Goal: Task Accomplishment & Management: Manage account settings

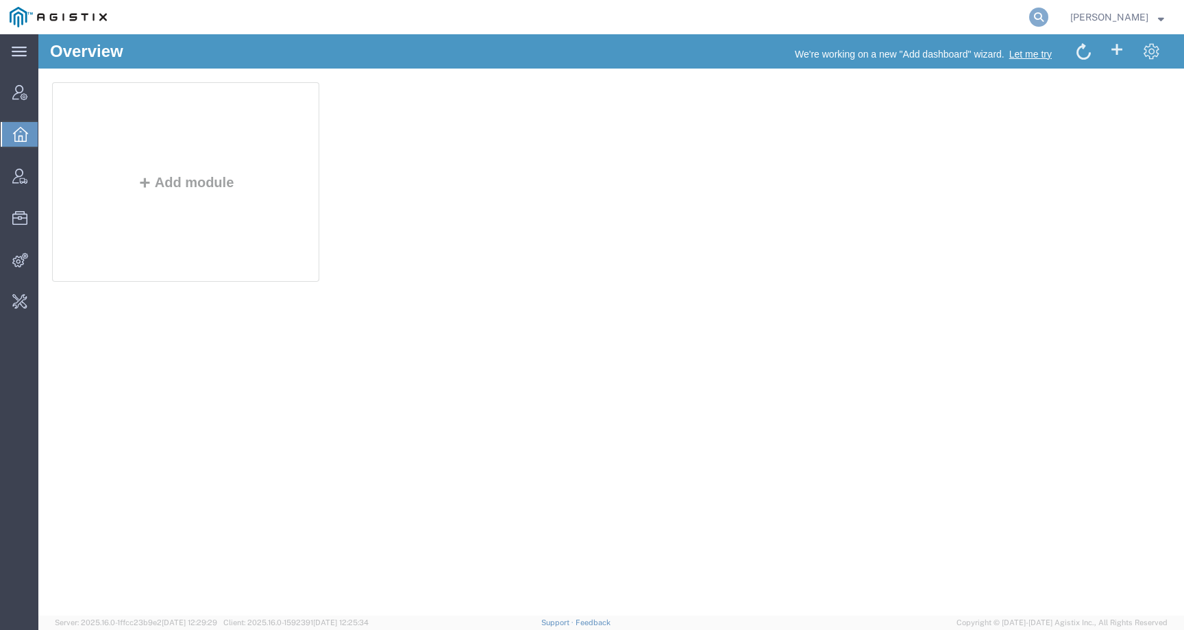
click at [1048, 15] on icon at bounding box center [1038, 17] width 19 height 19
click at [1004, 19] on input "search" at bounding box center [820, 17] width 417 height 33
paste input "SLAX01039879/A"
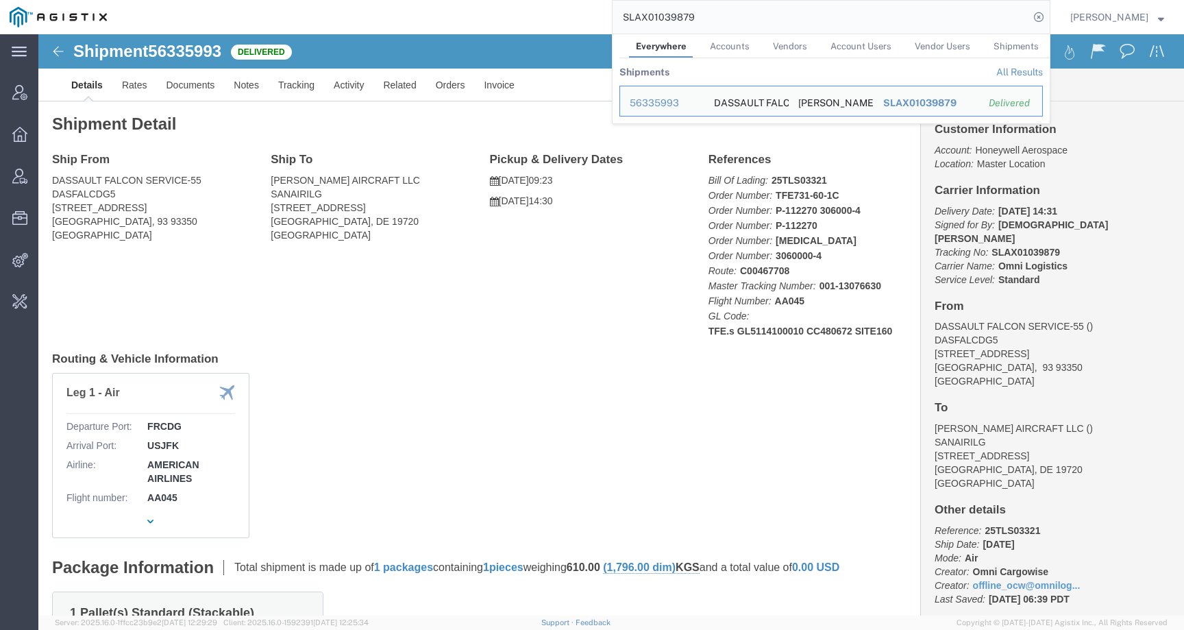
drag, startPoint x: 777, startPoint y: 12, endPoint x: 628, endPoint y: 12, distance: 149.3
click at [627, 12] on input "SLAX01039879" at bounding box center [820, 17] width 417 height 33
click at [670, 100] on div "56335993" at bounding box center [662, 103] width 65 height 14
drag, startPoint x: 743, startPoint y: 14, endPoint x: 582, endPoint y: 12, distance: 161.0
click at [582, 12] on div "SLAX01039879 Everywhere Accounts Vendors Account Users Vendor Users Shipments S…" at bounding box center [583, 17] width 934 height 34
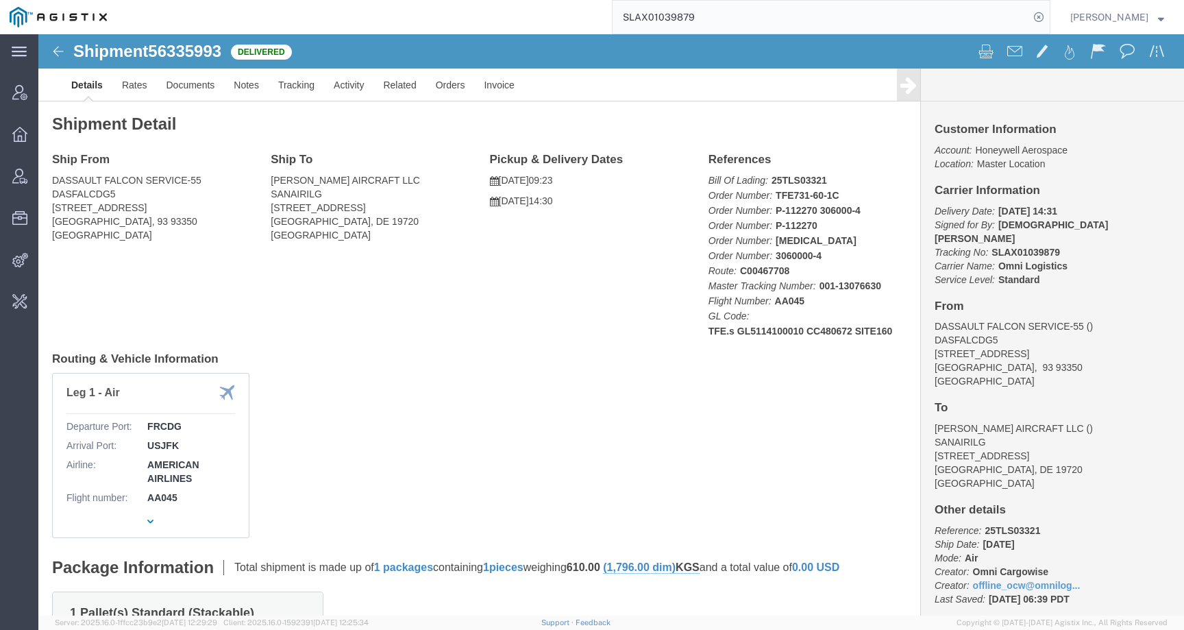
paste input "56335993"
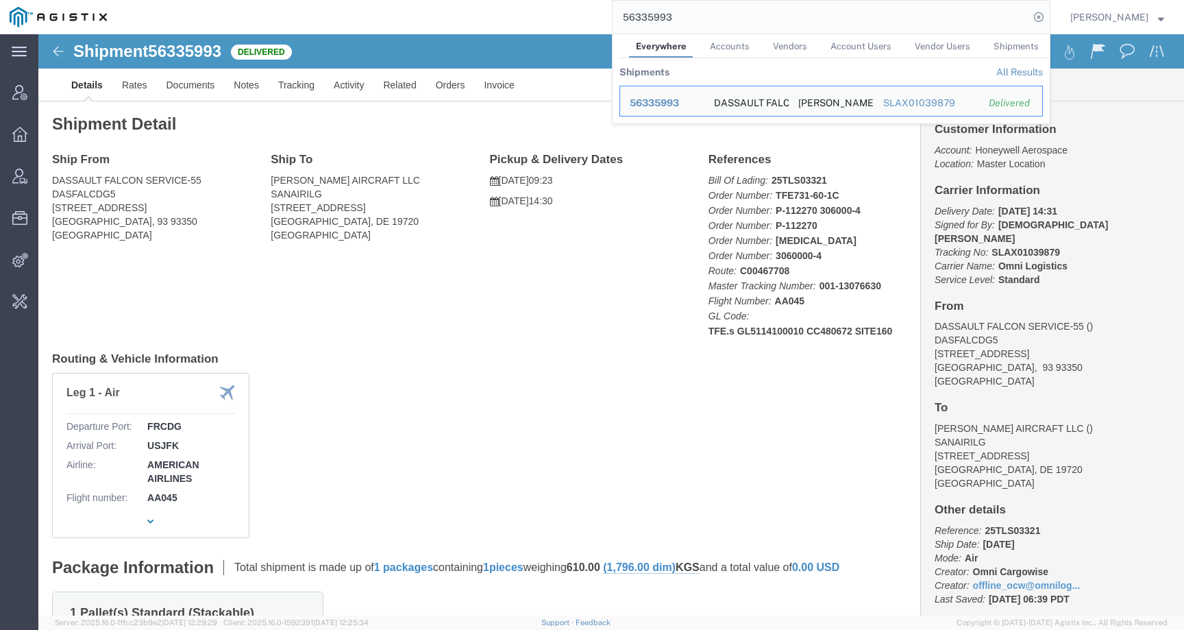
drag, startPoint x: 699, startPoint y: 25, endPoint x: 583, endPoint y: 7, distance: 117.8
click at [584, 14] on div "56335993 Everywhere Accounts Vendors Account Users Vendor Users Shipments Shipm…" at bounding box center [583, 17] width 934 height 34
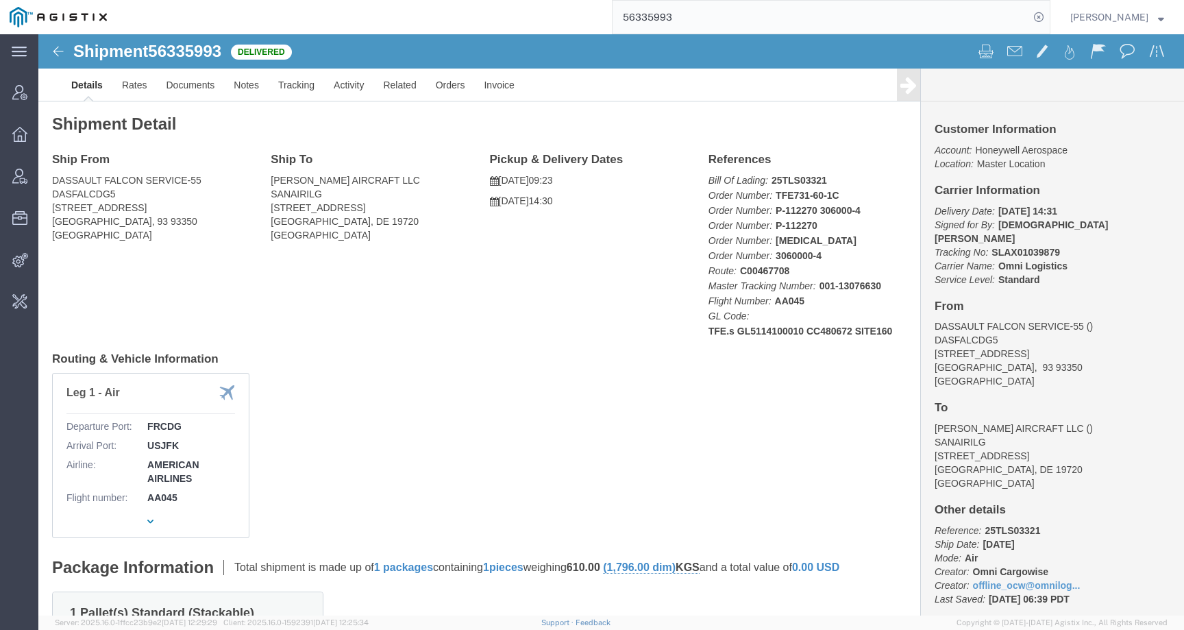
paste input "5764"
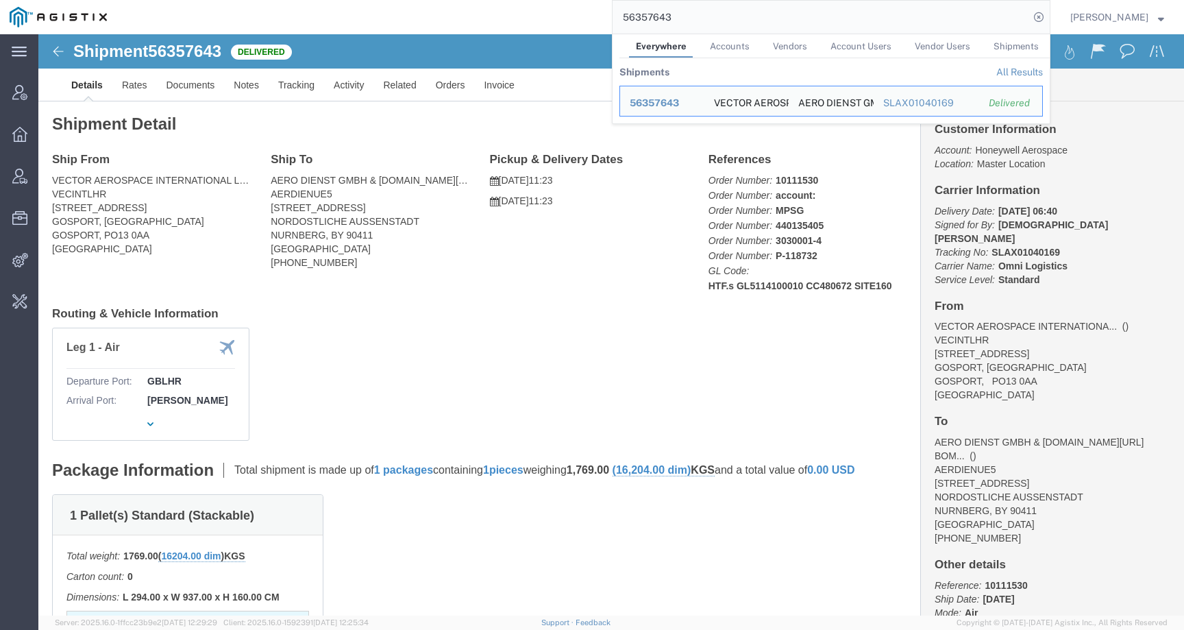
click div "Leg 1 - Air Departure Port: GBLHR Arrival Port: DENUE"
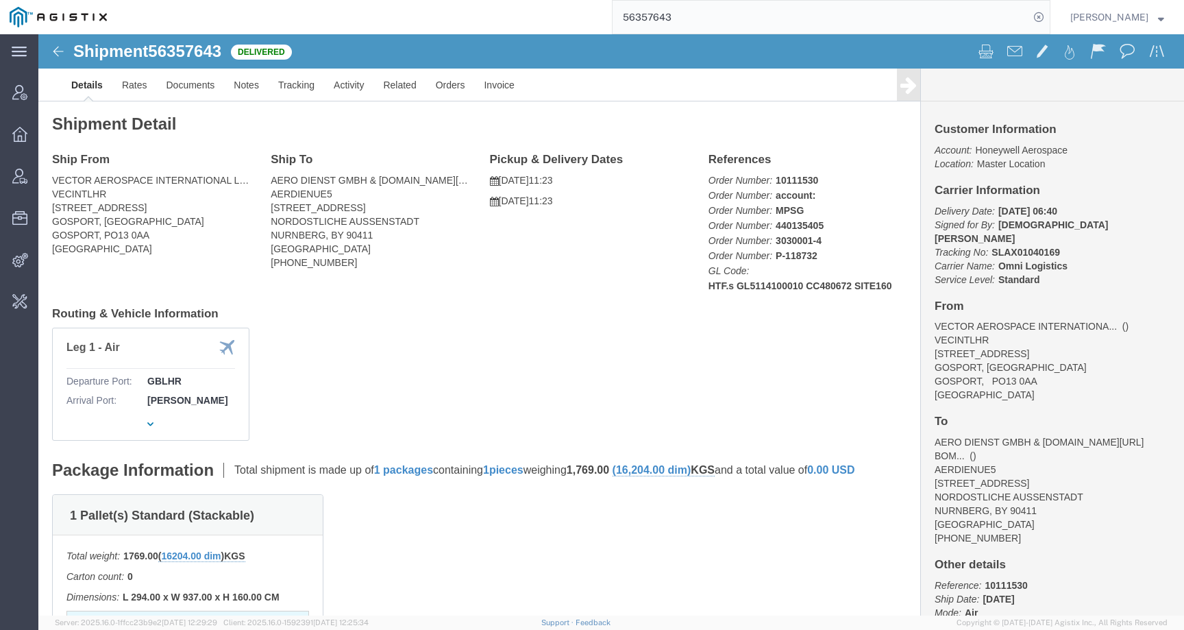
click div "Leg 1 - Air Departure Port: GBLHR Arrival Port: DENUE"
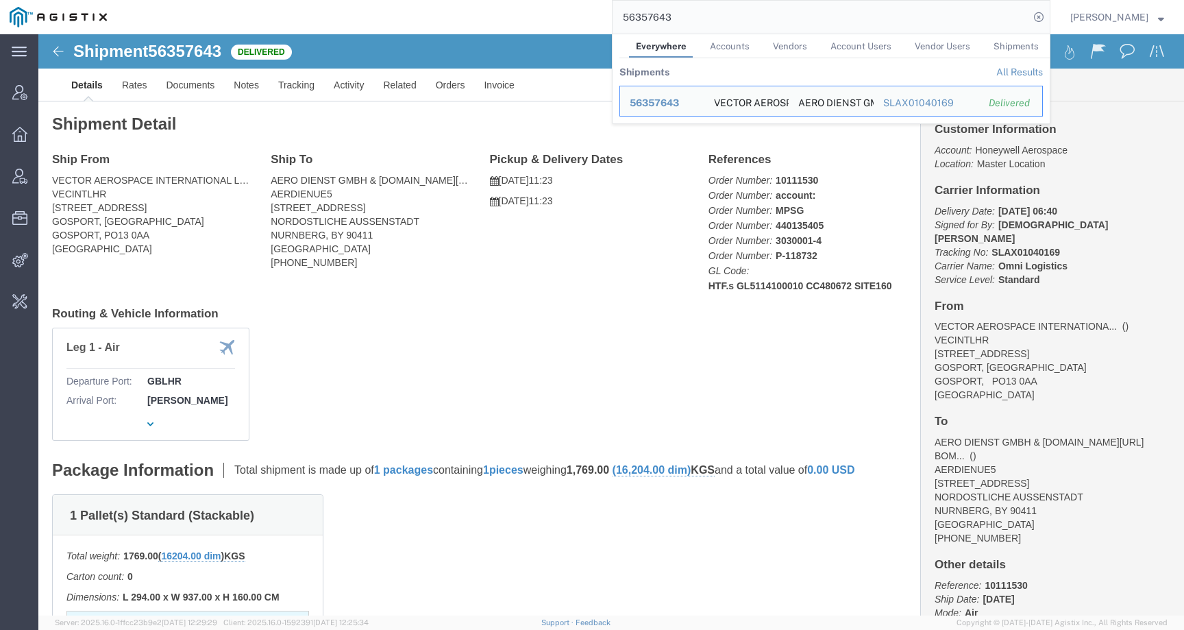
drag, startPoint x: 708, startPoint y: 17, endPoint x: 573, endPoint y: 16, distance: 134.3
click at [573, 16] on div "56357643 Everywhere Accounts Vendors Account Users Vendor Users Shipments Shipm…" at bounding box center [583, 17] width 934 height 34
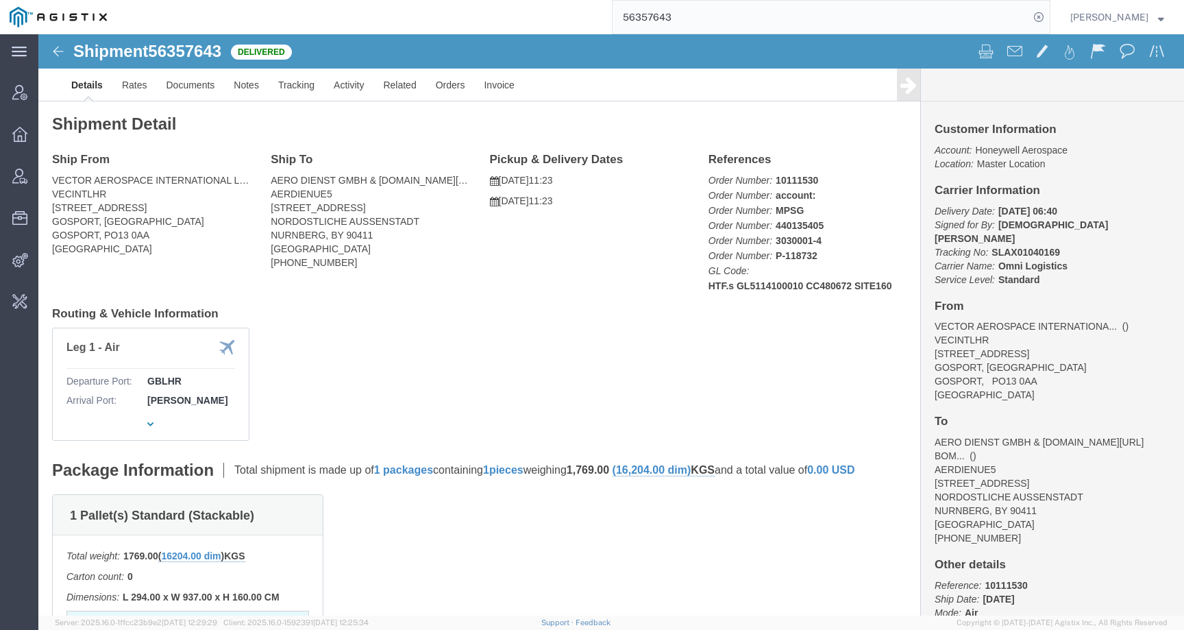
click at [728, 23] on input "56357643" at bounding box center [820, 17] width 417 height 33
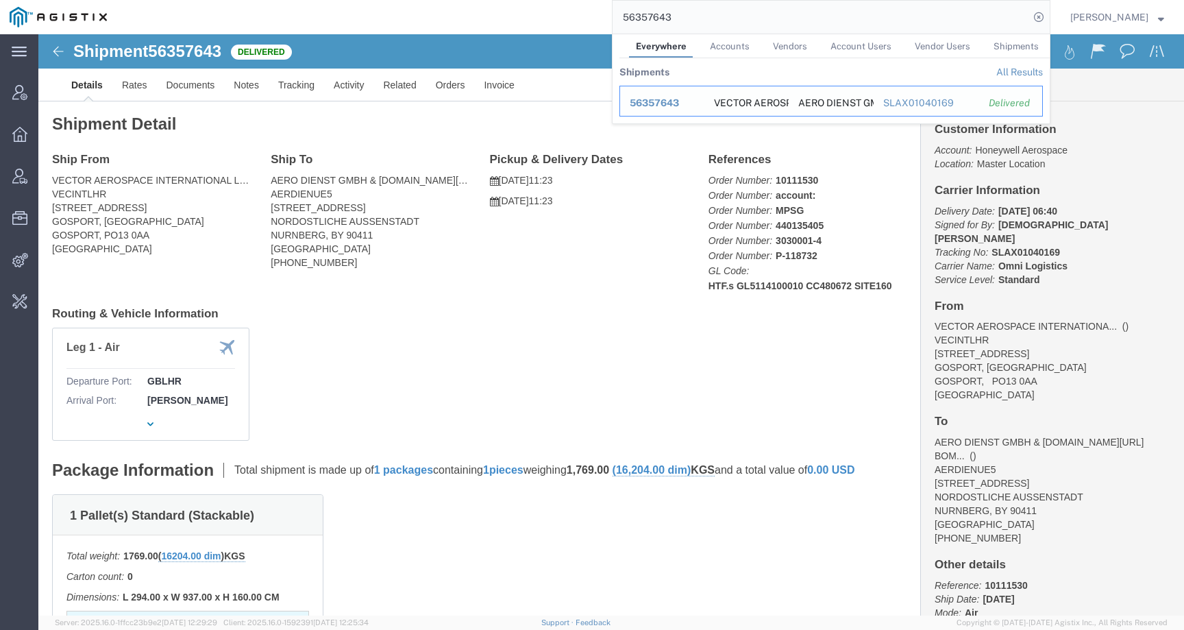
click at [671, 101] on span "56357643" at bounding box center [654, 102] width 49 height 11
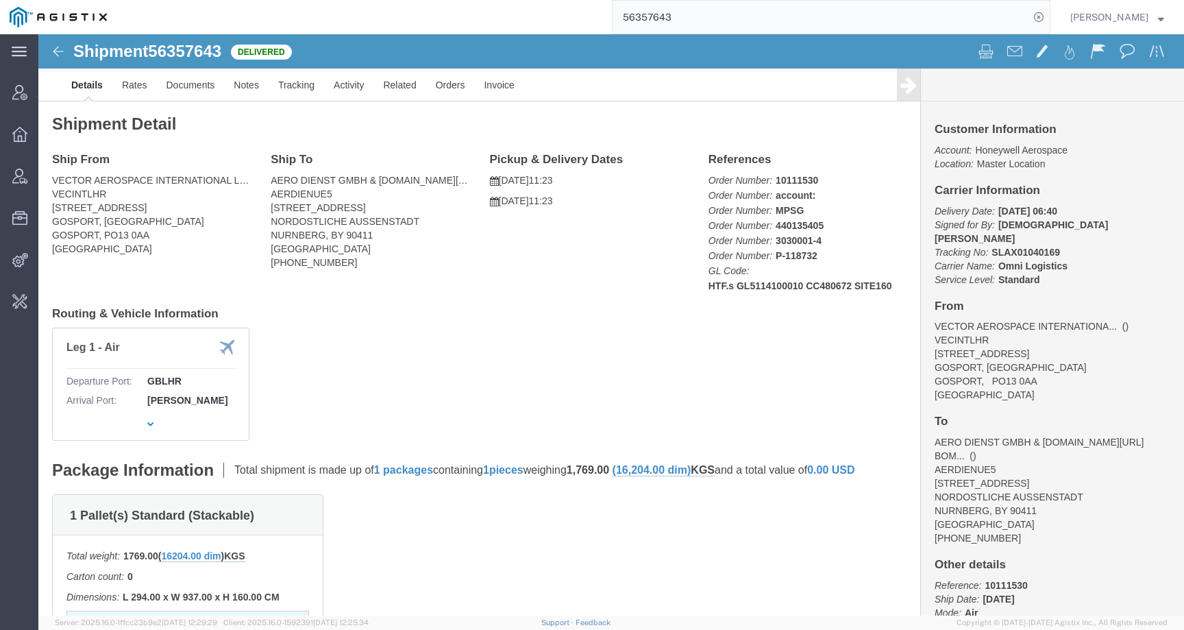
click div "Ship From VECTOR AEROSPACE INTERNATIONAL LIMITED VECINTLHR FLEETLANDS, FAREHAM …"
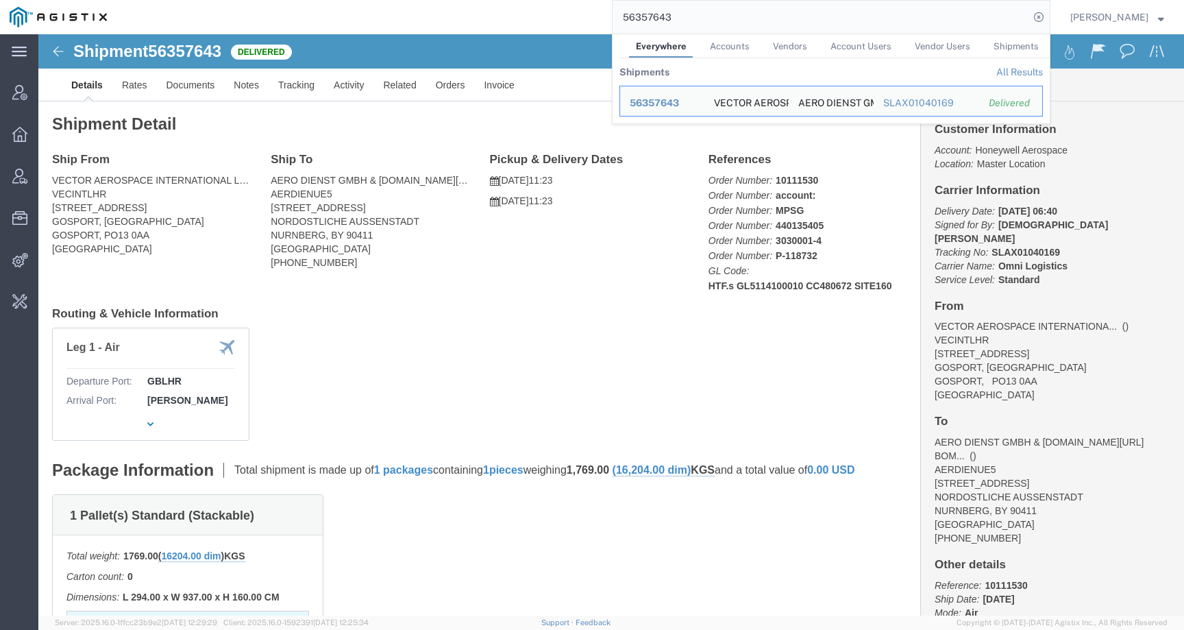
drag, startPoint x: 730, startPoint y: 18, endPoint x: 576, endPoint y: 15, distance: 154.2
click at [576, 16] on div "56357643 Everywhere Accounts Vendors Account Users Vendor Users Shipments Shipm…" at bounding box center [583, 17] width 934 height 34
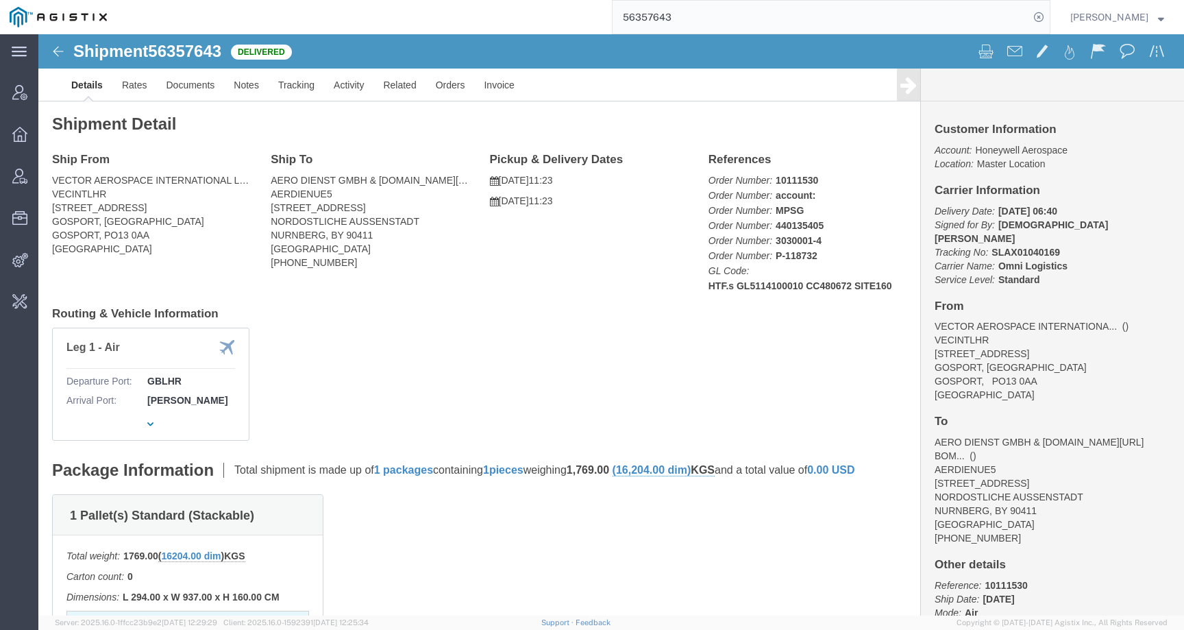
paste input "453508"
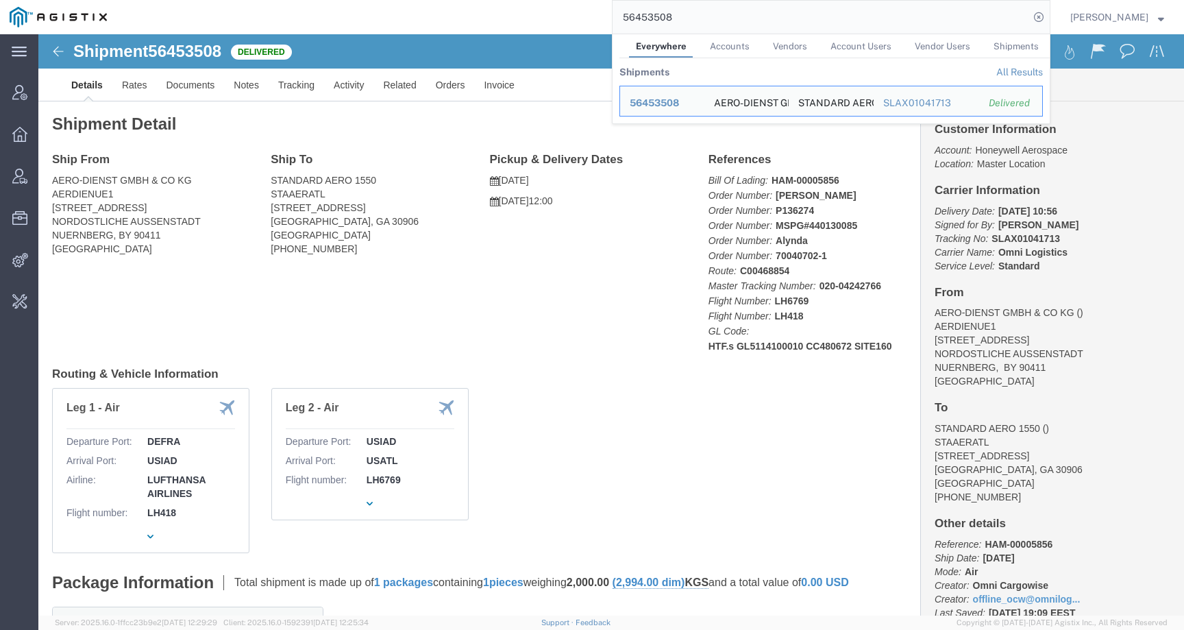
drag, startPoint x: 736, startPoint y: 12, endPoint x: 543, endPoint y: 12, distance: 193.9
click at [543, 12] on div "56453508 Everywhere Accounts Vendors Account Users Vendor Users Shipments Shipm…" at bounding box center [583, 17] width 934 height 34
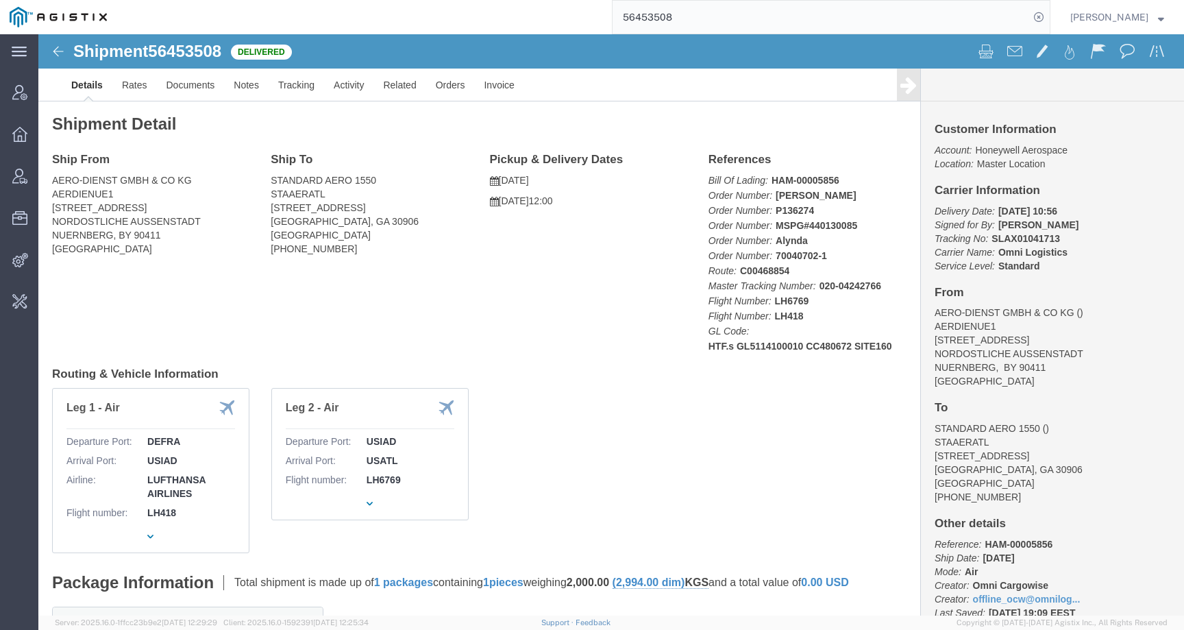
paste input "68173"
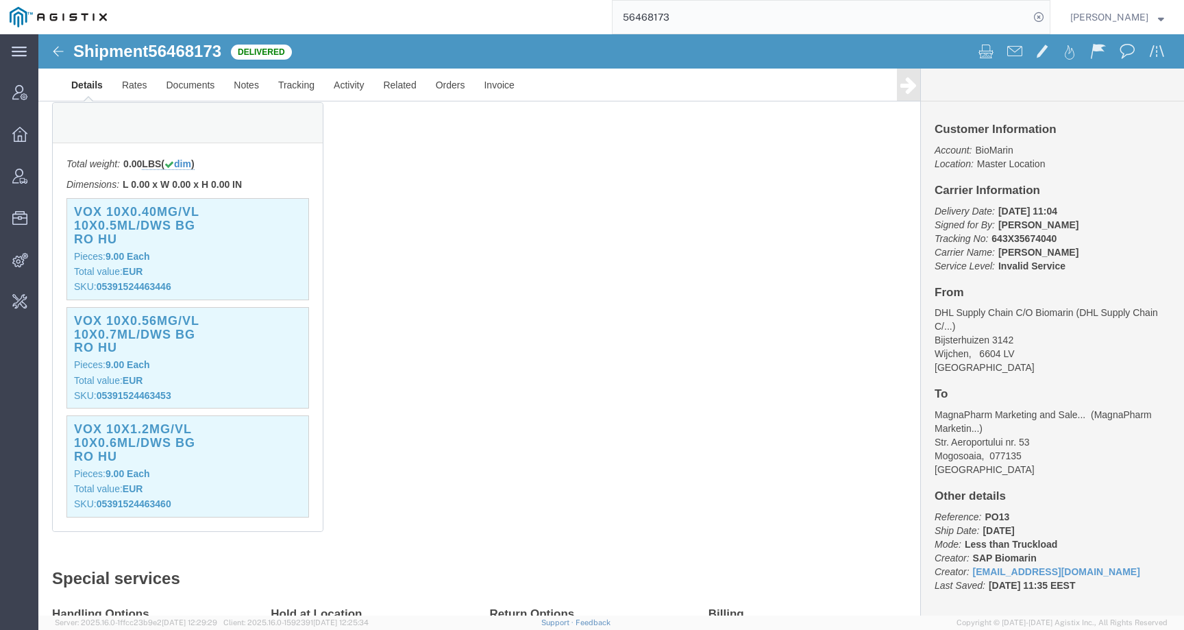
scroll to position [324, 0]
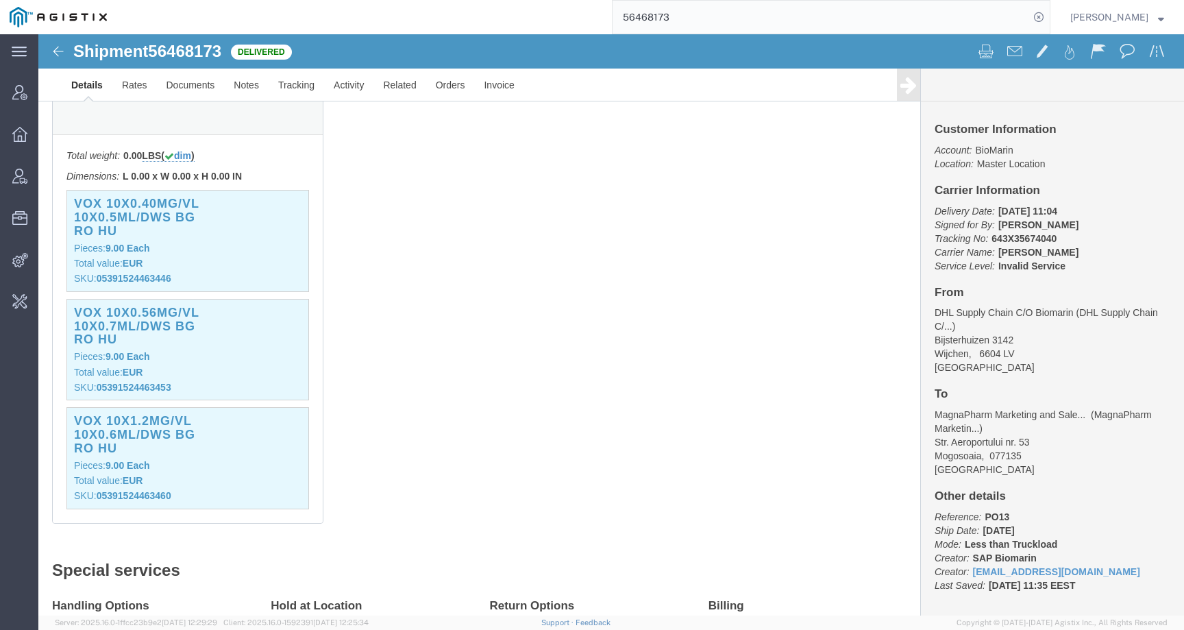
click p "Pieces: 9.00 Each"
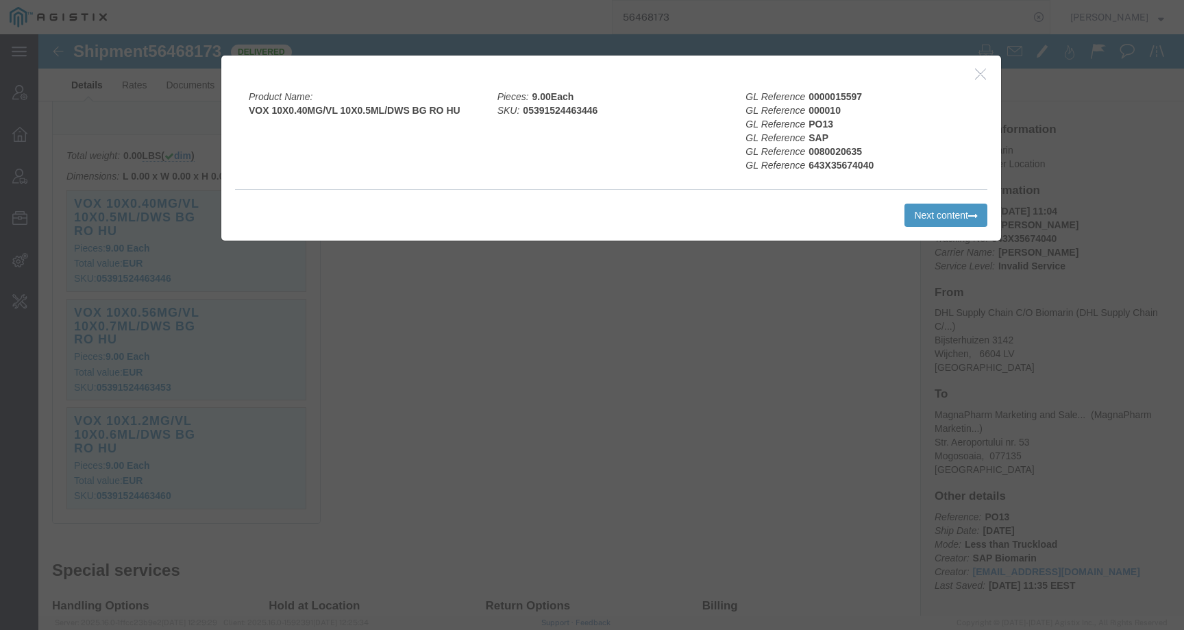
click icon "button"
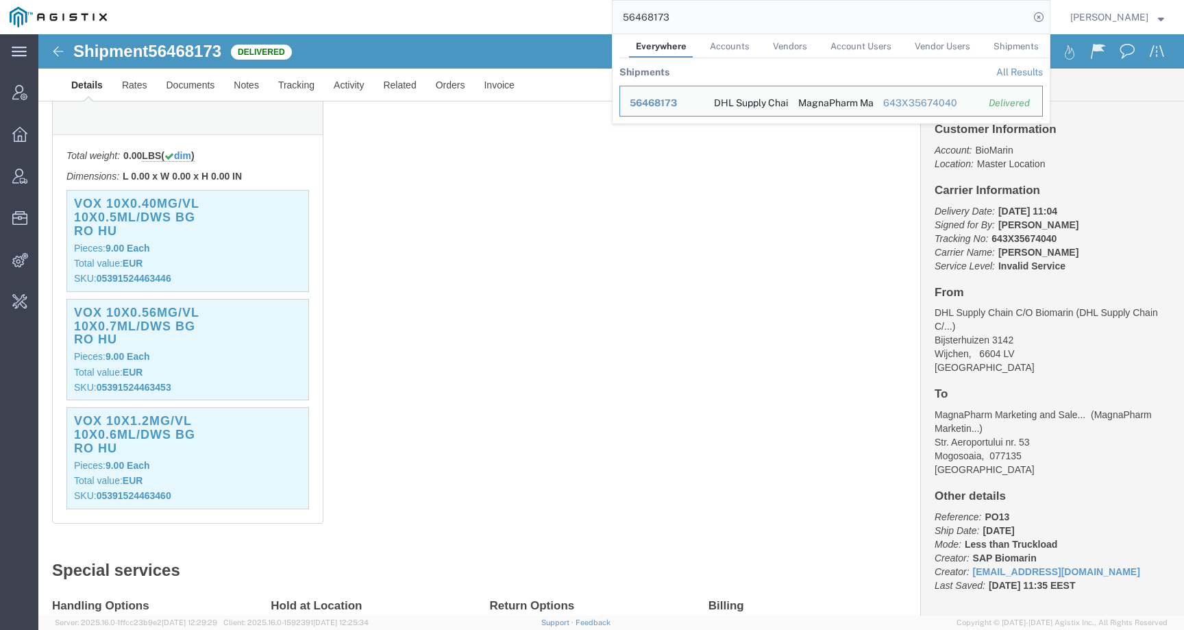
drag, startPoint x: 697, startPoint y: 17, endPoint x: 580, endPoint y: 16, distance: 116.5
click at [580, 16] on div "56468173 Everywhere Accounts Vendors Account Users Vendor Users Shipments Shipm…" at bounding box center [583, 17] width 934 height 34
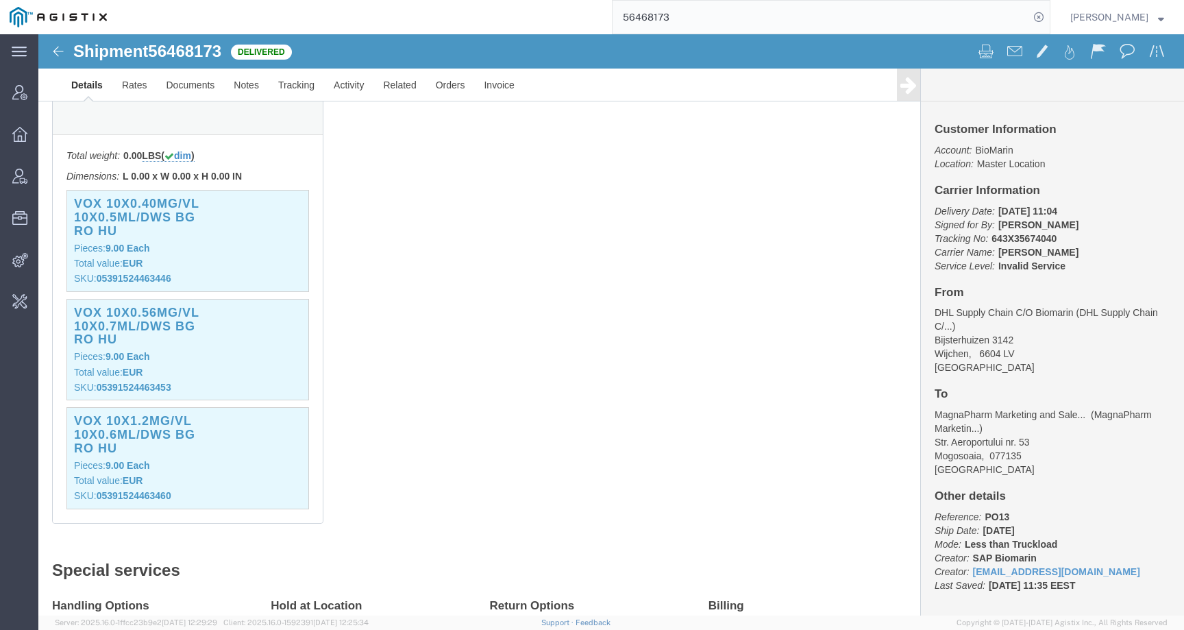
paste input "94626"
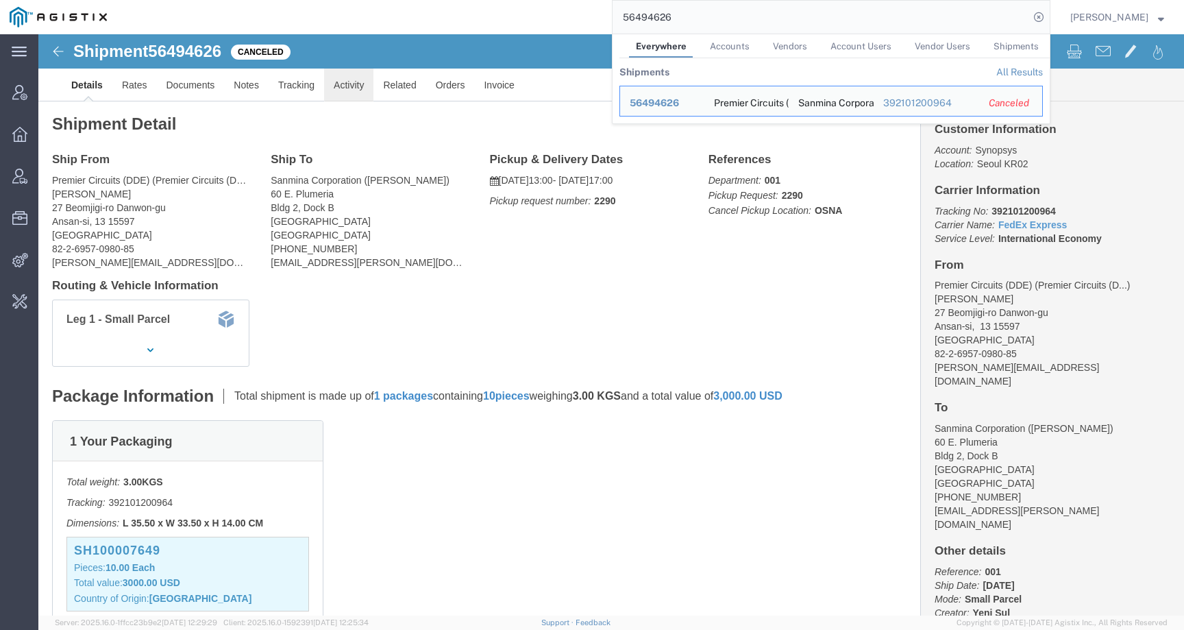
click link "Activity"
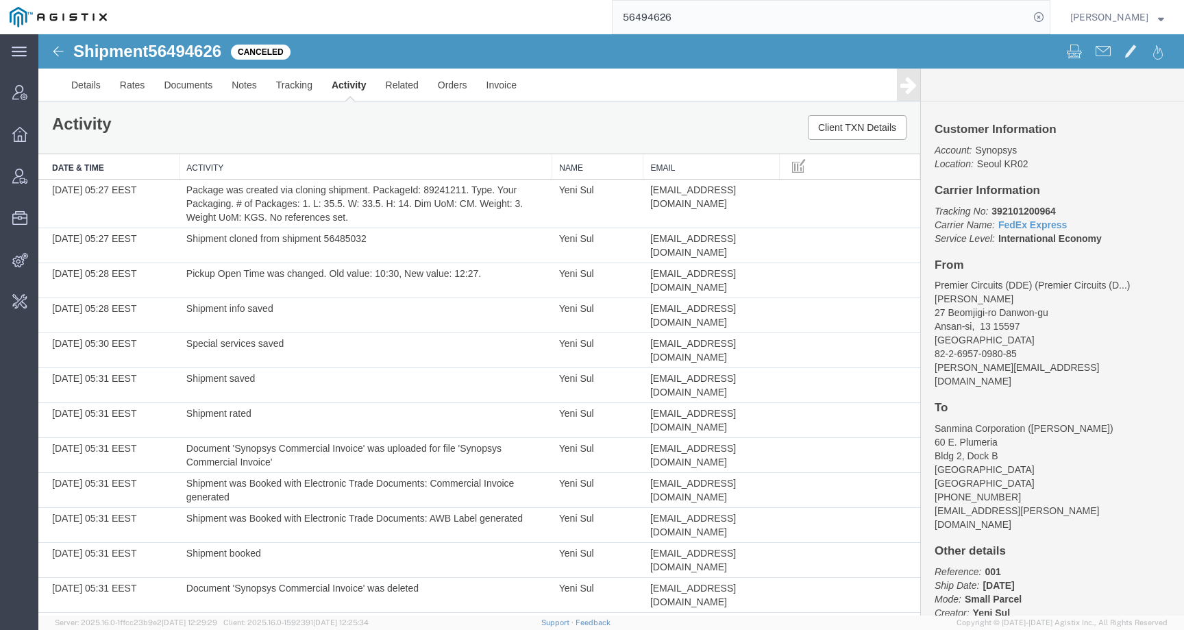
scroll to position [449, 0]
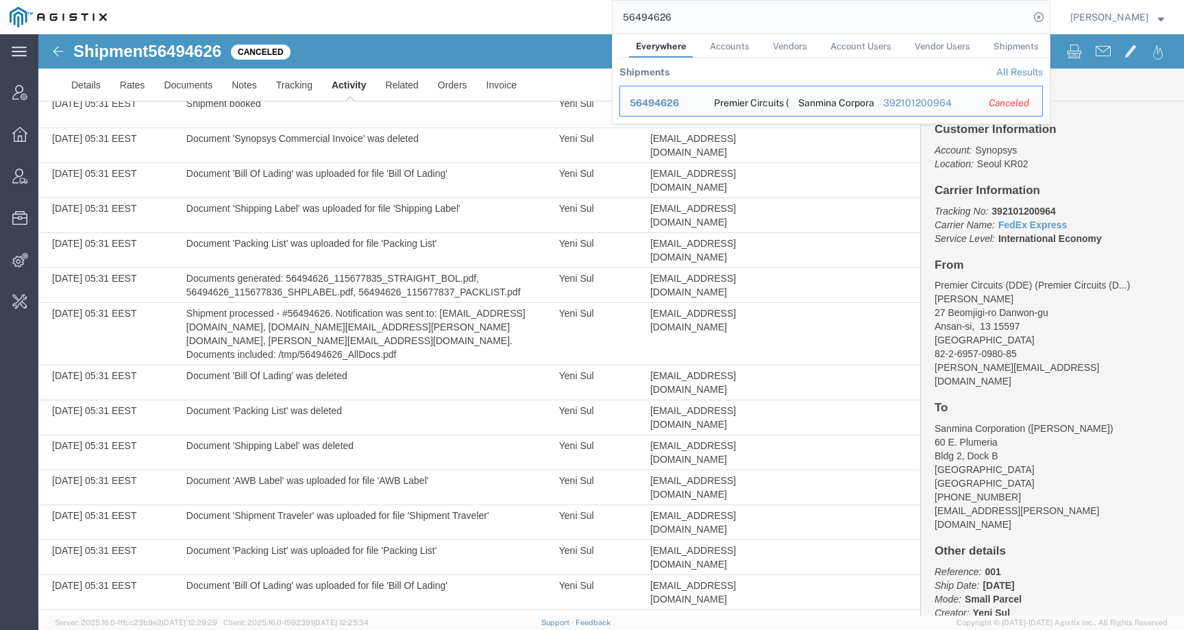
drag, startPoint x: 712, startPoint y: 14, endPoint x: 622, endPoint y: 8, distance: 90.6
click at [623, 8] on div "56494626 Everywhere Accounts Vendors Account Users Vendor Users Shipments Shipm…" at bounding box center [583, 17] width 934 height 34
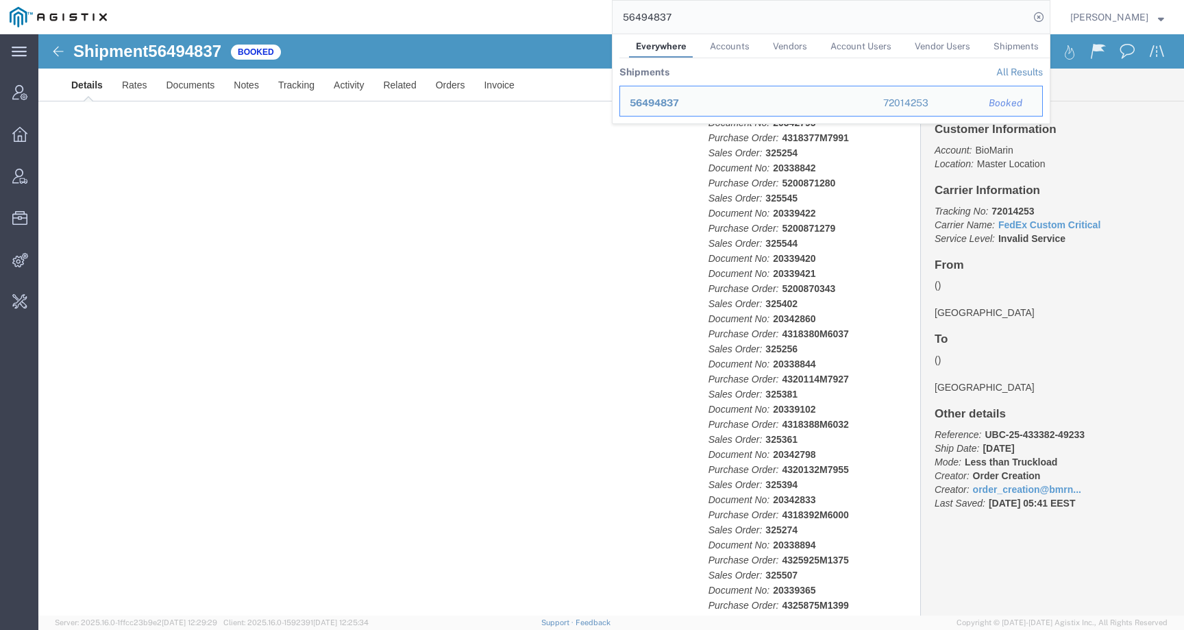
click div "Ship From Ship To Pickup & Delivery Dates Edit Date and Time Pickup Date: Picku…"
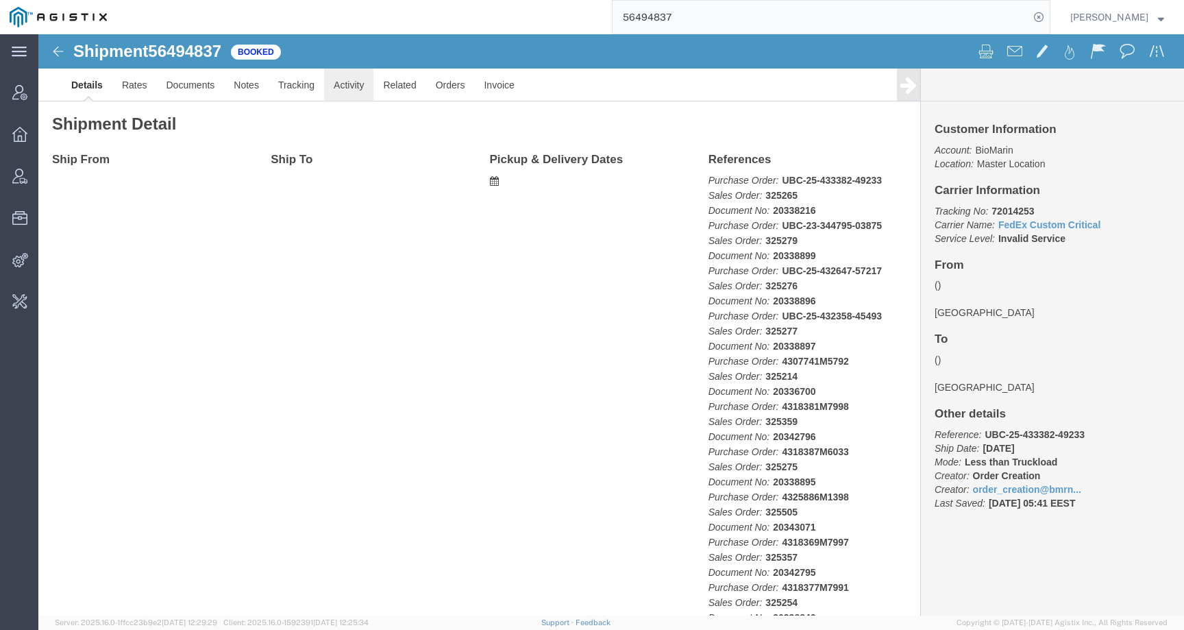
click link "Activity"
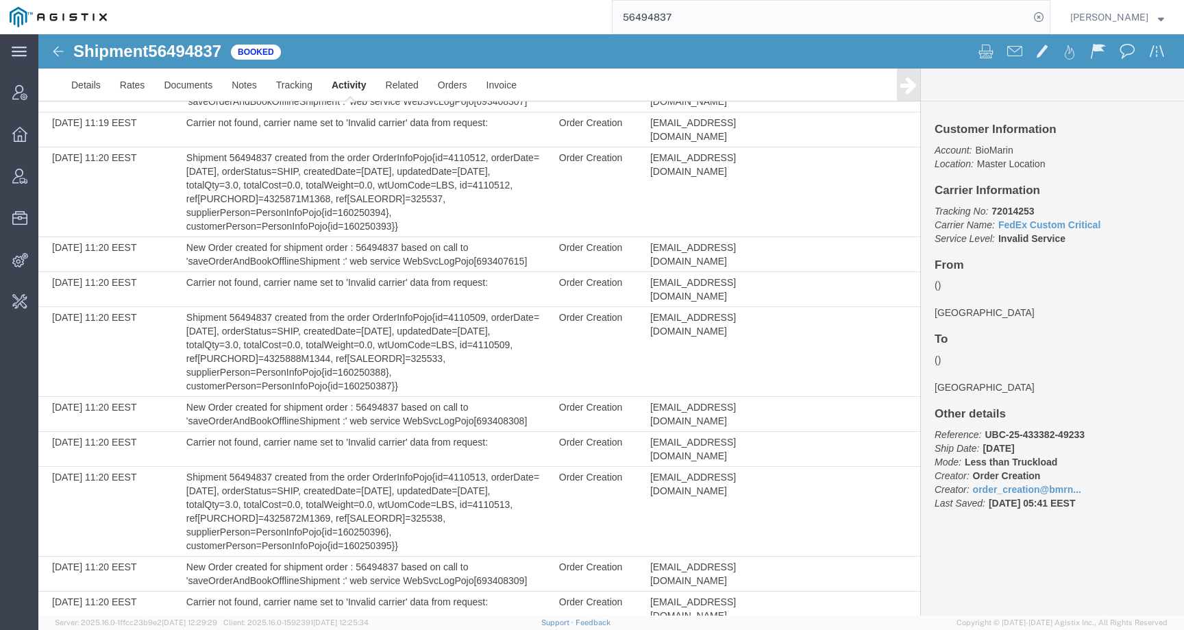
scroll to position [4237, 0]
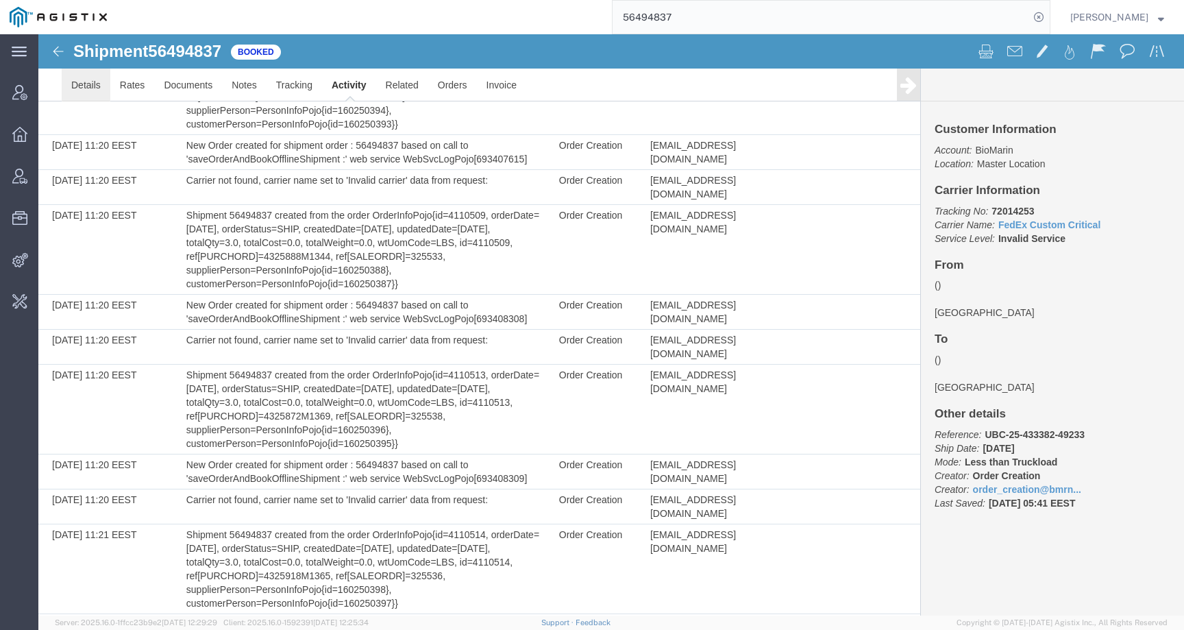
click at [87, 82] on link "Details" at bounding box center [86, 85] width 49 height 33
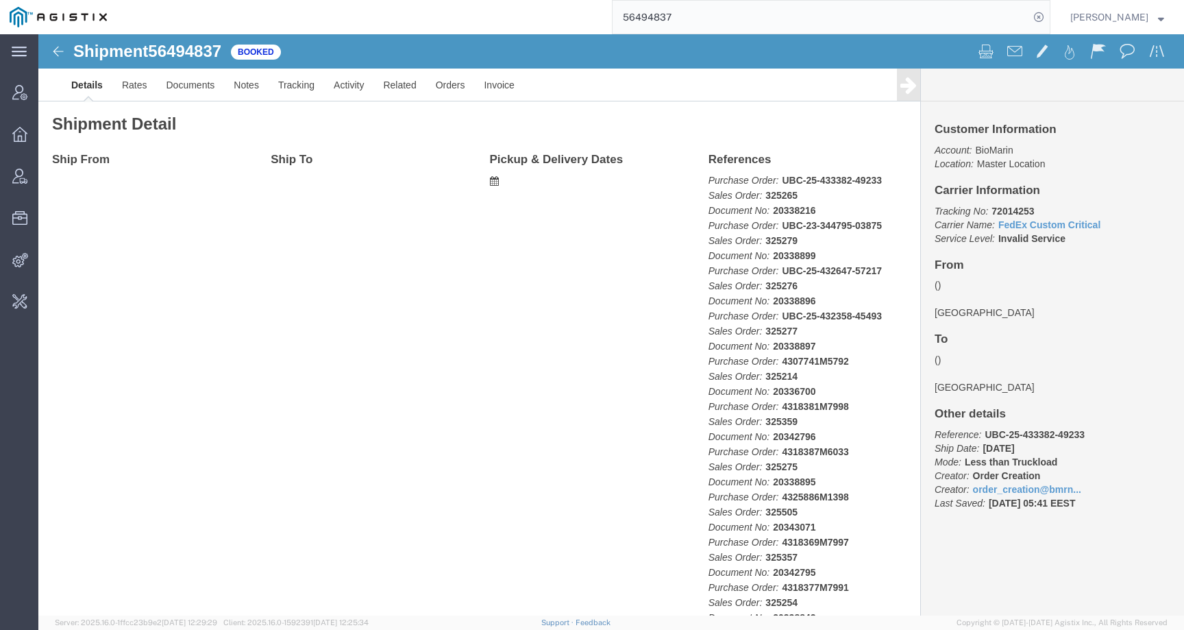
click div "Ship From Ship To Pickup & Delivery Dates Edit Date and Time Pickup Date: Picku…"
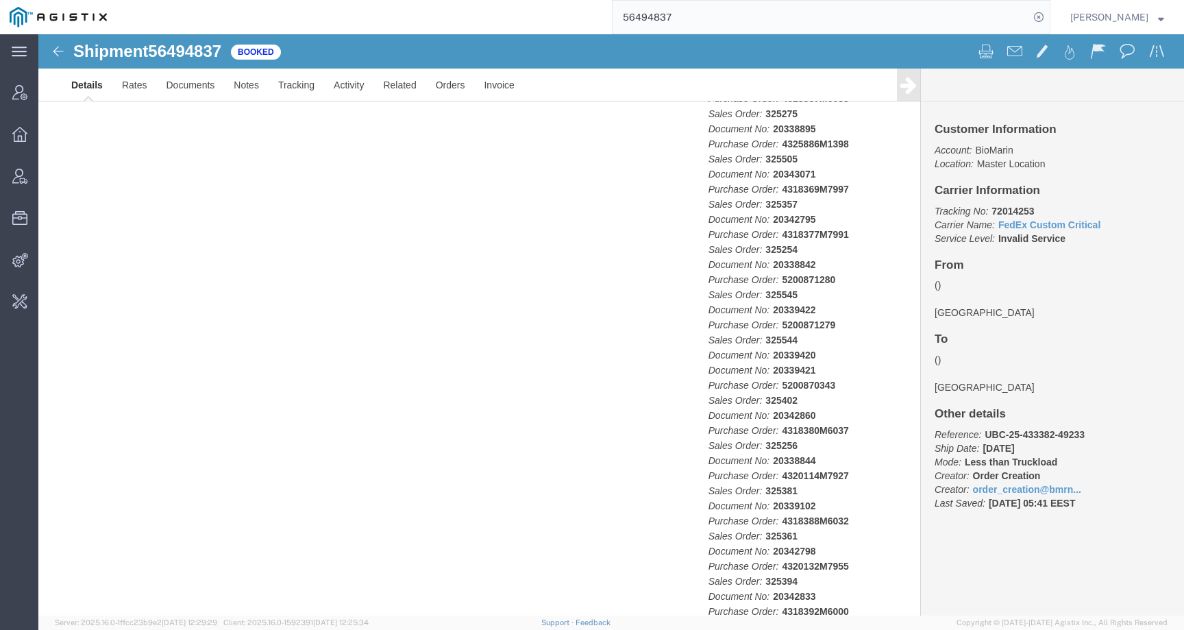
click div "Ship From Ship To Pickup & Delivery Dates Edit Date and Time Pickup Date: Picku…"
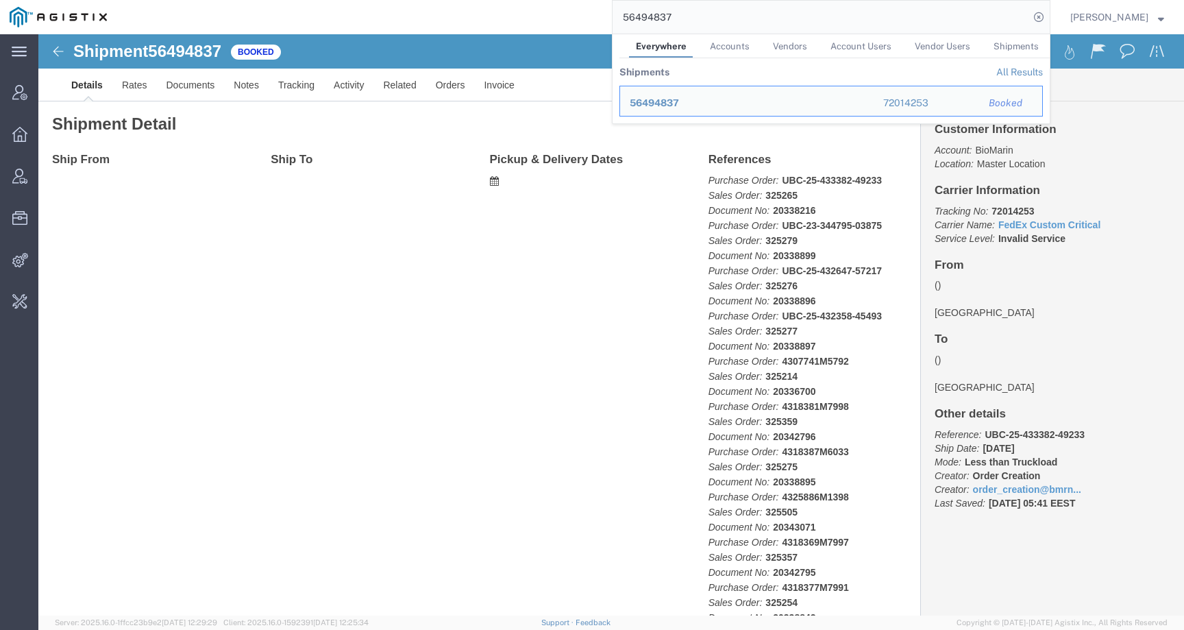
drag, startPoint x: 786, startPoint y: 16, endPoint x: 523, endPoint y: 16, distance: 263.7
click at [523, 16] on div "56494837 Everywhere Accounts Vendors Account Users Vendor Users Shipments Shipm…" at bounding box center [583, 17] width 934 height 34
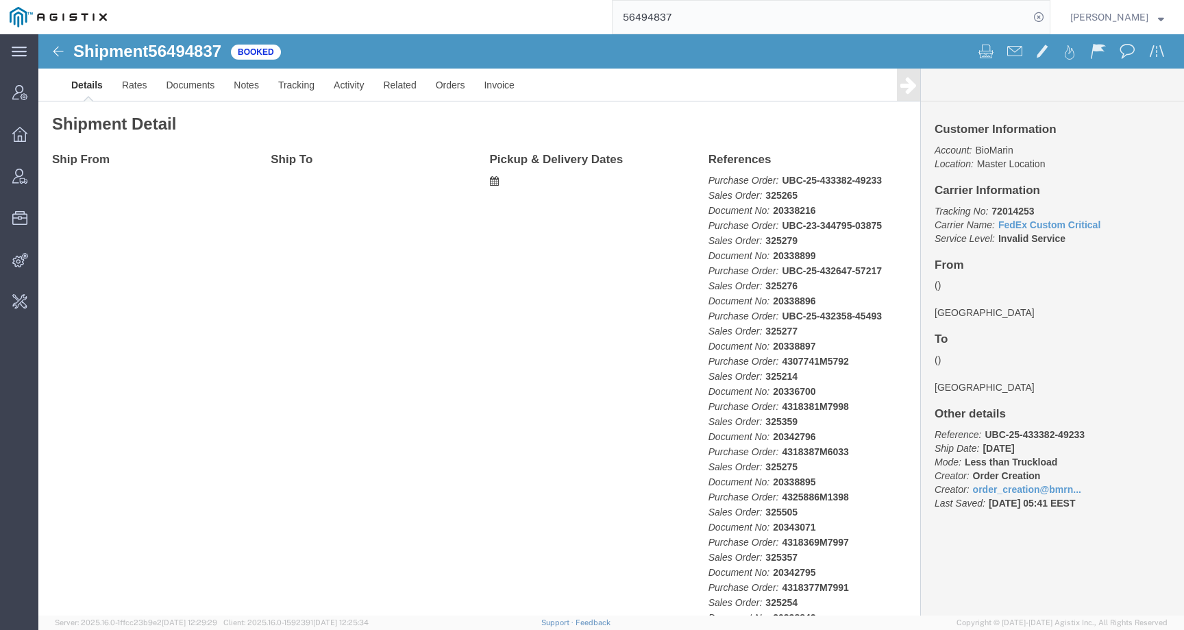
paste input "5390"
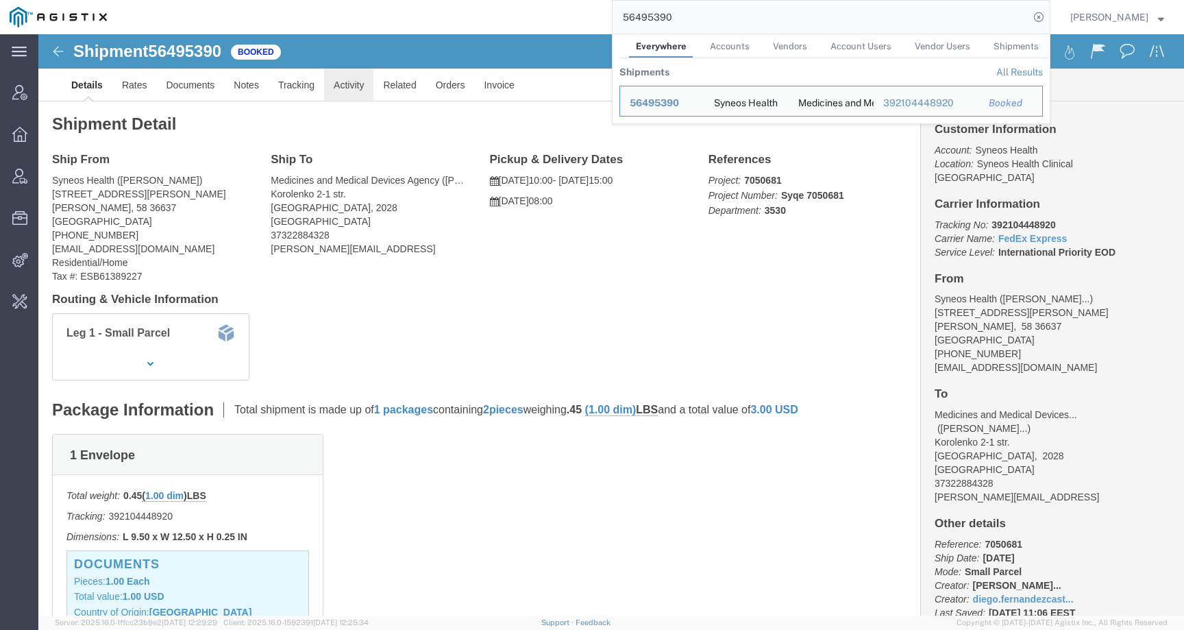
click link "Activity"
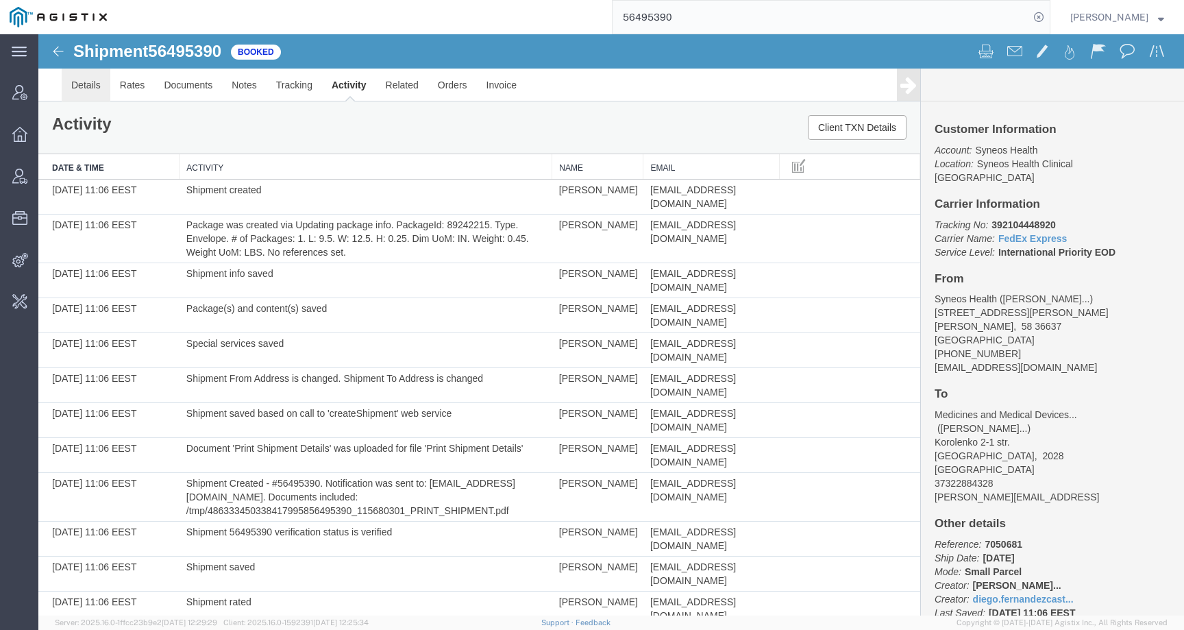
click at [88, 90] on link "Details" at bounding box center [86, 85] width 49 height 33
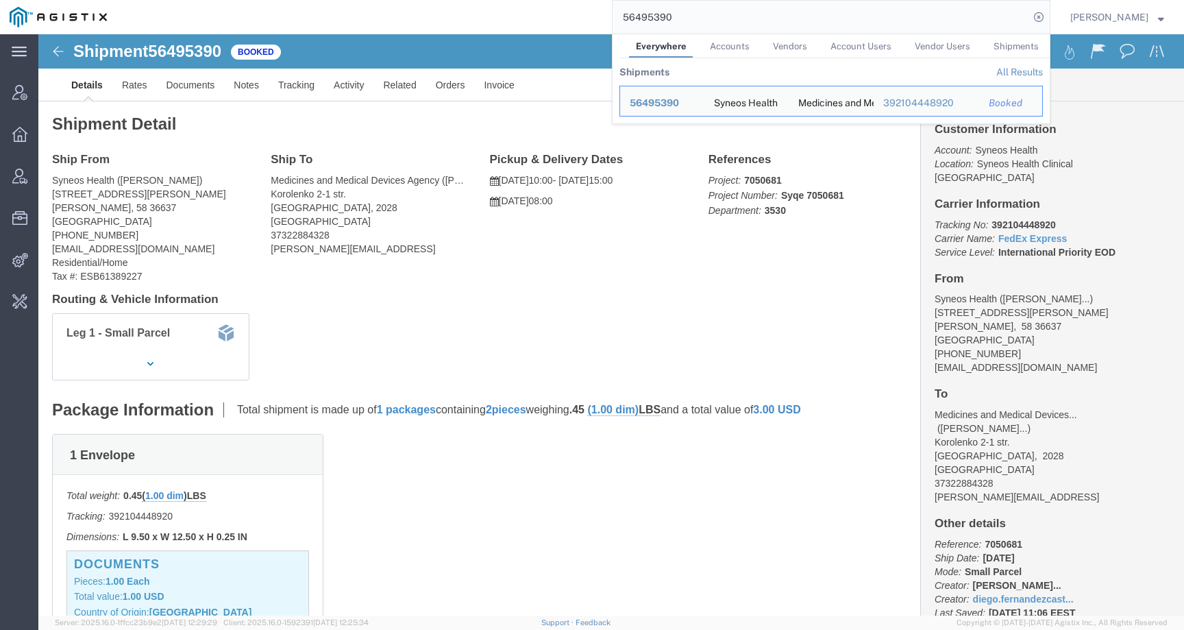
drag, startPoint x: 752, startPoint y: 13, endPoint x: 553, endPoint y: 10, distance: 199.4
click at [553, 10] on div "56495390 Everywhere Accounts Vendors Account Users Vendor Users Shipments Shipm…" at bounding box center [583, 17] width 934 height 34
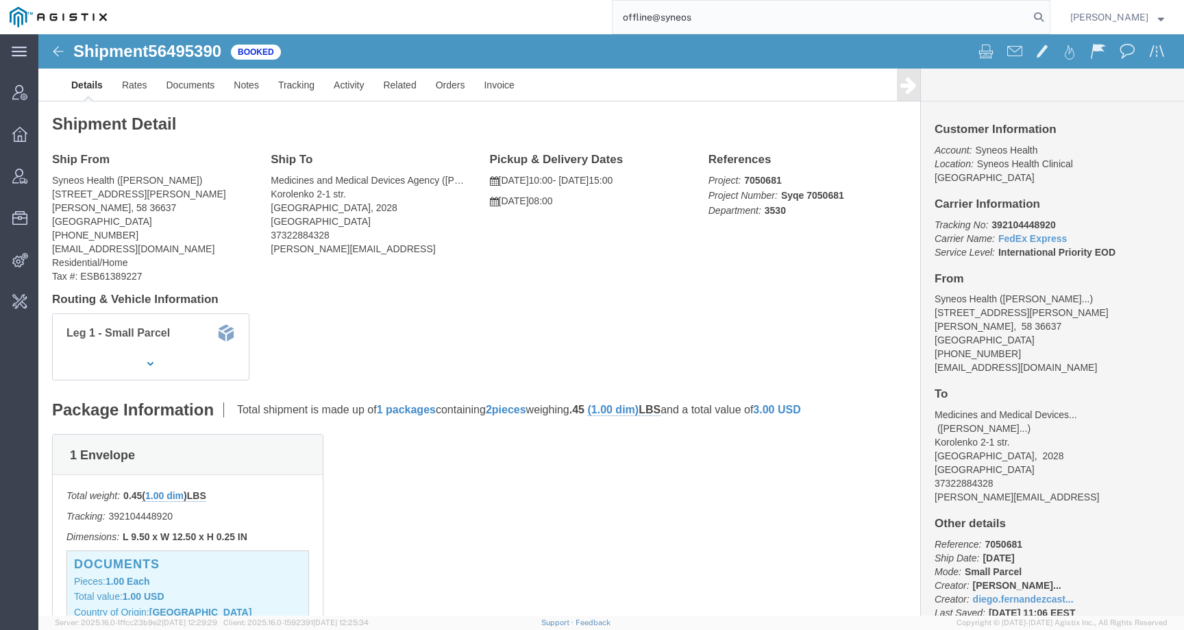
type input "offline@syneos"
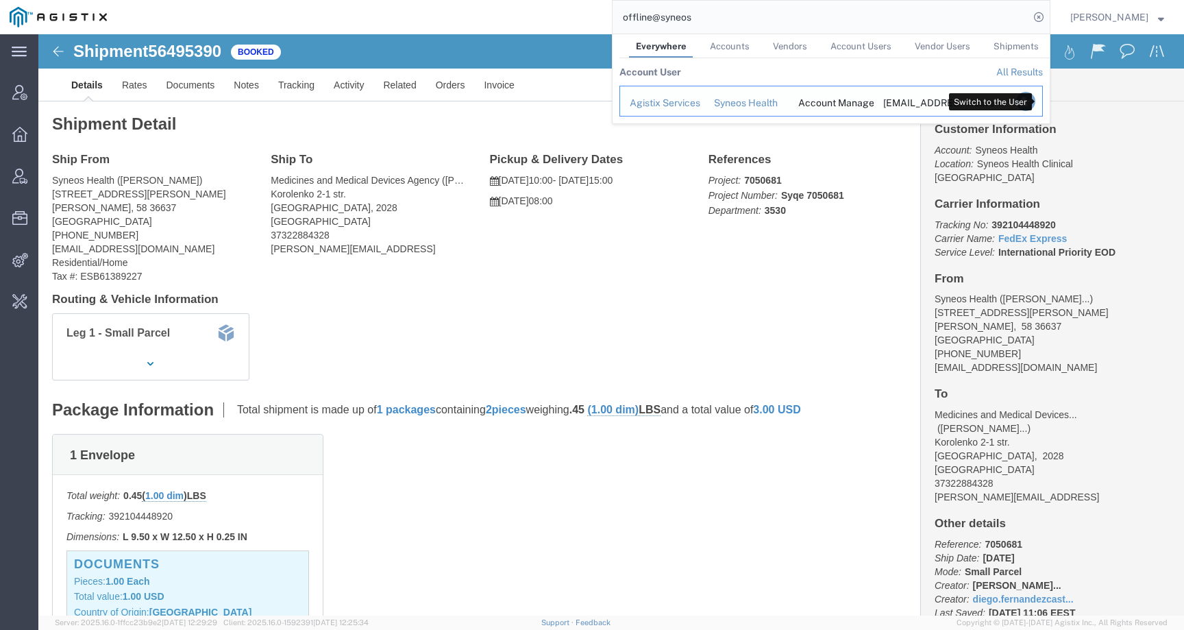
click at [1035, 104] on icon "Search Results" at bounding box center [1025, 101] width 19 height 19
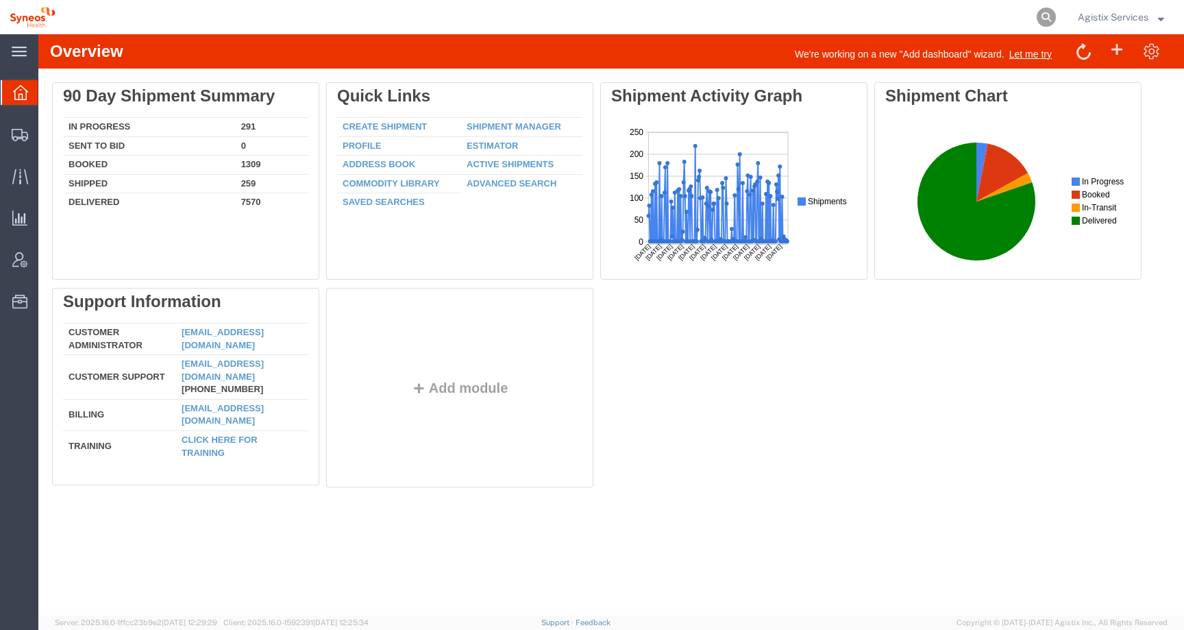
click at [1047, 12] on icon at bounding box center [1045, 17] width 19 height 19
click at [1033, 15] on input "search" at bounding box center [828, 17] width 417 height 33
paste input "56495390"
type input "56495390"
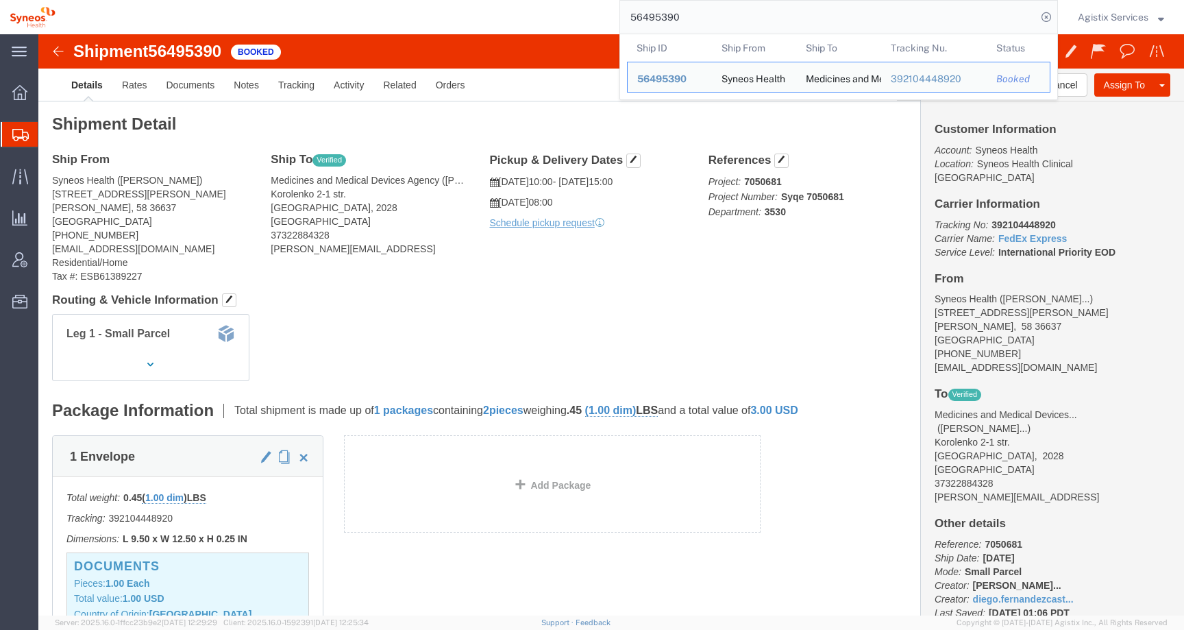
click h2 "Shipment Detail"
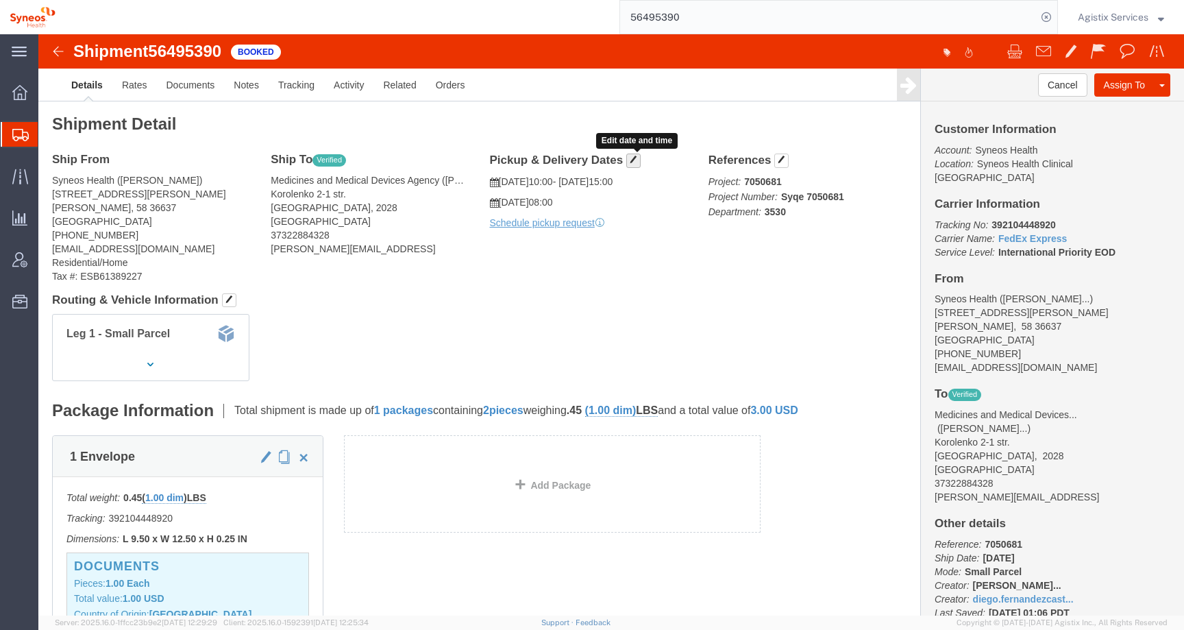
click span "button"
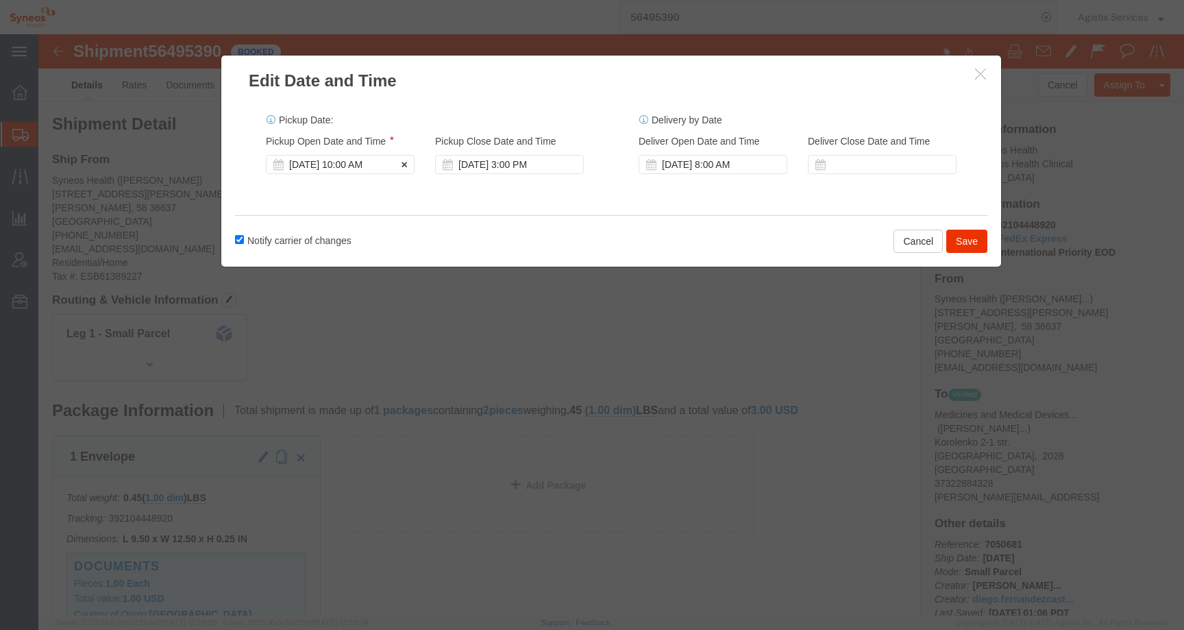
click div "Aug 14 2025 10:00 AM"
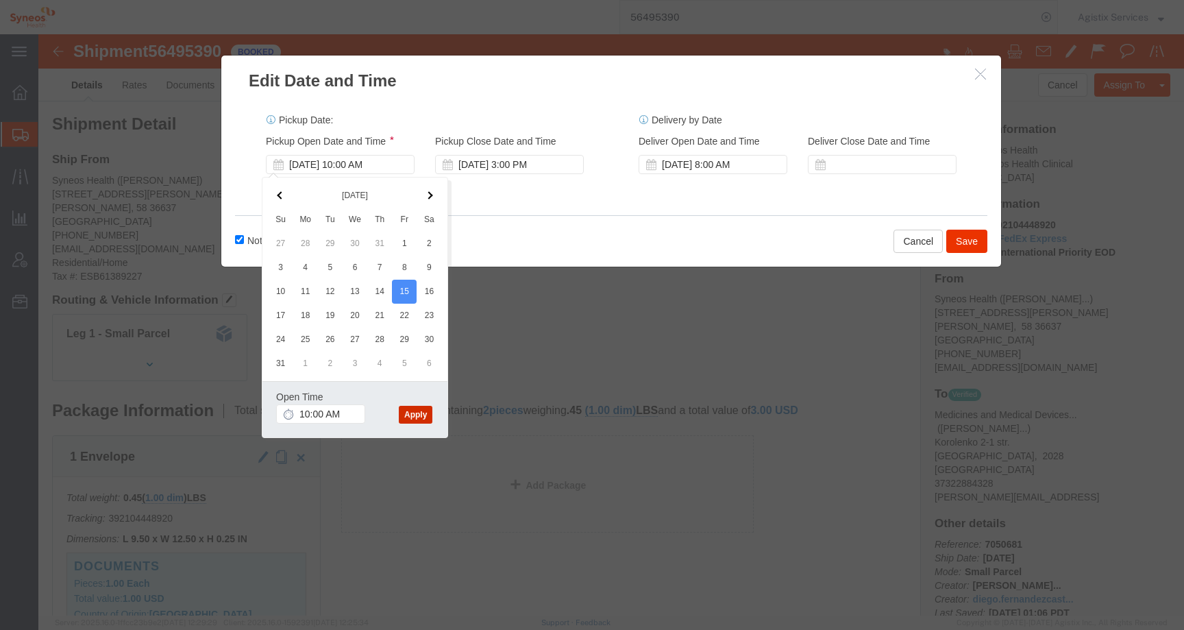
click button "Apply"
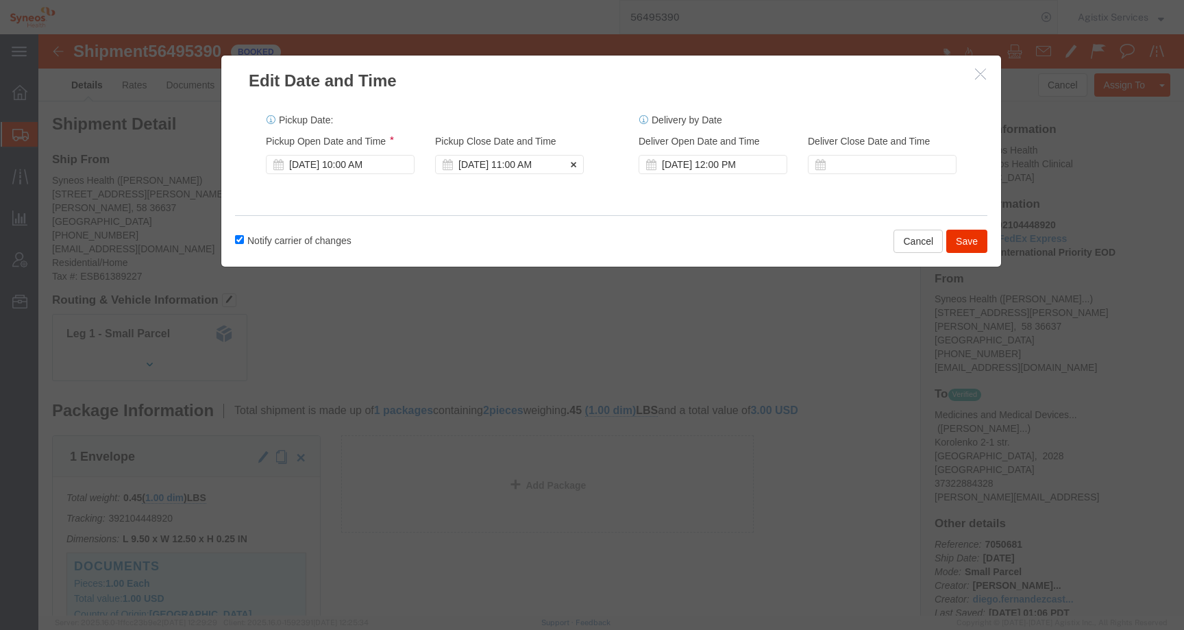
click div "Aug 15 2025 11:00 AM"
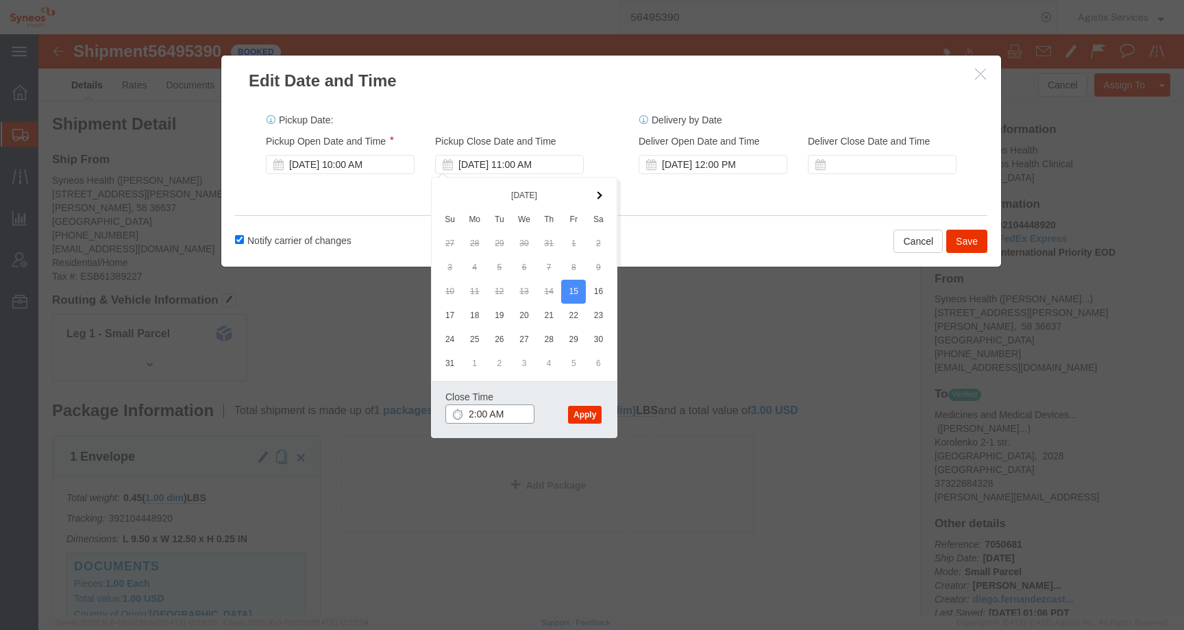
click input "2:00 AM"
type input "2:00 PM"
click button "Apply"
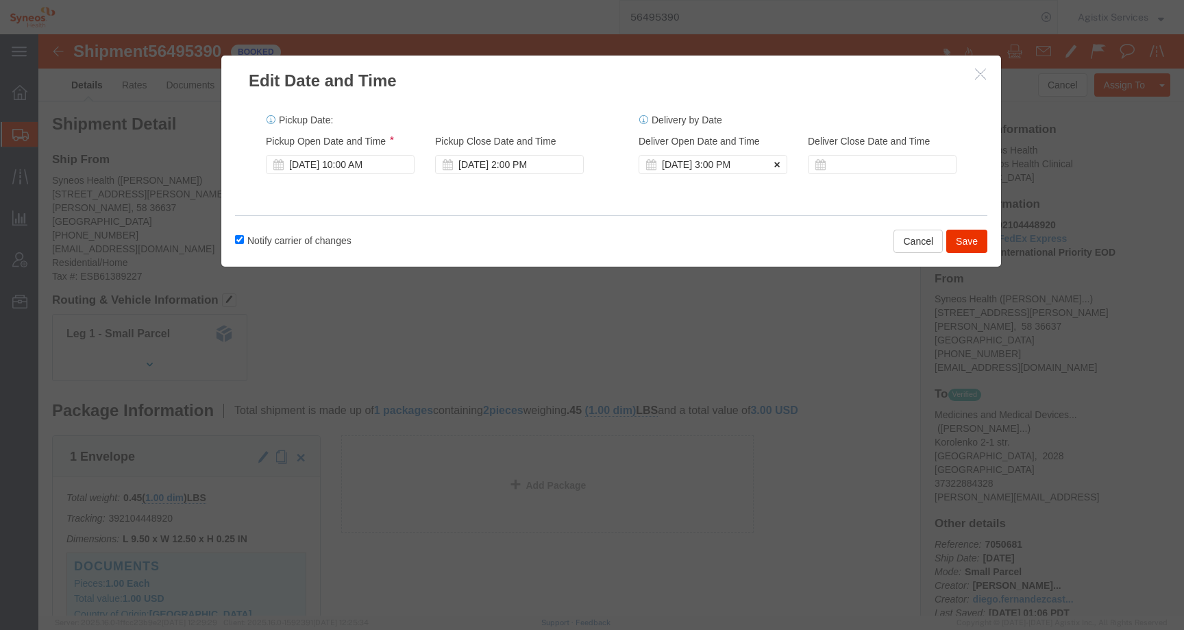
click icon
click button "Save"
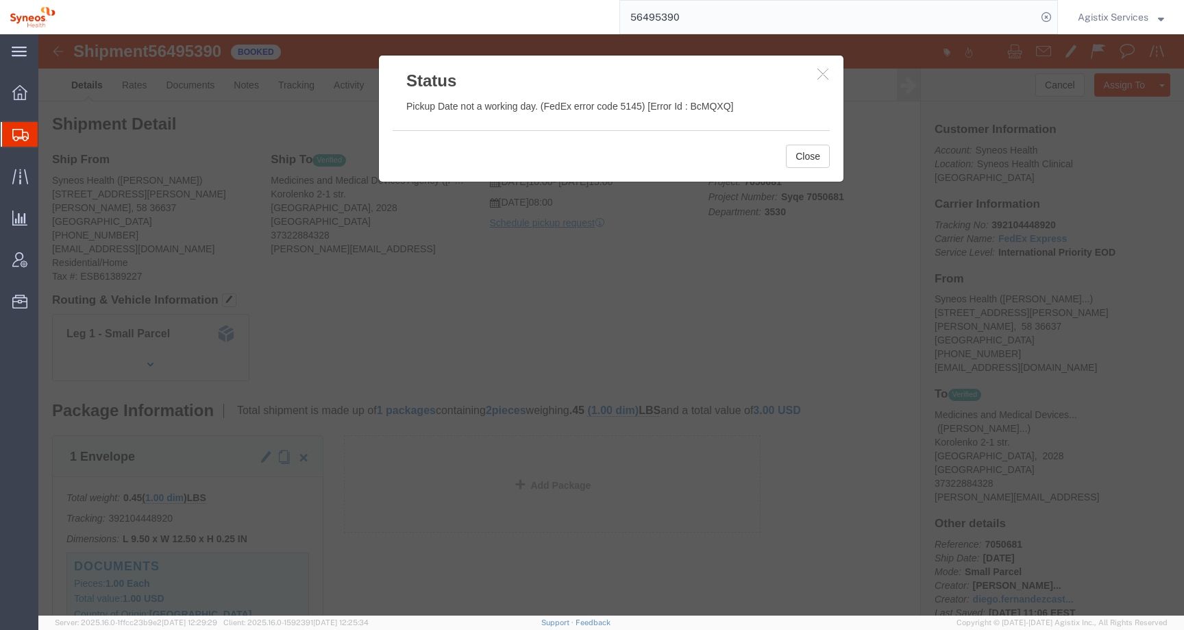
click button "button"
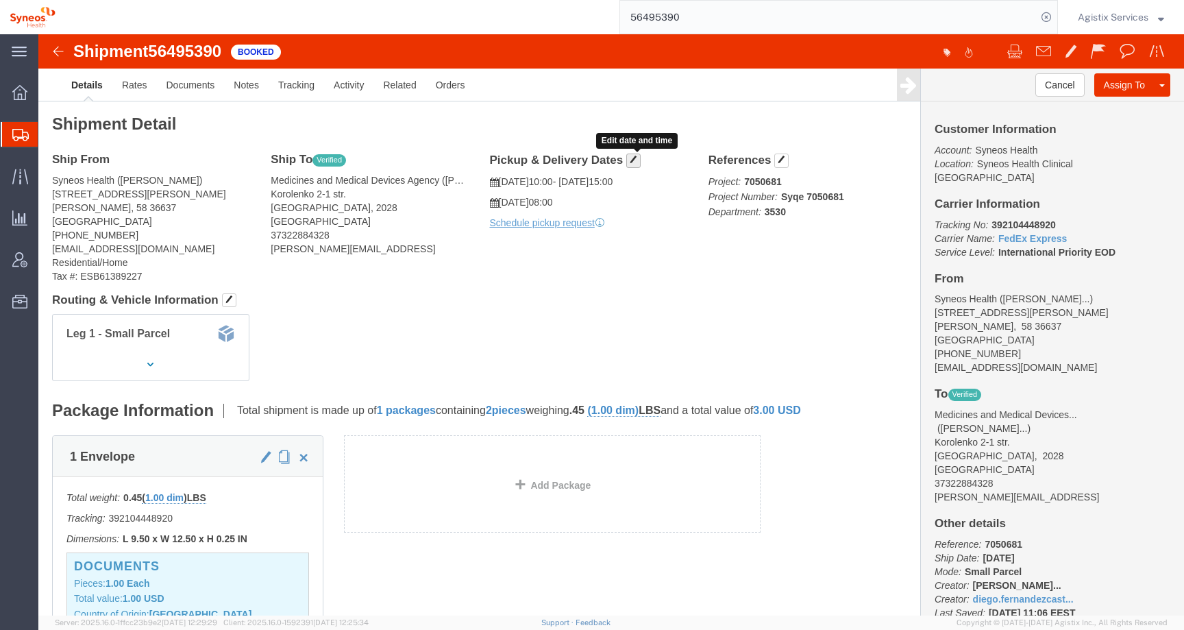
click span "button"
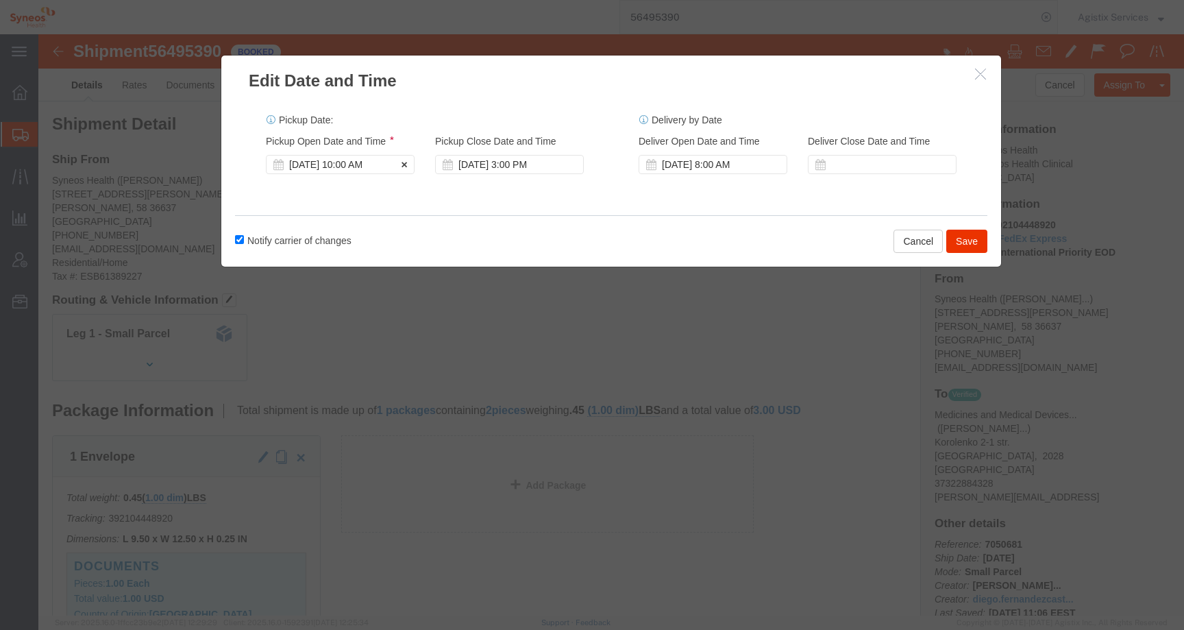
click div "Aug 14 2025 10:00 AM"
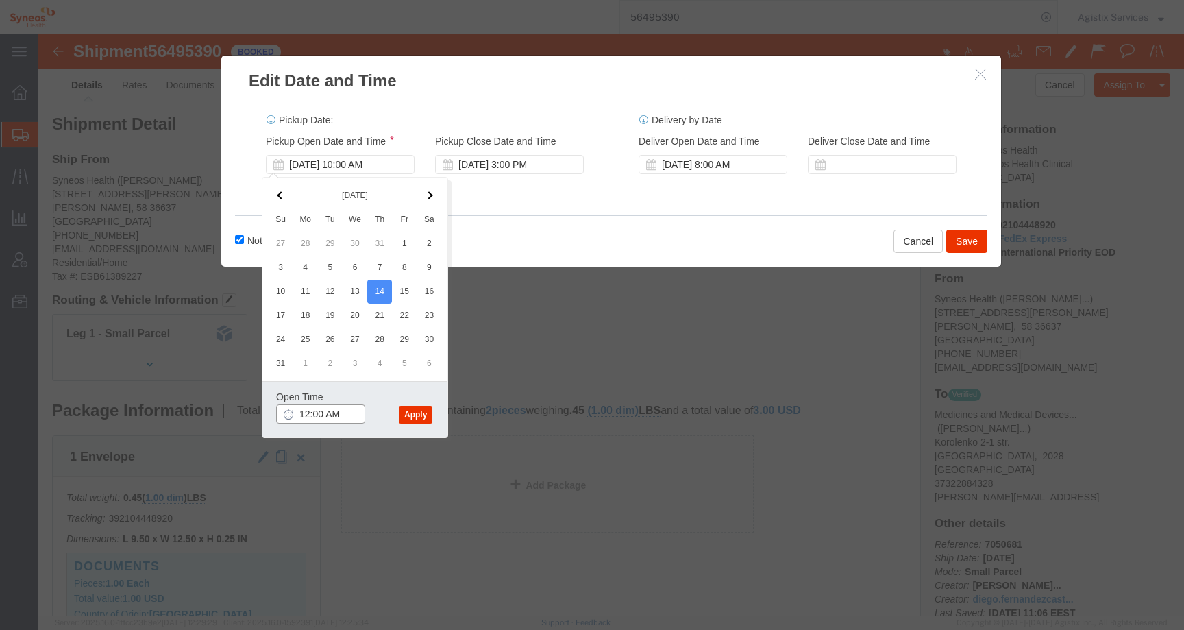
click input "12:00 AM"
type input "12:00 PM"
click div "Aug 14 2025 3:00 PM"
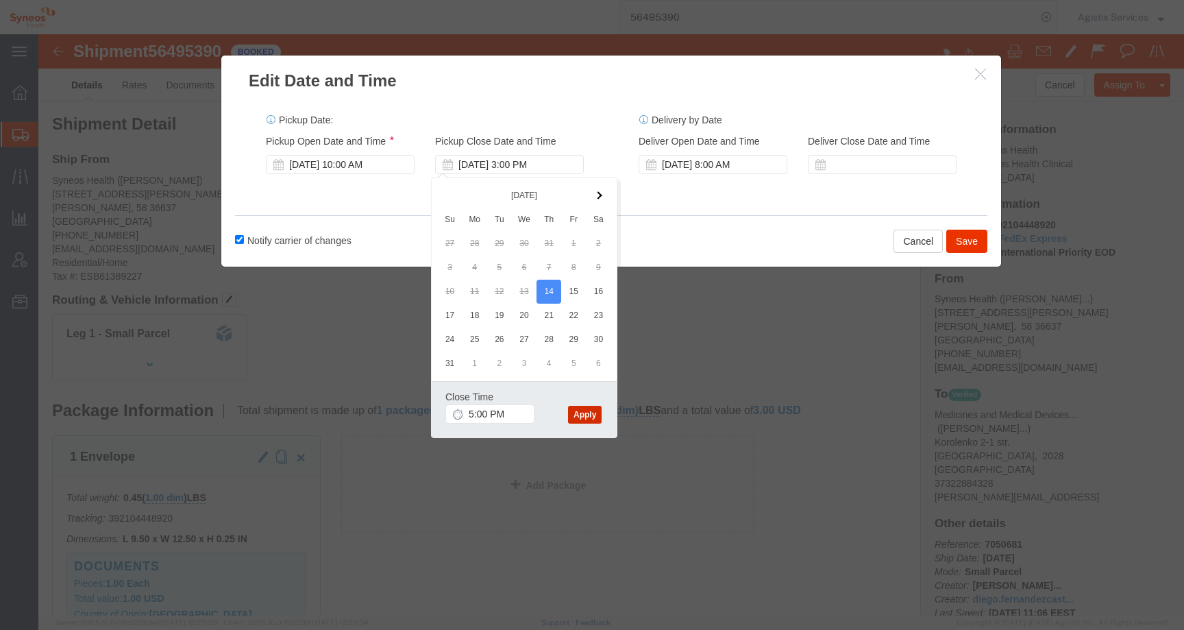
click button "Apply"
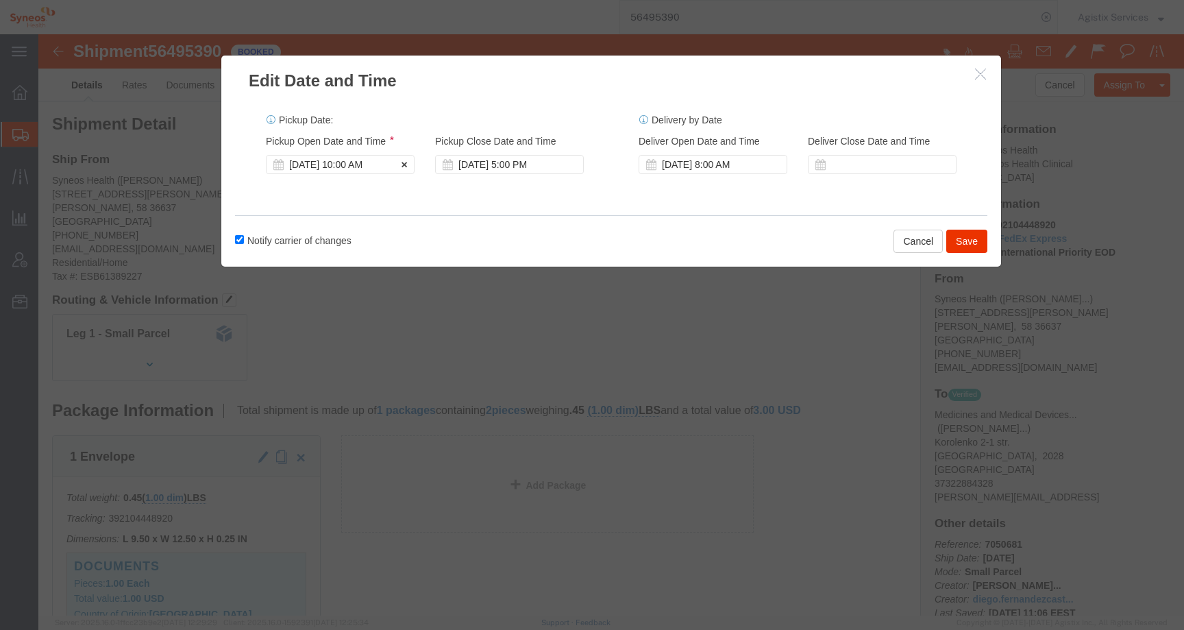
click div "Aug 14 2025 10:00 AM"
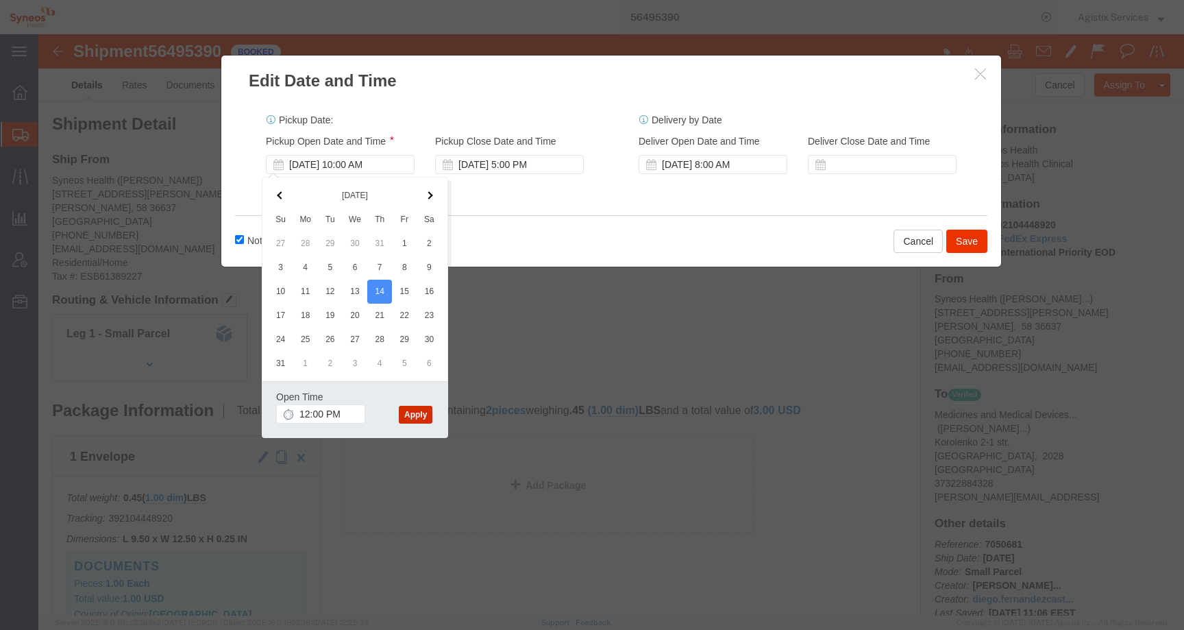
click button "Apply"
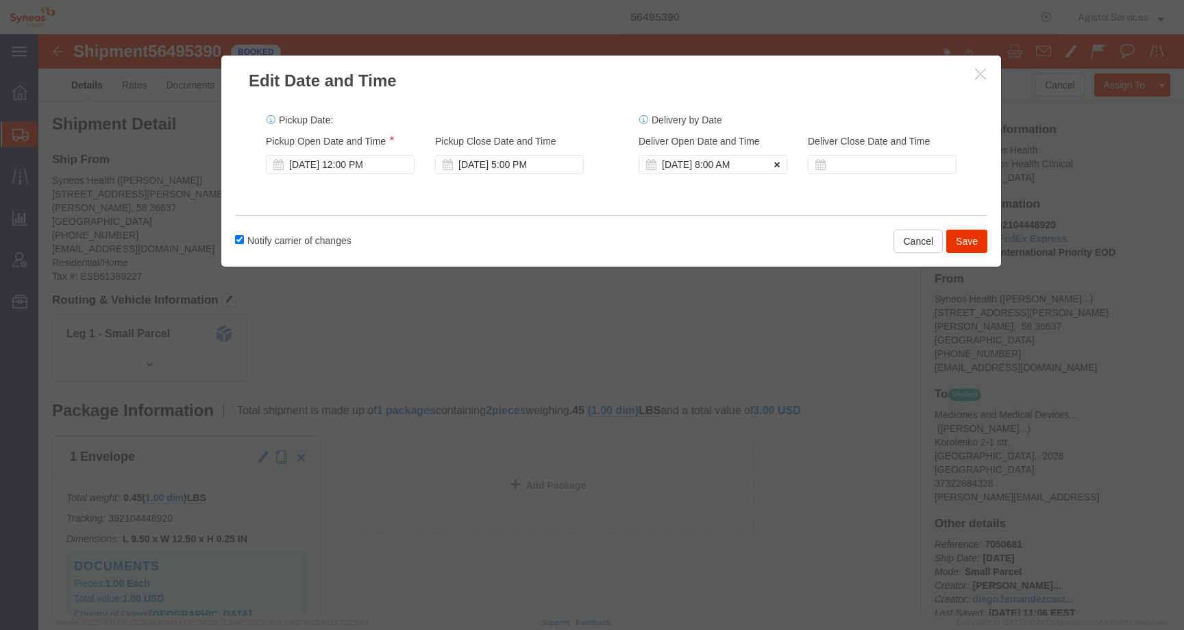
click icon
click div "Aug 14 2025 5:00 PM"
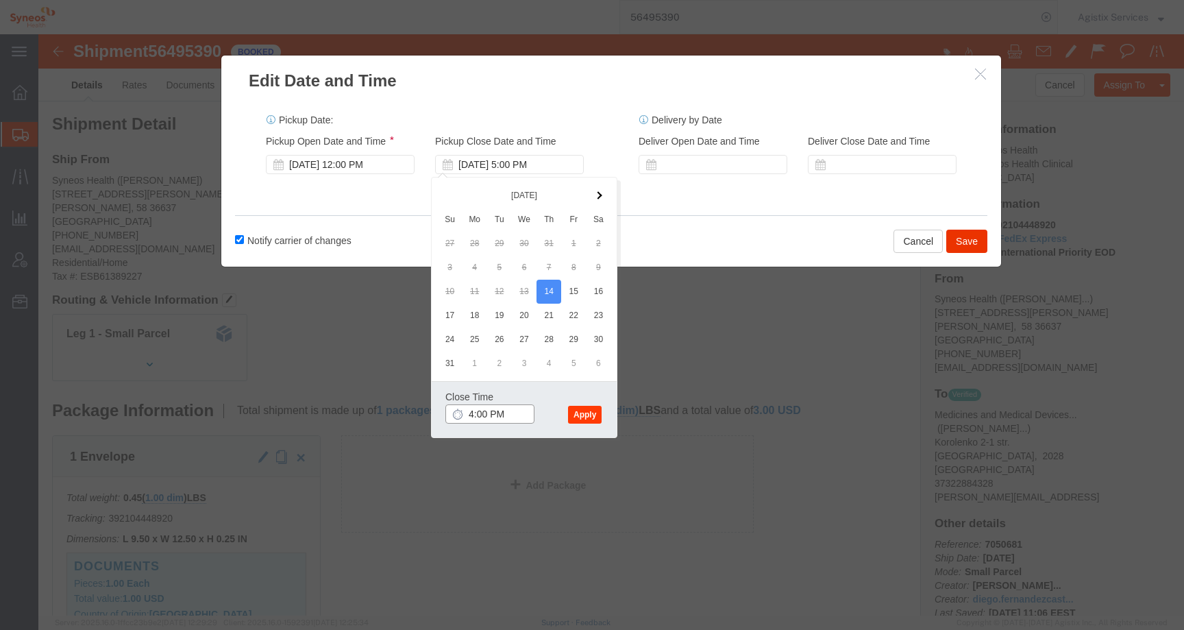
type input "4:00 PM"
click button "Apply"
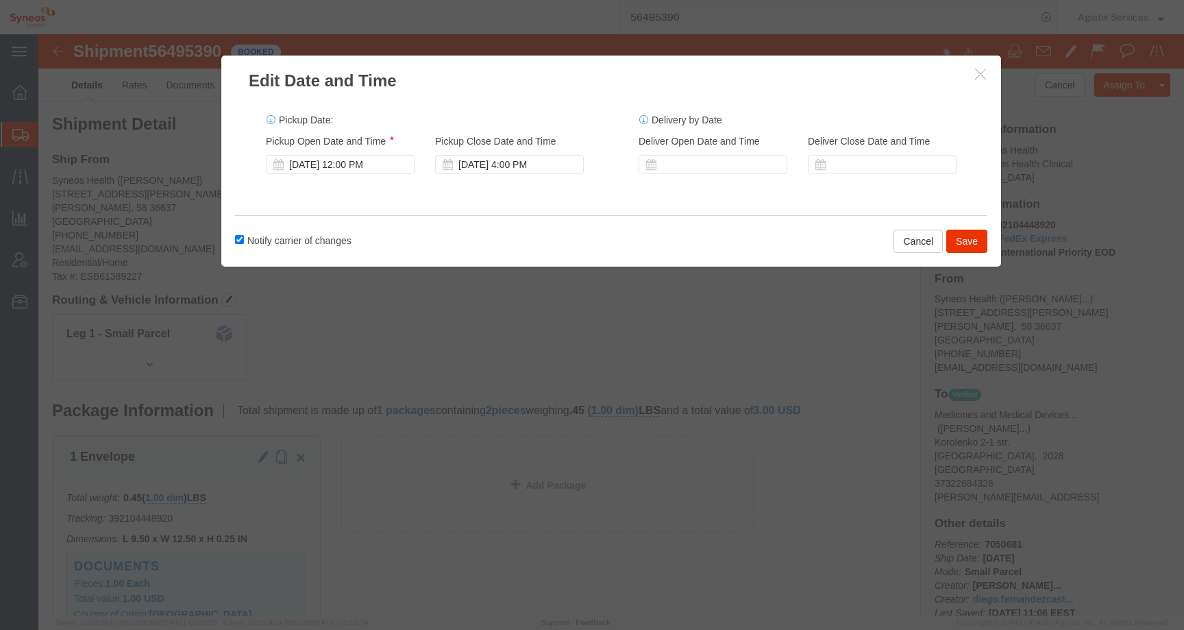
click icon "button"
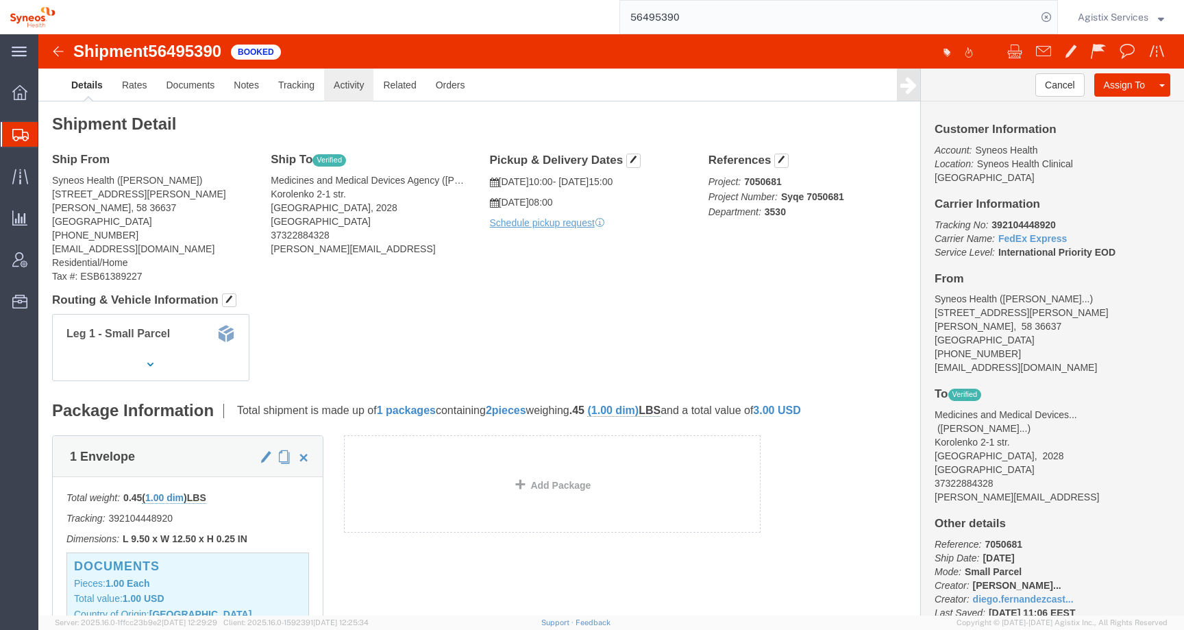
click link "Activity"
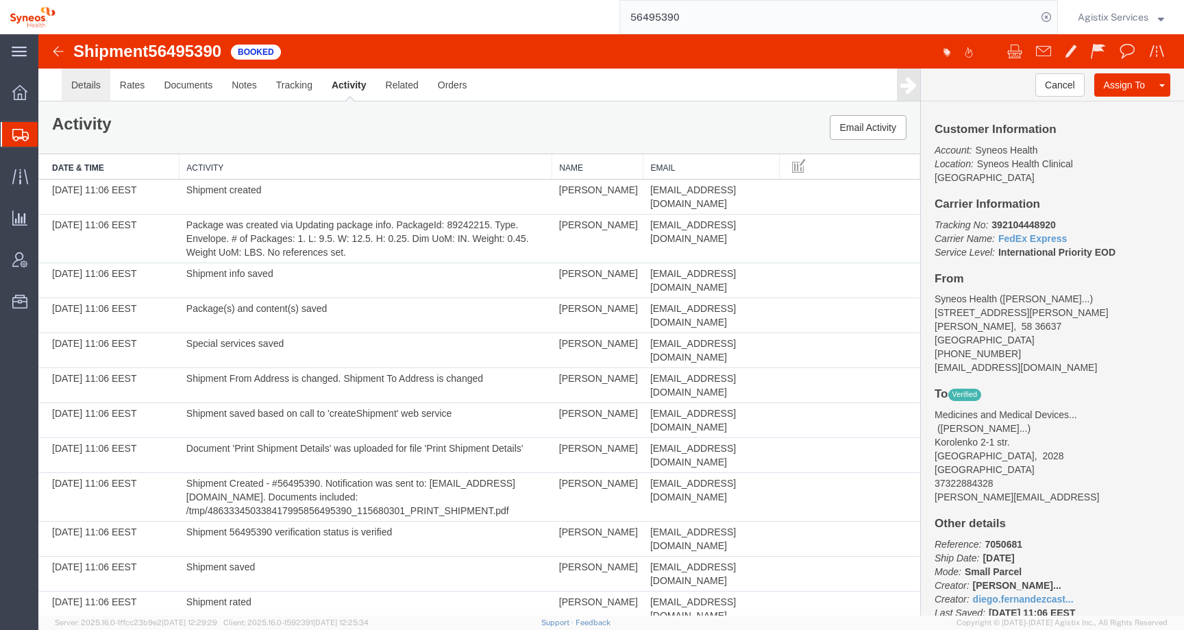
click at [99, 79] on link "Details" at bounding box center [86, 85] width 49 height 33
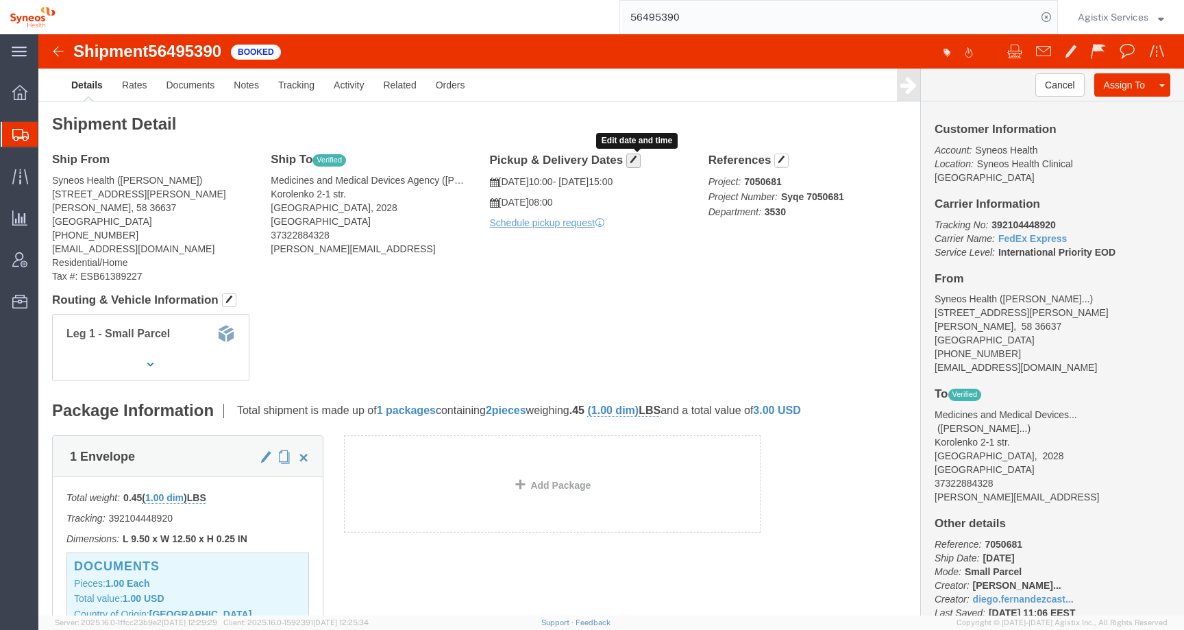
click span "button"
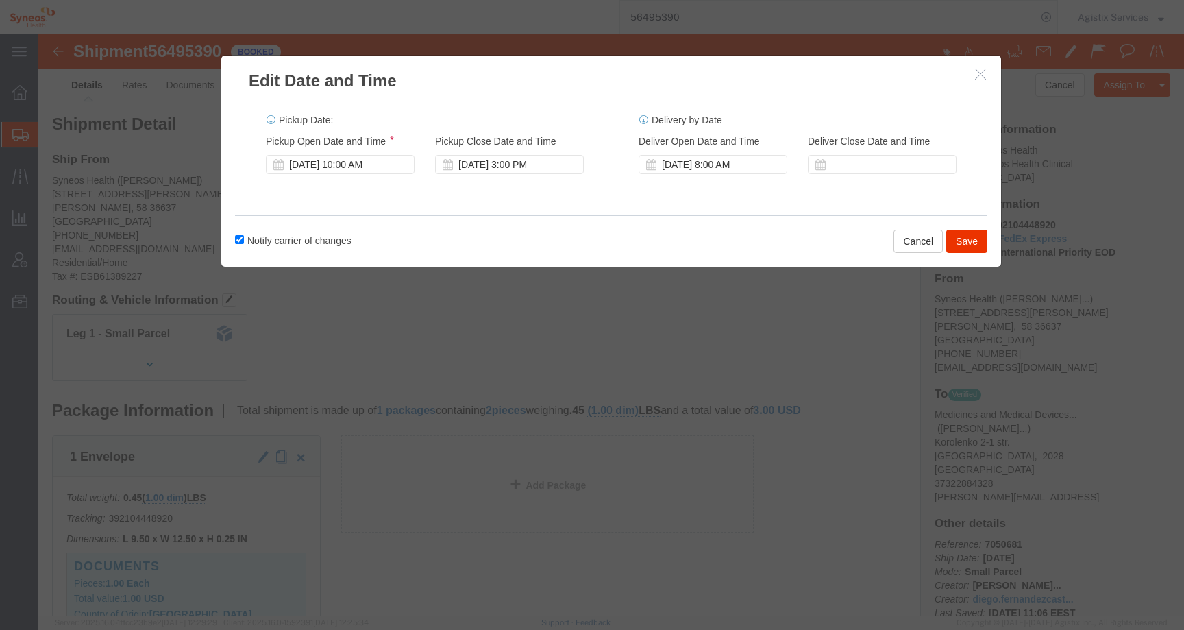
click div "Pickup Start Date Pickup Start Time Pickup Open Date and Time Aug 14 2025 10:00…"
click div "Aug 14 2025 10:00 AM"
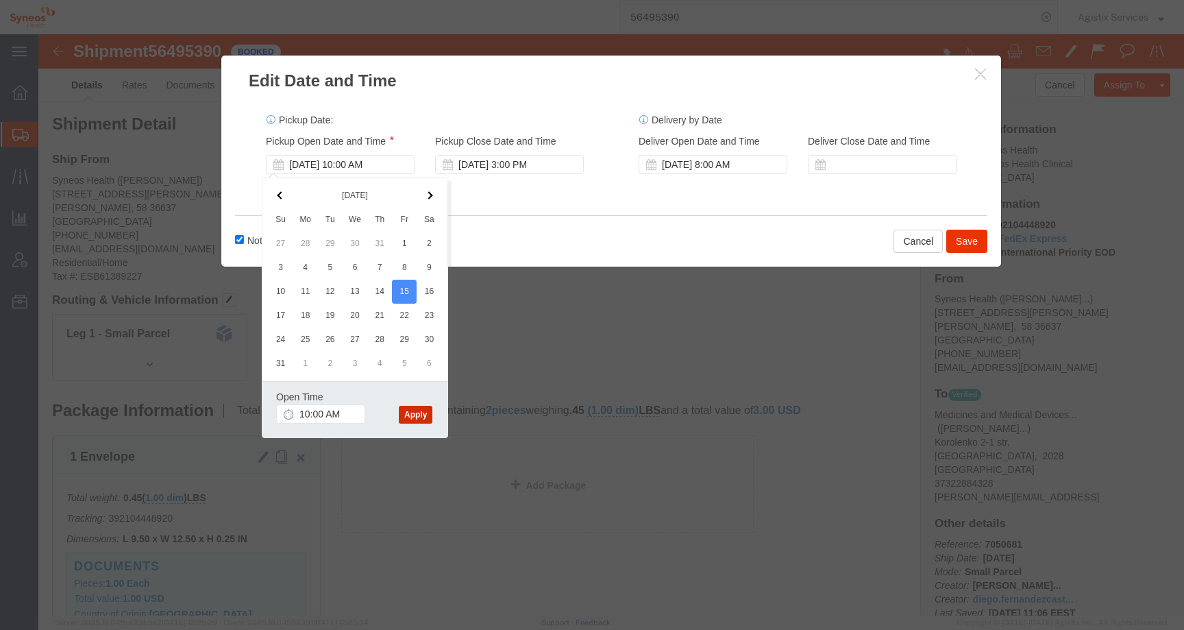
click button "Apply"
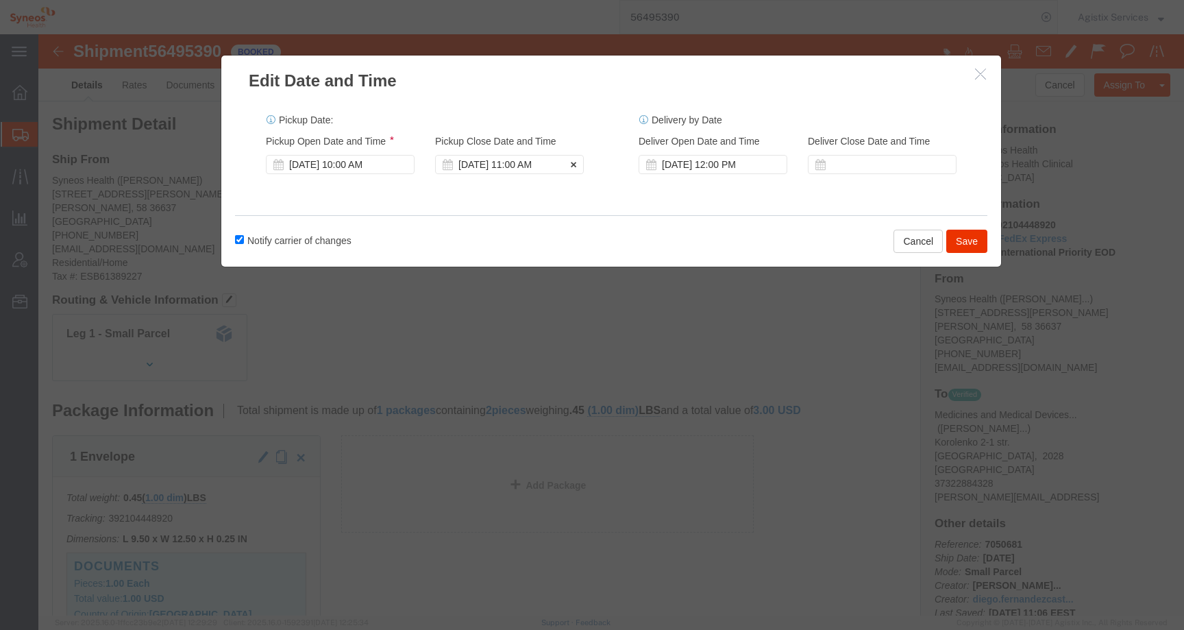
click div "Aug 15 2025 11:00 AM"
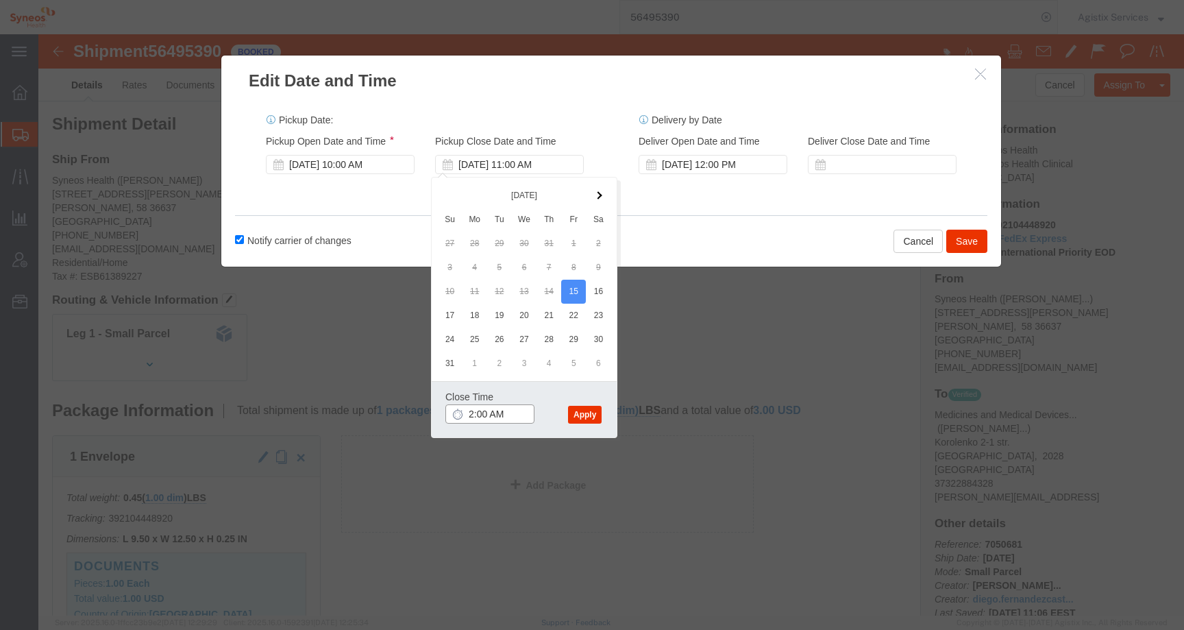
click input "2:00 AM"
type input "2:00 PM"
click button "Apply"
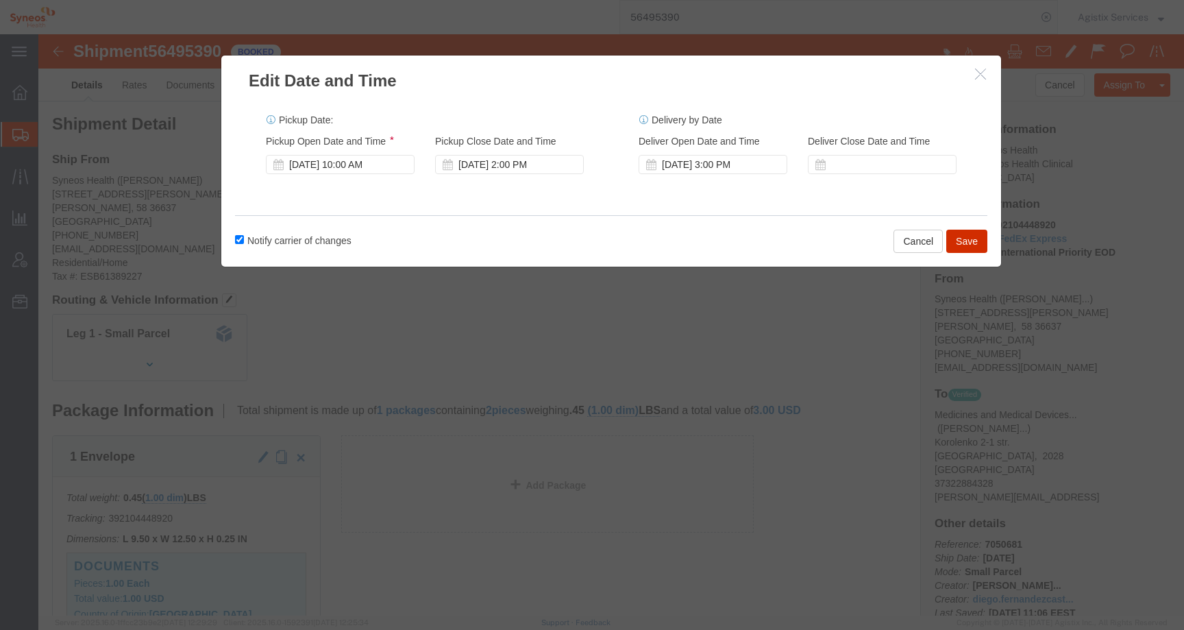
click button "Save"
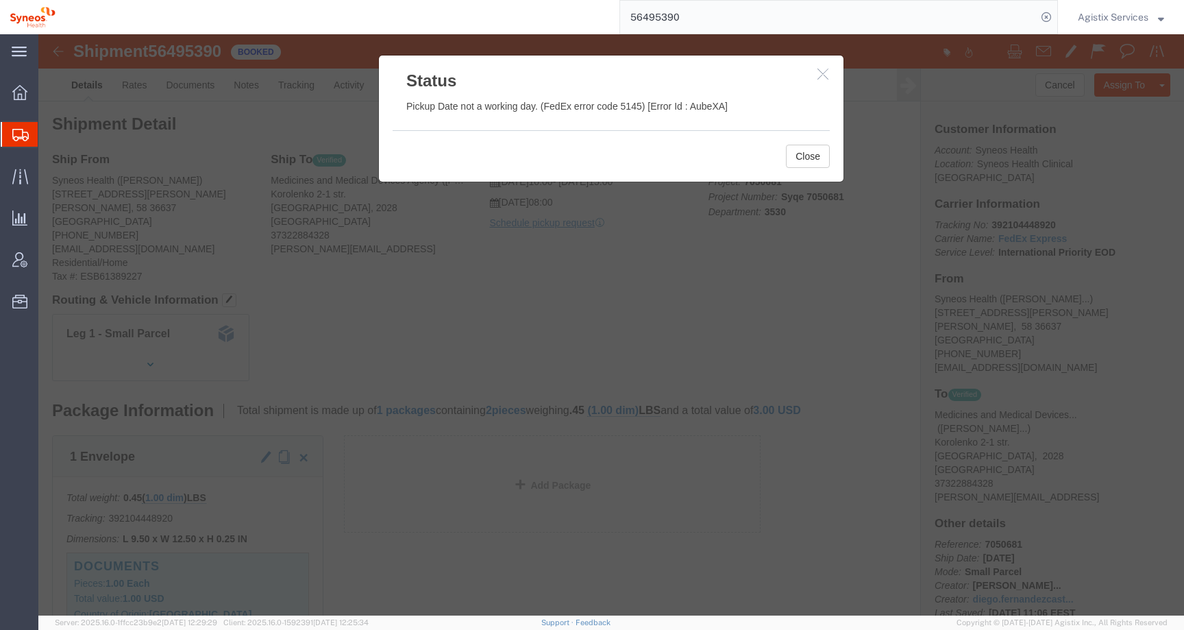
click icon "button"
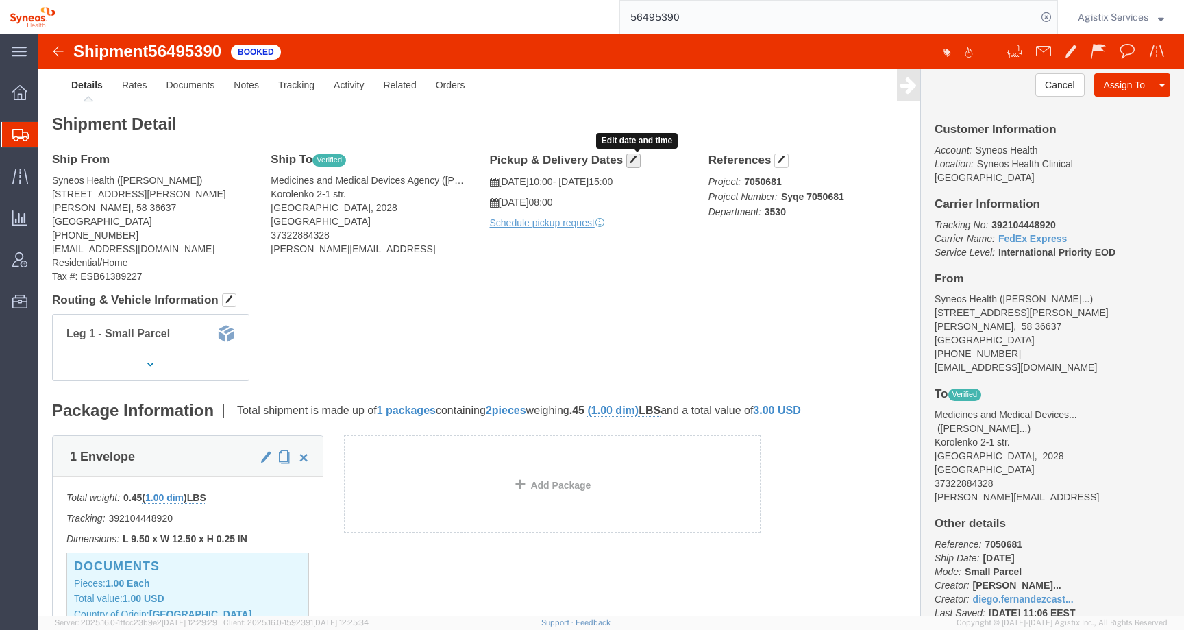
click span "button"
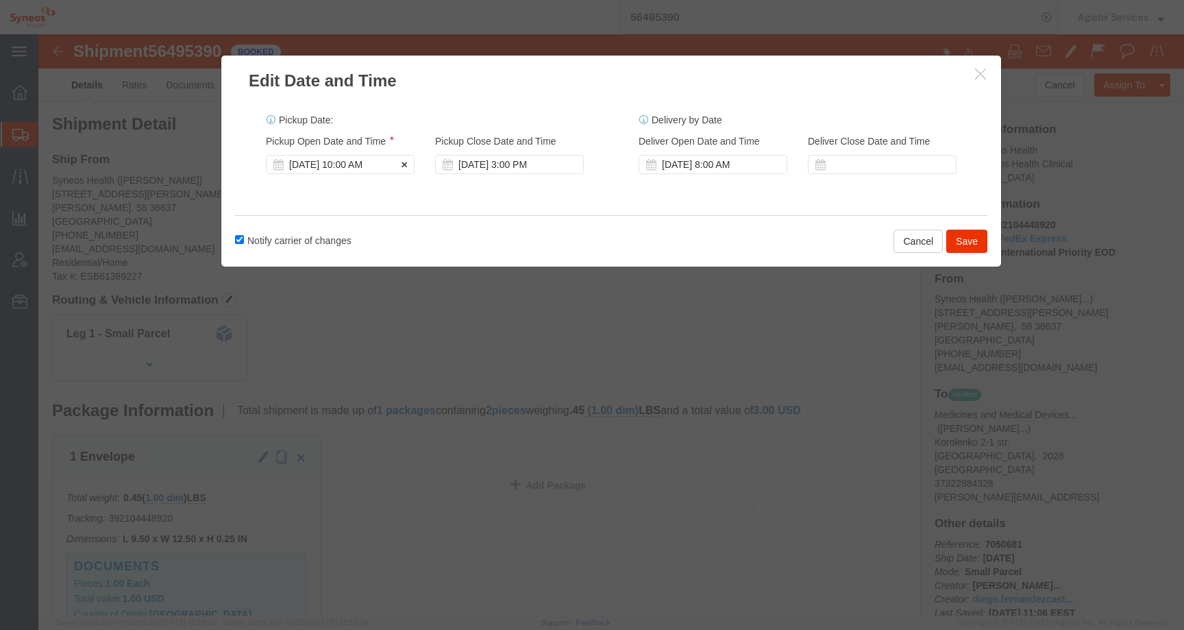
click div "Aug 14 2025 10:00 AM"
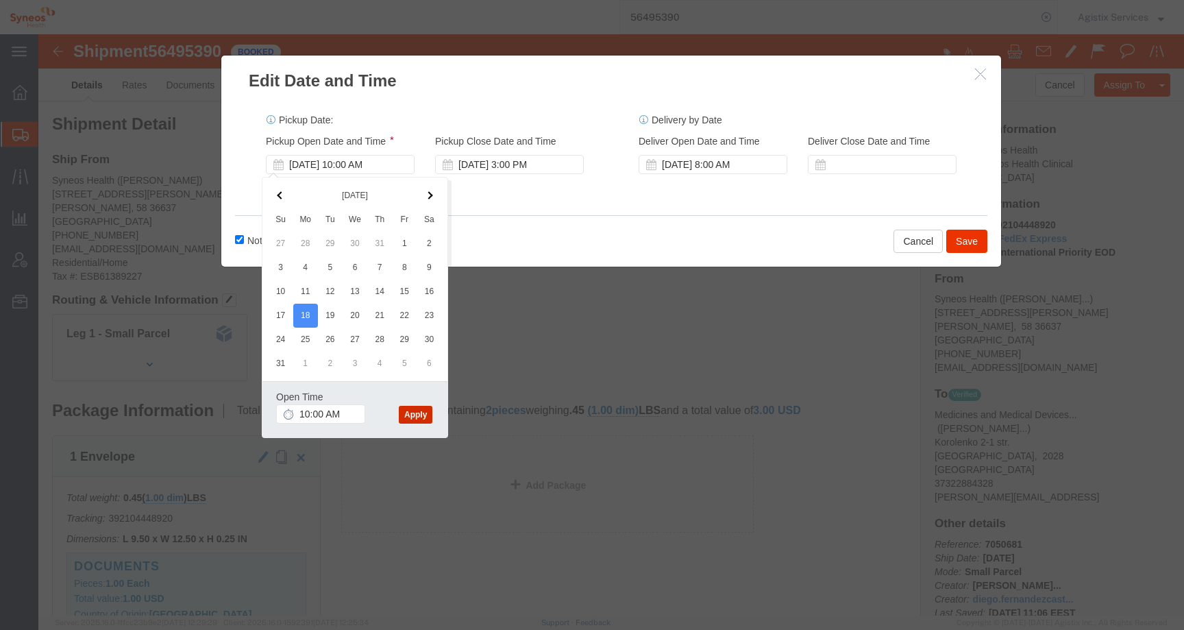
click button "Apply"
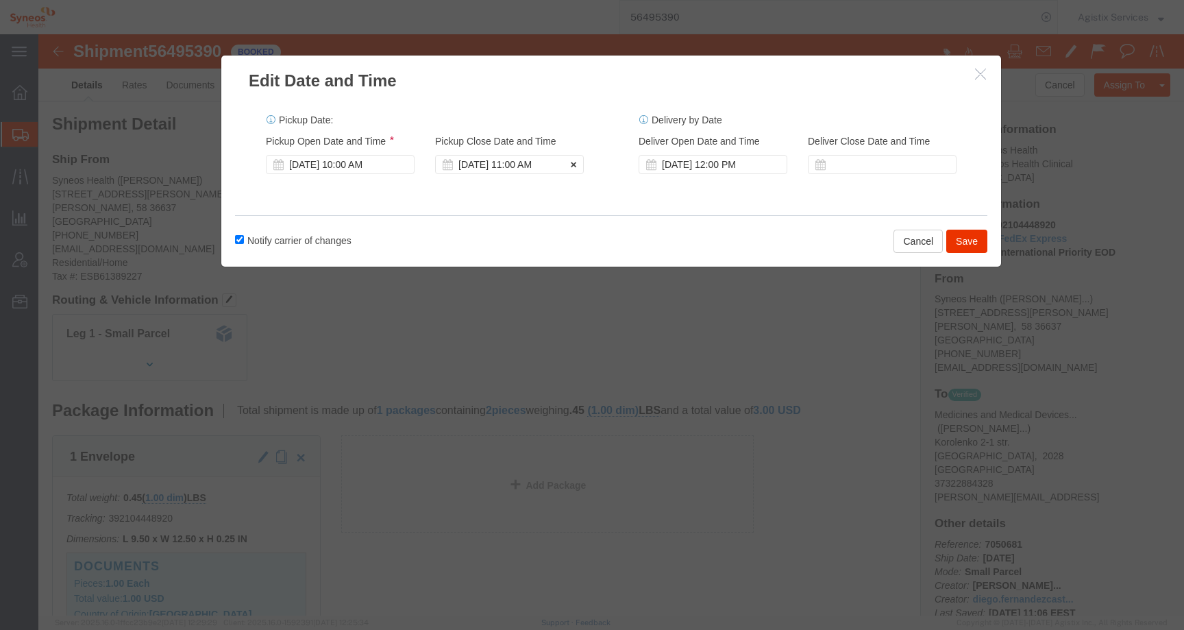
click div "Aug 18 2025 11:00 AM"
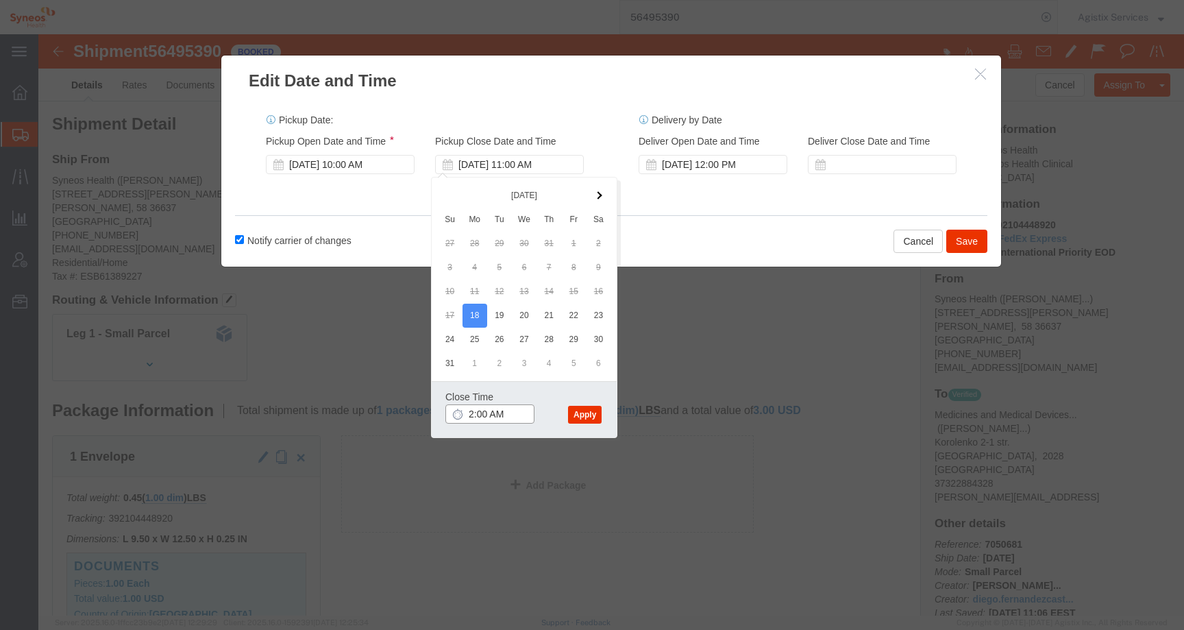
click input "2:00 AM"
type input "2:00 PM"
click button "Apply"
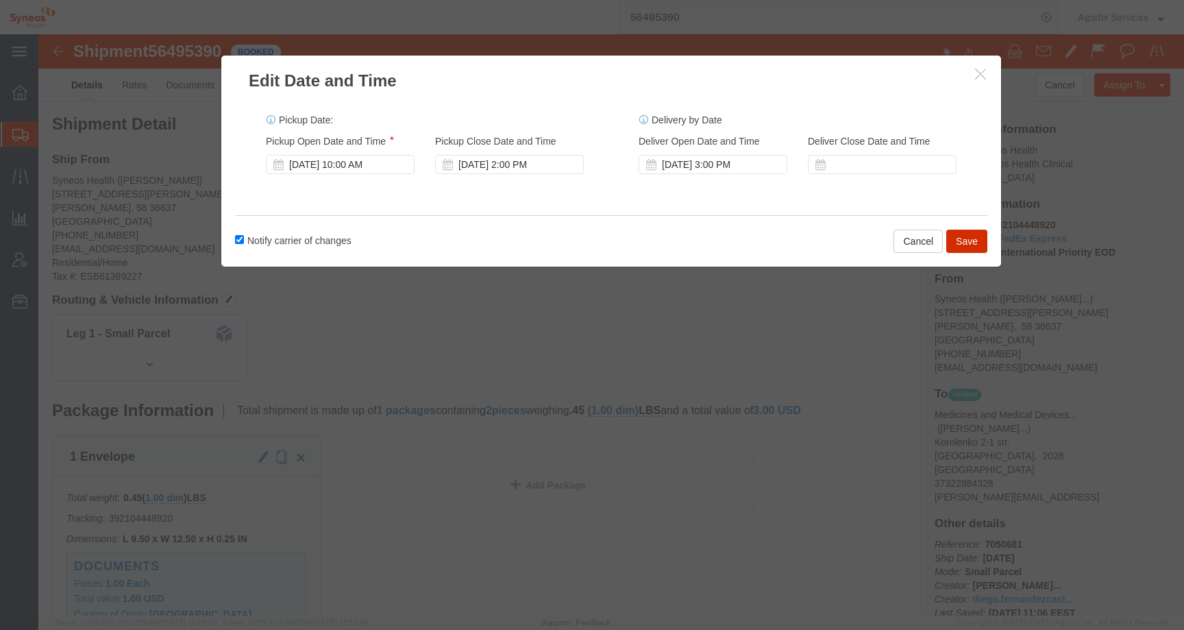
click button "Save"
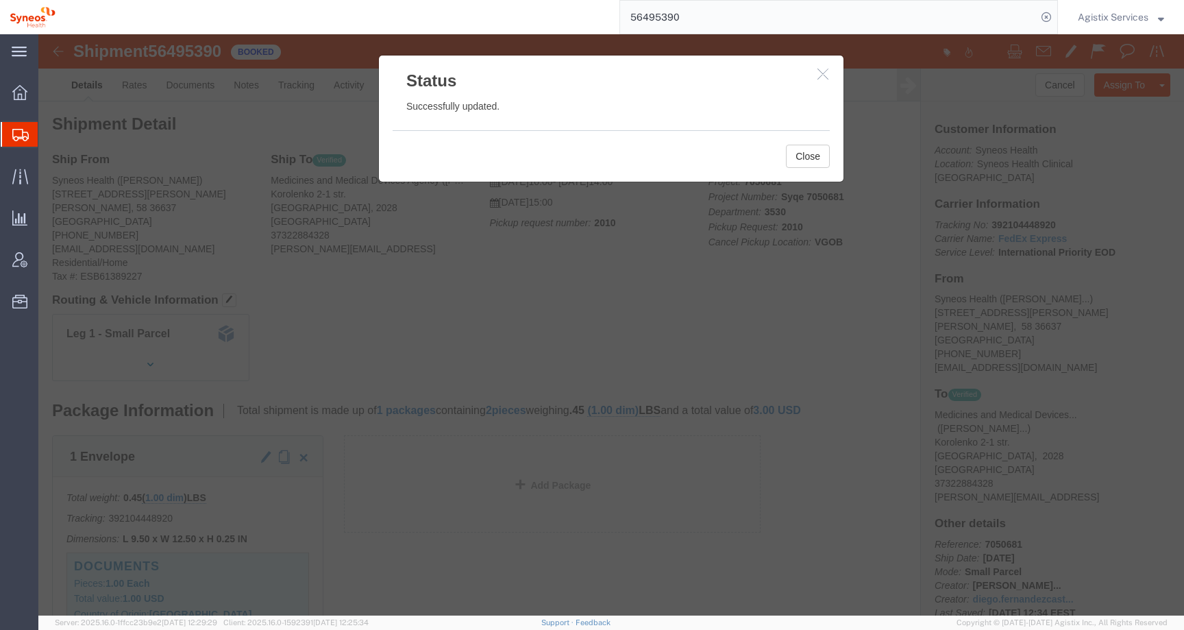
click icon "button"
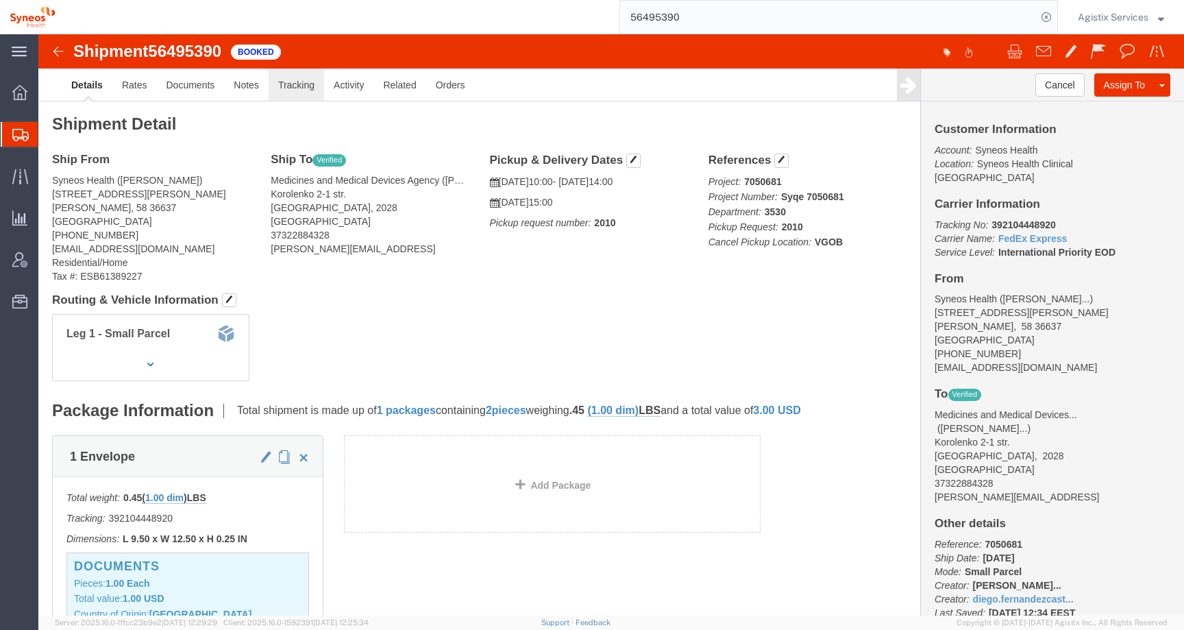
click link "Tracking"
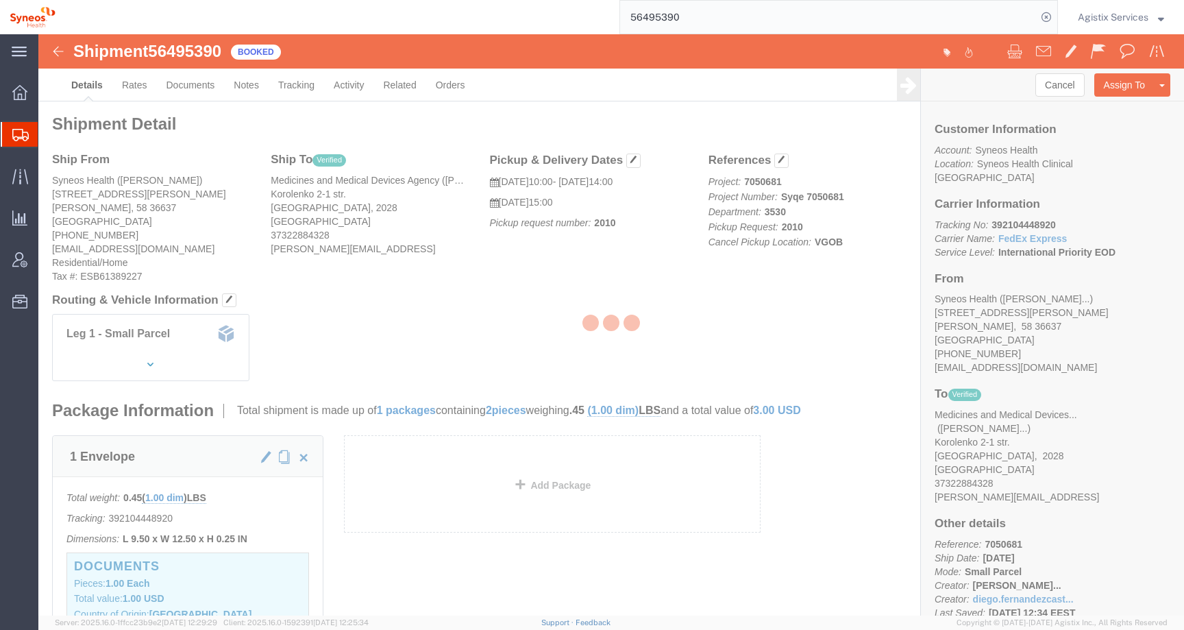
click at [342, 91] on div at bounding box center [610, 324] width 1145 height 581
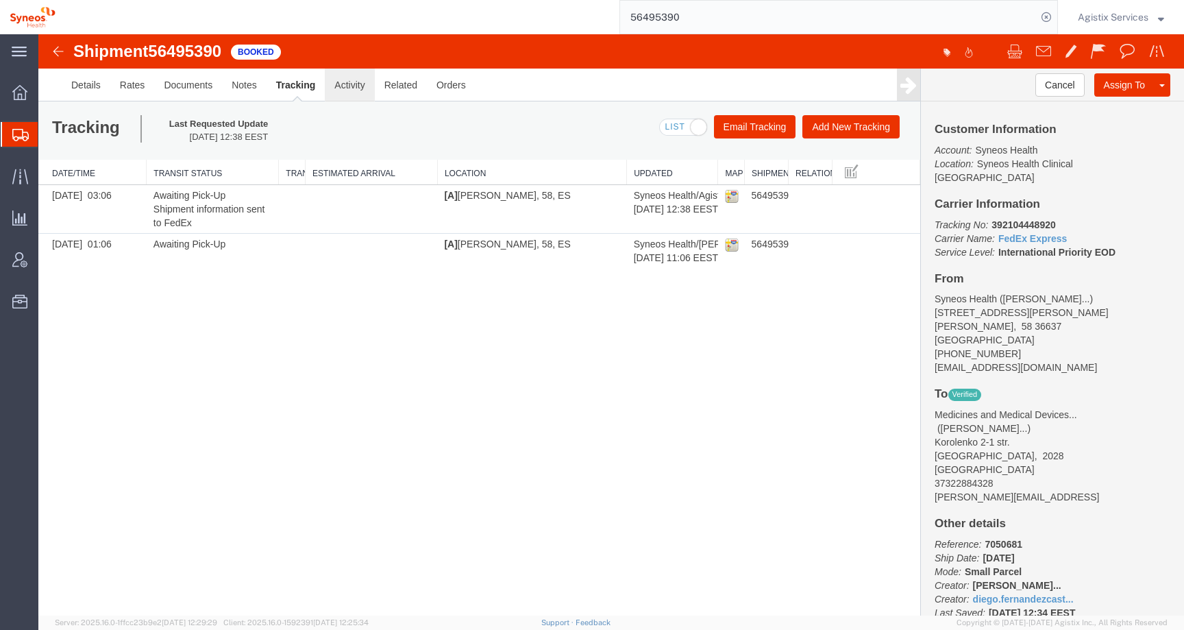
click at [368, 92] on link "Activity" at bounding box center [349, 85] width 49 height 33
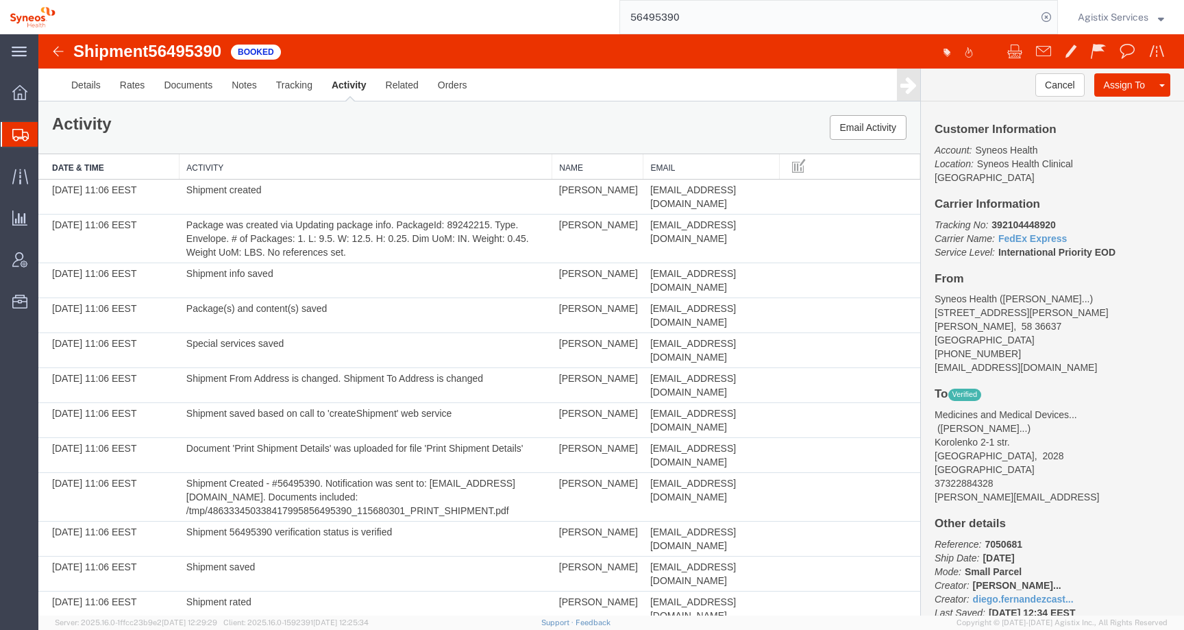
drag, startPoint x: 923, startPoint y: 358, endPoint x: 1136, endPoint y: 355, distance: 213.1
click at [1136, 355] on div "Customer Information Account: Syneos Health Location: Syneos Health Clinical Sp…" at bounding box center [1052, 358] width 263 height 514
copy address "diego.fernandezcastroagudin@syneoshealth.com"
click at [77, 92] on link "Details" at bounding box center [86, 85] width 49 height 33
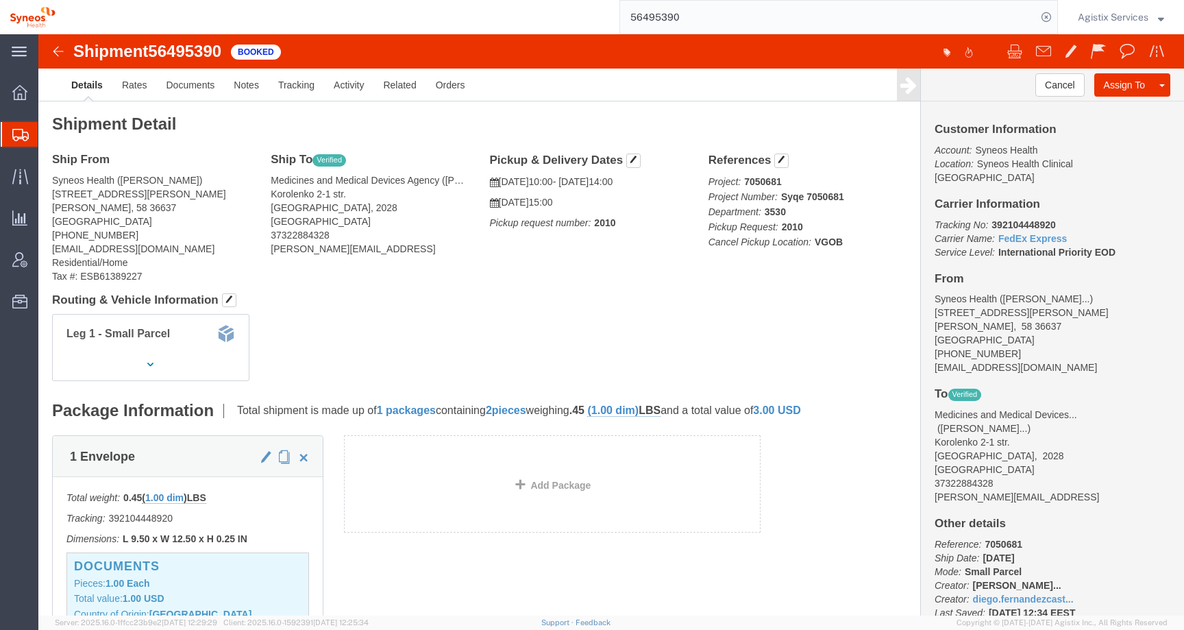
click b "VGOB"
click b "2010"
copy b "2010"
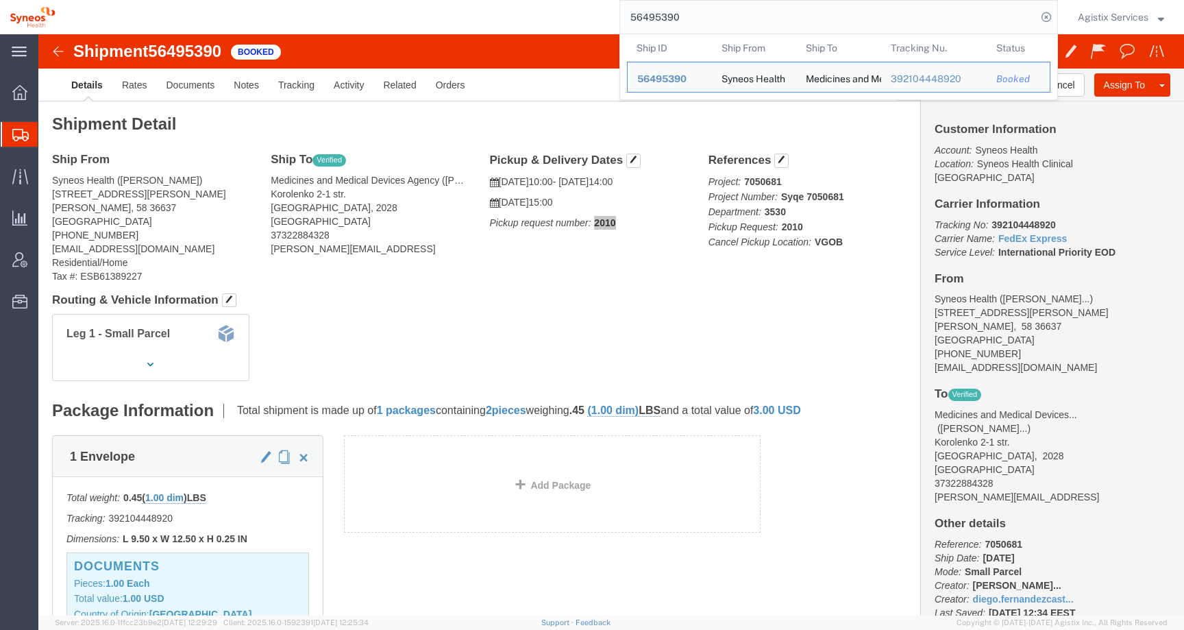
drag, startPoint x: 711, startPoint y: 18, endPoint x: 593, endPoint y: 18, distance: 118.5
click at [593, 18] on div "56495390 Ship ID Ship From Ship To Tracking Nu. Status Ship ID 56495390 Ship Fr…" at bounding box center [561, 17] width 993 height 34
paste input "4837"
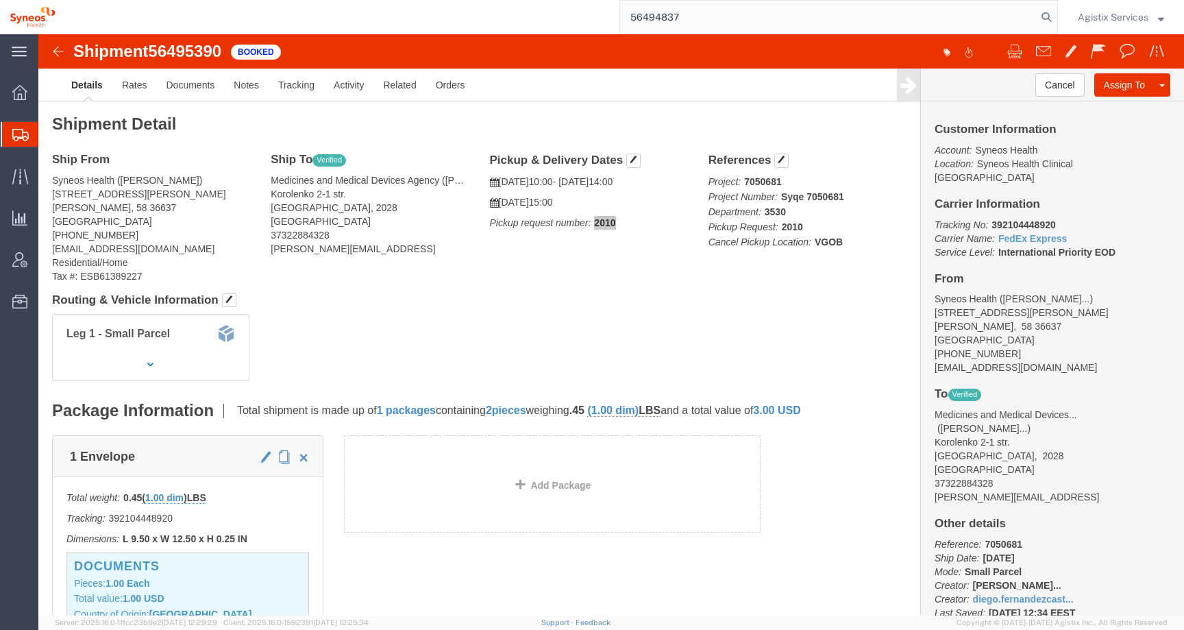
type input "56494837"
click at [1134, 16] on span "Agistix Services" at bounding box center [1113, 17] width 71 height 15
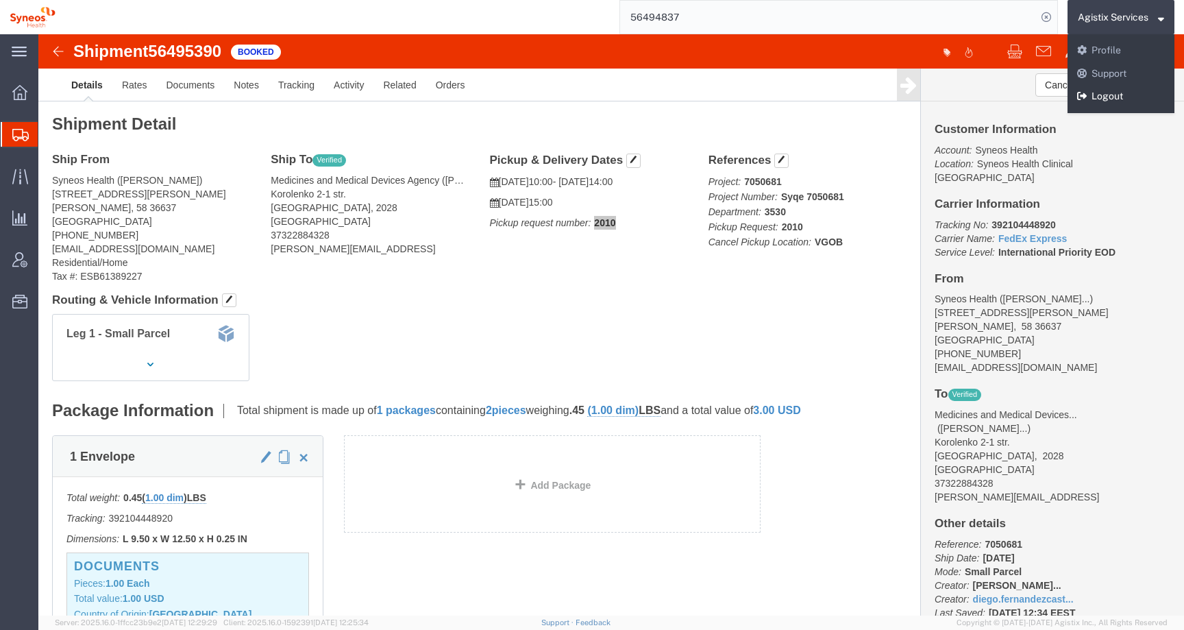
drag, startPoint x: 1113, startPoint y: 97, endPoint x: 870, endPoint y: 9, distance: 258.8
click at [1113, 97] on link "Logout" at bounding box center [1120, 96] width 107 height 23
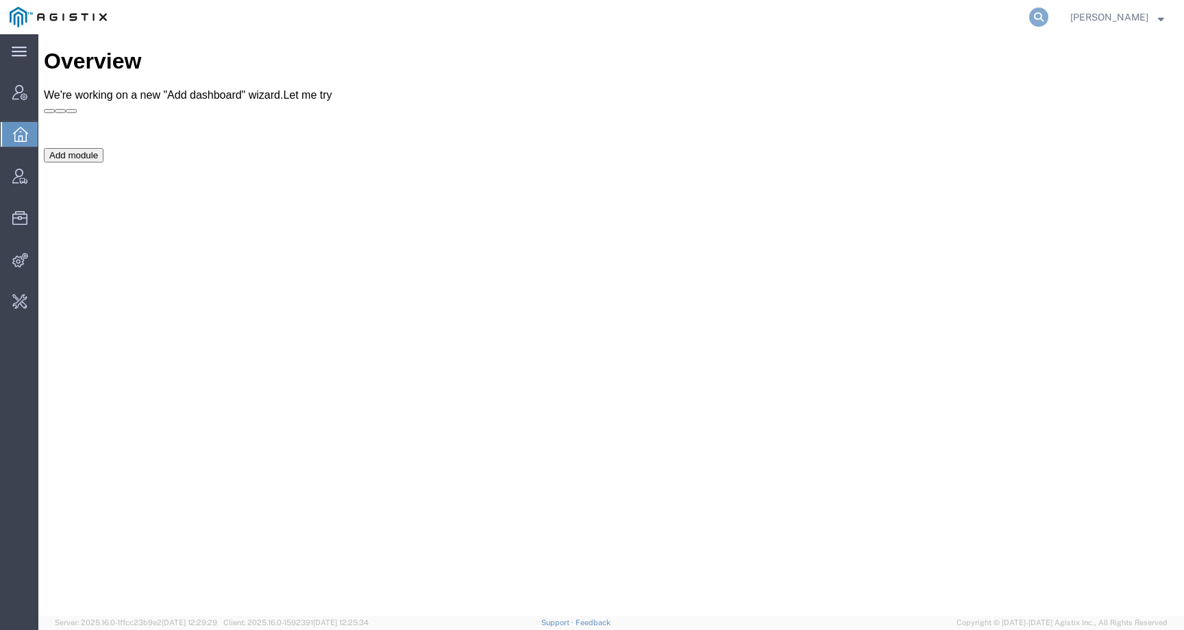
click at [1048, 20] on icon at bounding box center [1038, 17] width 19 height 19
click at [1023, 21] on input "search" at bounding box center [820, 17] width 417 height 33
paste input "56494837"
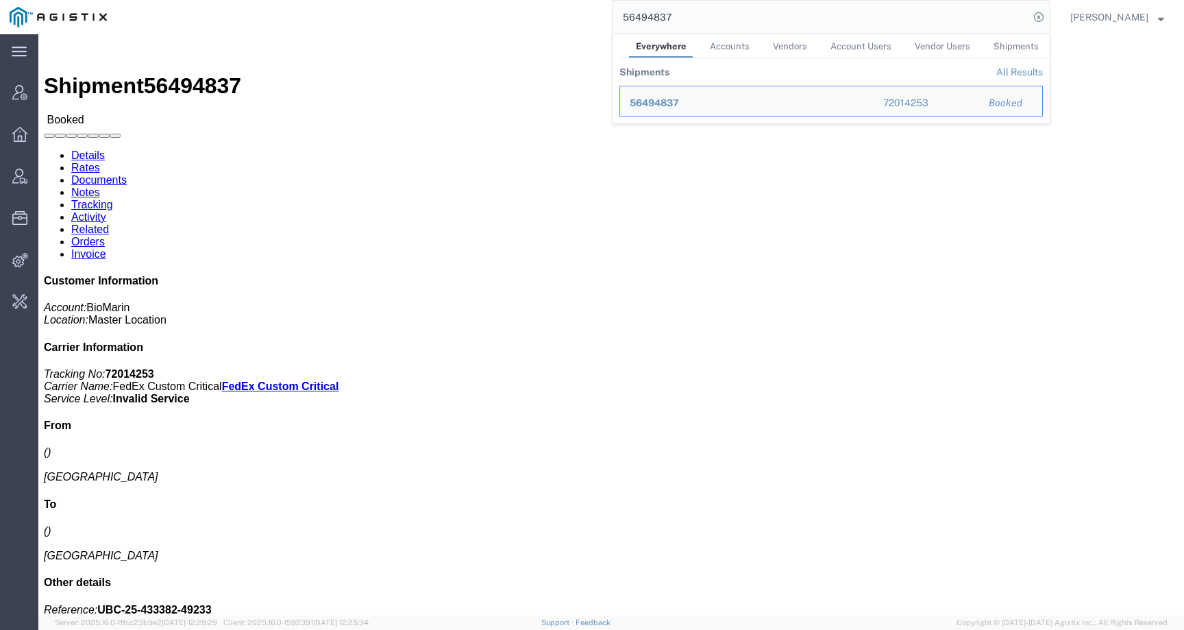
click div "Ship From Ship To Pickup & Delivery Dates Edit Date and Time Pickup Date: Picku…"
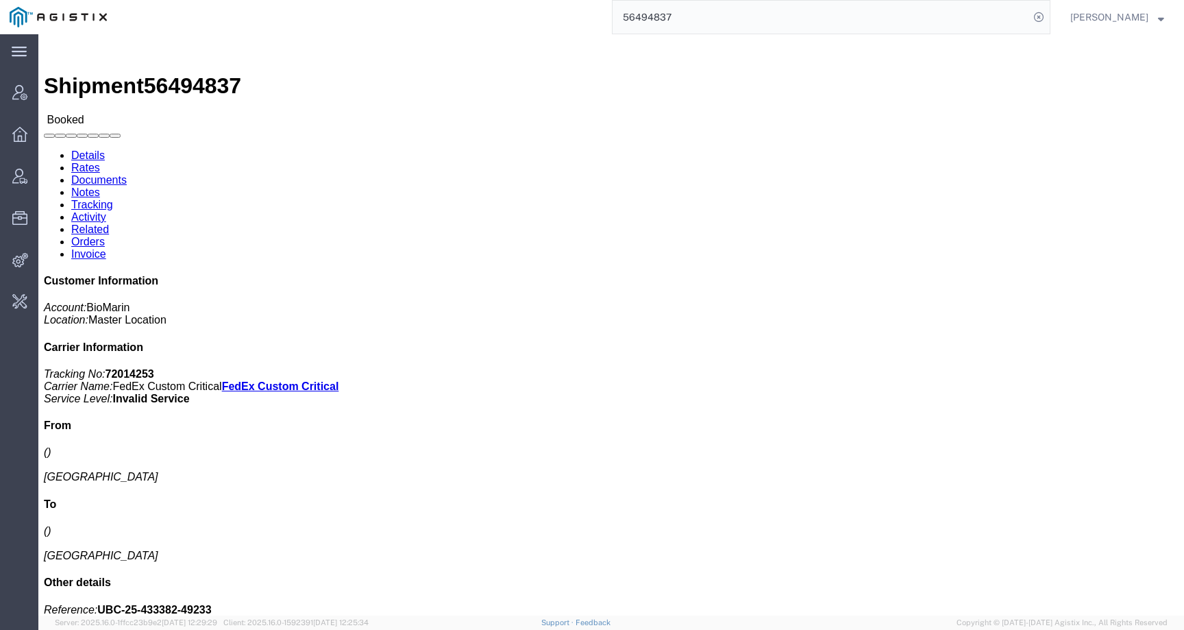
click div "Ship From Ship To Pickup & Delivery Dates Edit Date and Time Pickup Date: Picku…"
click ul "Details Rates Documents Notes Tracking Activity Related Orders Invoice"
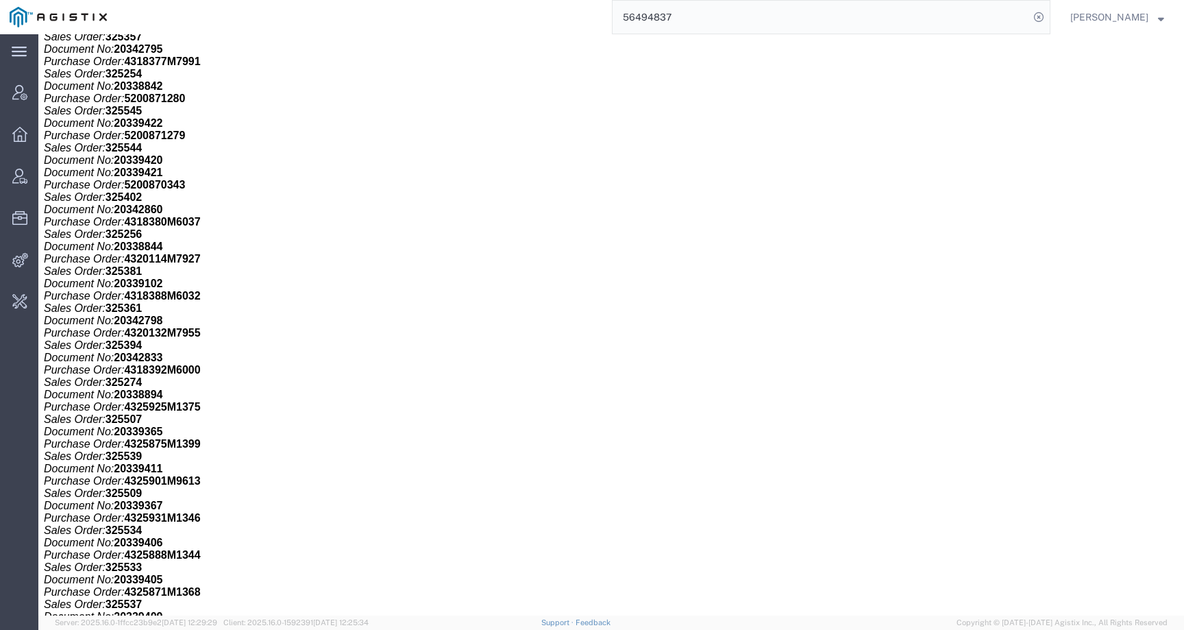
click div "Total weight: 0.00 LBS ( dim ) Dimensions: L 0.00 x W 0.00 x H 0.00 IN Devices:…"
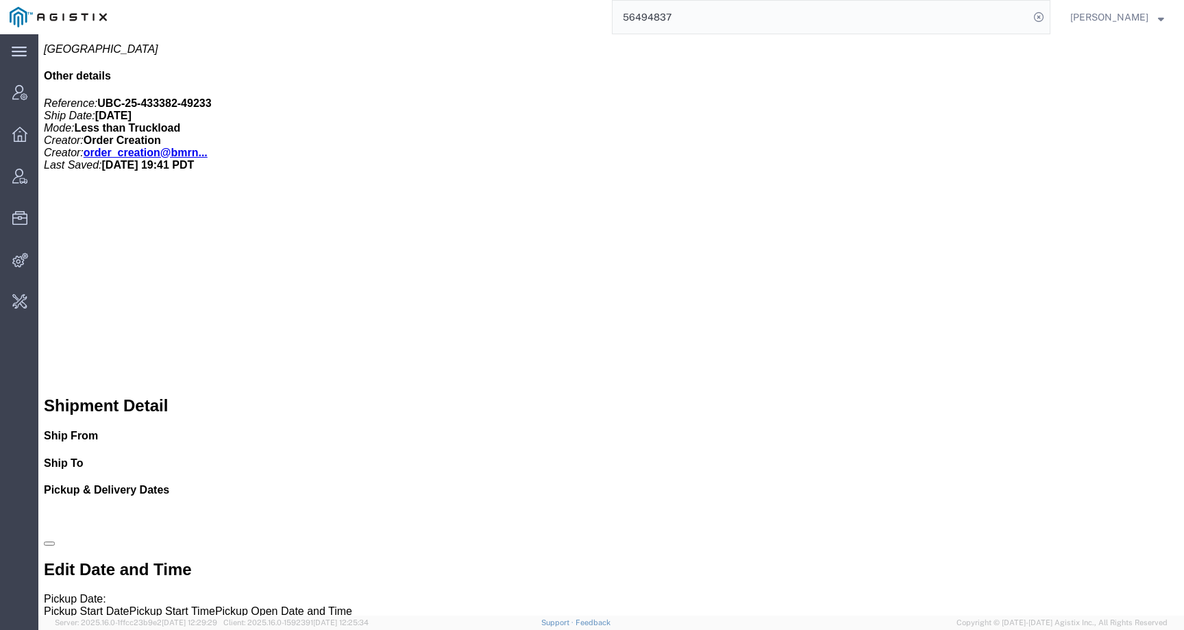
scroll to position [862, 0]
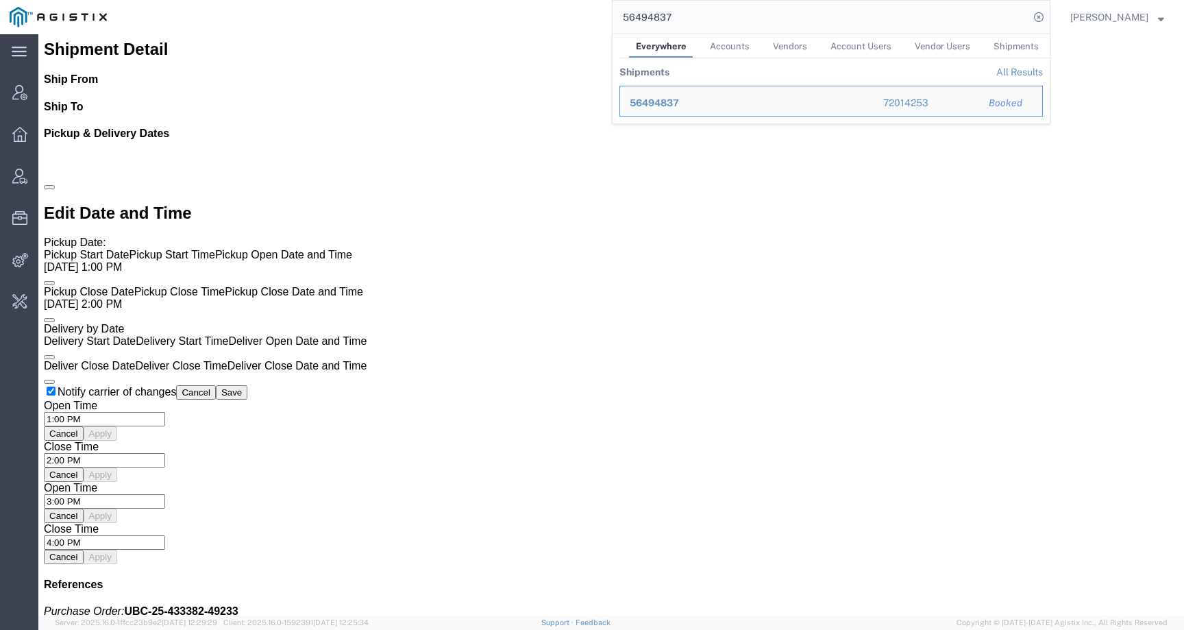
drag, startPoint x: 694, startPoint y: 20, endPoint x: 574, endPoint y: 20, distance: 119.9
click at [574, 20] on div "56494837 Everywhere Accounts Vendors Account Users Vendor Users Shipments Shipm…" at bounding box center [583, 17] width 934 height 34
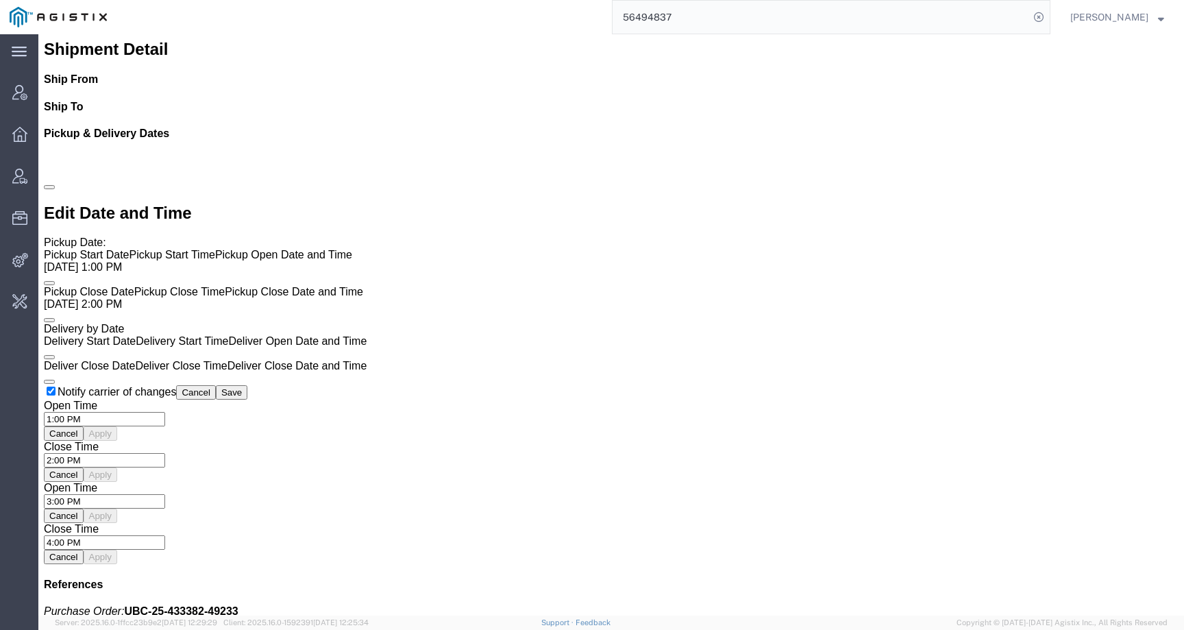
paste input "5111"
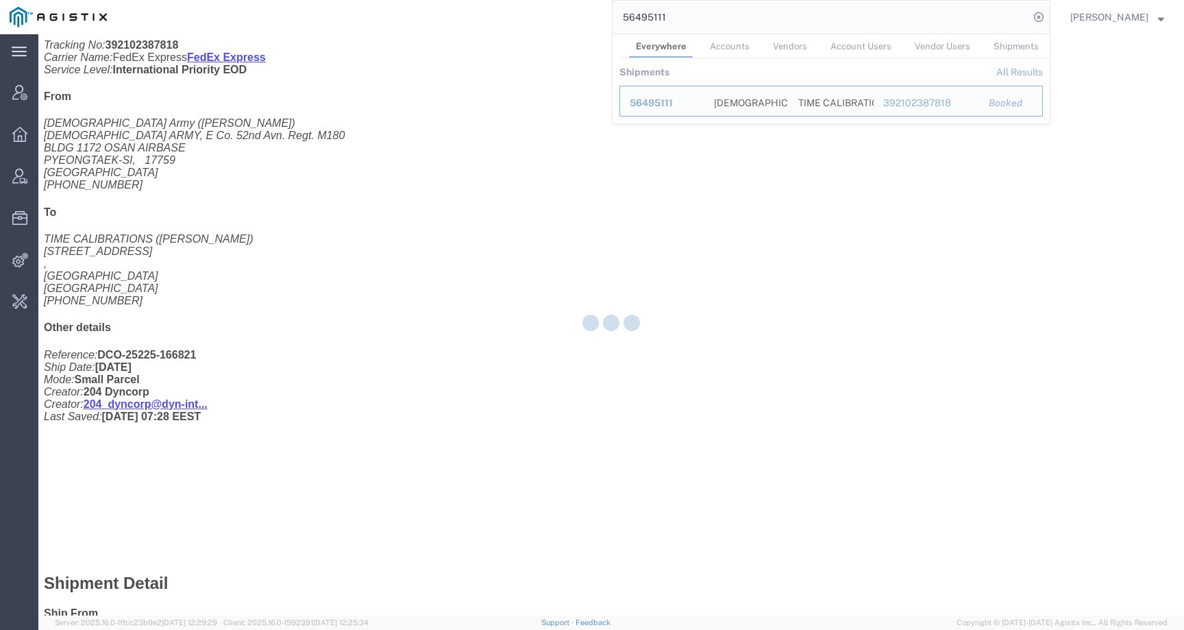
scroll to position [360, 0]
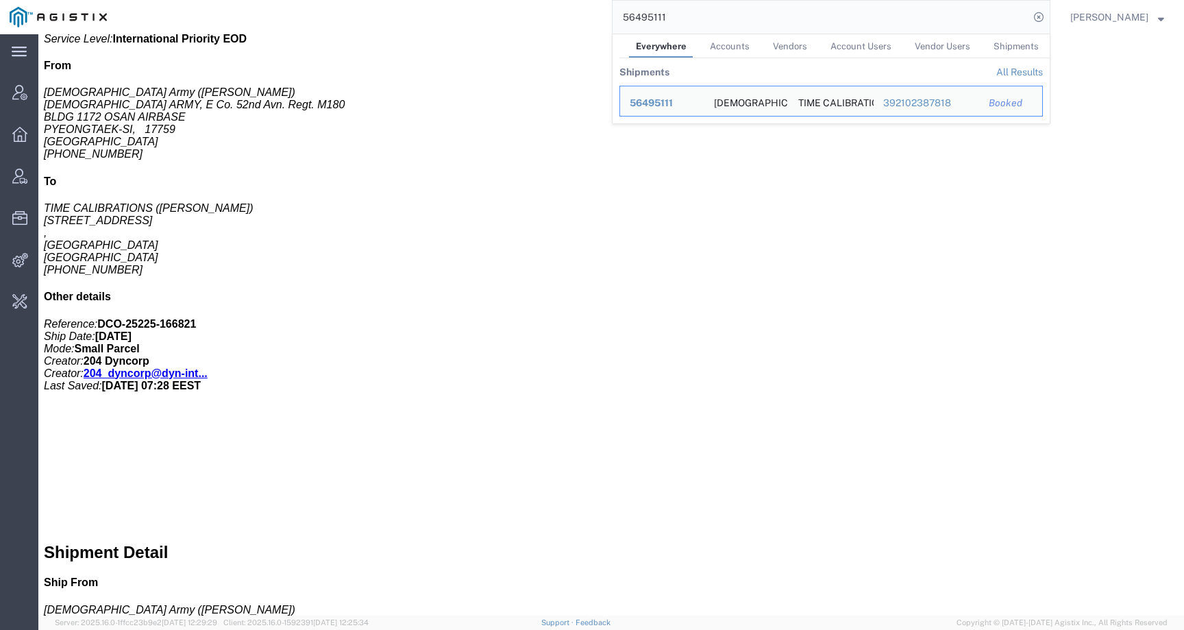
click div "1 Cardboard Box(es) Total weight: 1.40 ( 5.00 dim ) KGS Tracking: 392102387818 …"
drag, startPoint x: 703, startPoint y: 16, endPoint x: 608, endPoint y: 16, distance: 94.5
click at [608, 16] on div "56495111 Everywhere Accounts Vendors Account Users Vendor Users Shipments Shipm…" at bounding box center [583, 17] width 934 height 34
paste input "73450"
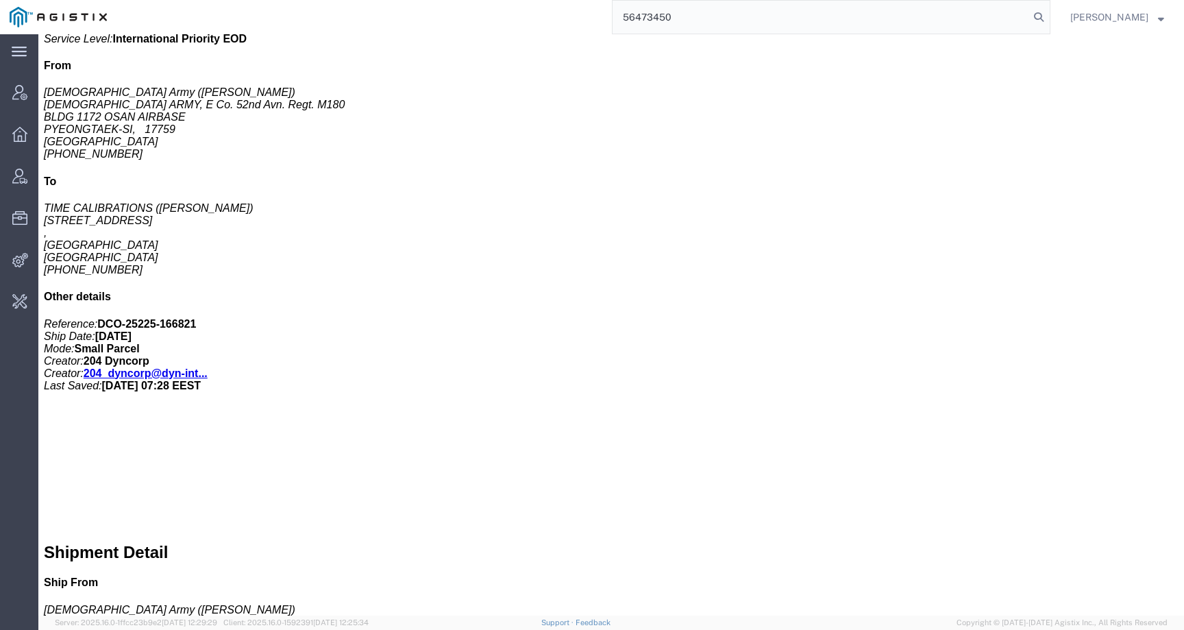
type input "56473450"
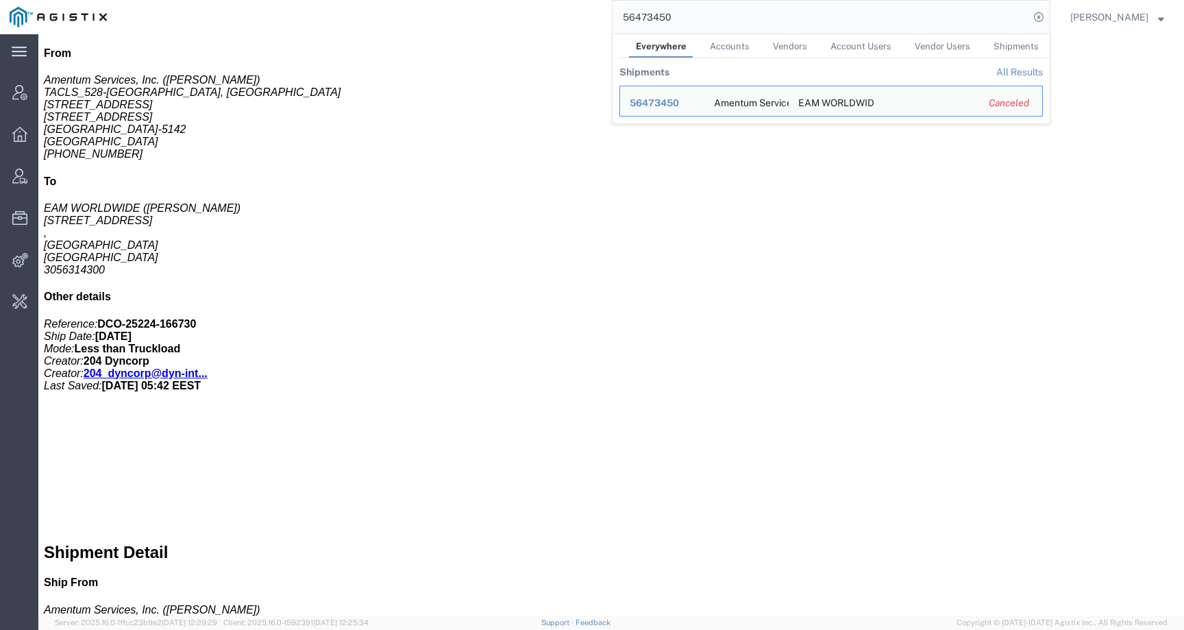
scroll to position [320, 0]
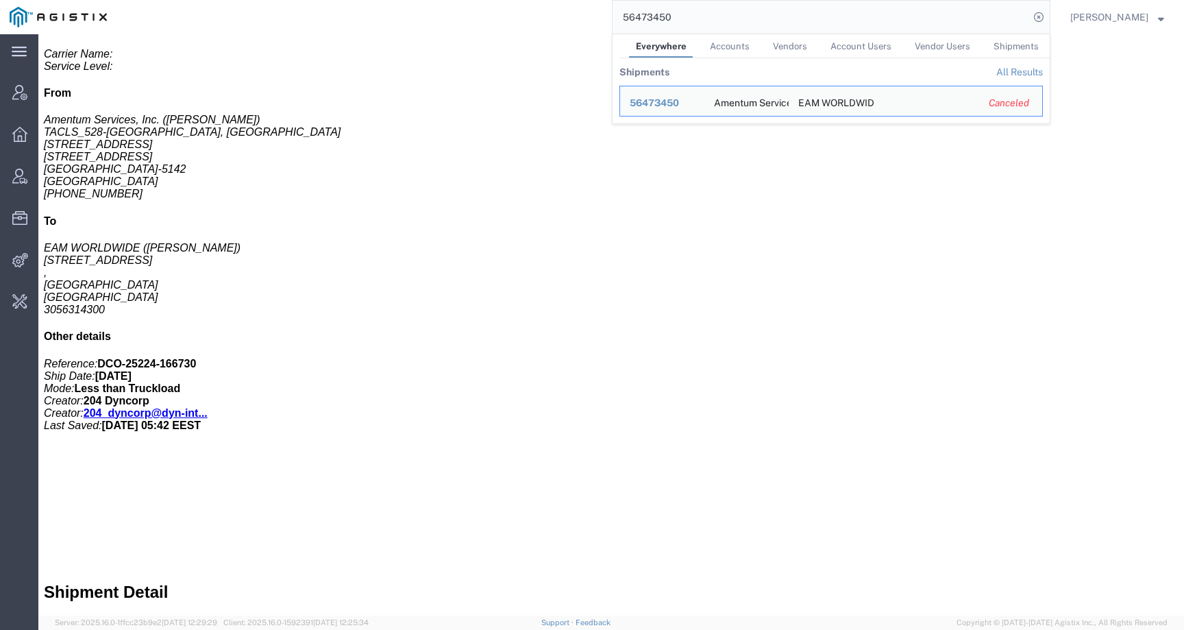
click div "1 Cardboard Box(es) Total weight: 65.00 LBS Dimensions: L 12.00 x W 12.00 x H 3…"
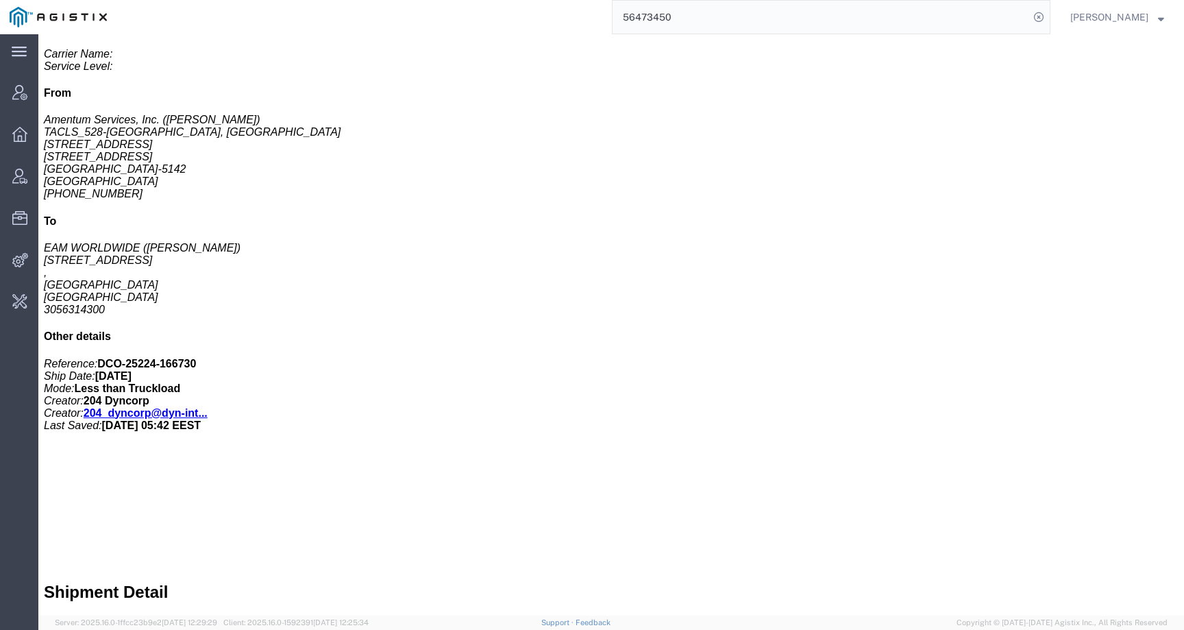
scroll to position [0, 0]
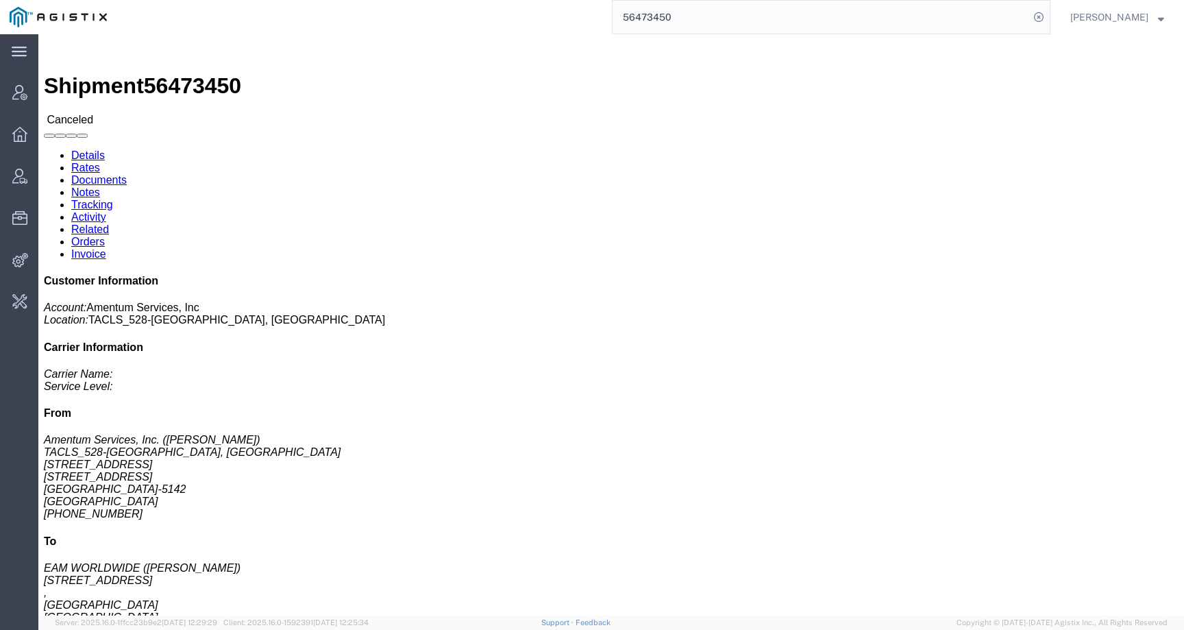
click link "Activity"
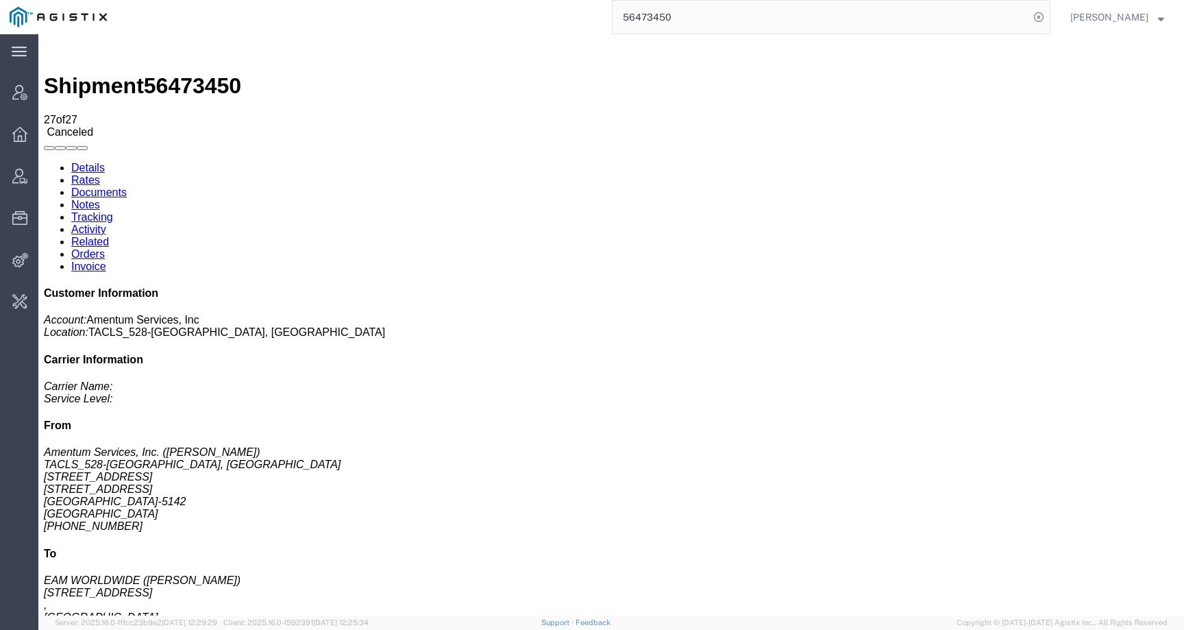
scroll to position [467, 0]
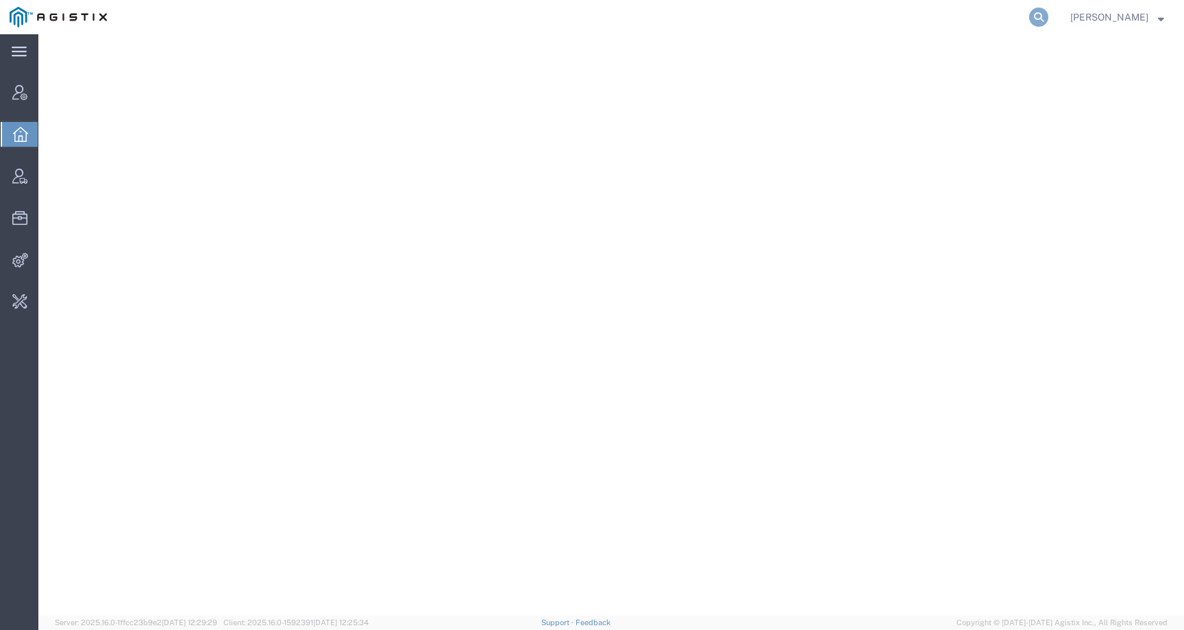
click at [1048, 12] on icon at bounding box center [1038, 17] width 19 height 19
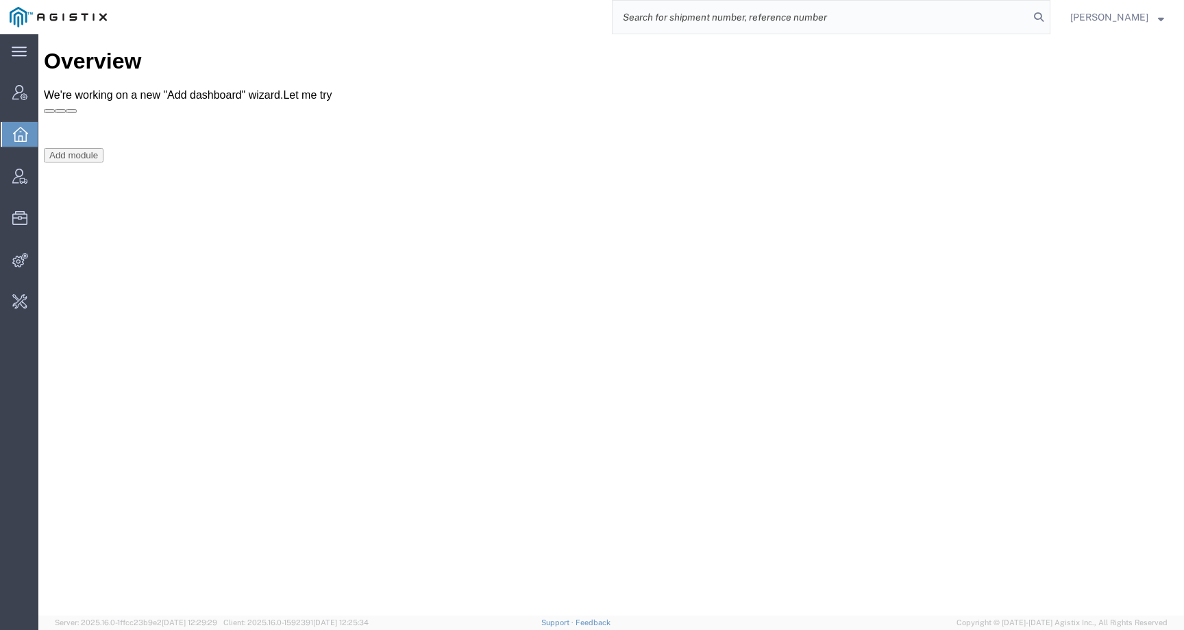
click at [1001, 14] on input "search" at bounding box center [820, 17] width 417 height 33
paste input "PG&E"
type input "PG&E"
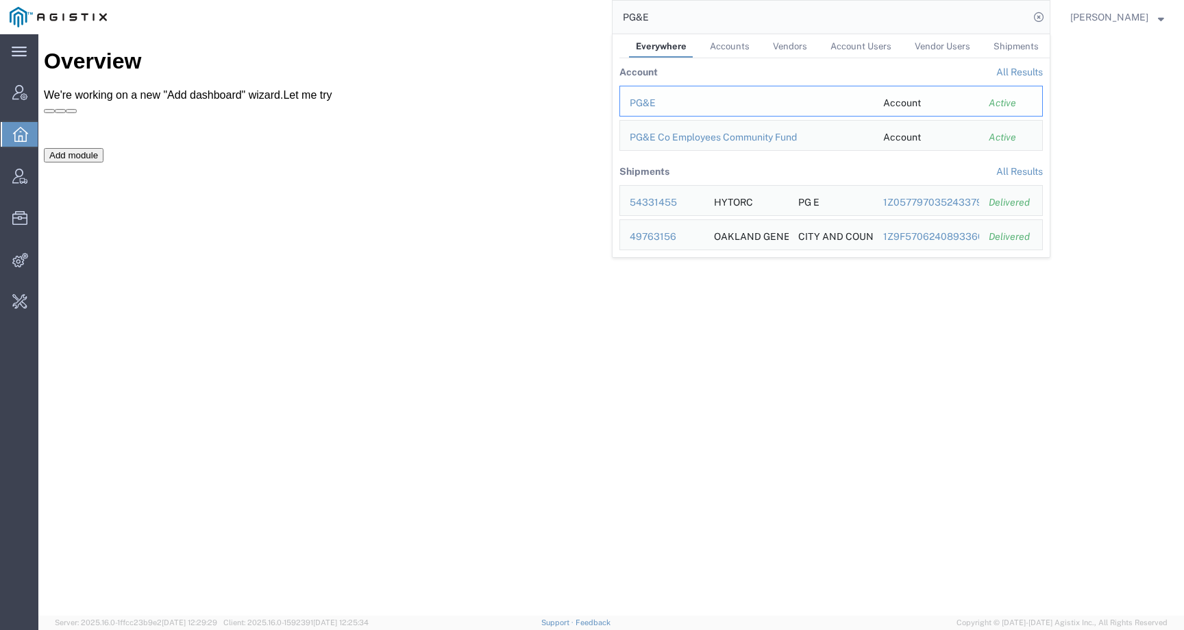
click at [651, 104] on div "PG&E" at bounding box center [747, 103] width 234 height 14
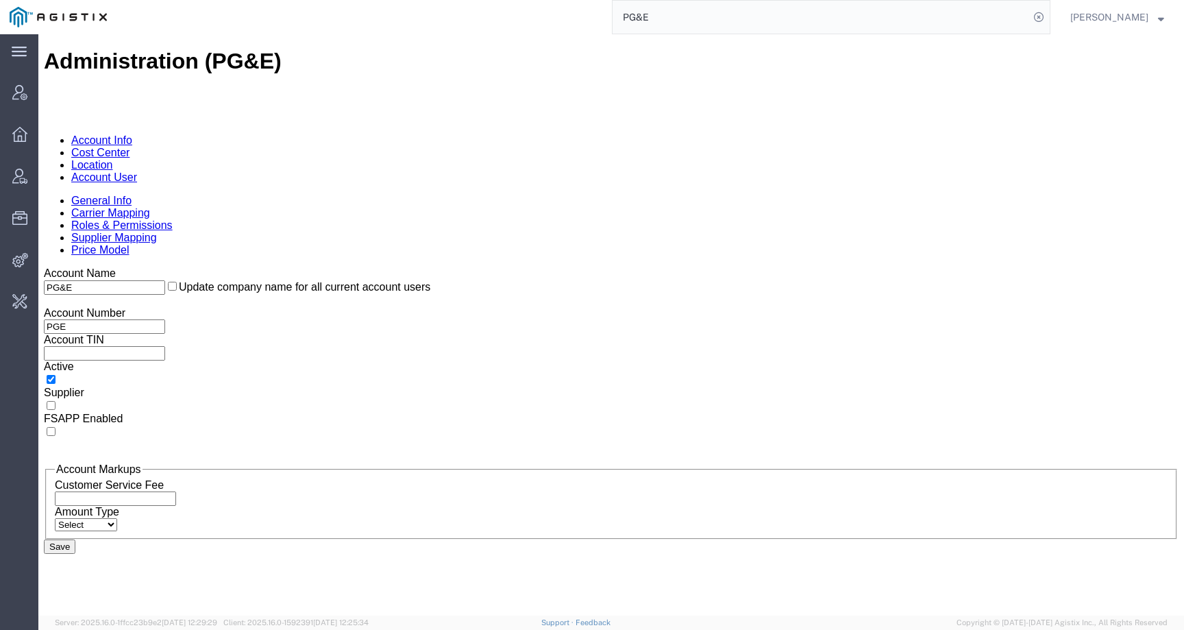
click at [113, 159] on link "Location" at bounding box center [92, 165] width 42 height 12
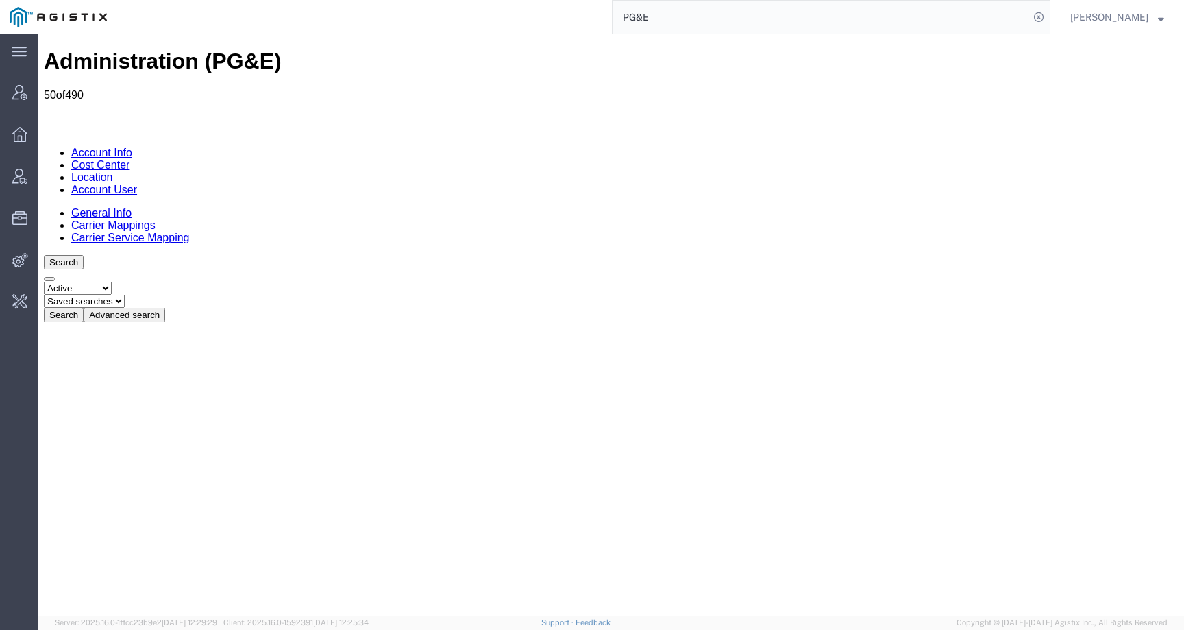
click at [165, 308] on button "Advanced search" at bounding box center [125, 315] width 82 height 14
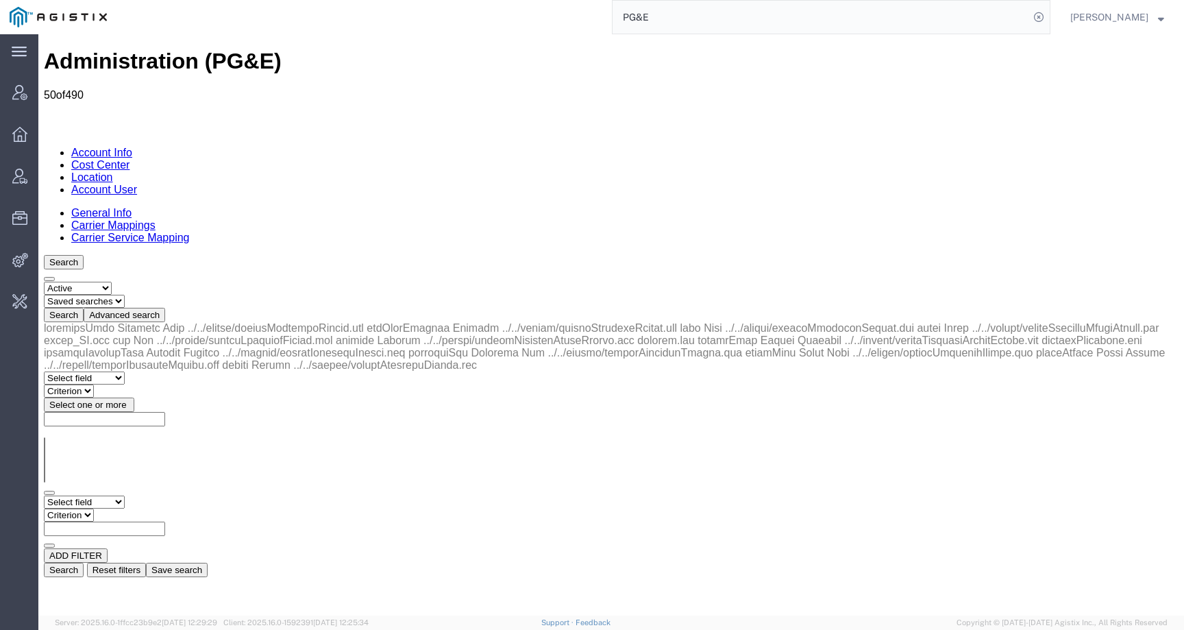
click at [132, 322] on div "Select field Address [GEOGRAPHIC_DATA] Location Name Location Num Master Locati…" at bounding box center [611, 449] width 1134 height 255
click at [125, 495] on select "Select field Address [GEOGRAPHIC_DATA] Location Name Location Num Master Locati…" at bounding box center [84, 501] width 81 height 13
select select "city"
click at [126, 508] on select "Criterion contains does not contain is is blank is not blank starts with" at bounding box center [85, 514] width 82 height 13
select select "contains"
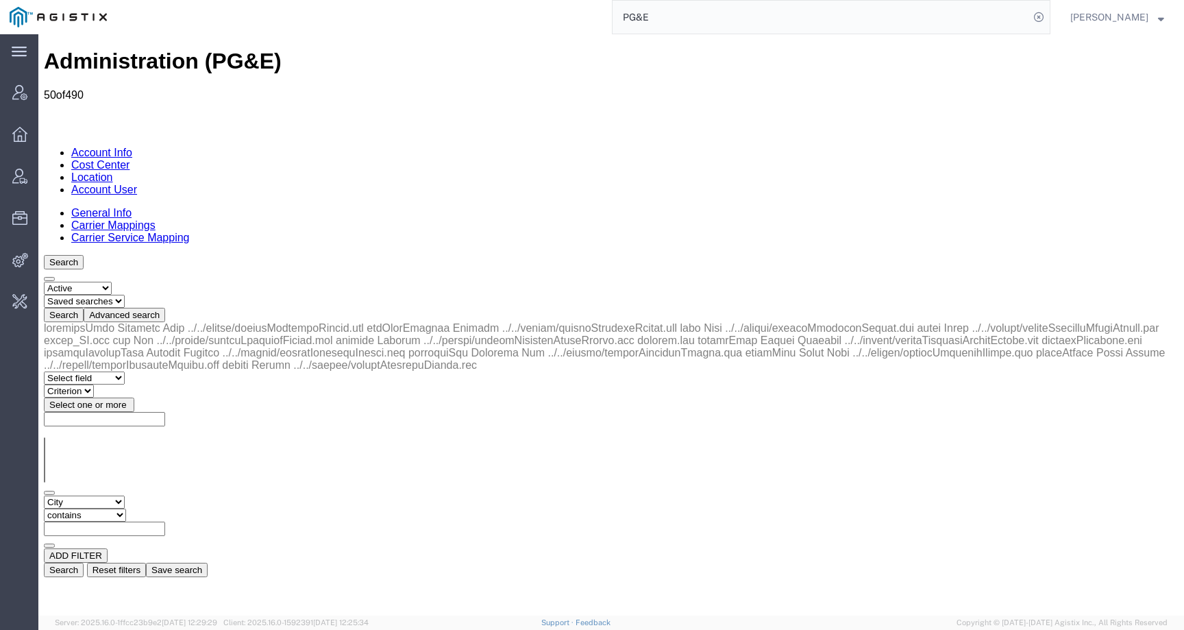
paste input "[GEOGRAPHIC_DATA]"
click at [936, 495] on div "Select field Address City Country County Location Name Location Num Master Loca…" at bounding box center [611, 521] width 1134 height 53
click at [84, 562] on button "Search" at bounding box center [64, 569] width 40 height 14
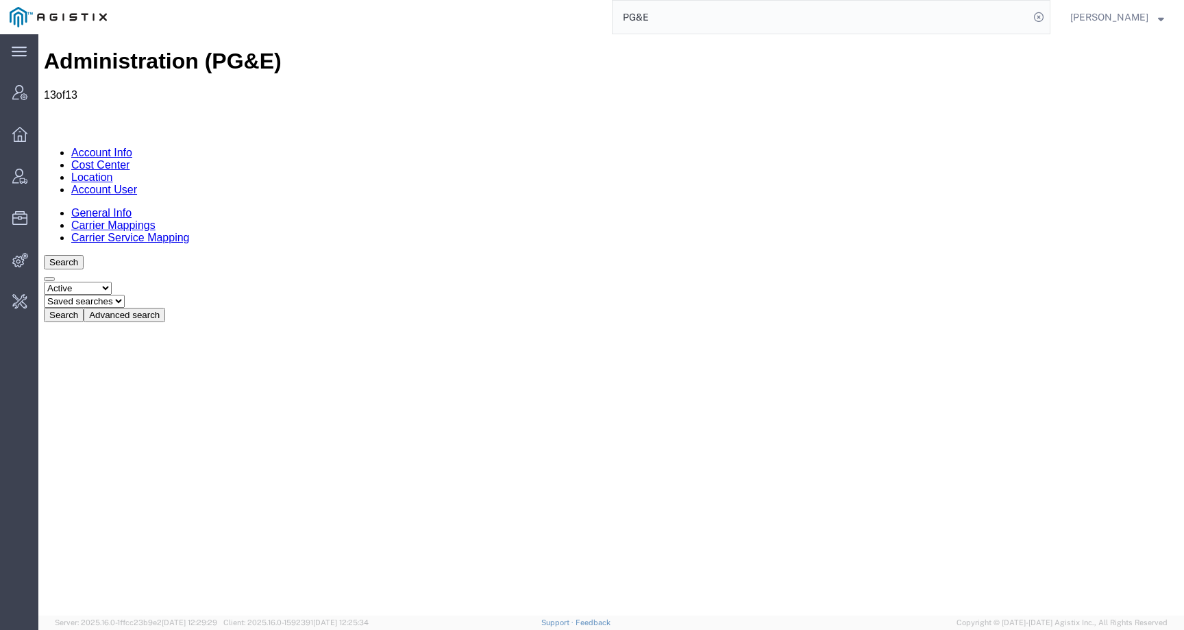
click at [165, 308] on button "Advanced search" at bounding box center [125, 315] width 82 height 14
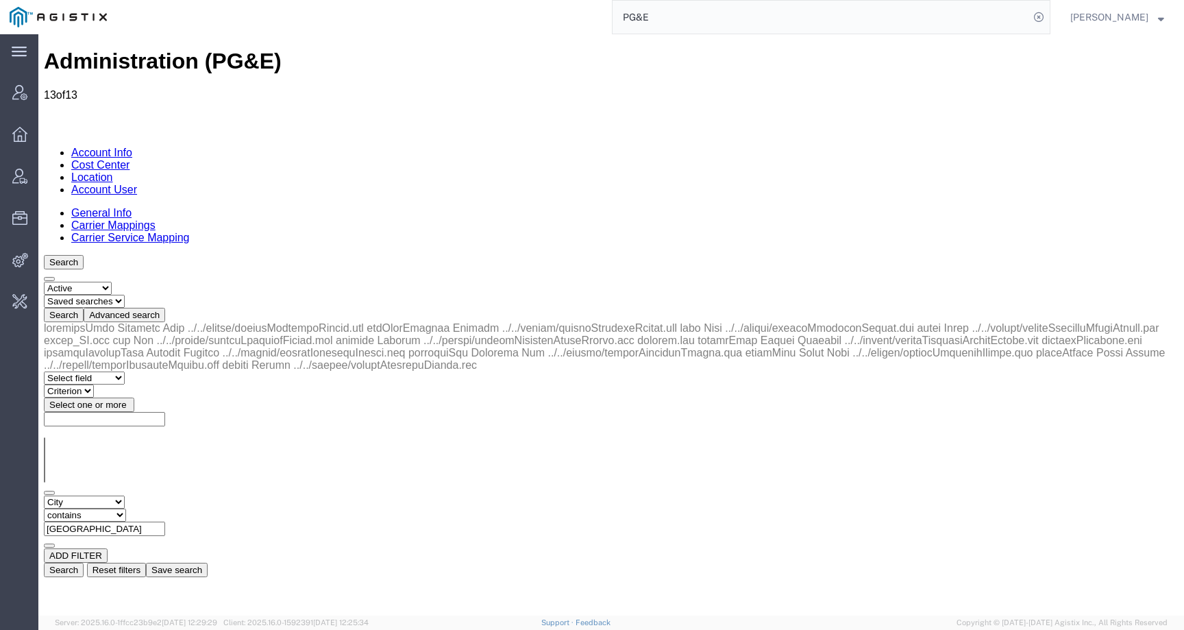
drag, startPoint x: 331, startPoint y: 209, endPoint x: 210, endPoint y: 209, distance: 120.6
click at [210, 495] on div "Select field Address City Country County Location Name Location Num Master Loca…" at bounding box center [611, 521] width 1134 height 53
paste input "San Dieg"
click at [84, 562] on button "Search" at bounding box center [64, 569] width 40 height 14
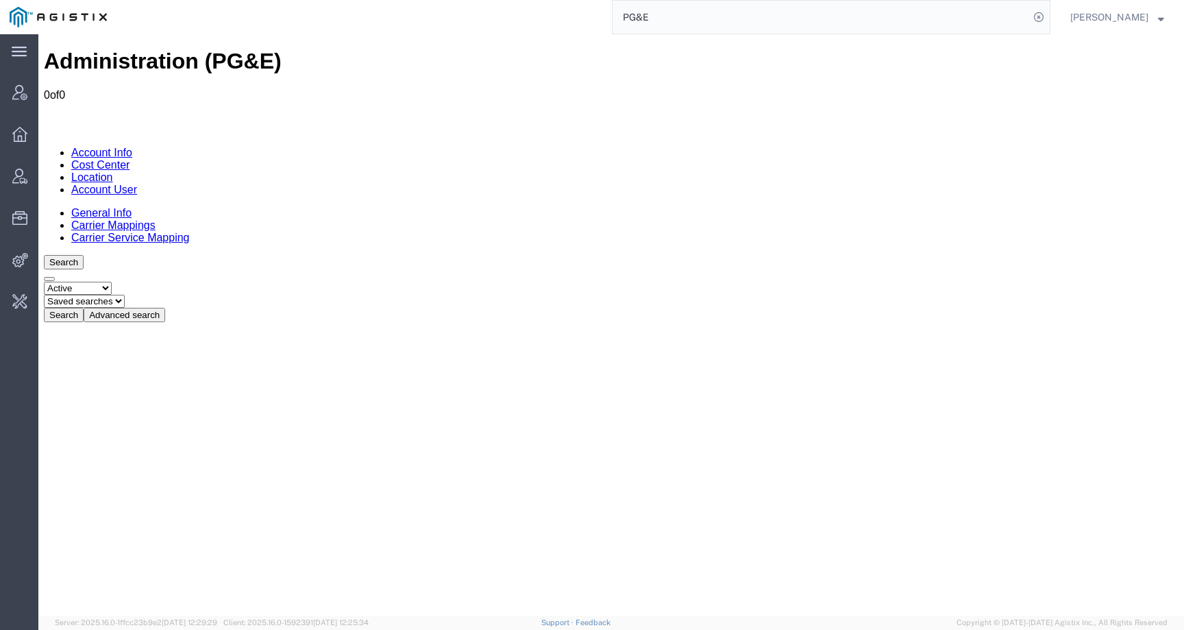
click at [165, 308] on button "Advanced search" at bounding box center [125, 315] width 82 height 14
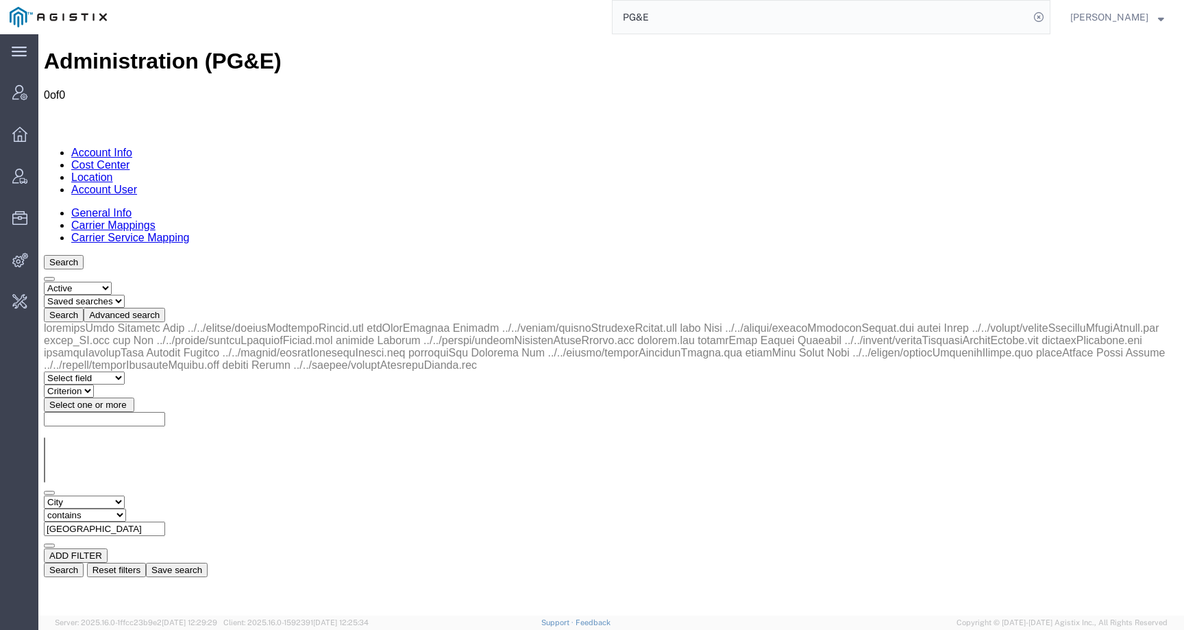
drag, startPoint x: 342, startPoint y: 203, endPoint x: 367, endPoint y: 208, distance: 25.8
click at [165, 521] on input "San Diego" at bounding box center [104, 528] width 121 height 14
paste input "Anacortes"
type input "Anacortes"
click at [84, 562] on button "Search" at bounding box center [64, 569] width 40 height 14
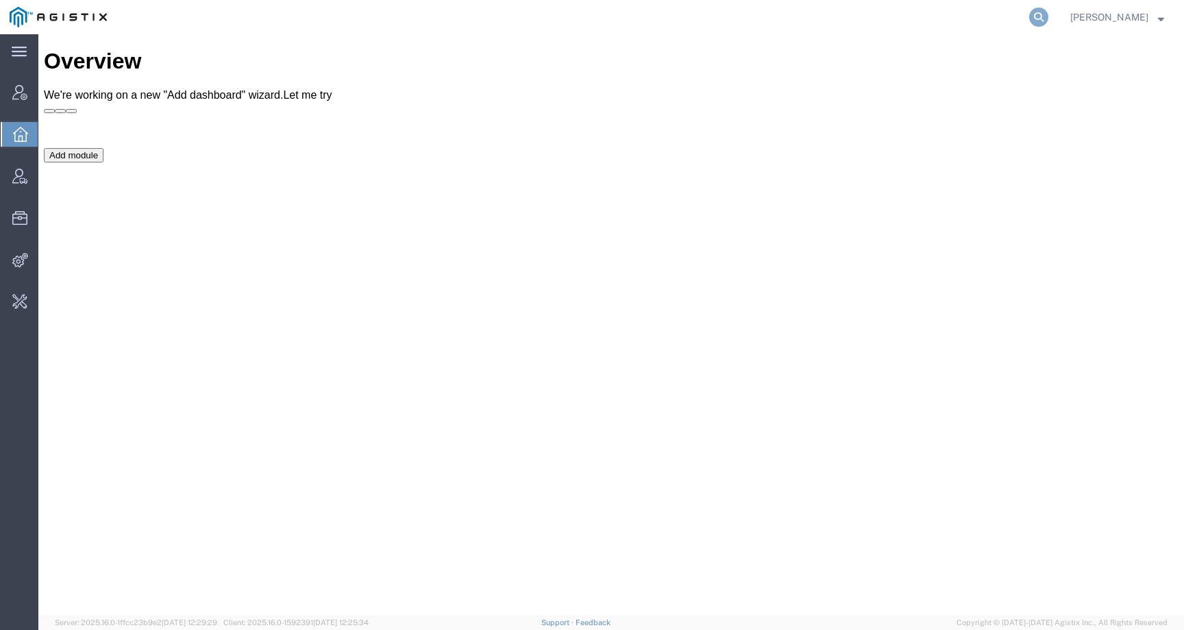
click at [1048, 11] on icon at bounding box center [1038, 17] width 19 height 19
click at [1029, 21] on input "search" at bounding box center [820, 17] width 417 height 33
paste input "S02394639"
type input "S02394639"
click at [1048, 10] on icon at bounding box center [1038, 17] width 19 height 19
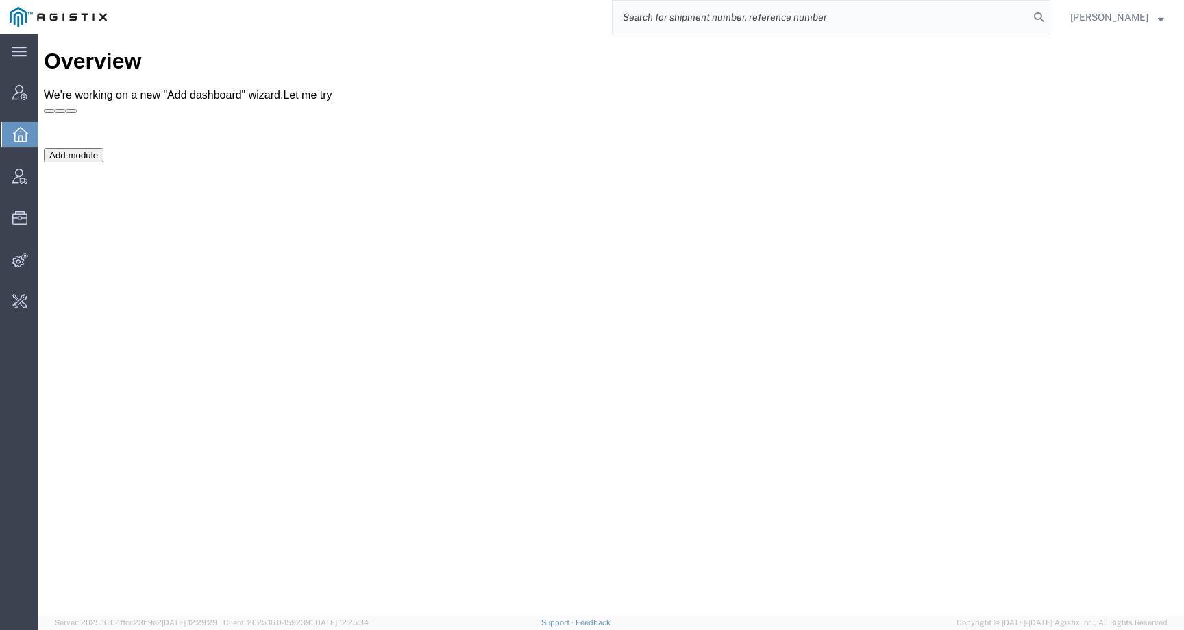
click at [1013, 17] on input "search" at bounding box center [820, 17] width 417 height 33
paste input "56439376"
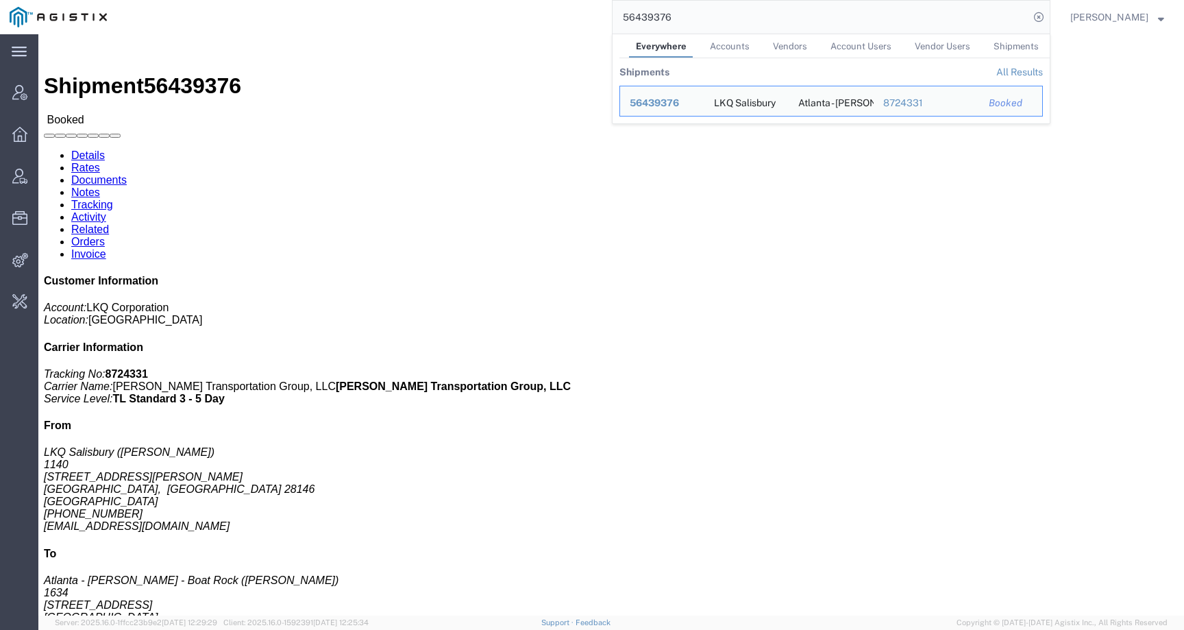
click div "References Customer Ref: Dedicated_1140_1634_Eng Trans Bill Of Lading: 56439376…"
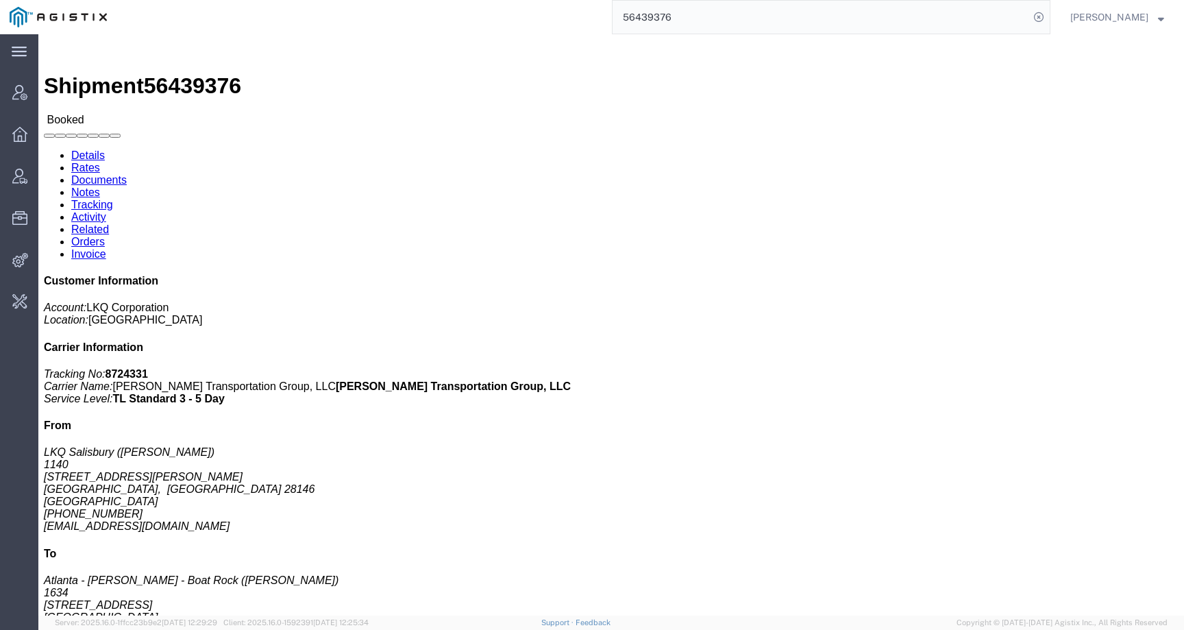
drag, startPoint x: 664, startPoint y: 163, endPoint x: 857, endPoint y: 162, distance: 193.2
click p "Customer Ref: Dedicated_1140_1634_Eng Trans Bill Of Lading: 56439376"
copy b "Dedicated_1140_1634_Eng Trans"
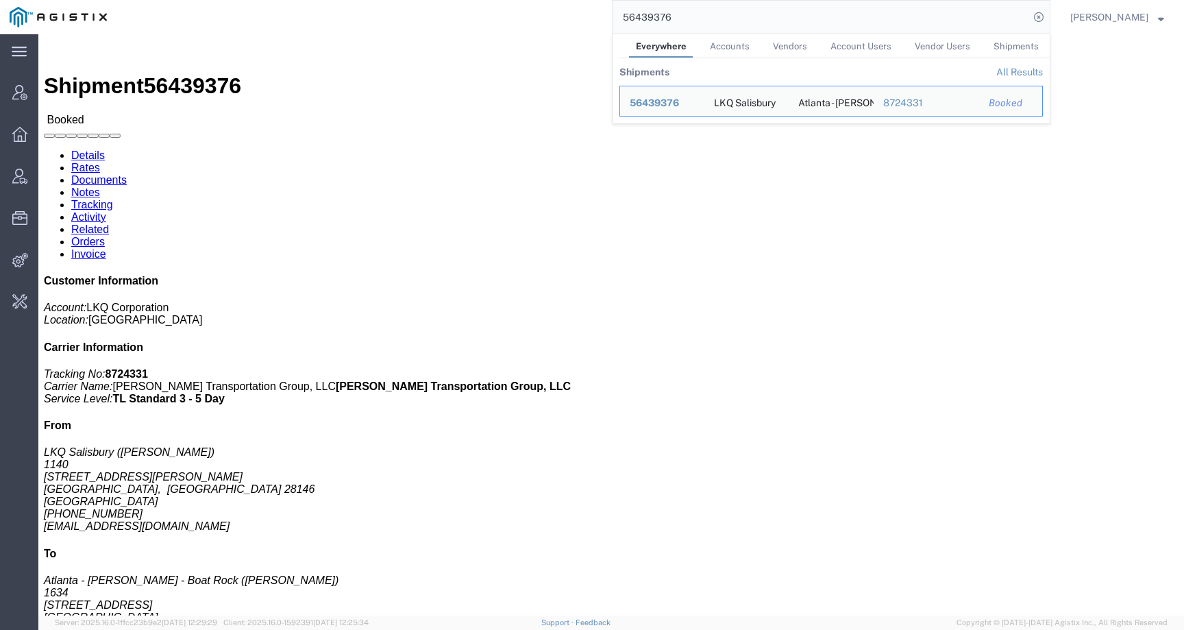
drag, startPoint x: 708, startPoint y: 20, endPoint x: 603, endPoint y: 18, distance: 104.8
click at [603, 18] on div "56439376 Everywhere Accounts Vendors Account Users Vendor Users Shipments Shipm…" at bounding box center [583, 17] width 934 height 34
paste input "67"
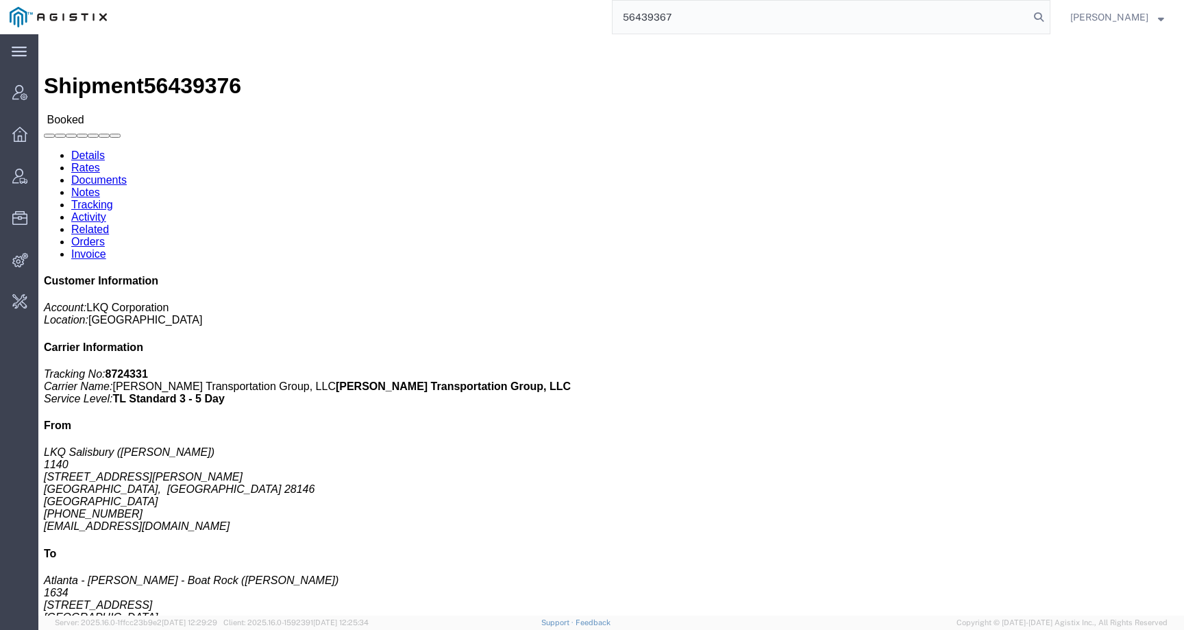
type input "56439367"
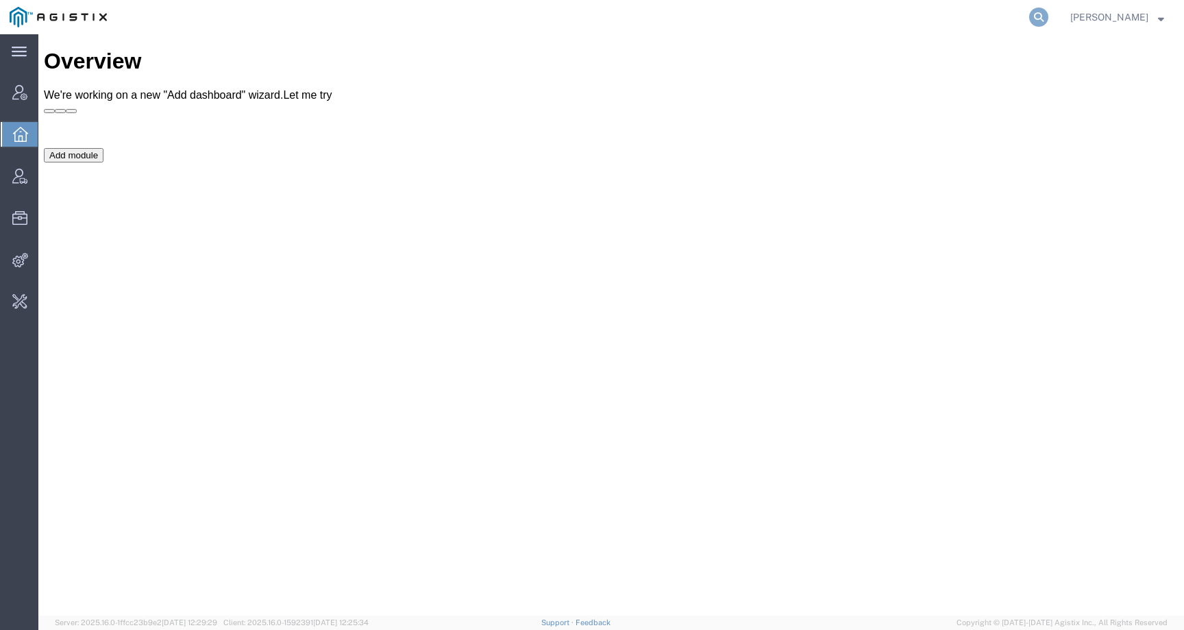
click at [1048, 17] on icon at bounding box center [1038, 17] width 19 height 19
click at [1017, 22] on input "search" at bounding box center [820, 17] width 417 height 33
click at [943, 26] on input "search" at bounding box center [820, 17] width 417 height 33
type input "offline@lkq"
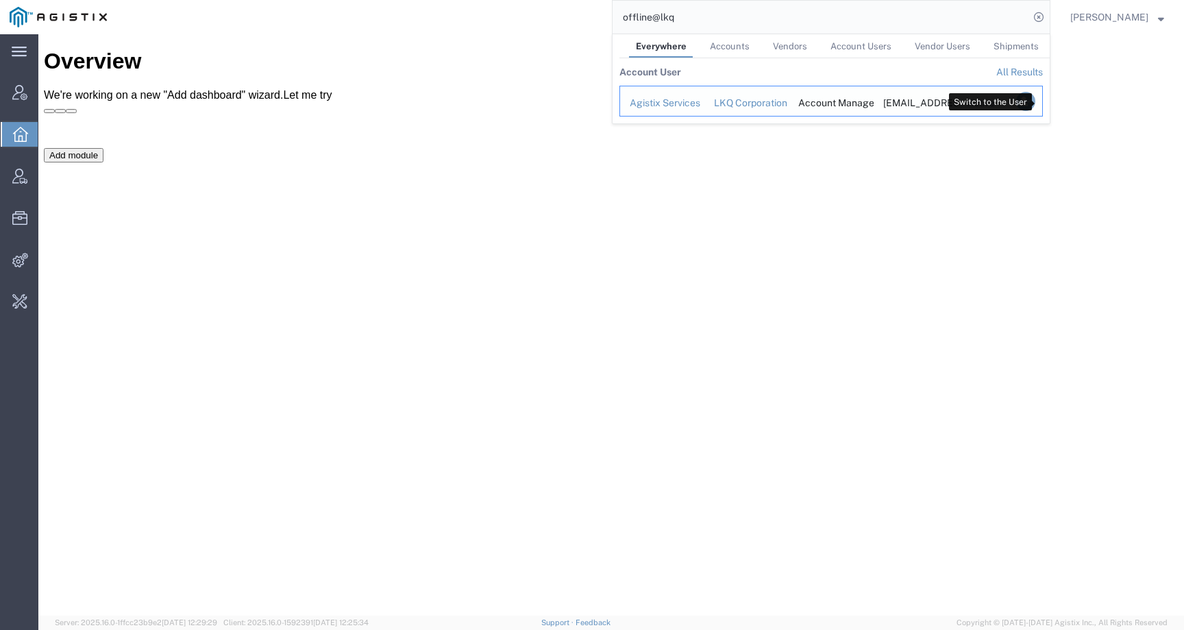
click at [1035, 103] on icon "Search Results" at bounding box center [1025, 101] width 19 height 19
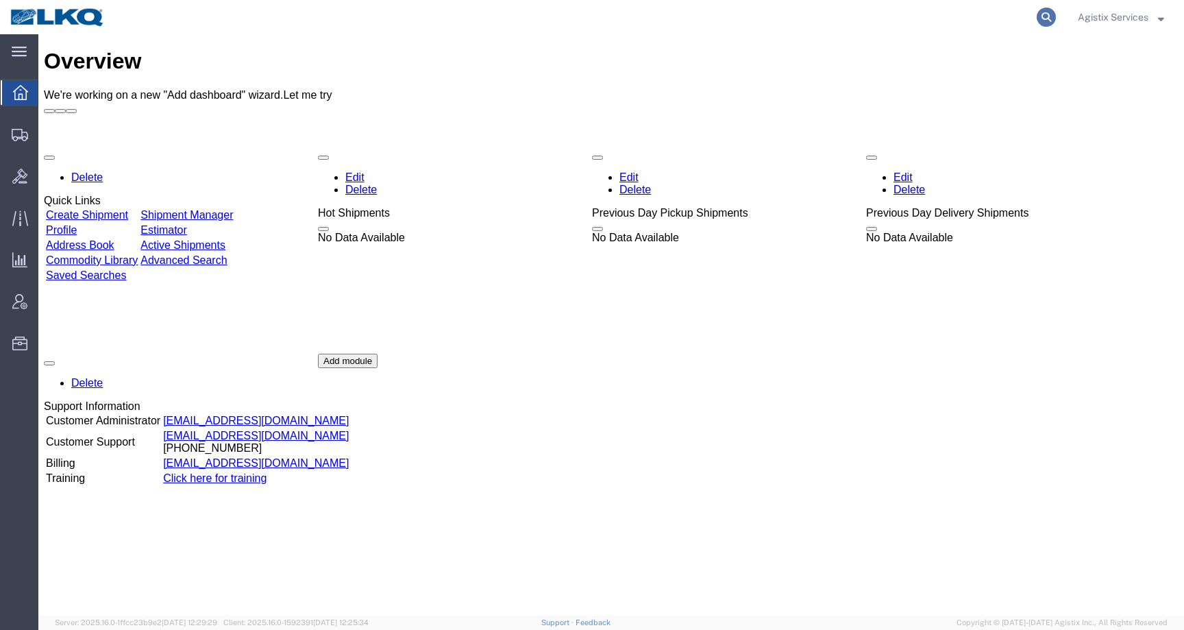
click at [1043, 20] on icon at bounding box center [1045, 17] width 19 height 19
click at [969, 17] on input "search" at bounding box center [828, 17] width 417 height 33
paste input "56439376"
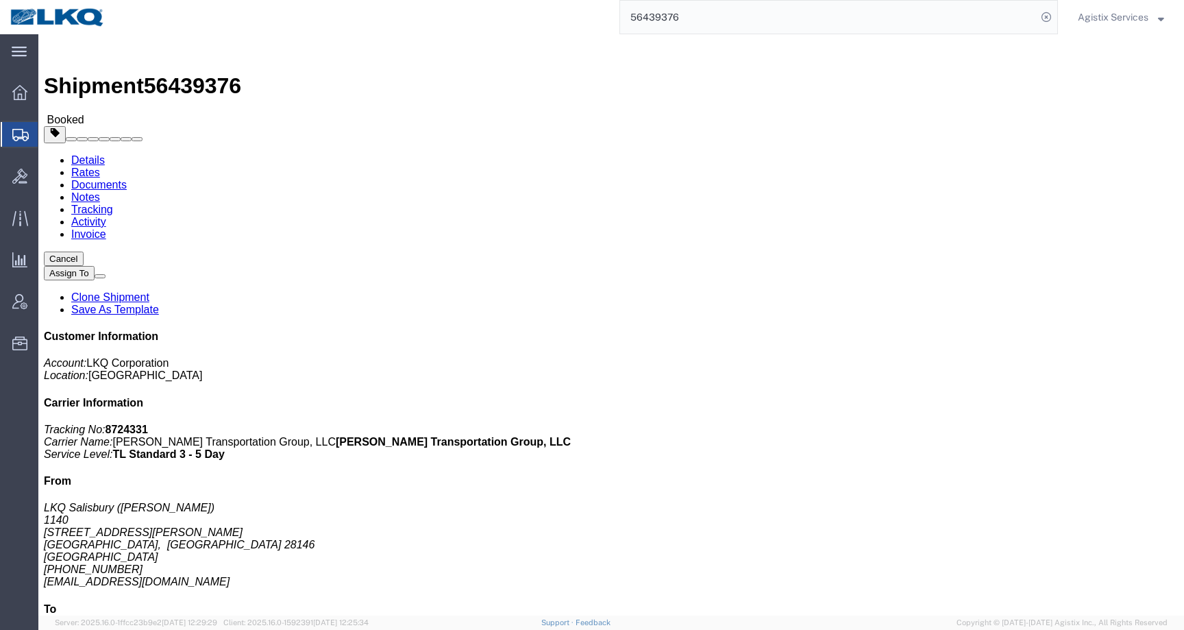
click link "Activity"
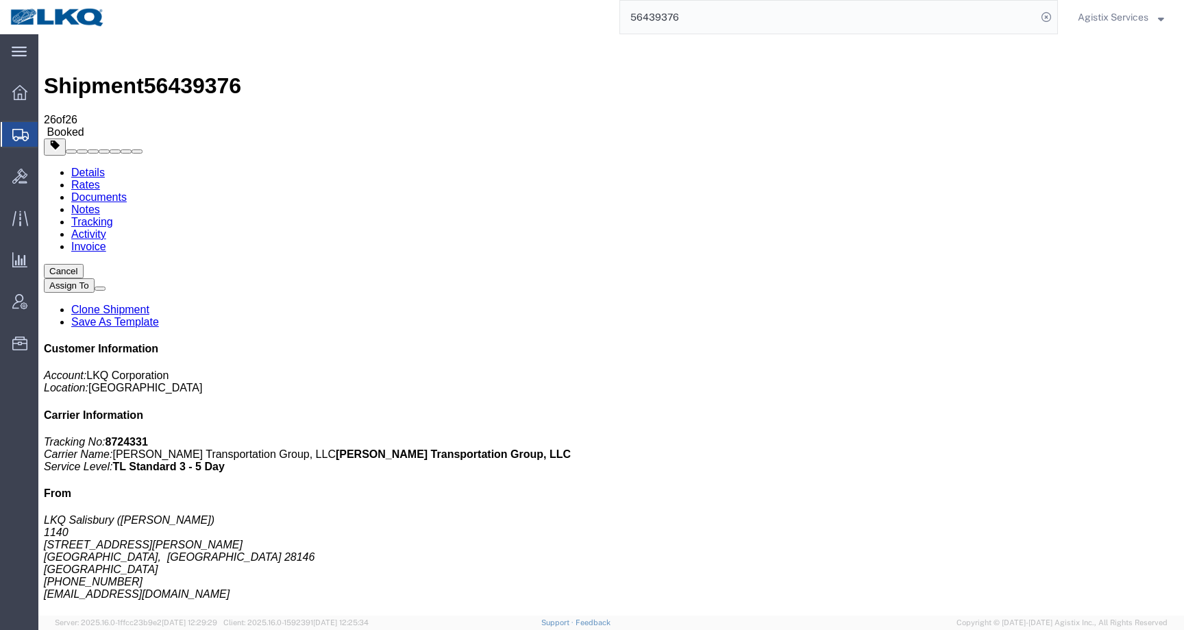
click at [86, 166] on link "Details" at bounding box center [88, 172] width 34 height 12
drag, startPoint x: 686, startPoint y: 167, endPoint x: 828, endPoint y: 167, distance: 141.1
click p "Customer Ref: Dedicated_1140_1634_Eng Trans Bill Of Lading: 56439376"
copy b "Dedicated_1140_1634_Eng Trans"
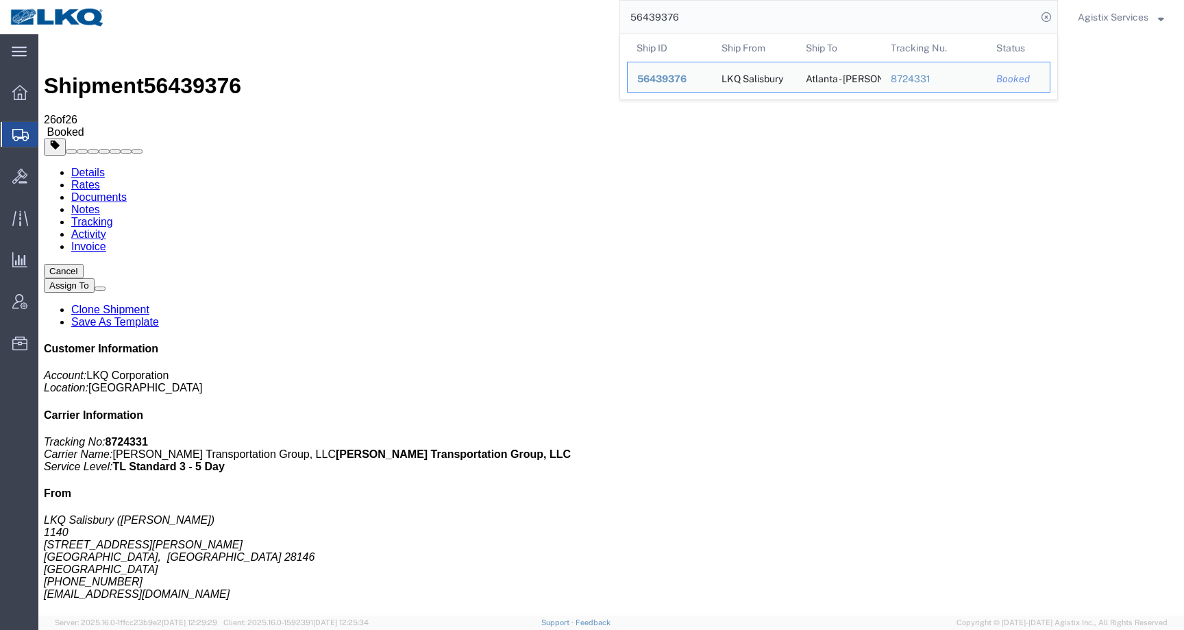
drag, startPoint x: 701, startPoint y: 20, endPoint x: 557, endPoint y: 20, distance: 143.9
click at [557, 20] on div "56439376 Ship ID Ship From Ship To Tracking Nu. Status Ship ID 56439376 Ship Fr…" at bounding box center [586, 17] width 943 height 34
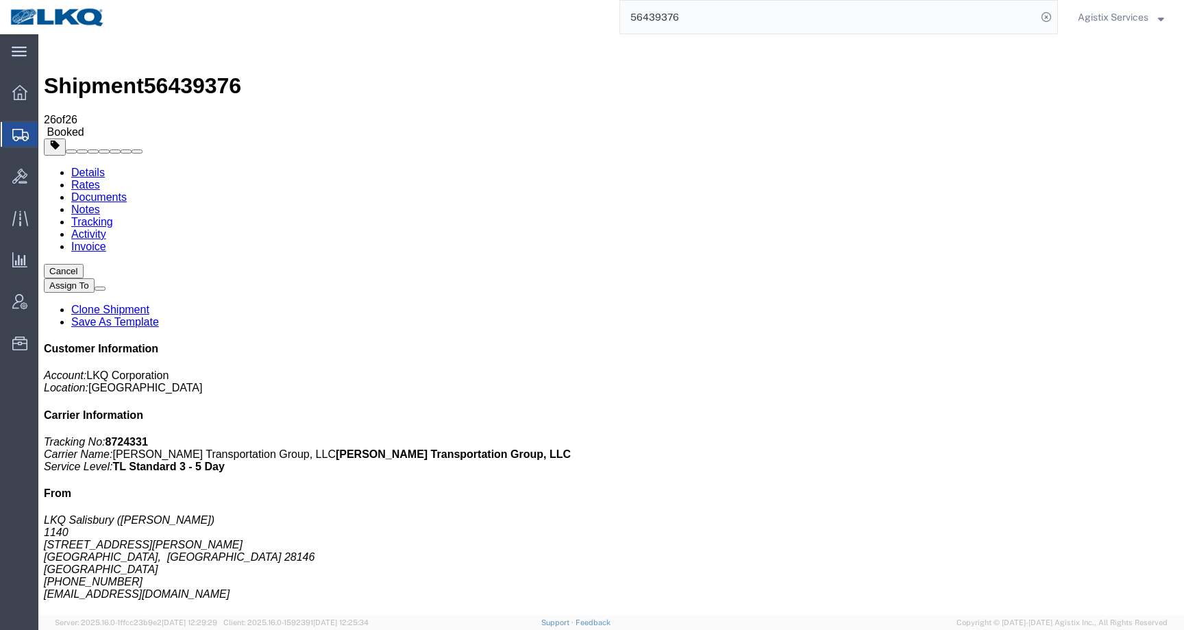
paste input "Dedicated_1140_1634_Eng Trans"
type input "Dedicated_1140_1634_Eng Trans"
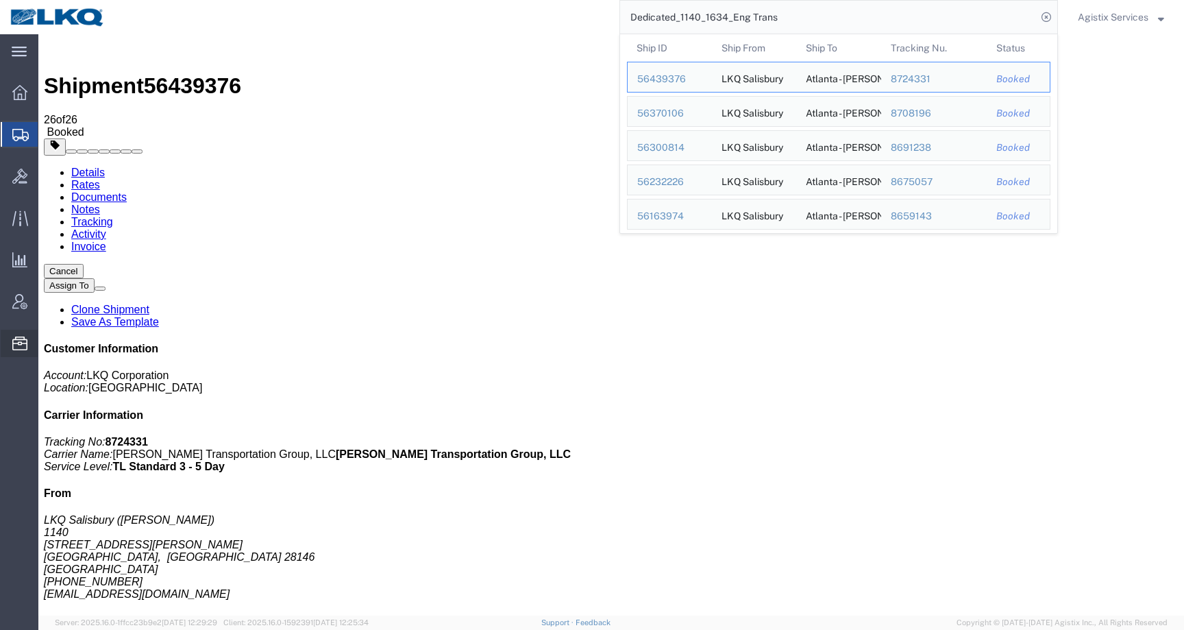
click at [16, 346] on icon at bounding box center [19, 343] width 15 height 14
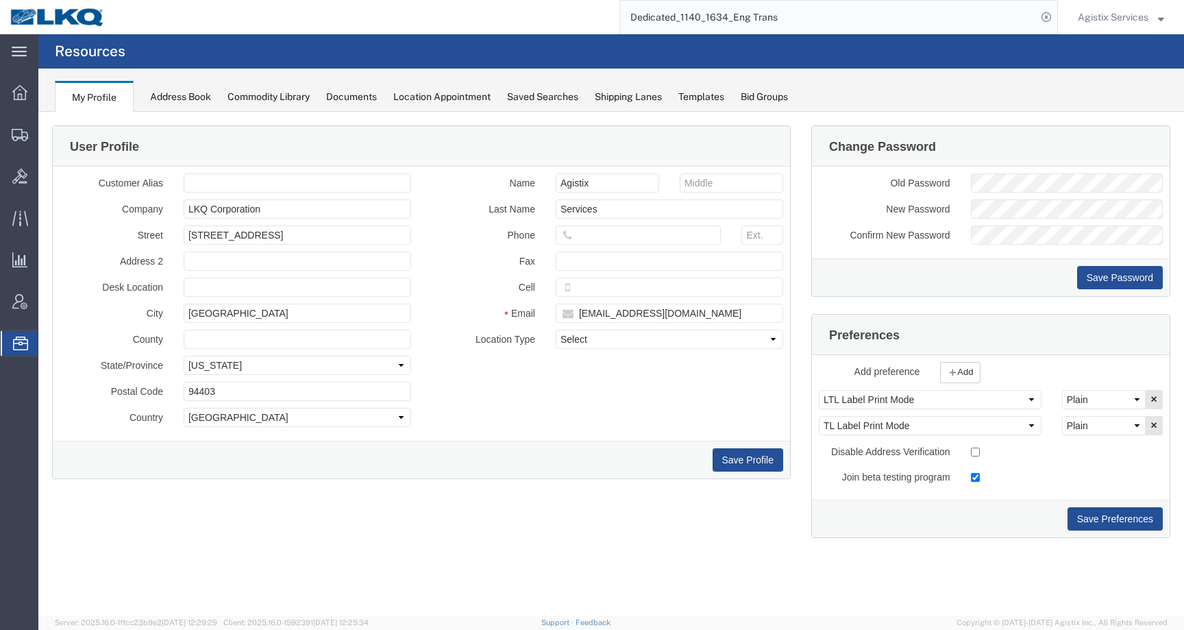
click at [722, 95] on div "Templates" at bounding box center [701, 97] width 46 height 14
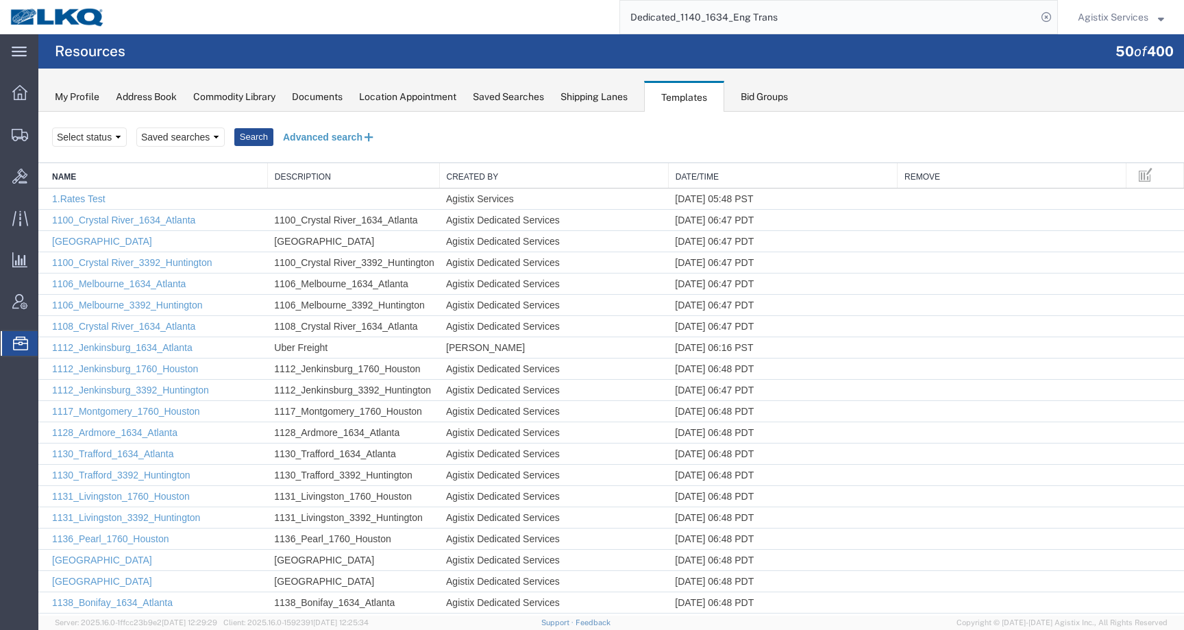
click at [302, 136] on button "Advanced search" at bounding box center [329, 136] width 112 height 23
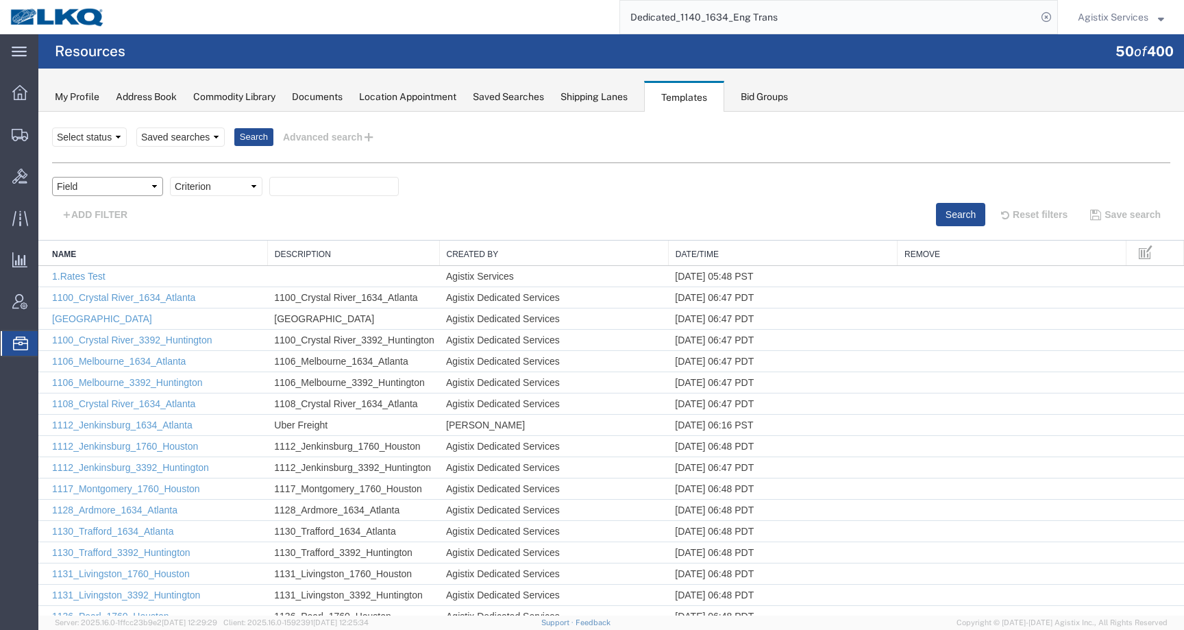
click at [139, 184] on select "Field Create Date Created by Description From Alias From City From Company From…" at bounding box center [107, 186] width 111 height 19
select select "name"
click at [203, 186] on select "Criterion contains does not contain is is blank is not blank starts with" at bounding box center [216, 186] width 92 height 19
select select "contains"
paste input "Dedicated_1140_1634_Eng Trans"
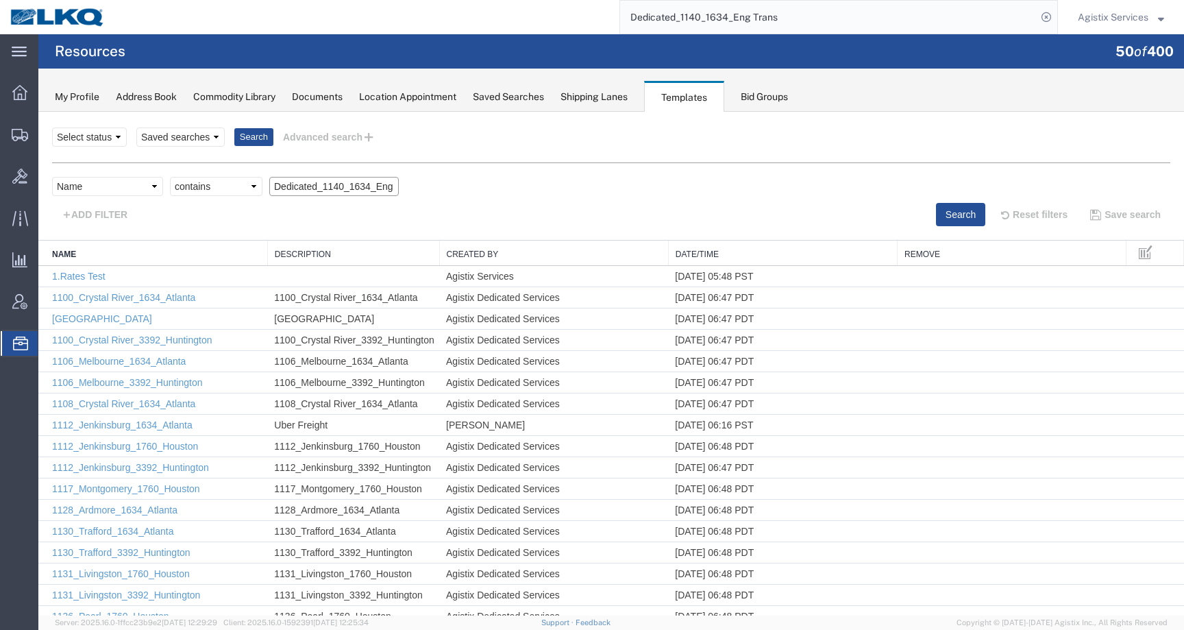
scroll to position [0, 43]
type input "Dedicated_1140_1634_Eng Trans"
click at [936, 208] on button "Search" at bounding box center [960, 214] width 49 height 23
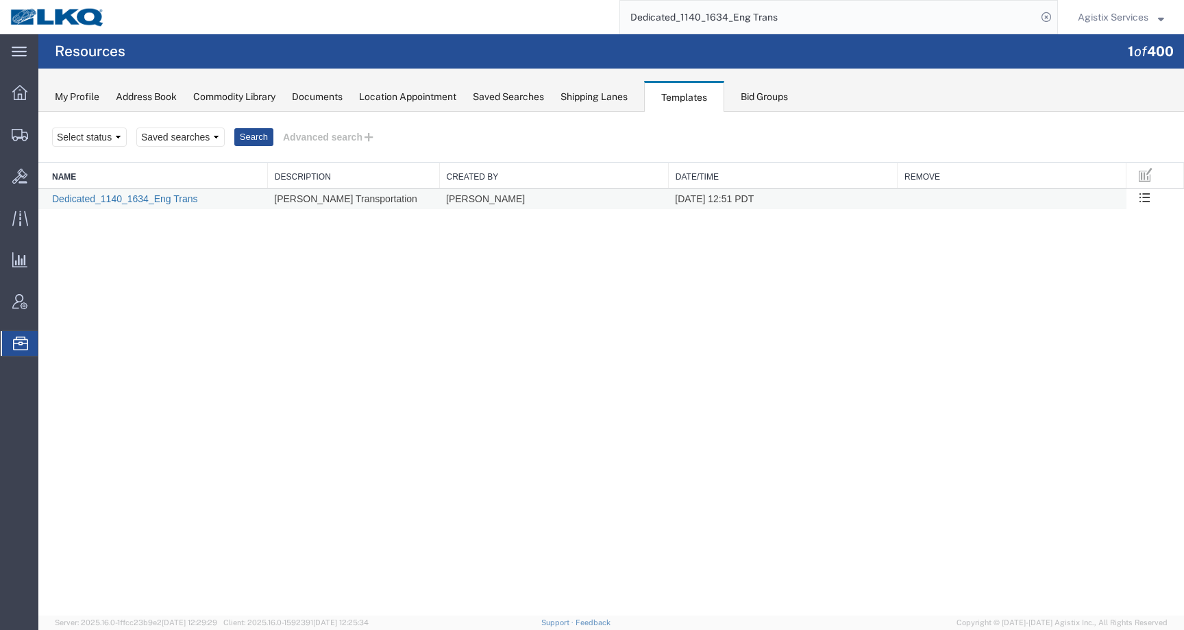
click at [99, 195] on link "Dedicated_1140_1634_Eng Trans" at bounding box center [125, 198] width 146 height 11
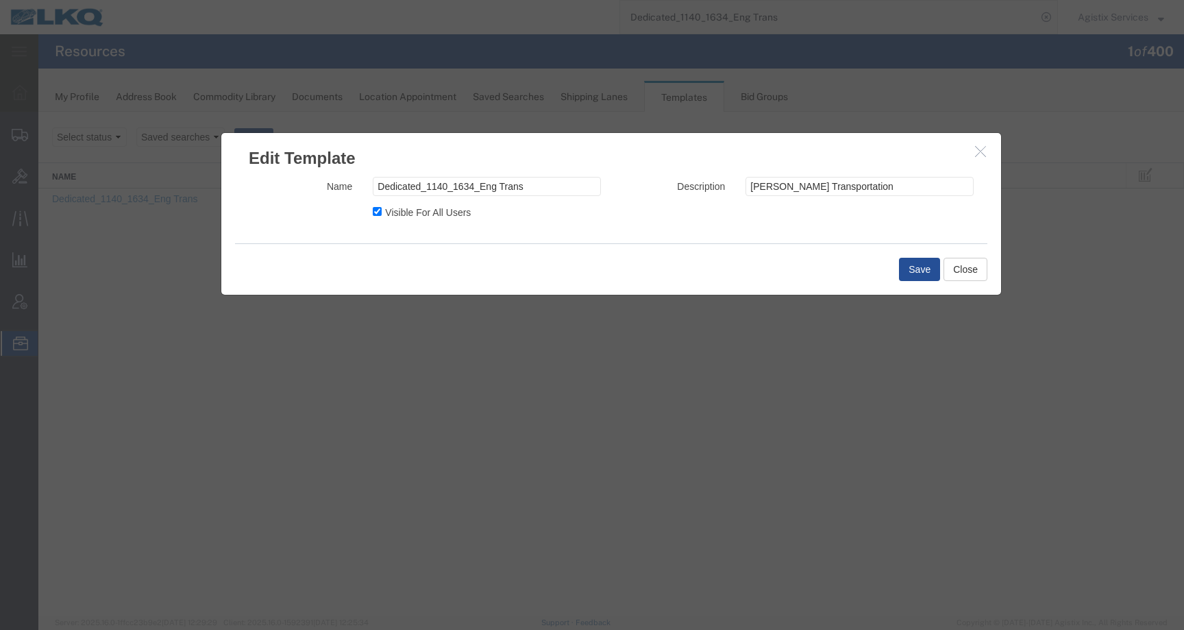
click at [979, 154] on icon "button" at bounding box center [980, 151] width 11 height 12
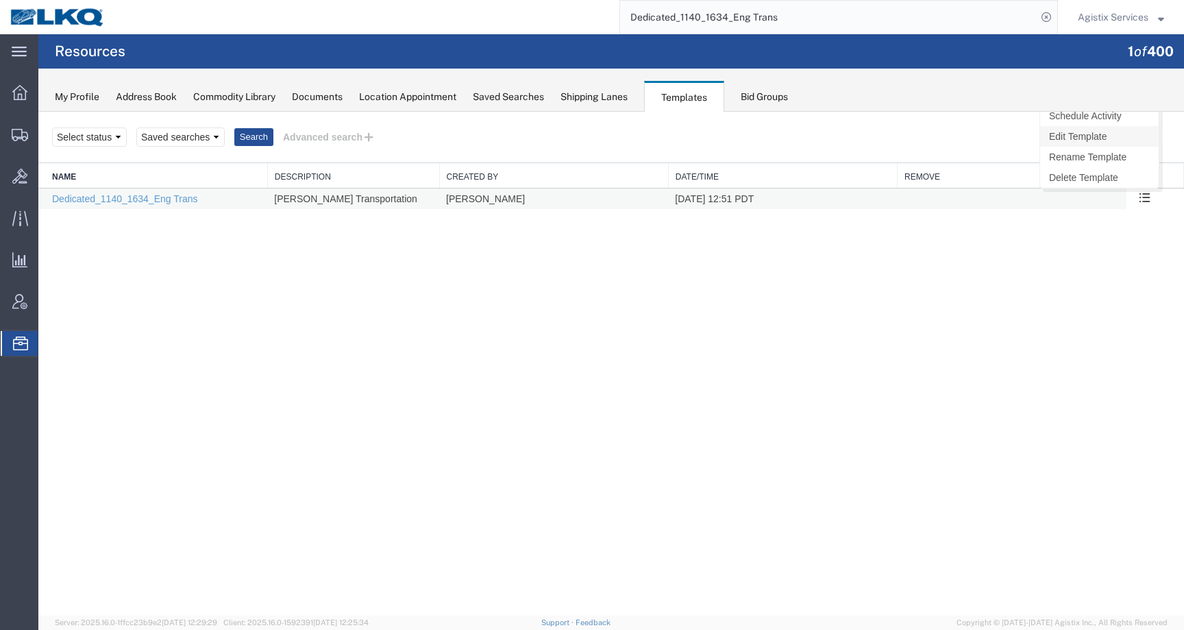
click at [1093, 134] on link "Edit Template" at bounding box center [1099, 136] width 119 height 21
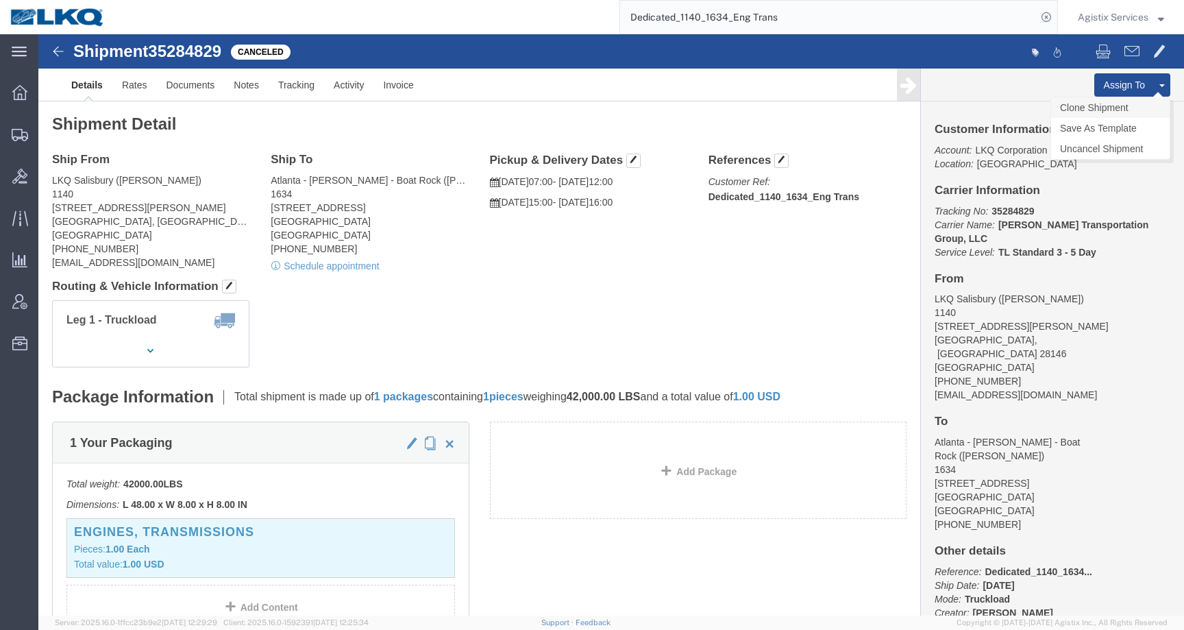
click link "Clone Shipment"
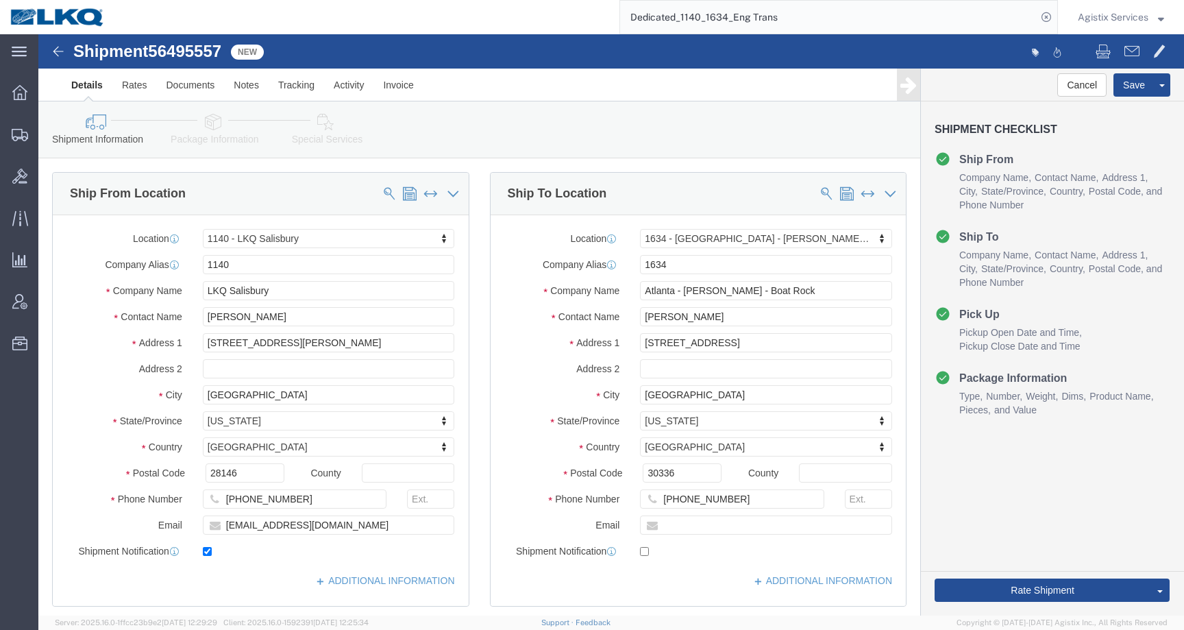
select select "27372"
select select "28712"
click input "checkbox"
checkbox input "false"
drag, startPoint x: 290, startPoint y: 492, endPoint x: 158, endPoint y: 492, distance: 132.2
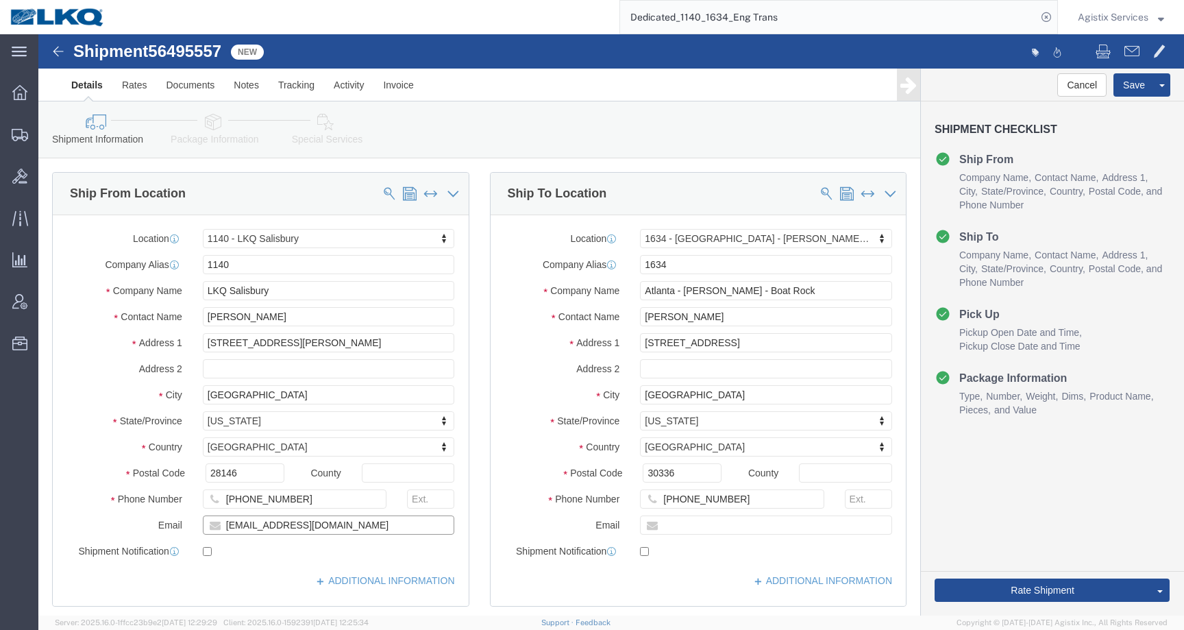
click div "[EMAIL_ADDRESS][DOMAIN_NAME]"
click button "Rate Shipment"
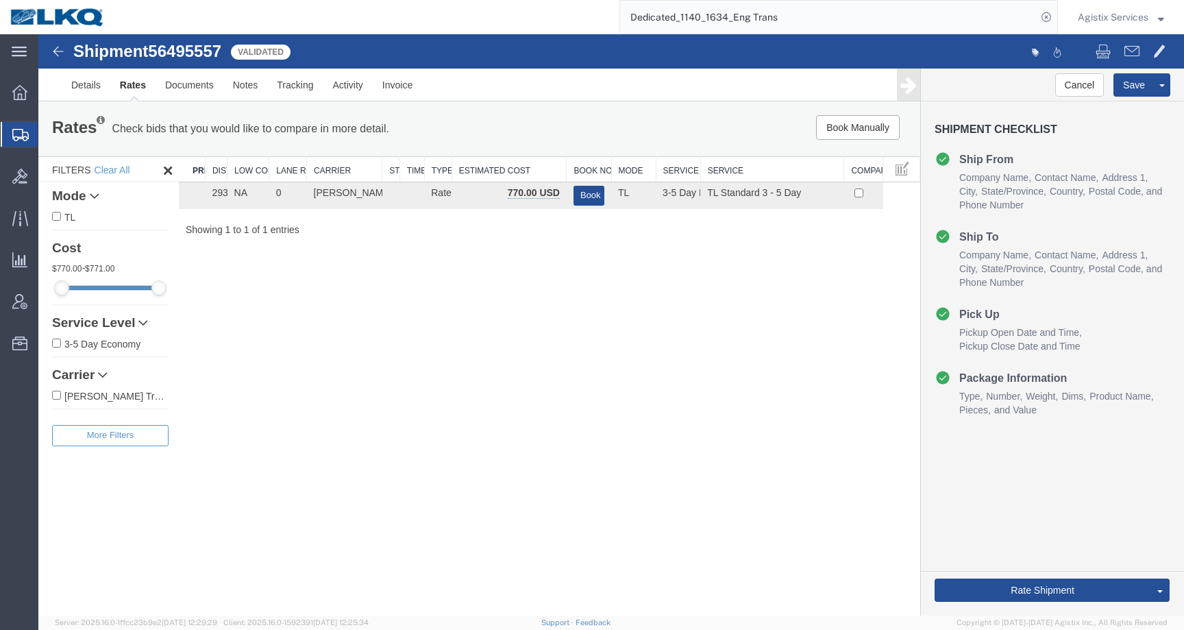
drag, startPoint x: 374, startPoint y: 169, endPoint x: 415, endPoint y: 169, distance: 41.1
click at [415, 169] on div "Search: Preferred Carrier Distance Low Cost Lane Rank Carrier Status Time / Sta…" at bounding box center [549, 196] width 741 height 80
click at [589, 192] on button "Book" at bounding box center [588, 196] width 31 height 20
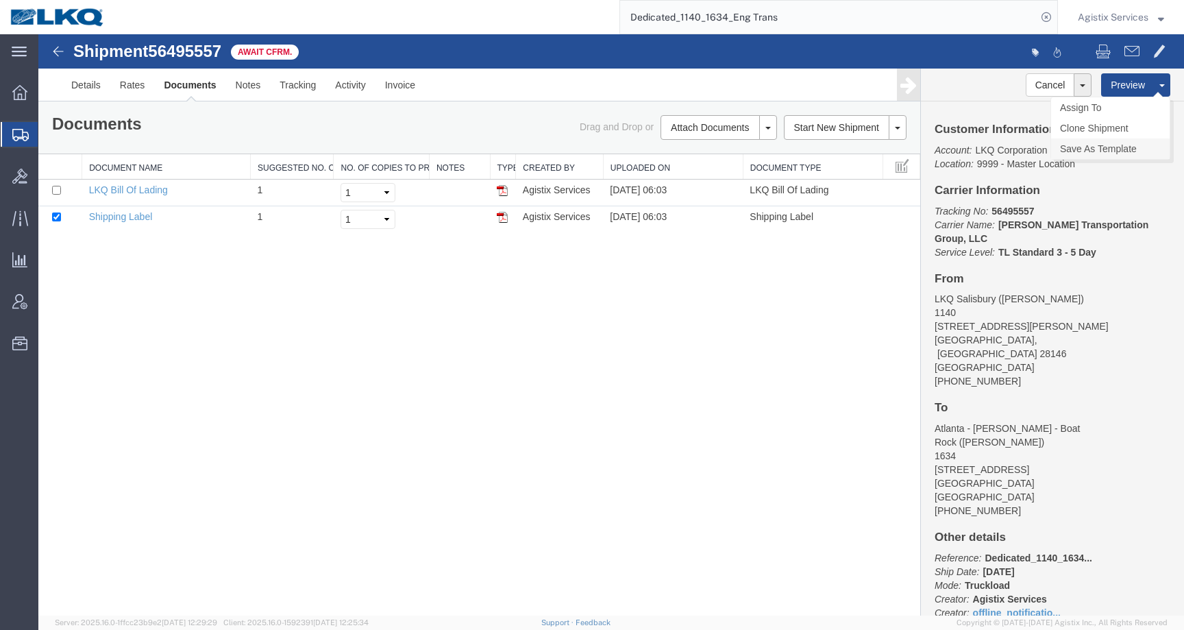
click at [1125, 148] on link "Save As Template" at bounding box center [1110, 148] width 119 height 21
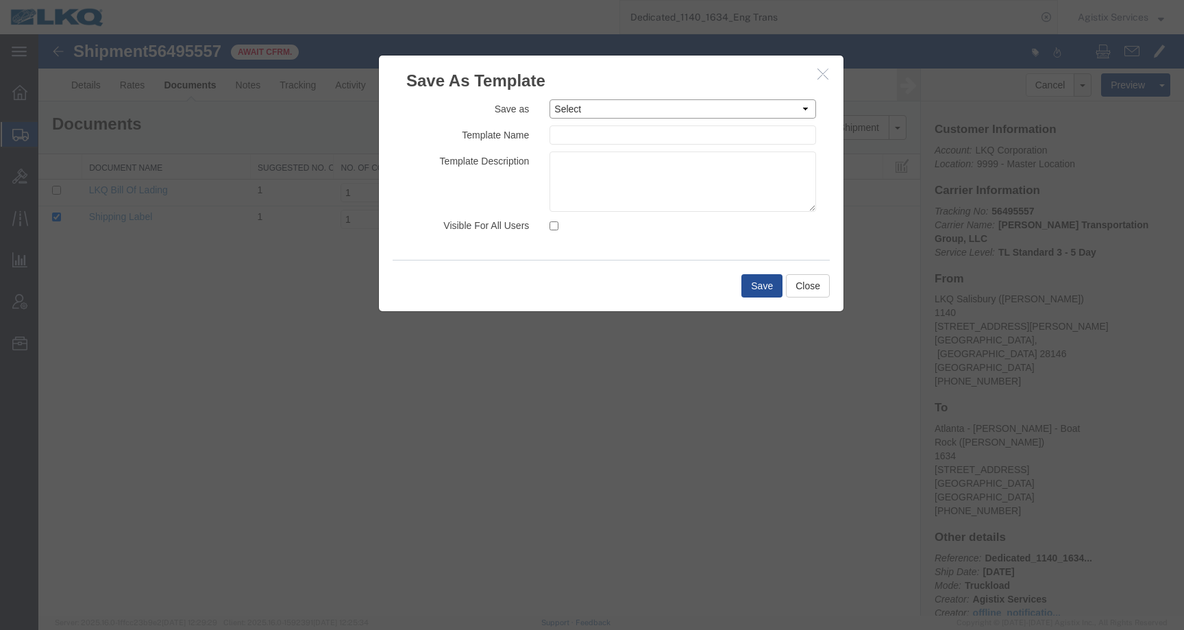
click at [634, 110] on select "Select 1.Rates Test 1100_Crystal River_1634_Atlanta [GEOGRAPHIC_DATA] 1100_Crys…" at bounding box center [682, 108] width 266 height 19
click at [618, 105] on select "Select 1.Rates Test 1100_Crystal River_1634_Atlanta [GEOGRAPHIC_DATA] 1100_Crys…" at bounding box center [682, 108] width 266 height 19
click at [618, 106] on select "Select 1.Rates Test 1100_Crystal River_1634_Atlanta [GEOGRAPHIC_DATA] 1100_Crys…" at bounding box center [682, 108] width 266 height 19
select select "9579"
type input "Dedicated_1140_1634_Eng Trans"
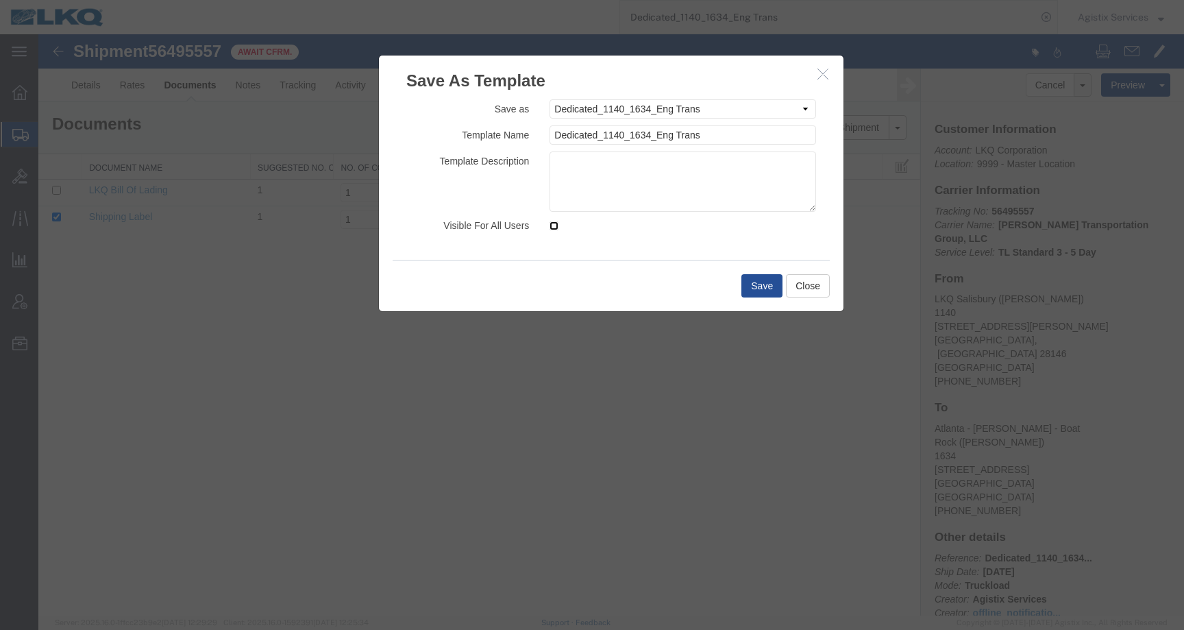
click at [557, 225] on input "Visible For All Users" at bounding box center [553, 225] width 9 height 9
checkbox input "true"
click at [707, 161] on textarea at bounding box center [682, 181] width 266 height 60
type textarea "N"
click at [765, 291] on button "Save" at bounding box center [761, 285] width 41 height 23
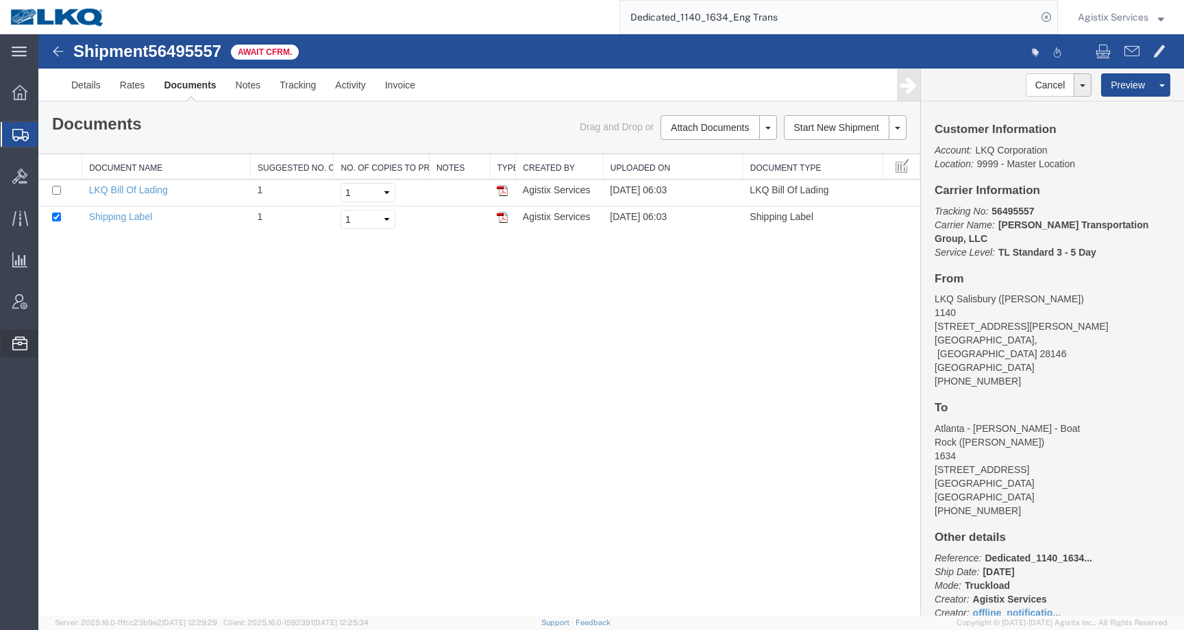
click at [0, 0] on span "Templates" at bounding box center [0, 0] width 0 height 0
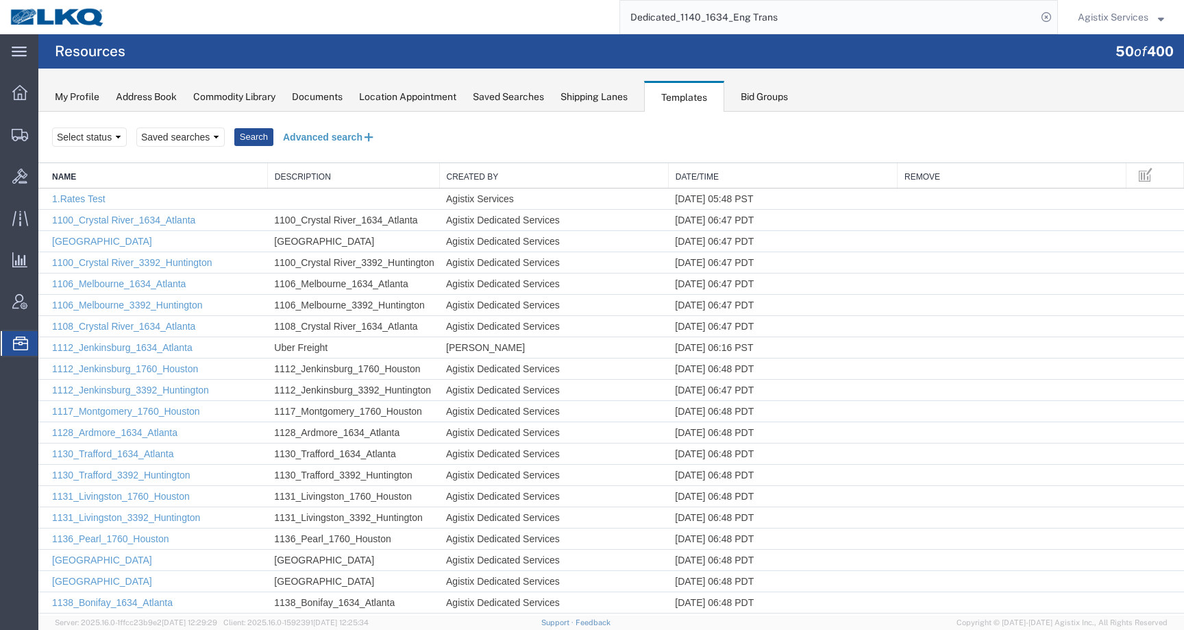
click at [317, 138] on button "Advanced search" at bounding box center [329, 136] width 112 height 23
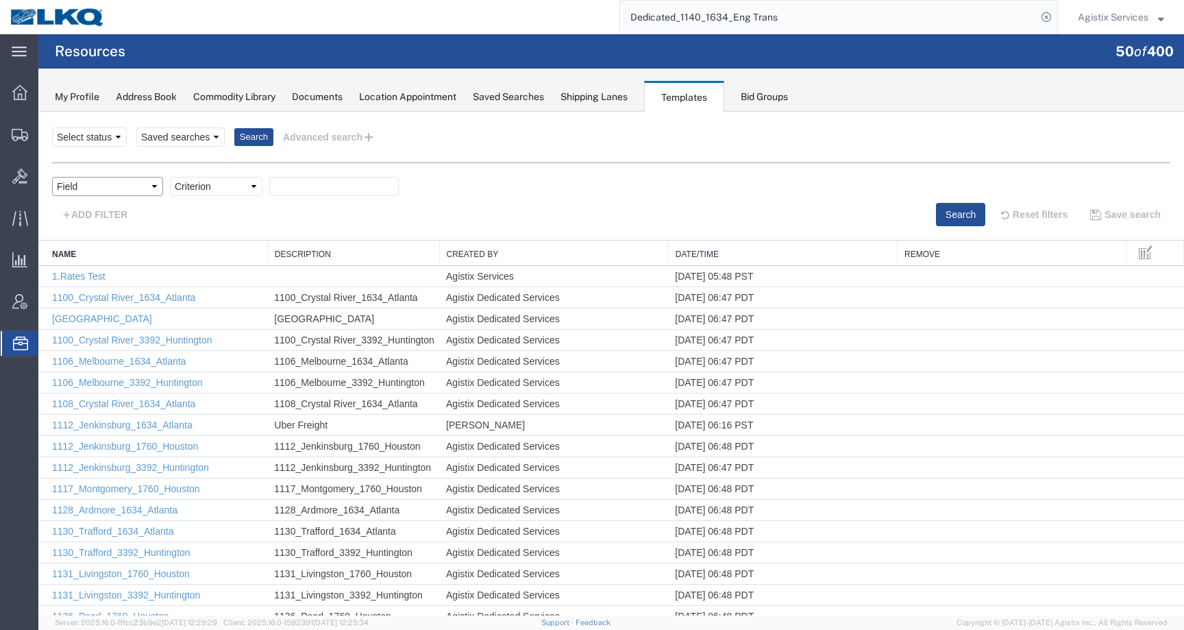
click at [116, 192] on select "Field Create Date Created by Description From Alias From City From Company From…" at bounding box center [107, 186] width 111 height 19
select select "name"
click at [226, 188] on div at bounding box center [610, 364] width 1145 height 504
click at [225, 188] on select "Criterion contains does not contain is is blank is not blank starts with" at bounding box center [216, 186] width 92 height 19
select select "contains"
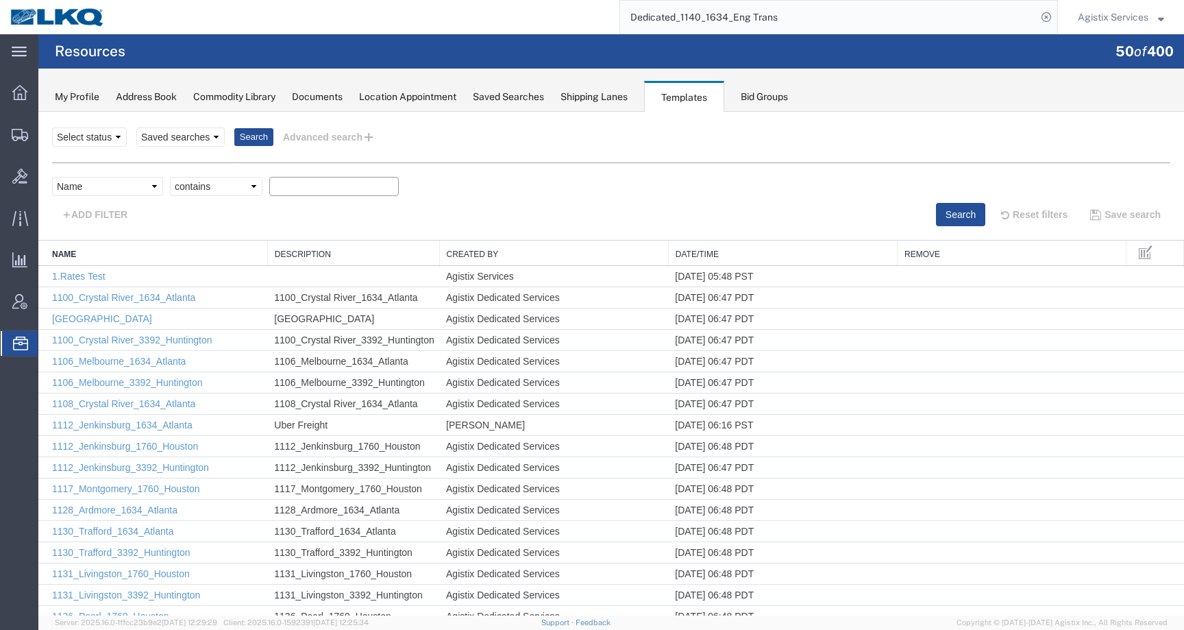
paste input "Dedicated_1140_1634_Eng Trans"
type input "Dedicated_1140_1634_Eng Trans"
click at [936, 214] on button "Search" at bounding box center [960, 214] width 49 height 23
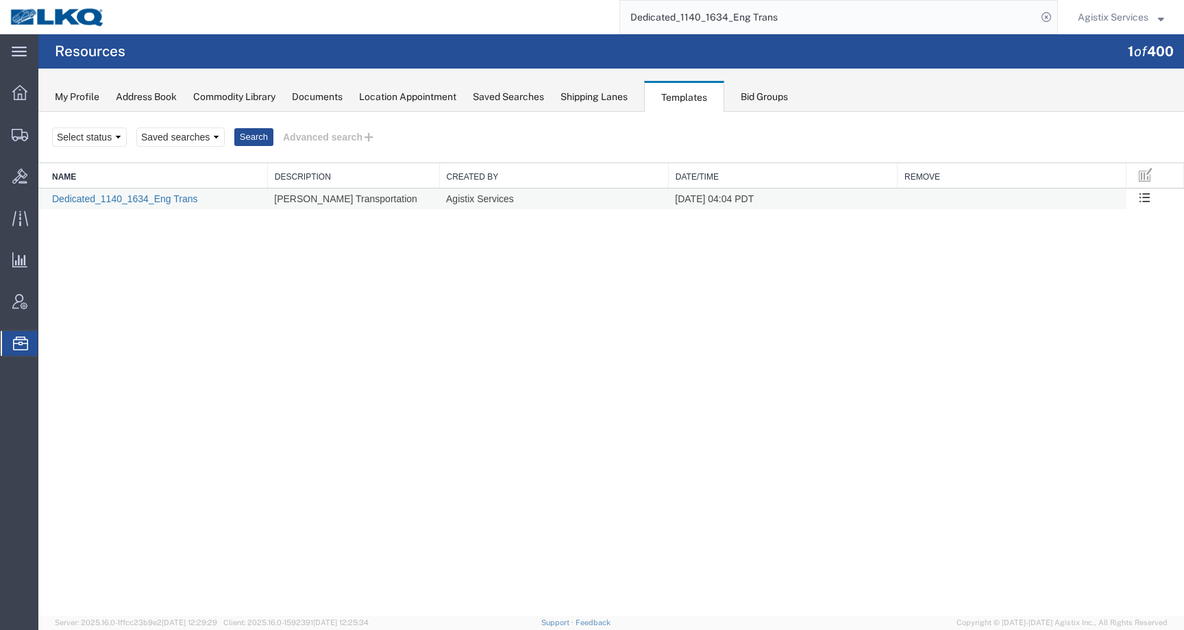
click at [168, 202] on link "Dedicated_1140_1634_Eng Trans" at bounding box center [125, 198] width 146 height 11
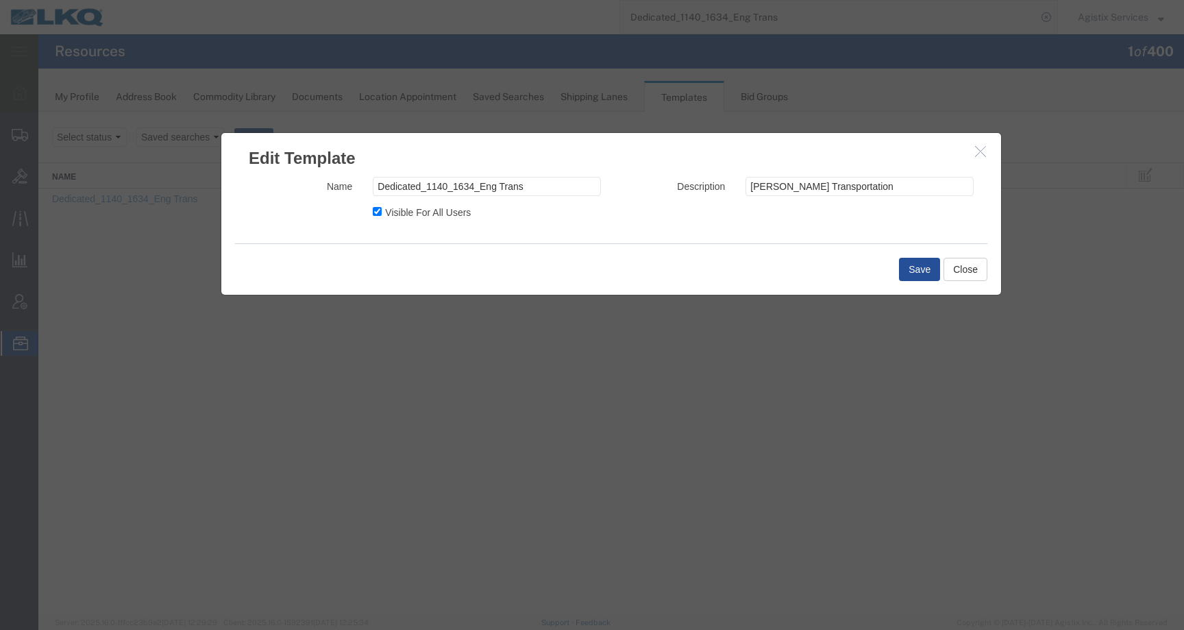
click at [976, 151] on icon "button" at bounding box center [980, 151] width 11 height 12
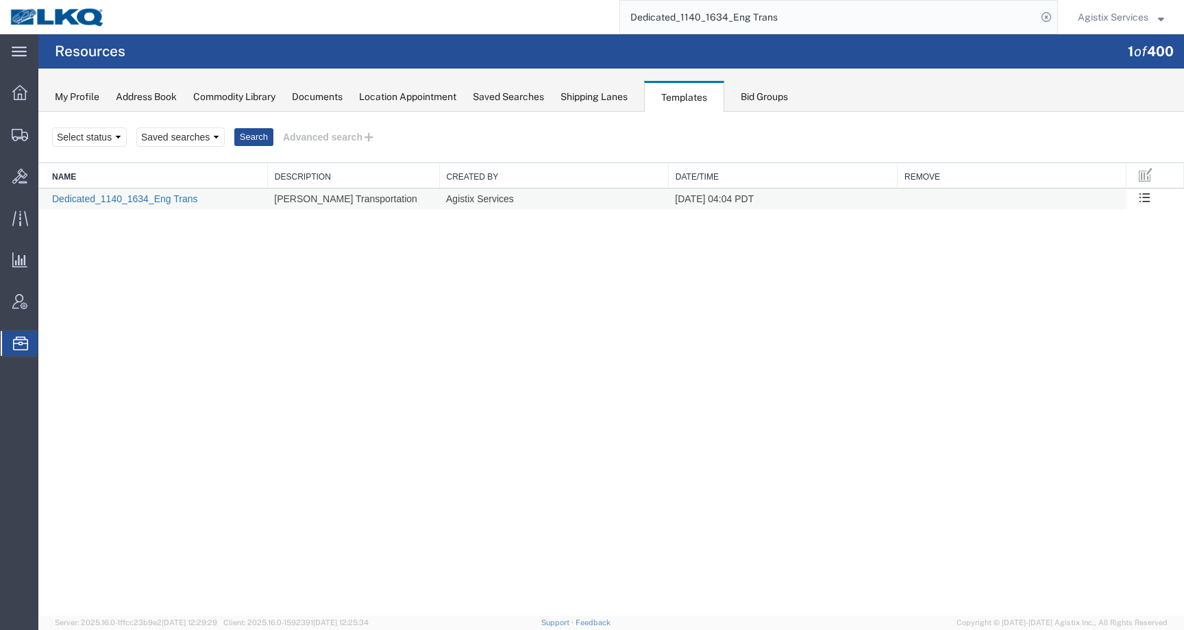
click at [119, 197] on link "Dedicated_1140_1634_Eng Trans" at bounding box center [125, 198] width 146 height 11
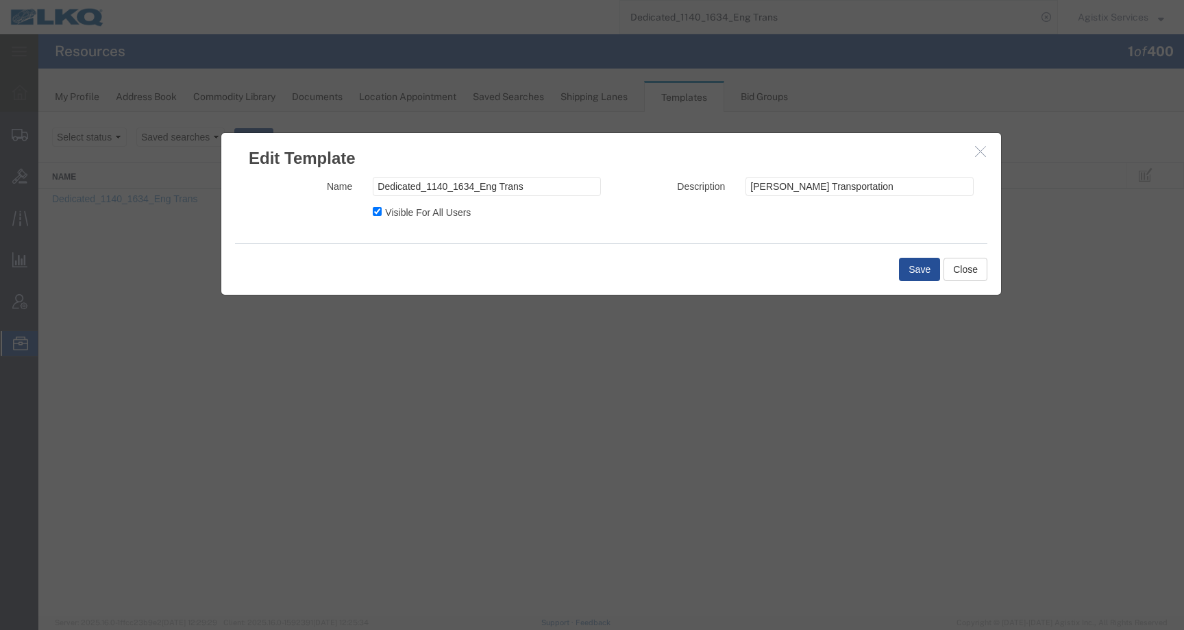
click at [986, 143] on button "button" at bounding box center [981, 151] width 17 height 17
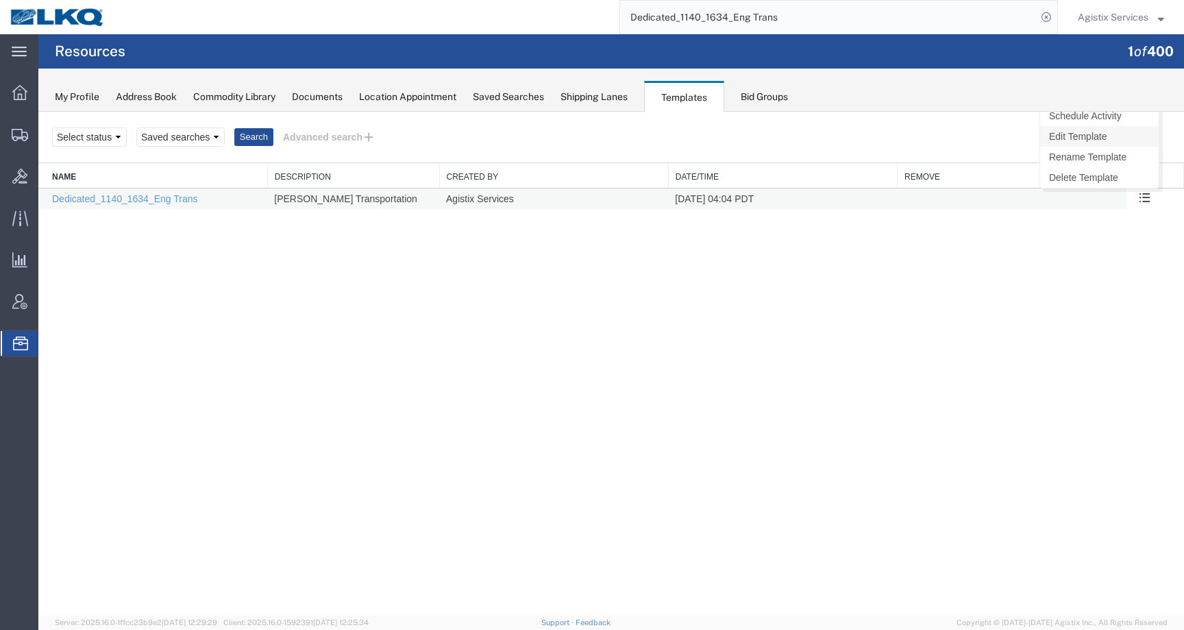
click at [1096, 140] on link "Edit Template" at bounding box center [1099, 136] width 119 height 21
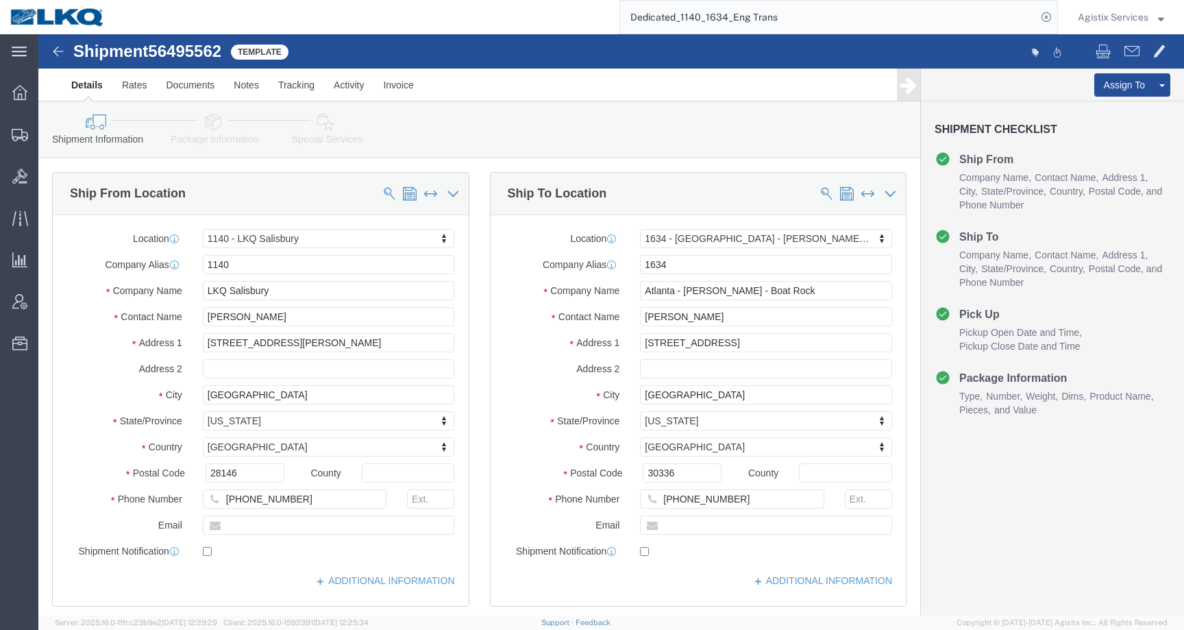
select select "27372"
select select "28712"
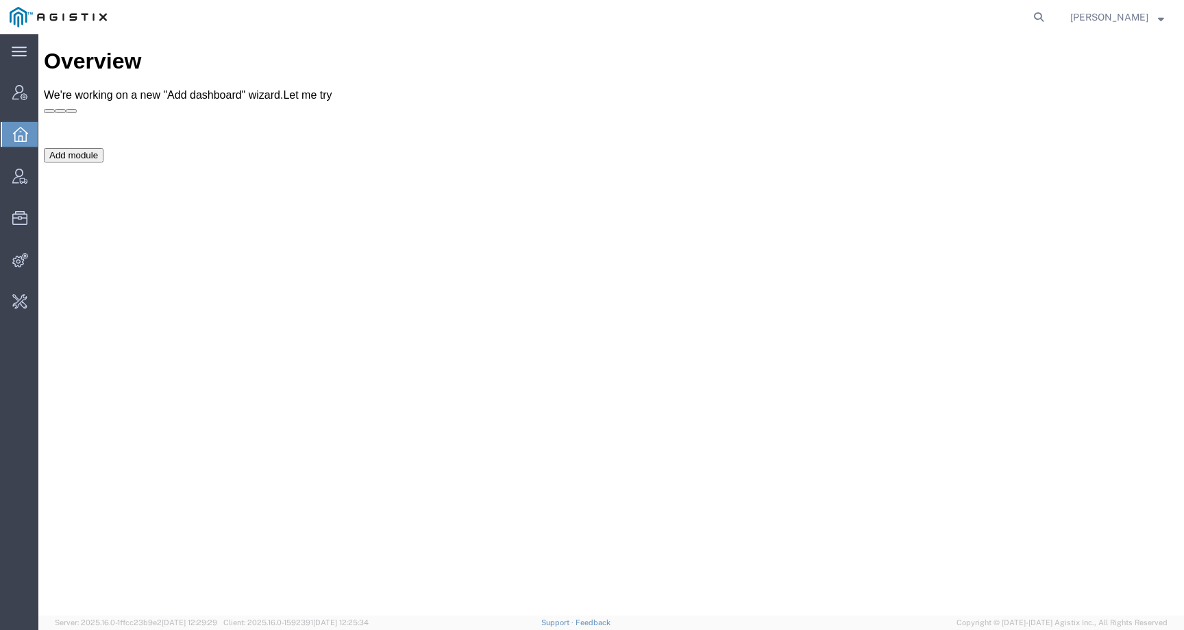
drag, startPoint x: 1058, startPoint y: 18, endPoint x: 1024, endPoint y: 22, distance: 33.8
click at [1048, 18] on icon at bounding box center [1038, 17] width 19 height 19
click at [995, 22] on input "search" at bounding box center [820, 17] width 417 height 33
paste input "mbhunter@lkqcorp.com"
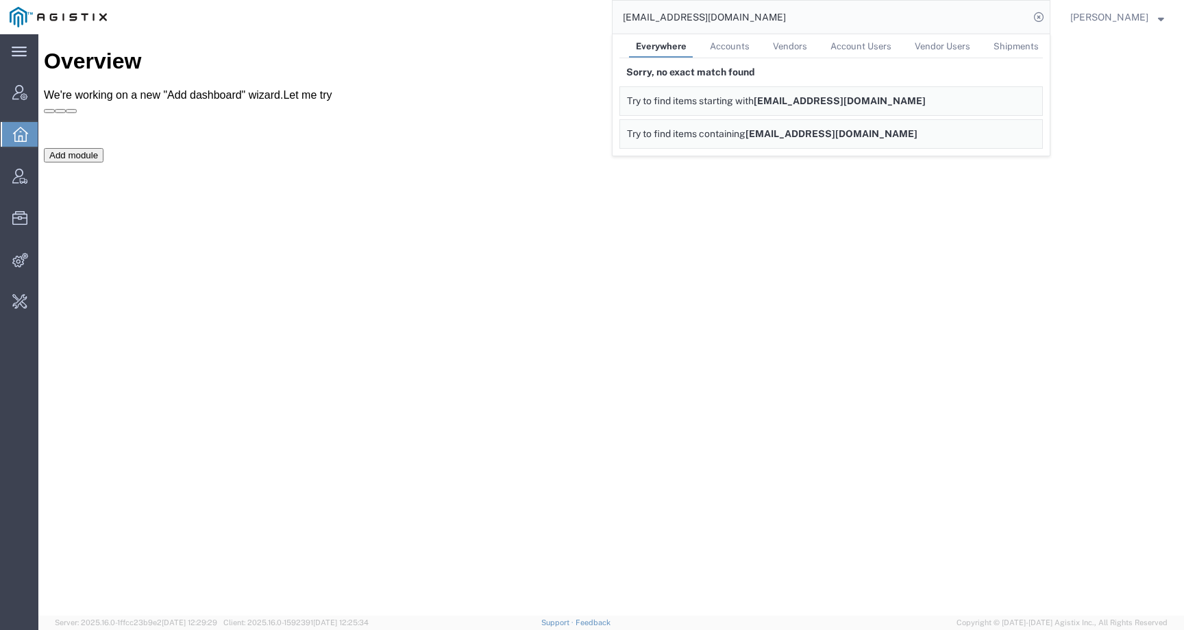
drag, startPoint x: 751, startPoint y: 16, endPoint x: 508, endPoint y: 15, distance: 243.9
click at [508, 15] on div "mbhunter@lkqcorp.com Everywhere Accounts Vendors Account Users Vendor Users Shi…" at bounding box center [583, 17] width 934 height 34
paste input "gutierrez@laser.com.mx"
drag, startPoint x: 756, startPoint y: 20, endPoint x: 410, endPoint y: 1, distance: 346.4
click at [410, 1] on div "mgutierrez@laser.com.mx Everywhere Accounts Vendors Account Users Vendor Users …" at bounding box center [583, 17] width 934 height 34
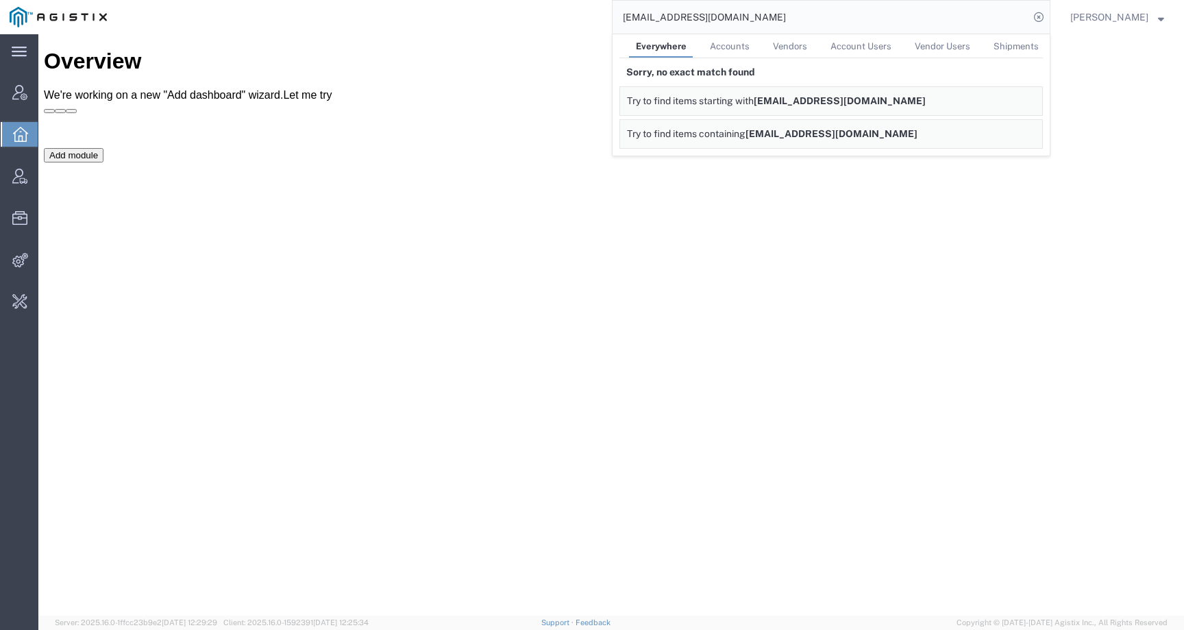
paste input "56439383"
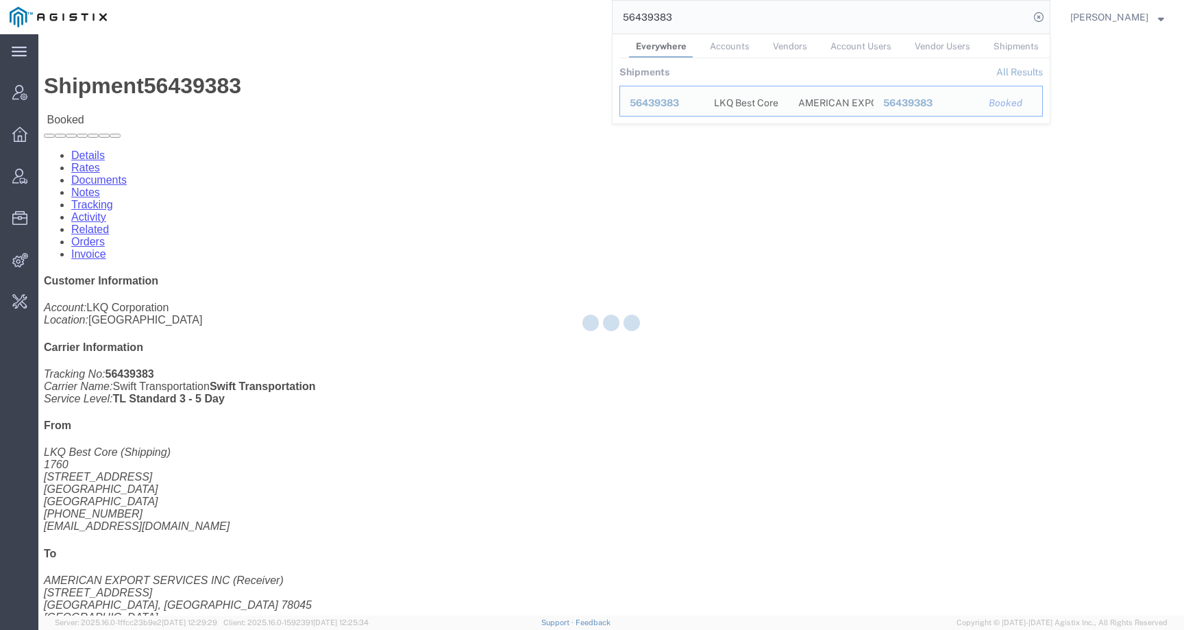
click at [780, 218] on div at bounding box center [610, 324] width 1145 height 581
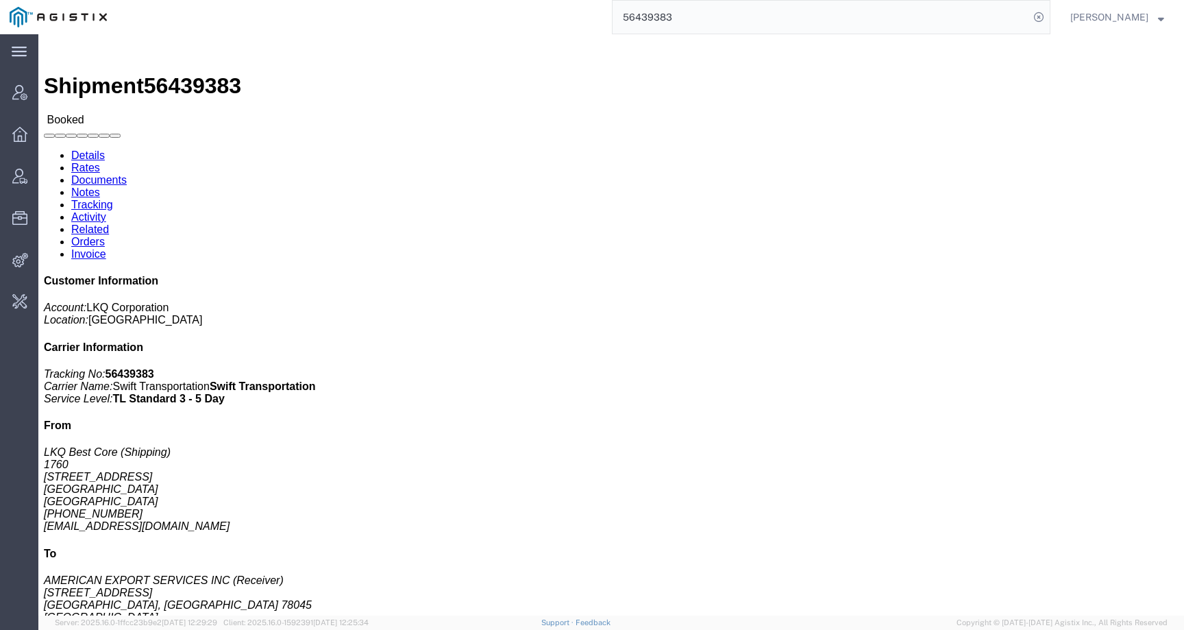
drag, startPoint x: 666, startPoint y: 162, endPoint x: 844, endPoint y: 165, distance: 178.1
click b "Dedicated_1760_Laser Forwarding_End Trans5"
copy b "Dedicated_1760_Laser Forwarding_End"
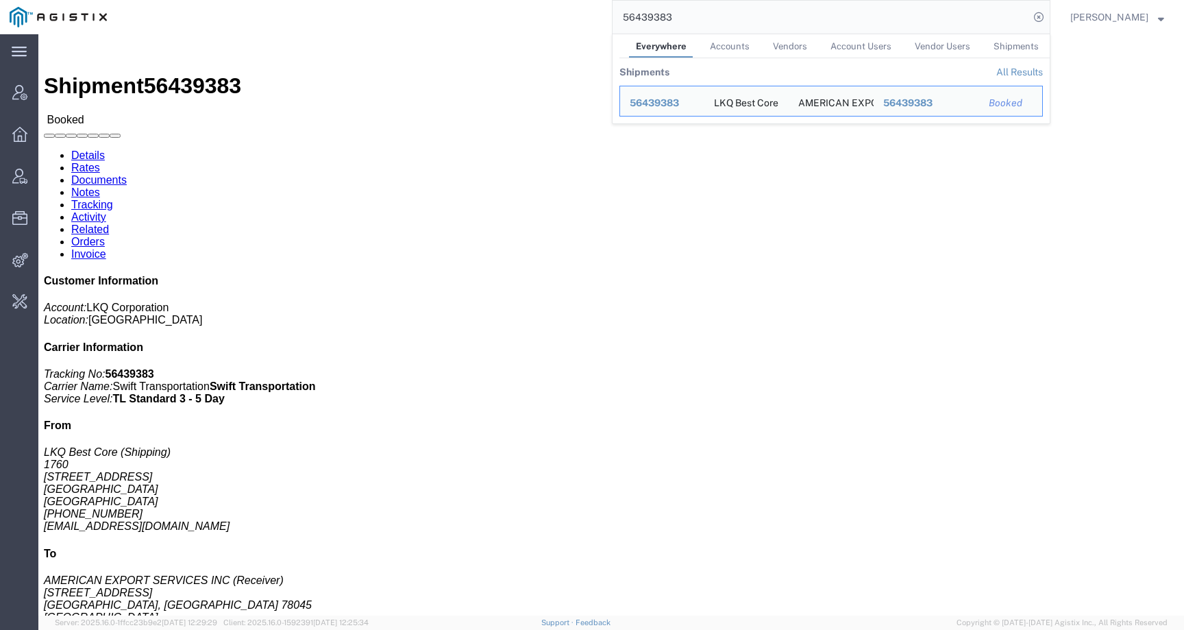
drag, startPoint x: 699, startPoint y: 12, endPoint x: 595, endPoint y: 16, distance: 104.2
click at [595, 16] on div "56439383 Everywhere Accounts Vendors Account Users Vendor Users Shipments Shipm…" at bounding box center [583, 17] width 934 height 34
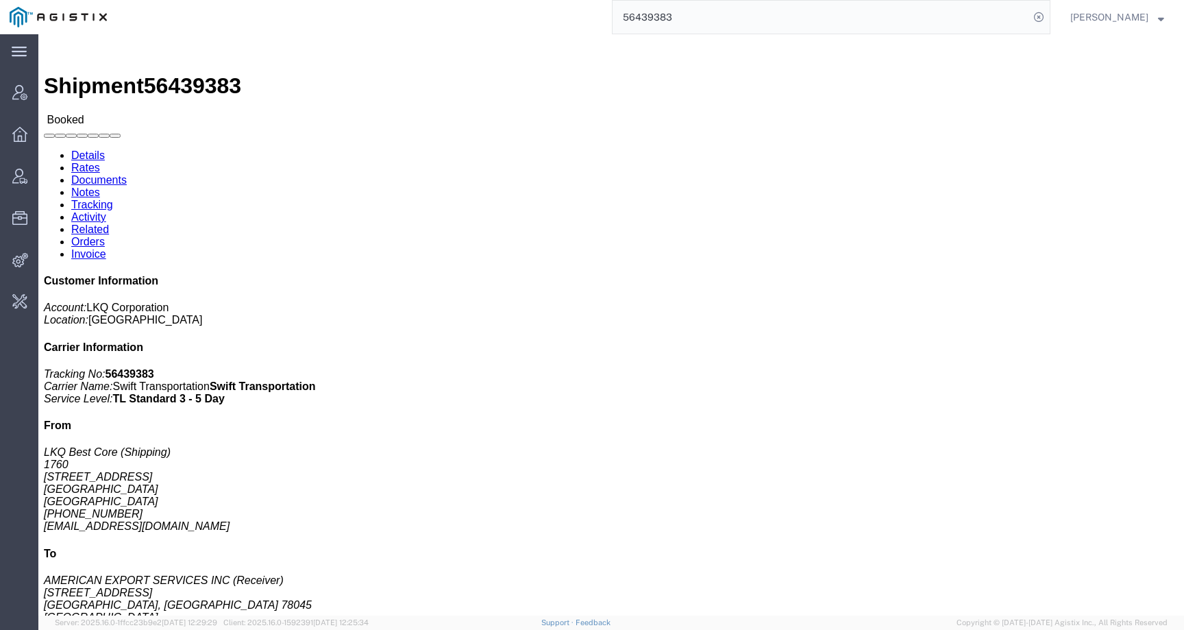
paste input "Dedicated_1760_Laser Forwarding_End"
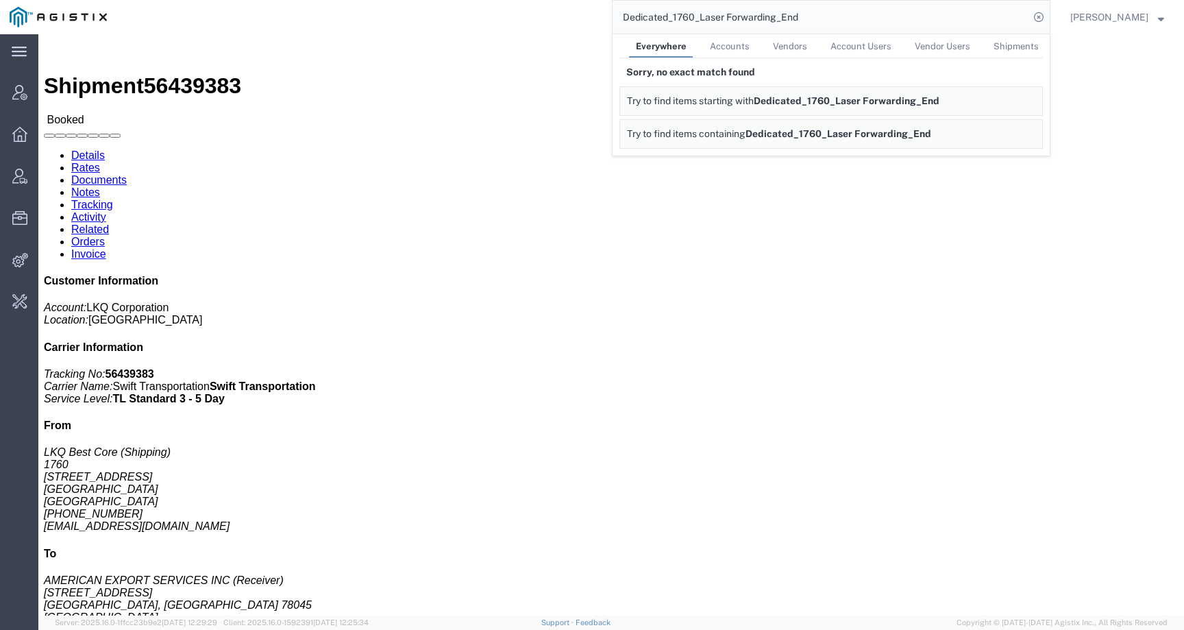
click b "Dedicated_1760_Laser Forwarding_End Trans5"
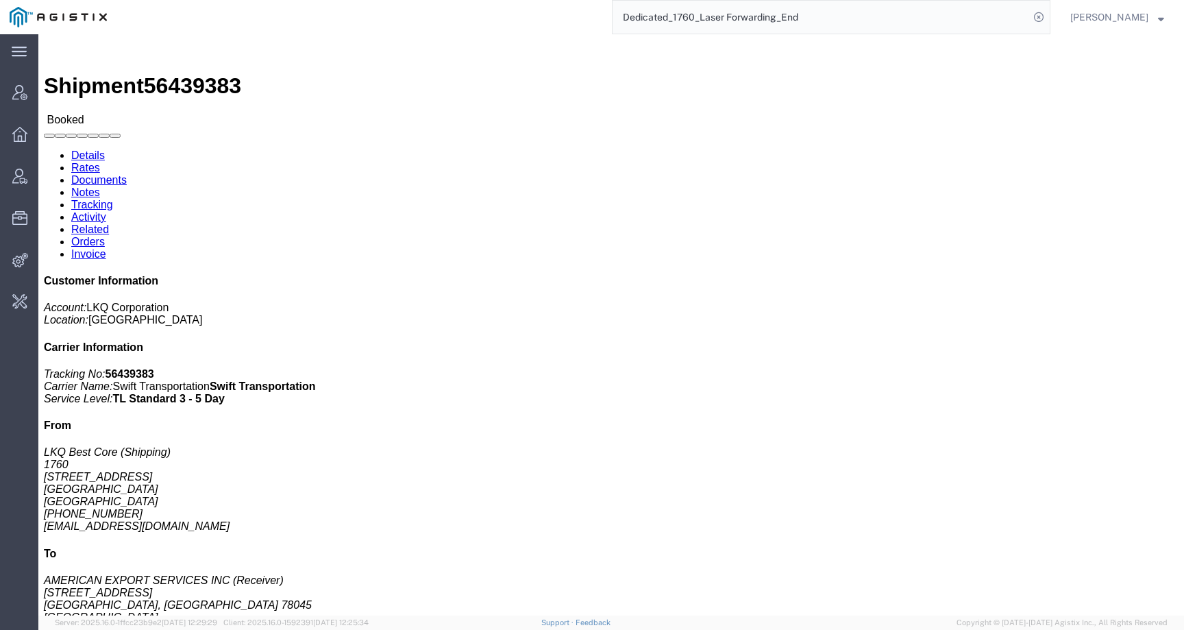
click b "Dedicated_1760_Laser Forwarding_End Trans5"
click at [849, 15] on input "Dedicated_1760_Laser Forwarding_End" at bounding box center [820, 17] width 417 height 33
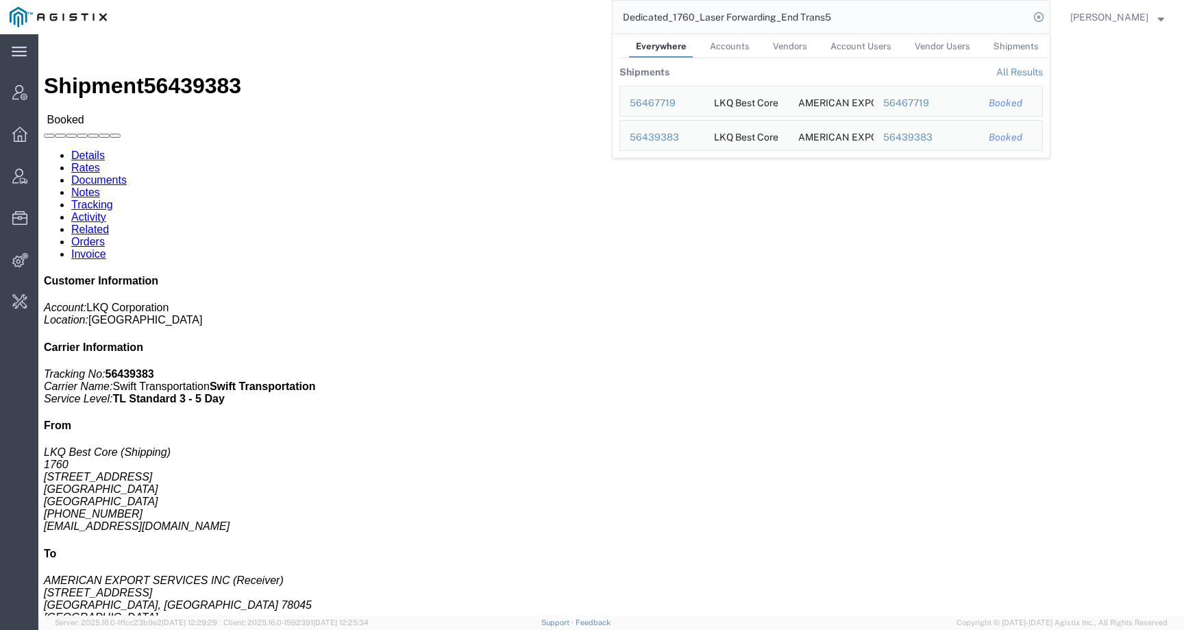
drag, startPoint x: 864, startPoint y: 21, endPoint x: 511, endPoint y: 21, distance: 352.8
click at [510, 21] on div "Dedicated_1760_Laser Forwarding_End Trans5 Everywhere Accounts Vendors Account …" at bounding box center [583, 17] width 934 height 34
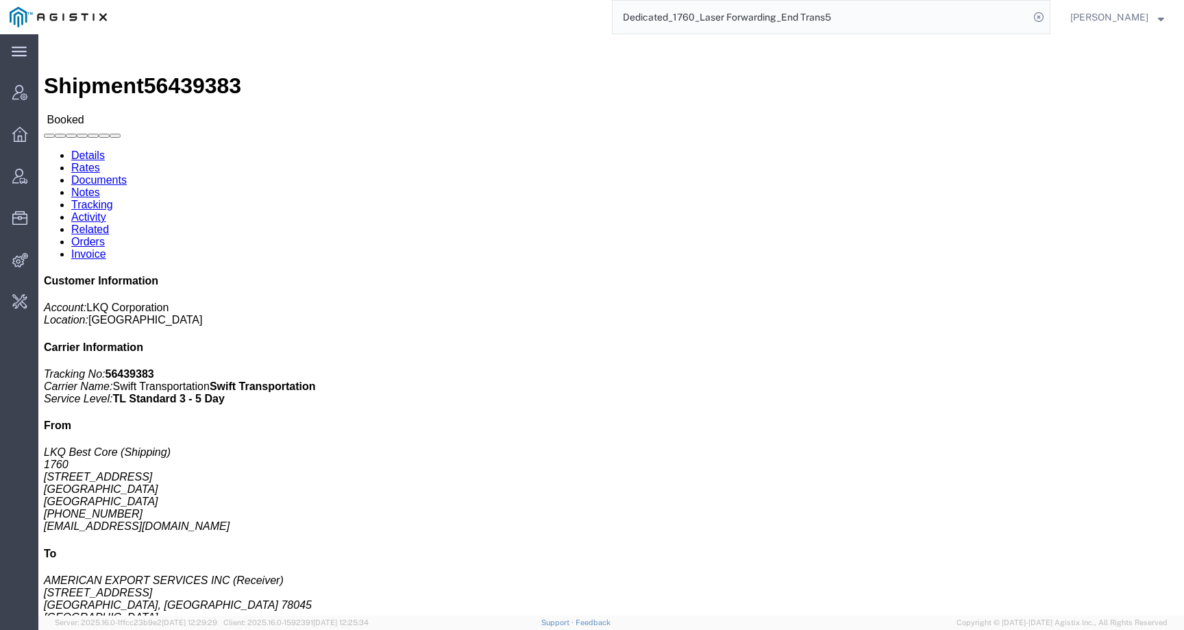
paste input "56439367"
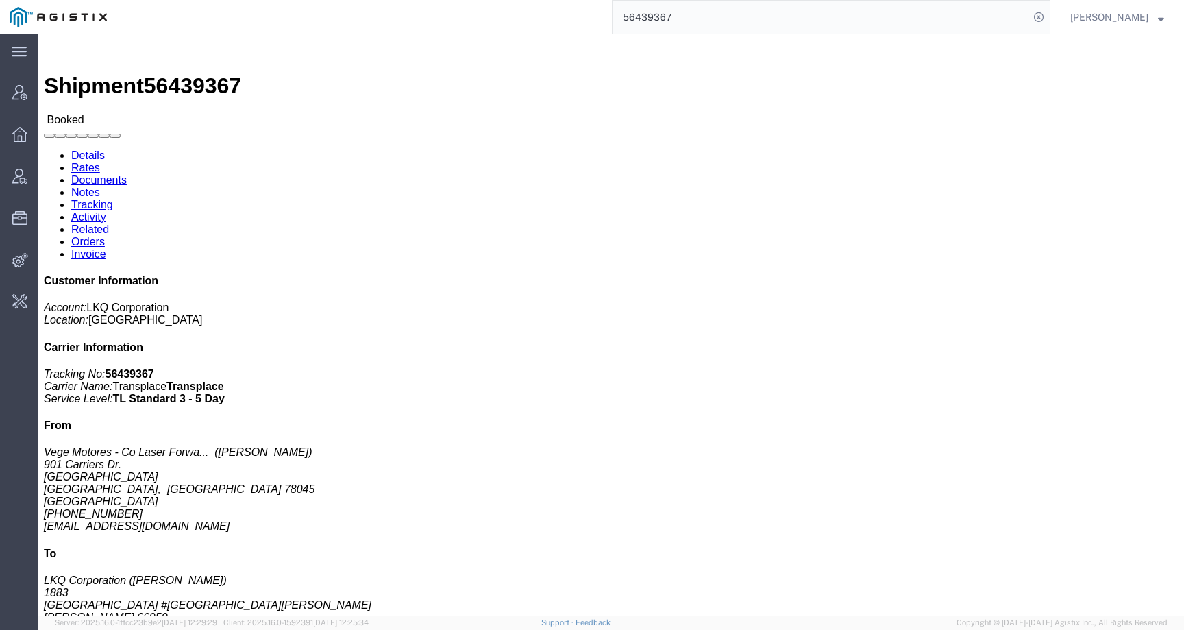
click b "Dedicated_GP_Laser Forwarding_1883_Eng Trans"
drag, startPoint x: 667, startPoint y: 162, endPoint x: 839, endPoint y: 166, distance: 172.0
click b "Dedicated_GP_Laser Forwarding_1883_Eng Trans"
copy b "edicated_GP_Laser Forwarding_1883"
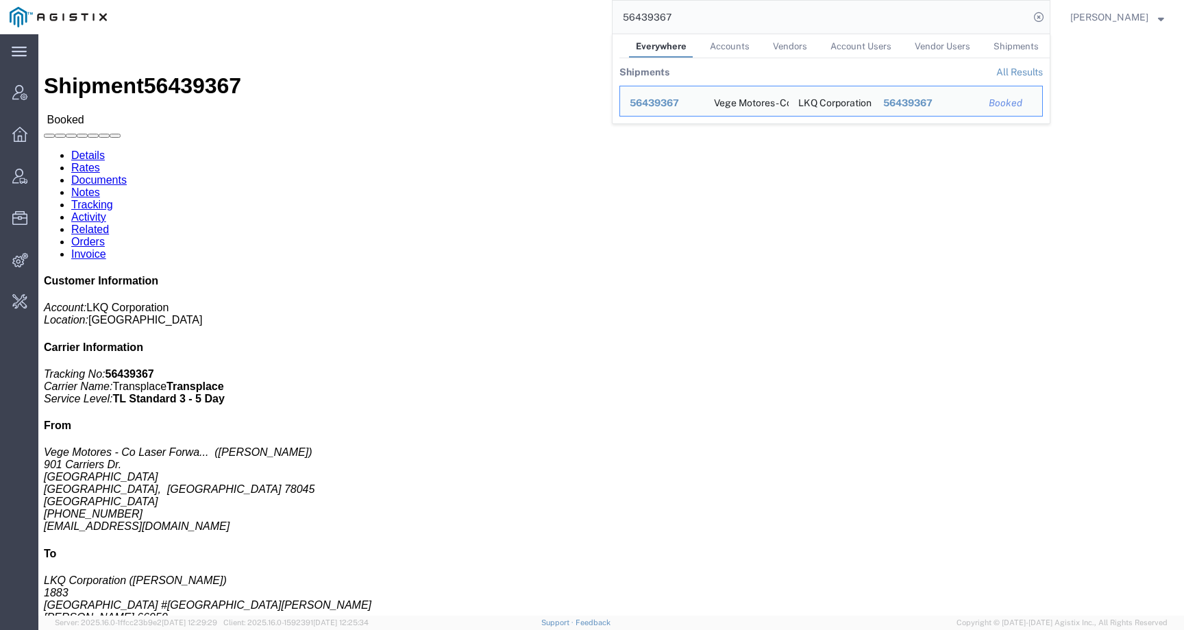
drag, startPoint x: 717, startPoint y: 14, endPoint x: 591, endPoint y: 10, distance: 126.1
click at [591, 10] on div "56439367 Everywhere Accounts Vendors Account Users Vendor Users Shipments Shipm…" at bounding box center [583, 17] width 934 height 34
paste input "edicated_GP_Laser Forwarding_1883"
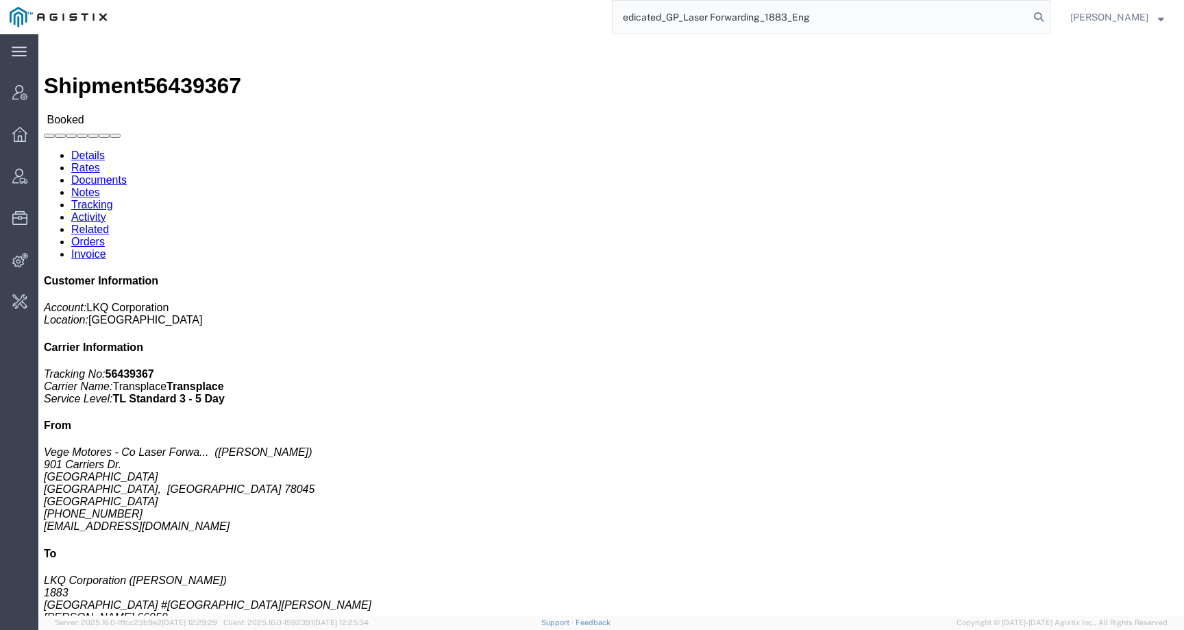
click b "Dedicated_GP_Laser Forwarding_1883_Eng Trans"
click at [878, 18] on input "edicated_GP_Laser Forwarding_1883_Eng" at bounding box center [820, 17] width 417 height 33
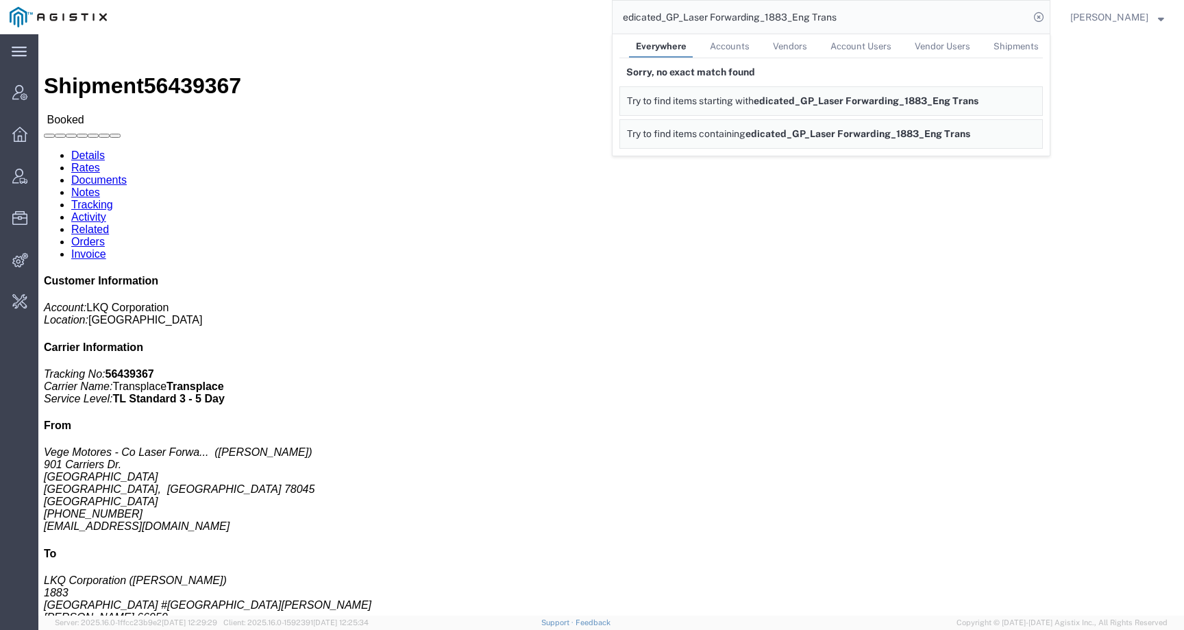
click at [824, 18] on input "edicated_GP_Laser Forwarding_1883_Eng Trans" at bounding box center [820, 17] width 417 height 33
click at [888, 18] on input "edicated_GP_Laser Forwarding_1883_Eng Trans" at bounding box center [820, 17] width 417 height 33
click at [640, 19] on input "edicated_GP_Laser Forwarding_1883_Eng Trans" at bounding box center [820, 17] width 417 height 33
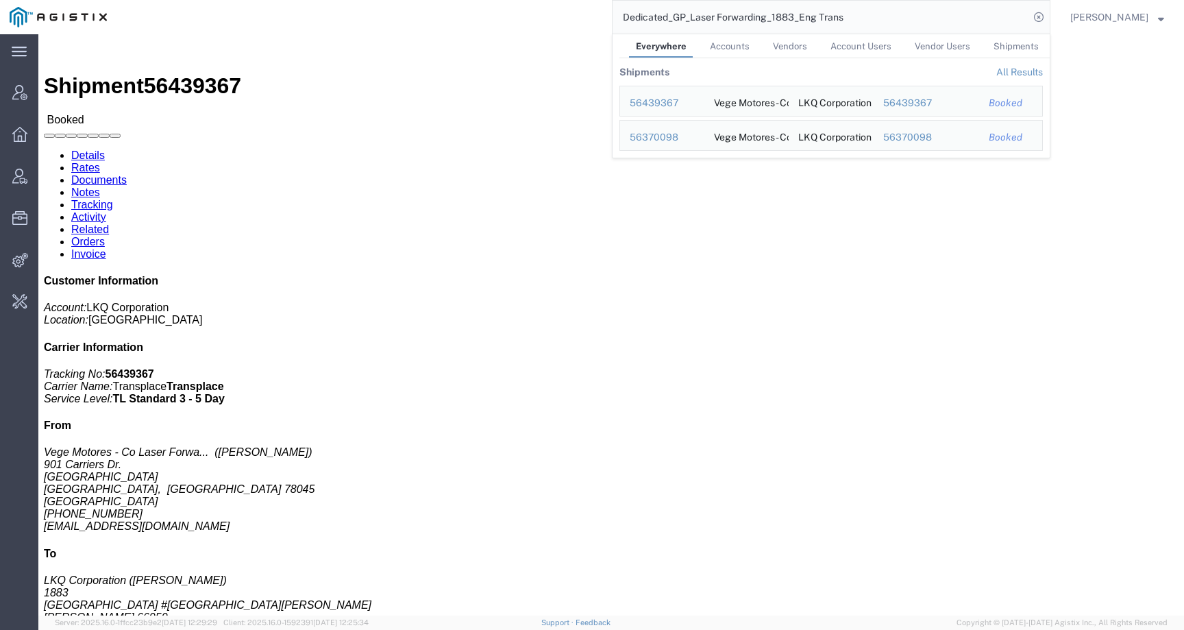
drag, startPoint x: 889, startPoint y: 14, endPoint x: 573, endPoint y: 14, distance: 315.8
click at [573, 14] on div "Dedicated_GP_Laser Forwarding_1883_Eng Trans Everywhere Accounts Vendors Accoun…" at bounding box center [583, 17] width 934 height 34
paste input "56439383"
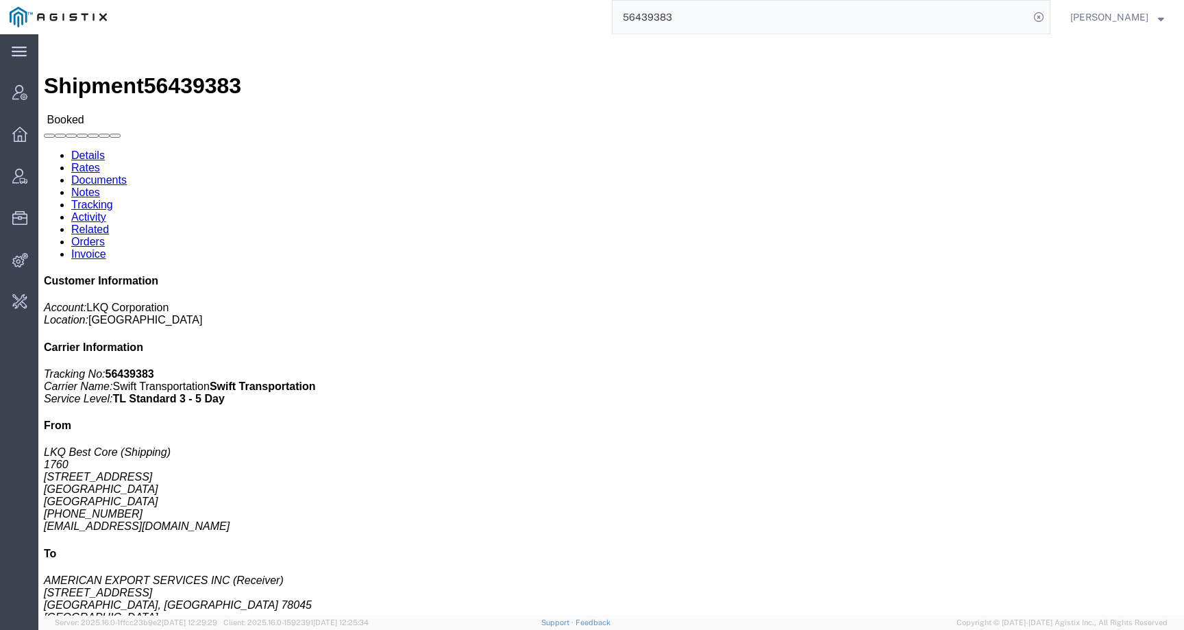
click b "Dedicated_1760_Laser Forwarding_End Trans5"
drag, startPoint x: 666, startPoint y: 162, endPoint x: 845, endPoint y: 164, distance: 178.8
click b "Dedicated_1760_Laser Forwarding_End Trans5"
copy b "Dedicated_1760_Laser Forwarding_End"
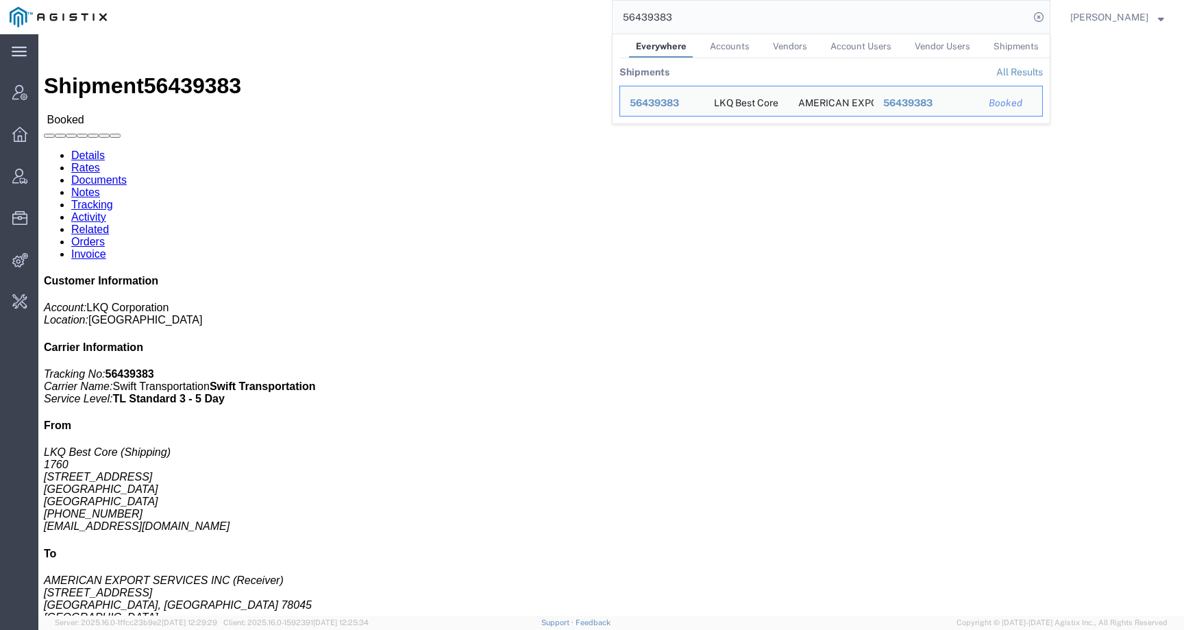
drag, startPoint x: 700, startPoint y: 26, endPoint x: 590, endPoint y: 12, distance: 111.1
click at [590, 12] on div "56439383 Everywhere Accounts Vendors Account Users Vendor Users Shipments Shipm…" at bounding box center [583, 17] width 934 height 34
paste input "Dedicated_1760_Laser Forwarding_End"
drag, startPoint x: 862, startPoint y: 16, endPoint x: 590, endPoint y: 16, distance: 272.0
click at [588, 15] on div "Dedicated_1760_Laser Forwarding_End Trans5 Everywhere Accounts Vendors Account …" at bounding box center [583, 17] width 934 height 34
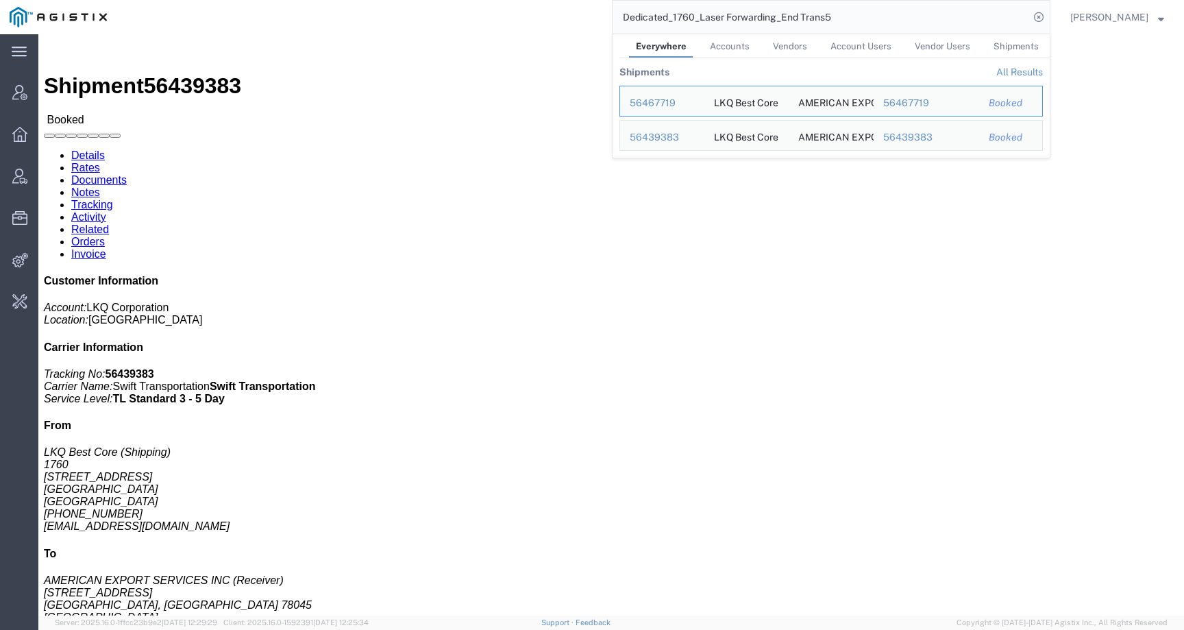
paste input "56439363"
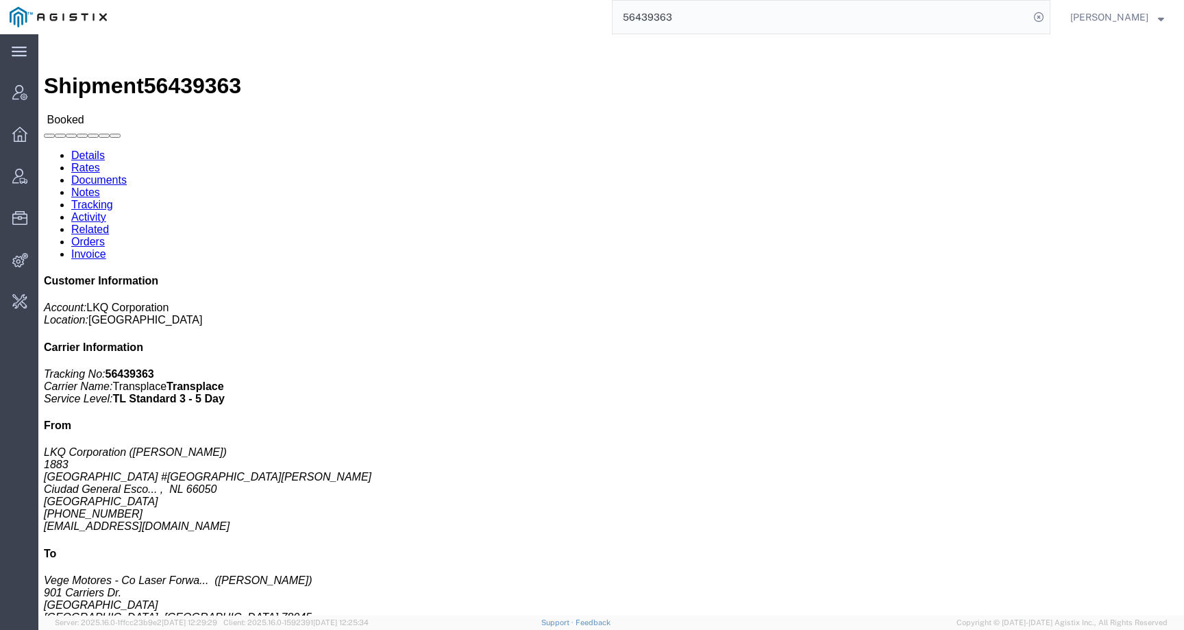
click div "References Customer Ref: Dedicated_1883_Laser Forwarding_Eng Trans Bill Of Ladi…"
drag, startPoint x: 664, startPoint y: 162, endPoint x: 845, endPoint y: 161, distance: 180.9
click b "Dedicated_1883_Laser Forwarding_Eng Trans"
copy b "Dedicated_1883_Laser Forwarding_Eng"
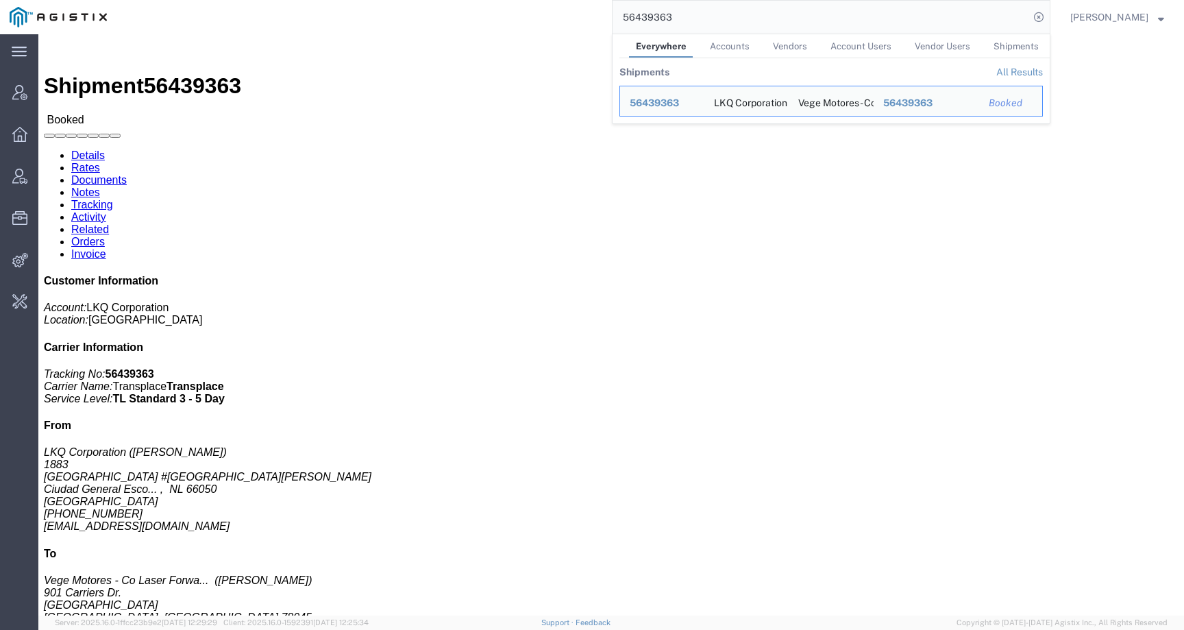
drag, startPoint x: 713, startPoint y: 16, endPoint x: 601, endPoint y: 16, distance: 111.7
click at [601, 16] on div "56439363 Everywhere Accounts Vendors Account Users Vendor Users Shipments Shipm…" at bounding box center [583, 17] width 934 height 34
paste input "Dedicated_1883_Laser Forwarding_Eng"
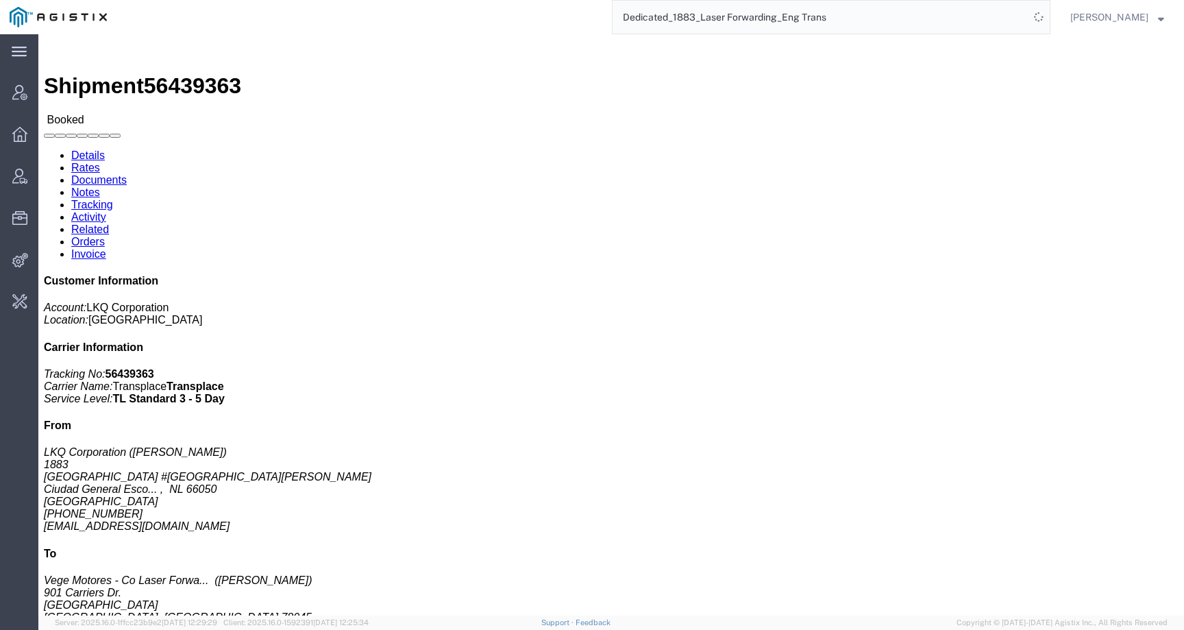
drag, startPoint x: 856, startPoint y: 14, endPoint x: 528, endPoint y: 14, distance: 327.5
click at [528, 14] on div "Dedicated_1883_Laser Forwarding_Eng Trans" at bounding box center [583, 17] width 934 height 34
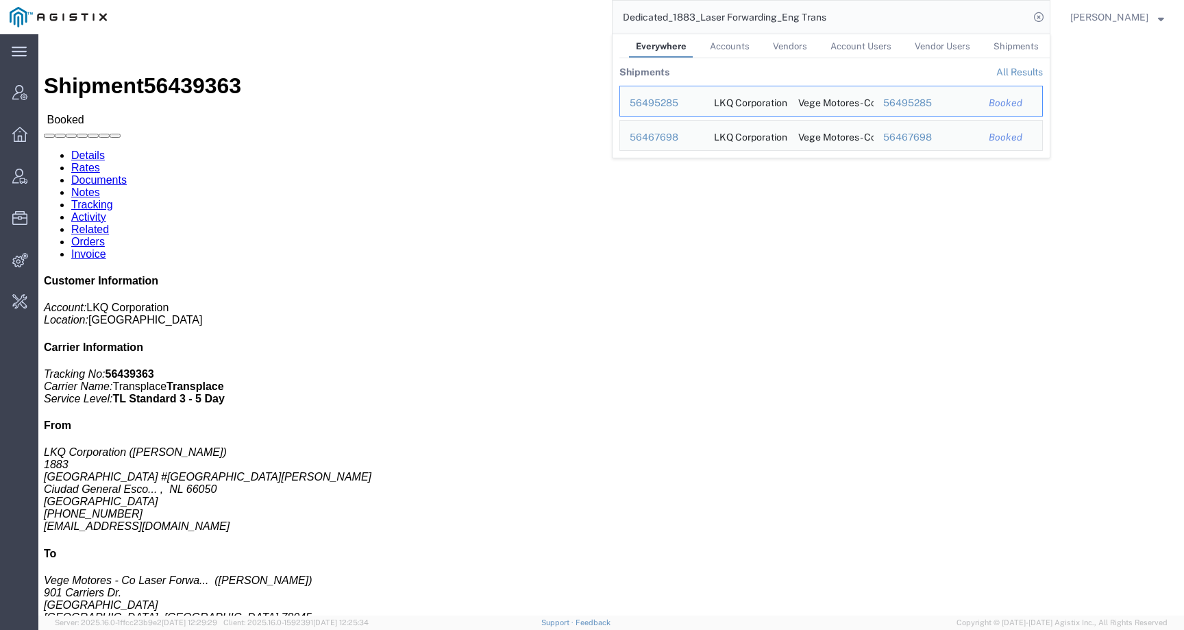
paste input "56439364"
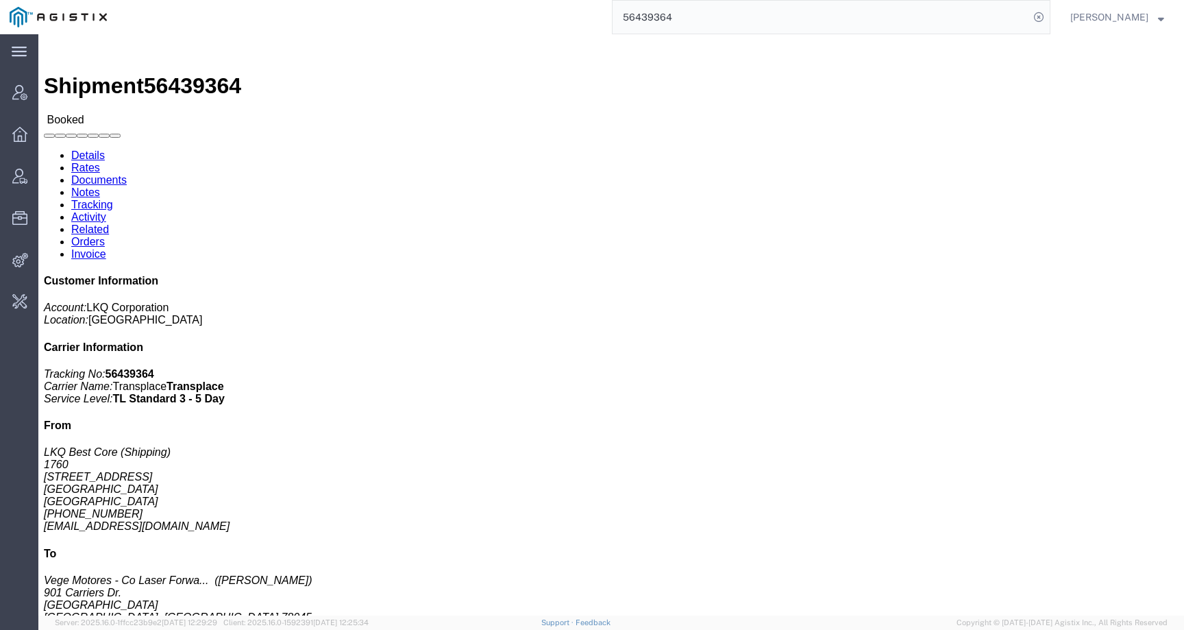
drag, startPoint x: 663, startPoint y: 162, endPoint x: 841, endPoint y: 162, distance: 177.4
click b "Dedicated_1760_Laser Forwarding_Eng Trans"
drag, startPoint x: 846, startPoint y: 163, endPoint x: 659, endPoint y: 162, distance: 187.0
click div "References Customer Ref: Dedicated_1760_Laser Forwarding_Eng Trans Bill Of Ladi…"
copy b "Dedicated_1760_Laser Forwarding_Eng"
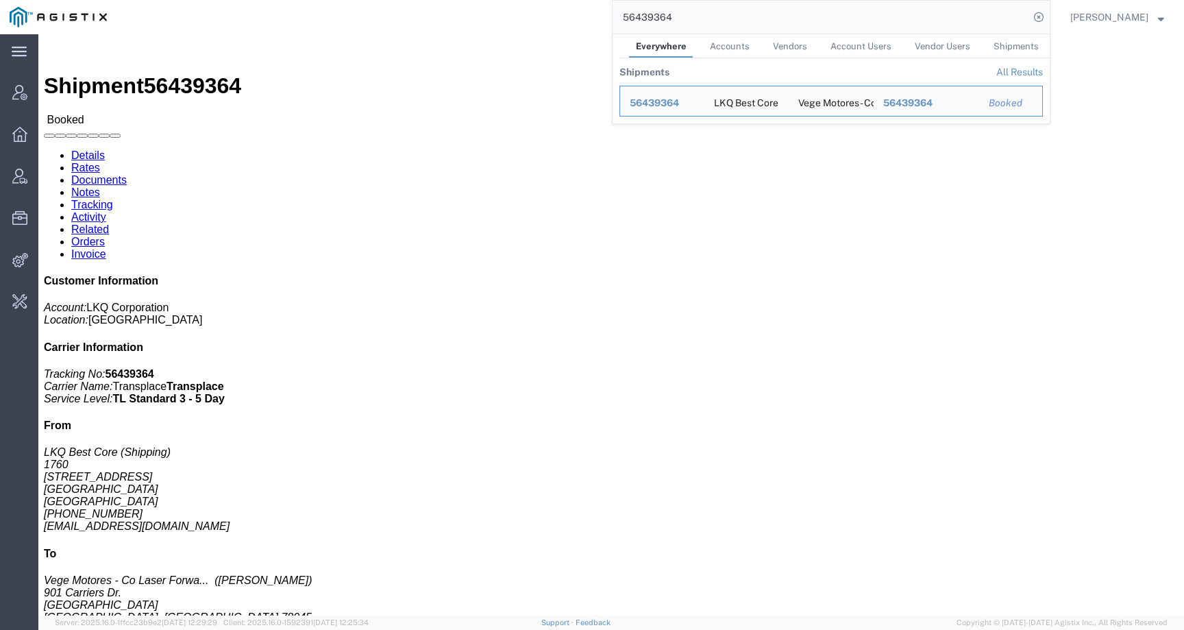
drag, startPoint x: 701, startPoint y: 14, endPoint x: 612, endPoint y: 17, distance: 88.4
click at [612, 17] on div "56439364 Everywhere Accounts Vendors Account Users Vendor Users Shipments Shipm…" at bounding box center [583, 17] width 934 height 34
paste input "Dedicated_1760_Laser Forwarding_Eng"
drag, startPoint x: 846, startPoint y: 12, endPoint x: 572, endPoint y: 12, distance: 274.0
click at [572, 12] on div "Dedicated_1760_Laser Forwarding_Eng Trans Everywhere Accounts Vendors Account U…" at bounding box center [583, 17] width 934 height 34
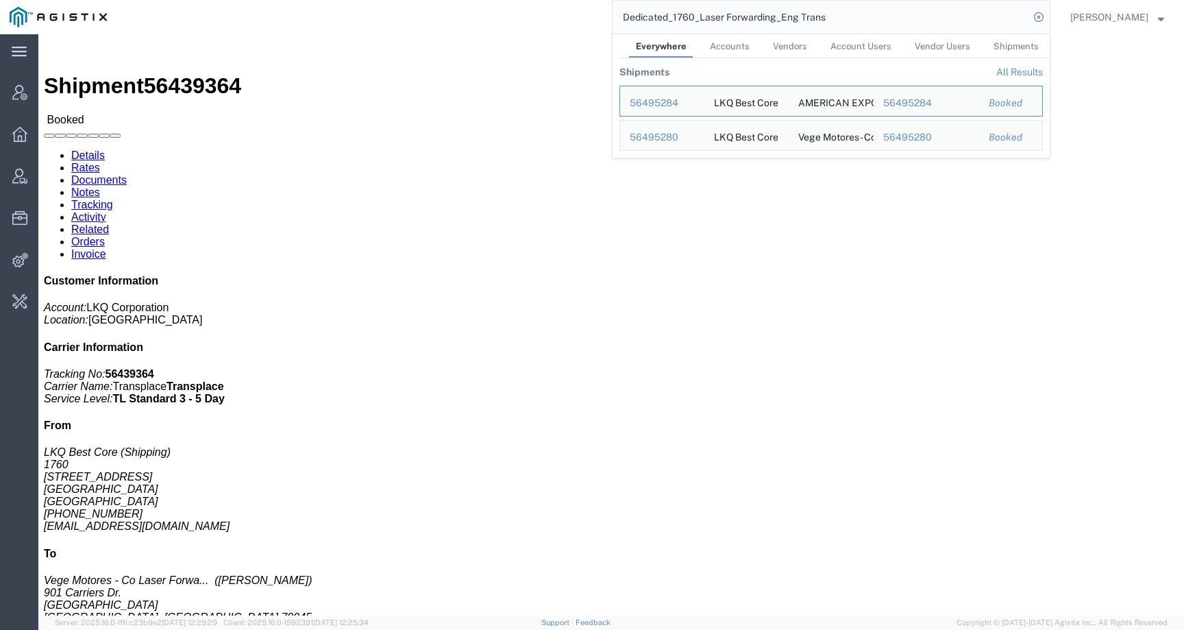
paste input "56439368"
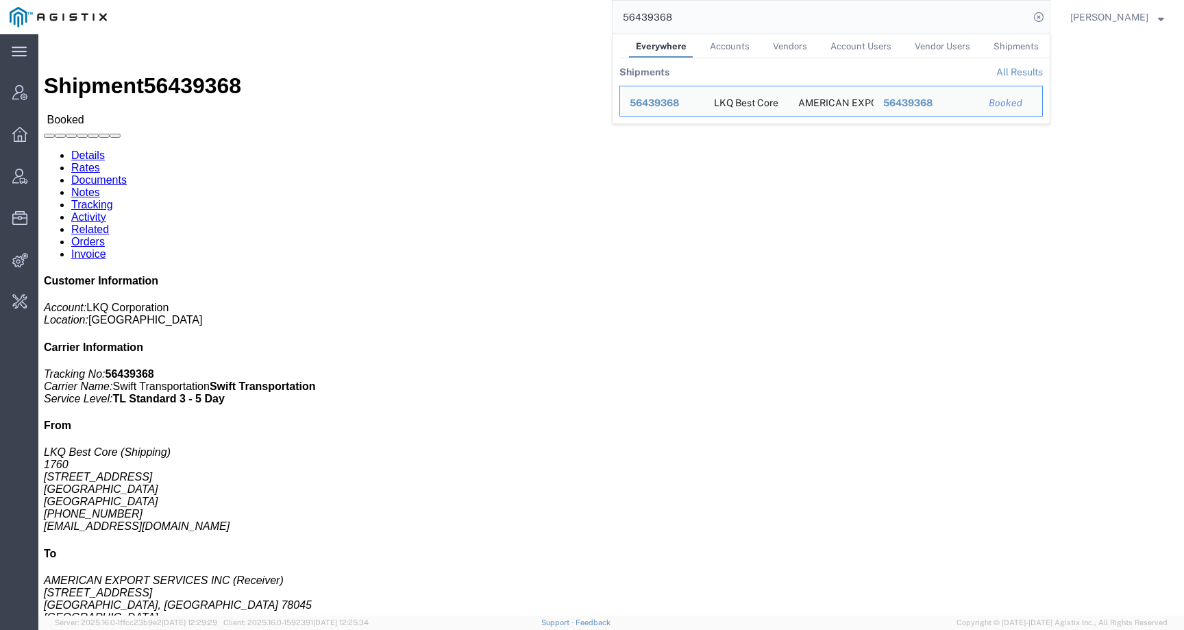
drag, startPoint x: 719, startPoint y: 20, endPoint x: 571, endPoint y: 20, distance: 148.0
click at [573, 20] on div "56439368 Everywhere Accounts Vendors Account Users Vendor Users Shipments Shipm…" at bounding box center [583, 17] width 934 height 34
paste input "5"
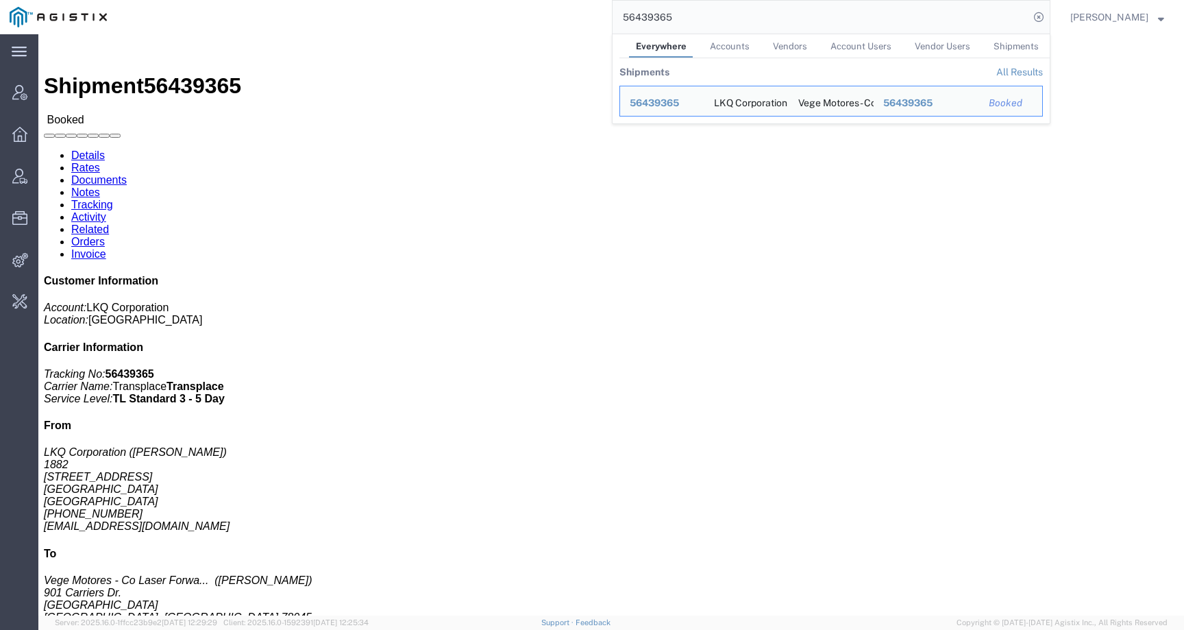
drag, startPoint x: 665, startPoint y: 163, endPoint x: 846, endPoint y: 163, distance: 180.9
click b "Dedicated_1882_Laser Forwarding_Eng Trans"
copy b "Dedicated_1882_Laser Forwarding_Eng"
drag, startPoint x: 688, startPoint y: 17, endPoint x: 614, endPoint y: 17, distance: 74.7
click at [614, 17] on div "56439365 Everywhere Accounts Vendors Account Users Vendor Users Shipments Shipm…" at bounding box center [583, 17] width 934 height 34
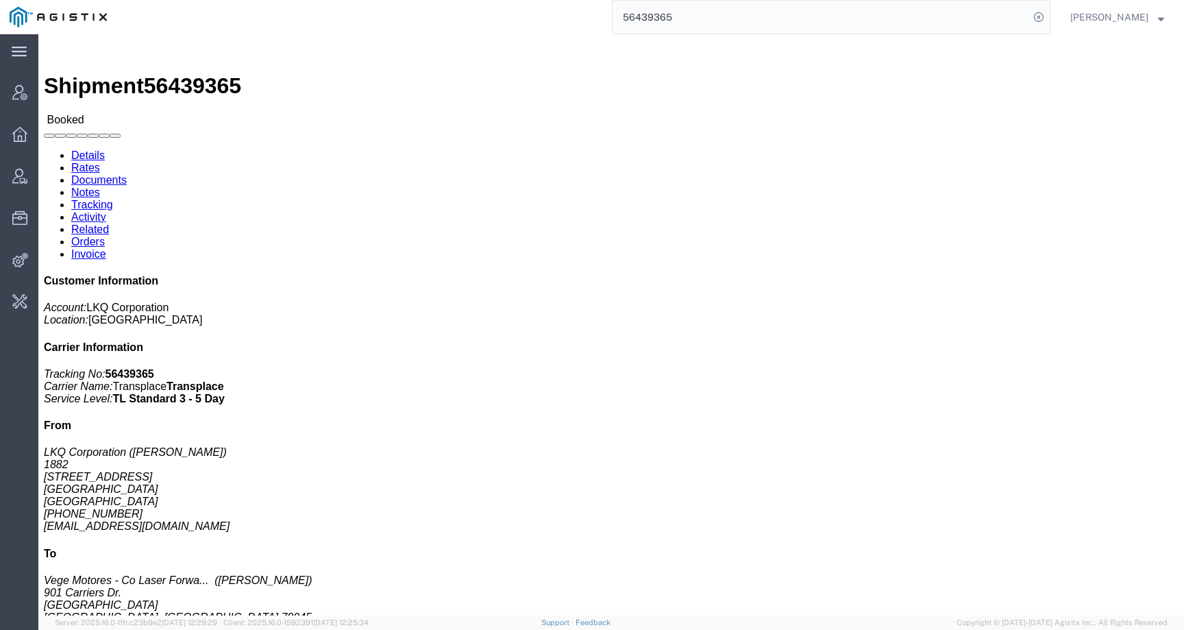
paste input "Dedicated_1882_Laser Forwarding_Eng Trans"
type input "Dedicated_1882_Laser Forwarding_Eng Trans"
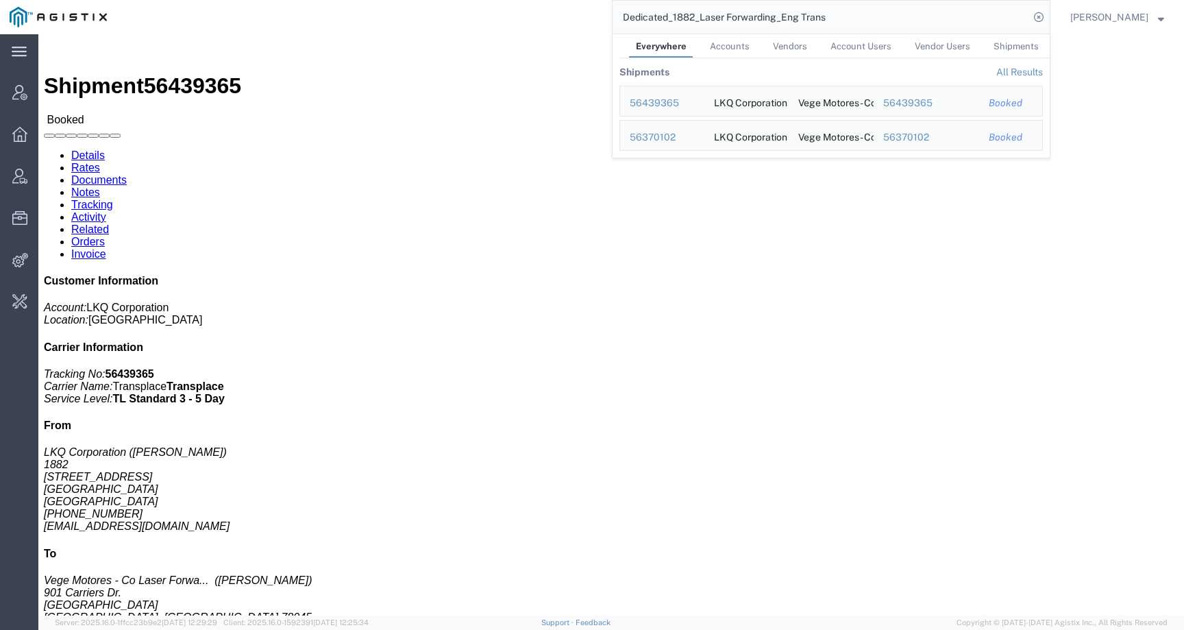
click div "Shipment Detail Ship From LKQ Corporation (Kelsie McGuire) 1882 1102 W Carrier …"
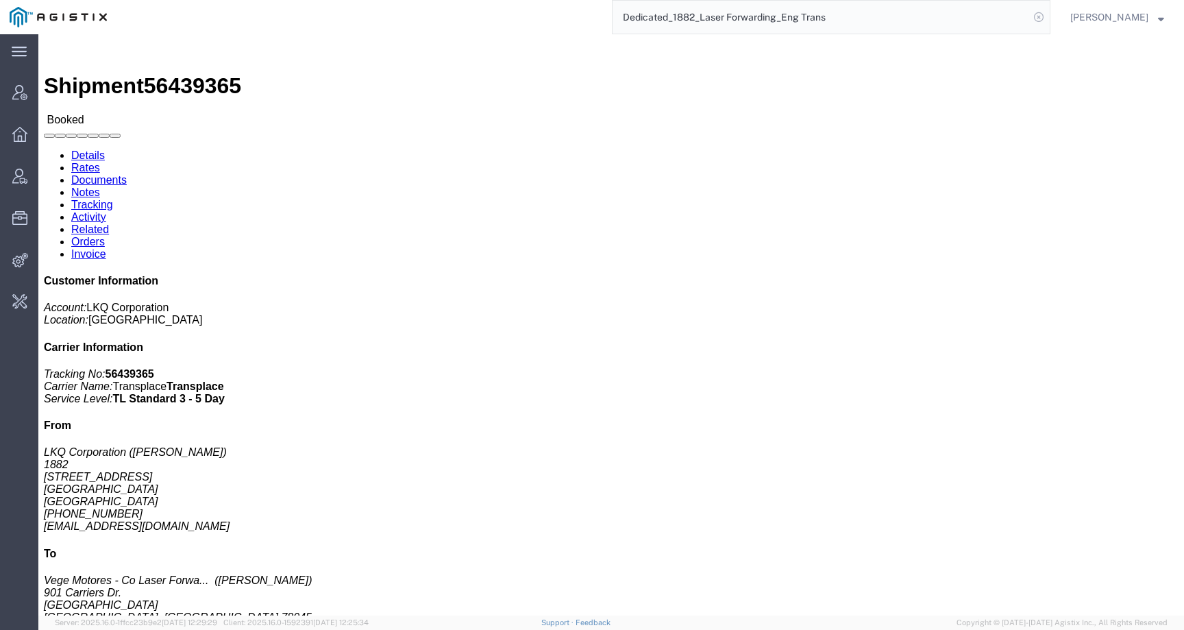
click at [1048, 16] on icon at bounding box center [1038, 17] width 19 height 19
click at [999, 15] on agx-global-search at bounding box center [831, 17] width 438 height 34
click at [1048, 14] on icon at bounding box center [1038, 17] width 19 height 19
click at [985, 15] on input "search" at bounding box center [820, 17] width 417 height 33
type input "offline@lkq"
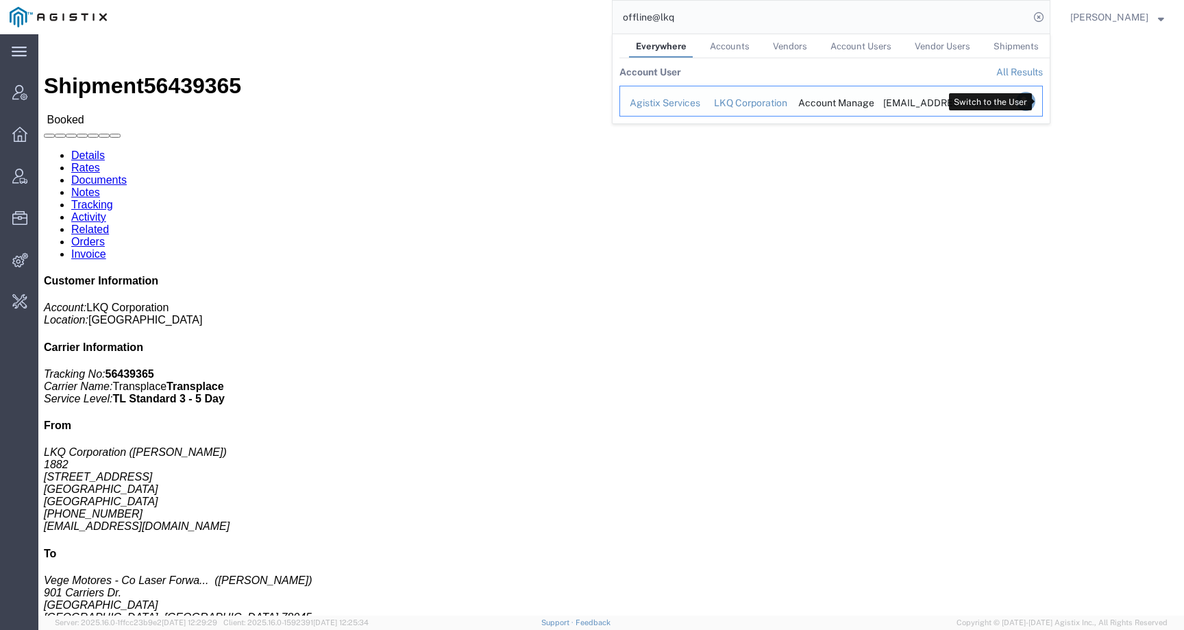
click at [1035, 99] on icon "Search Results" at bounding box center [1025, 101] width 19 height 19
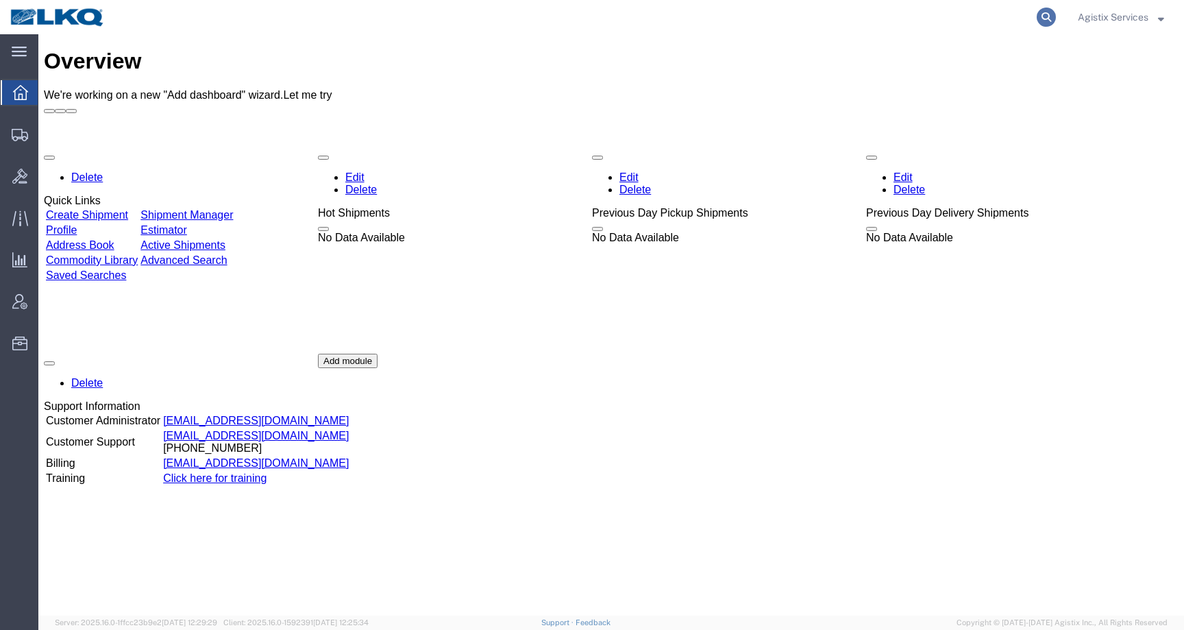
click at [1040, 10] on icon at bounding box center [1045, 17] width 19 height 19
click at [1004, 17] on input "search" at bounding box center [828, 17] width 417 height 33
paste input "56439367"
type input "56439367"
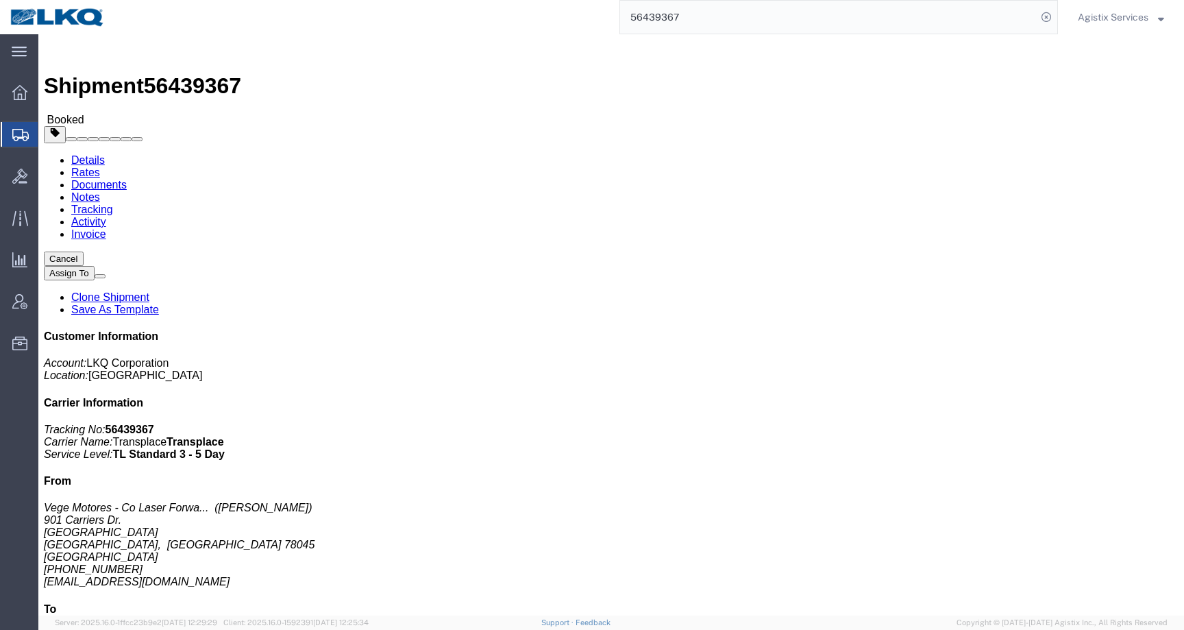
click link "Activity"
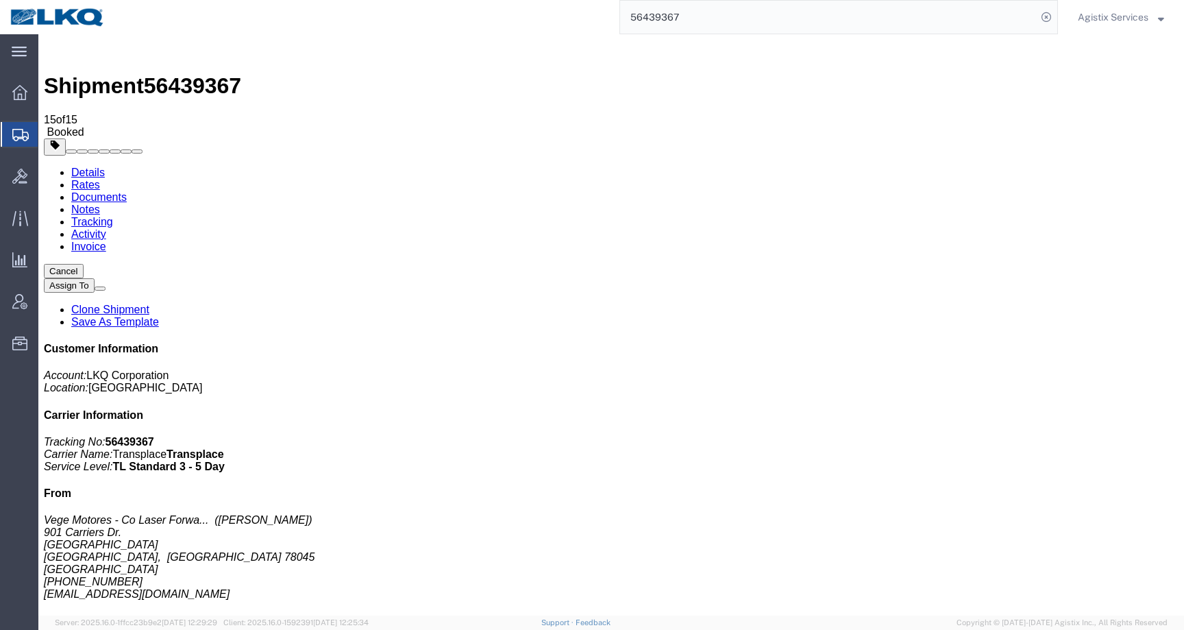
click at [85, 166] on link "Details" at bounding box center [88, 172] width 34 height 12
click at [0, 0] on span "Templates" at bounding box center [0, 0] width 0 height 0
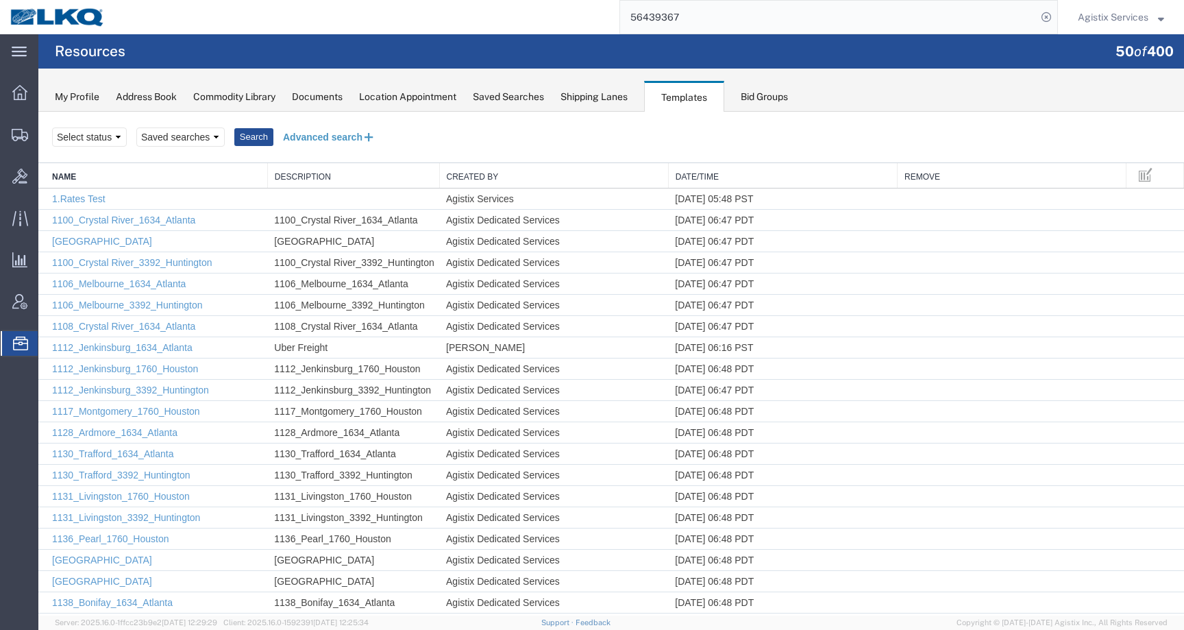
click at [297, 130] on button "Advanced search" at bounding box center [329, 136] width 112 height 23
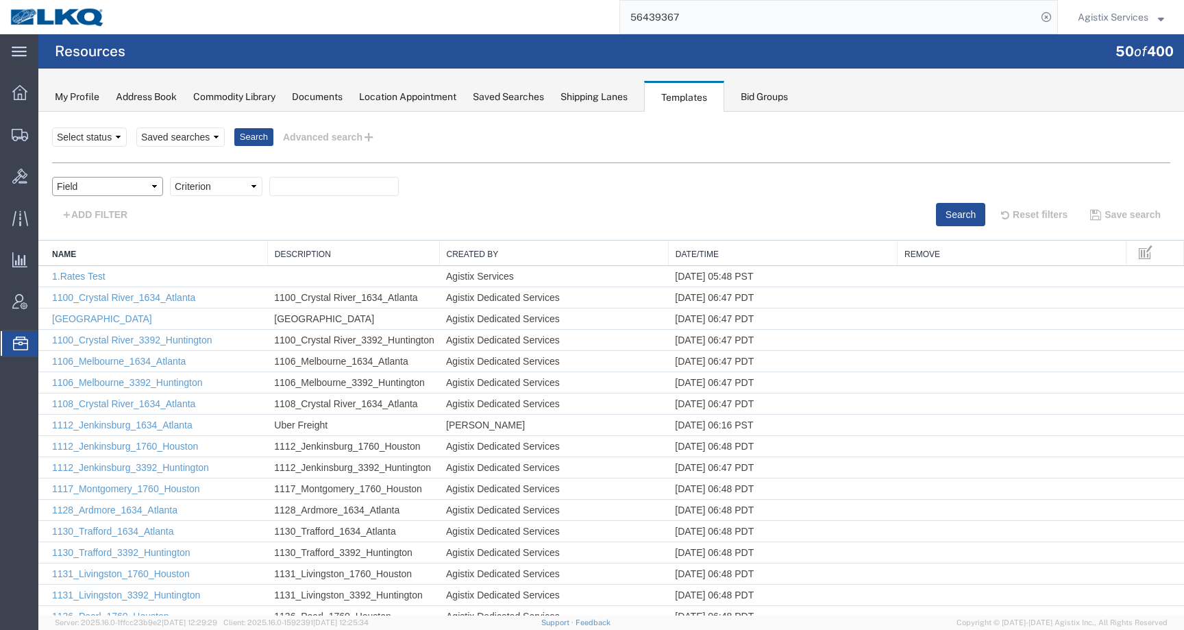
click at [110, 190] on select "Field Create Date Created by Description From Alias From City From Company From…" at bounding box center [107, 186] width 111 height 19
select select "name"
drag, startPoint x: 110, startPoint y: 190, endPoint x: 213, endPoint y: 189, distance: 103.5
click at [213, 189] on select "Criterion contains does not contain is is blank is not blank starts with" at bounding box center [216, 186] width 92 height 19
select select "contains"
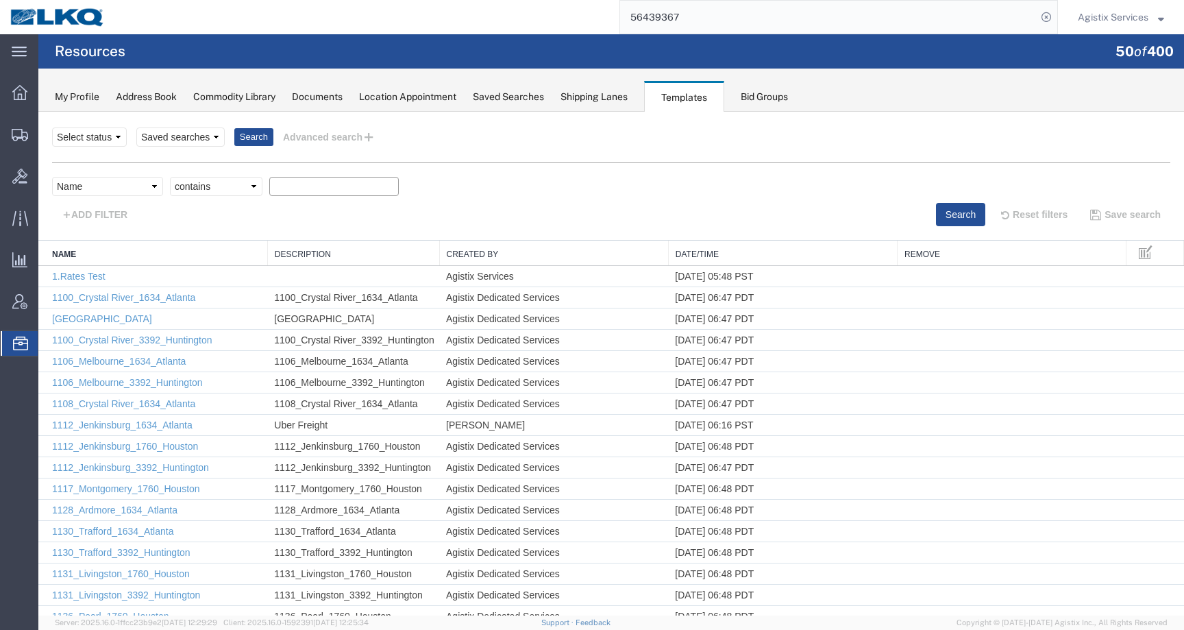
click at [331, 191] on input "text" at bounding box center [333, 186] width 129 height 19
paste input "Dedicated_GP_Laser Forwarding_1883_Eng Trans"
type input "Dedicated_GP_Laser Forwarding_1883_Eng Trans"
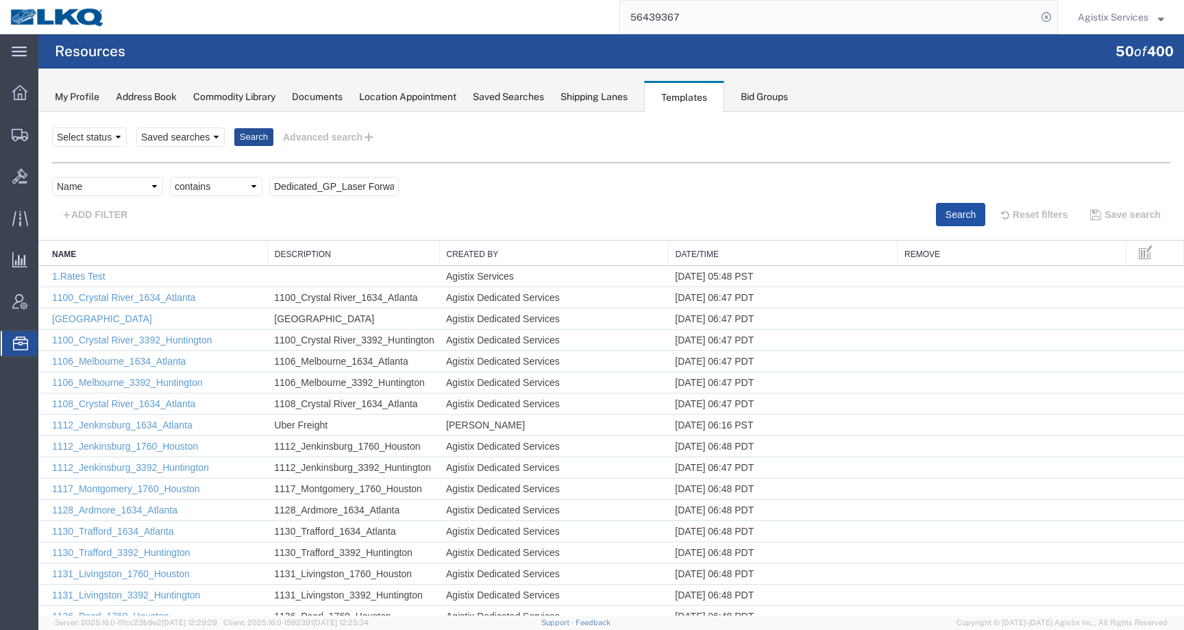
click at [971, 206] on button "Search" at bounding box center [960, 214] width 49 height 23
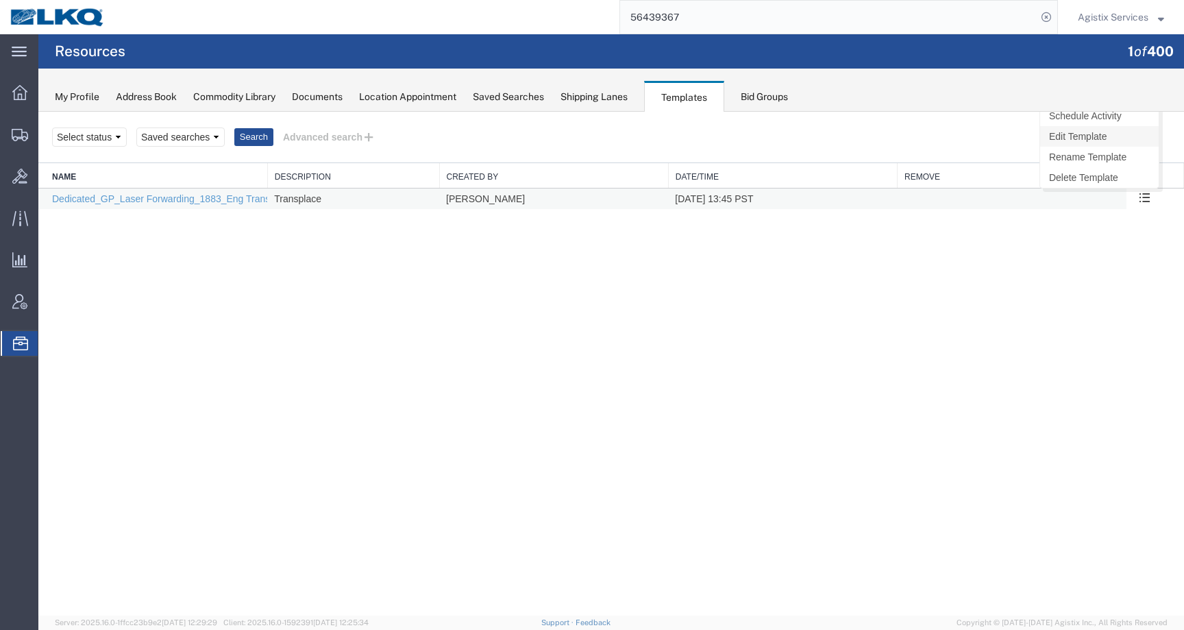
click at [1104, 140] on link "Edit Template" at bounding box center [1099, 136] width 119 height 21
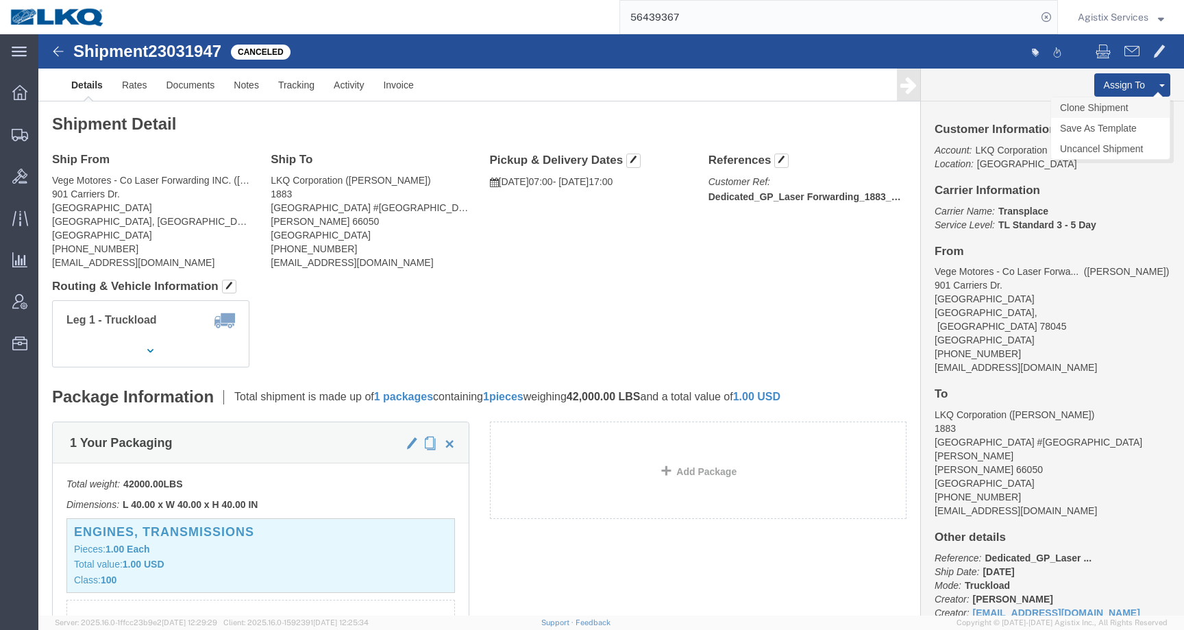
click link "Clone Shipment"
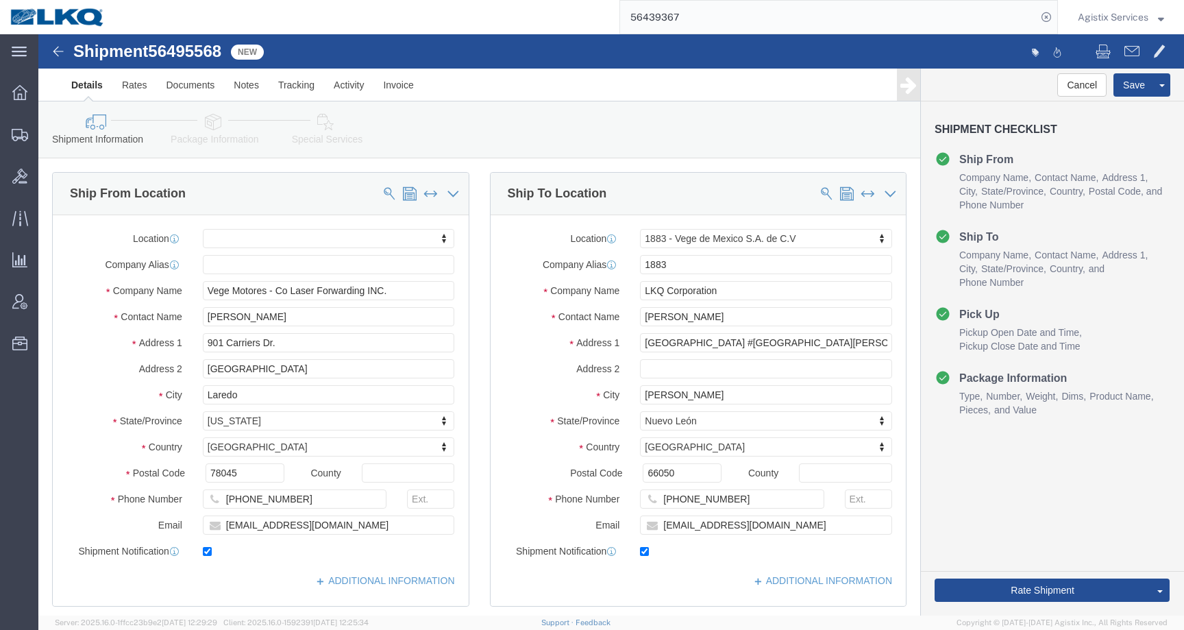
select select
select select "27710"
click input "checkbox"
checkbox input "false"
click label "Email"
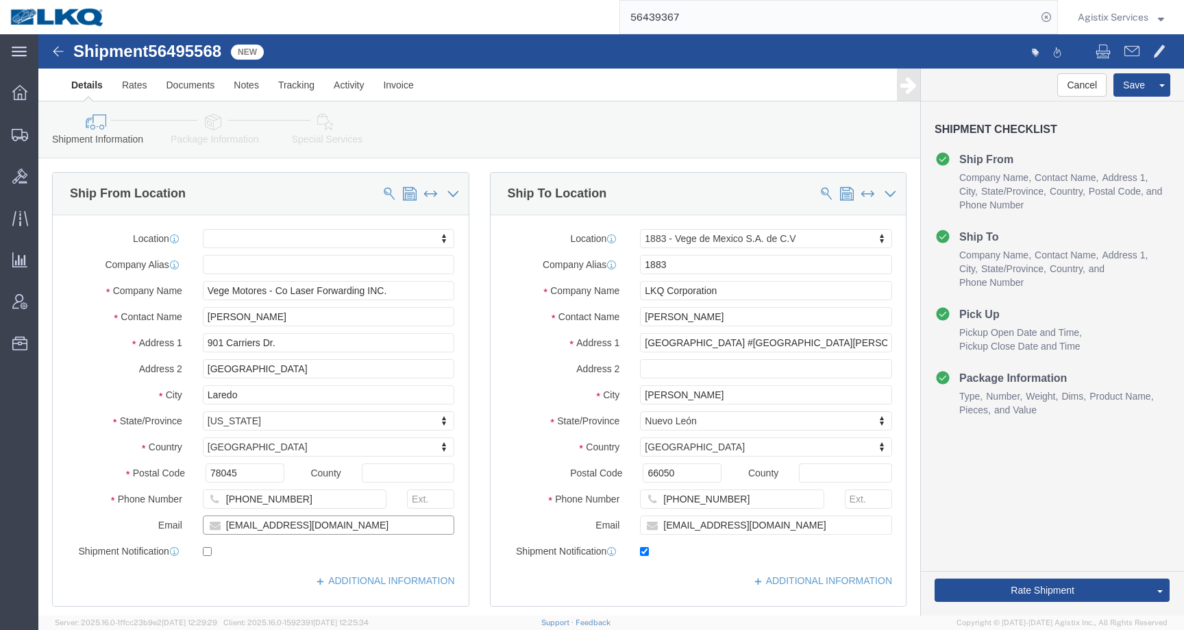
drag, startPoint x: 312, startPoint y: 488, endPoint x: 98, endPoint y: 488, distance: 214.4
click div "Email mgutierrez@laser.com.mx"
click button "Rate Shipment"
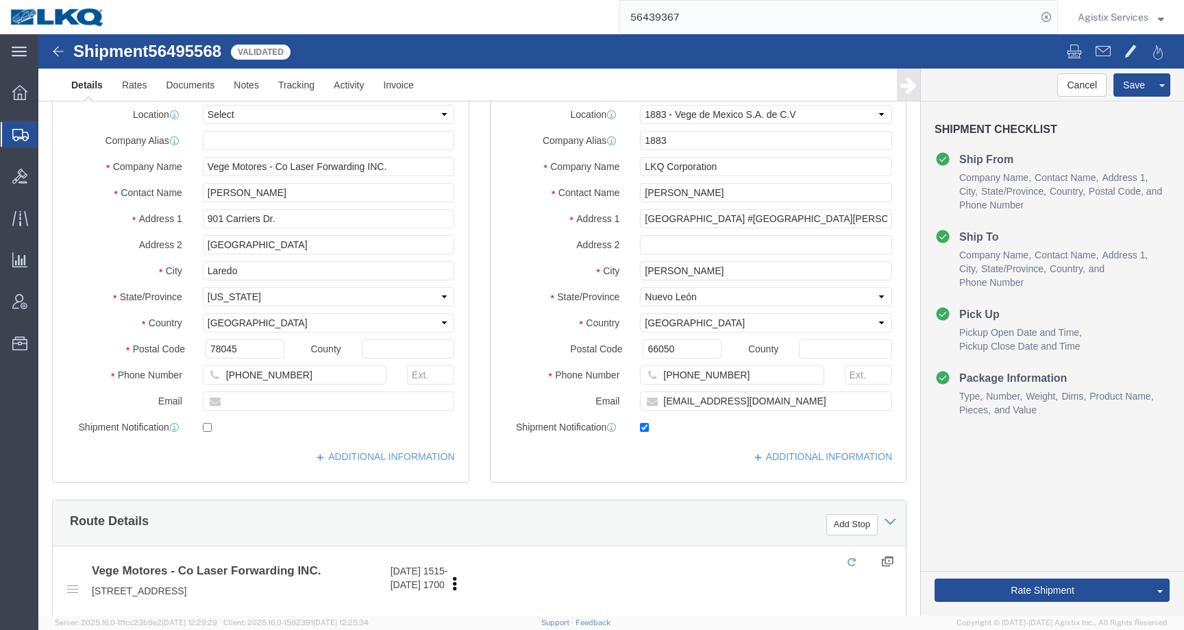
select select "27710"
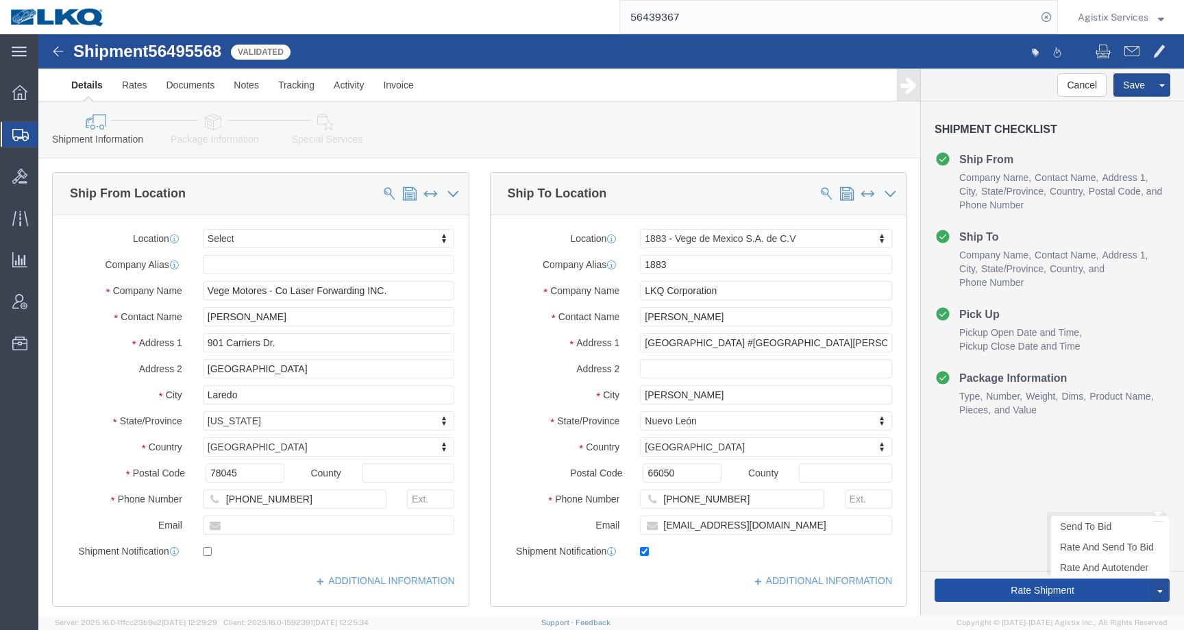
click button "Rate Shipment"
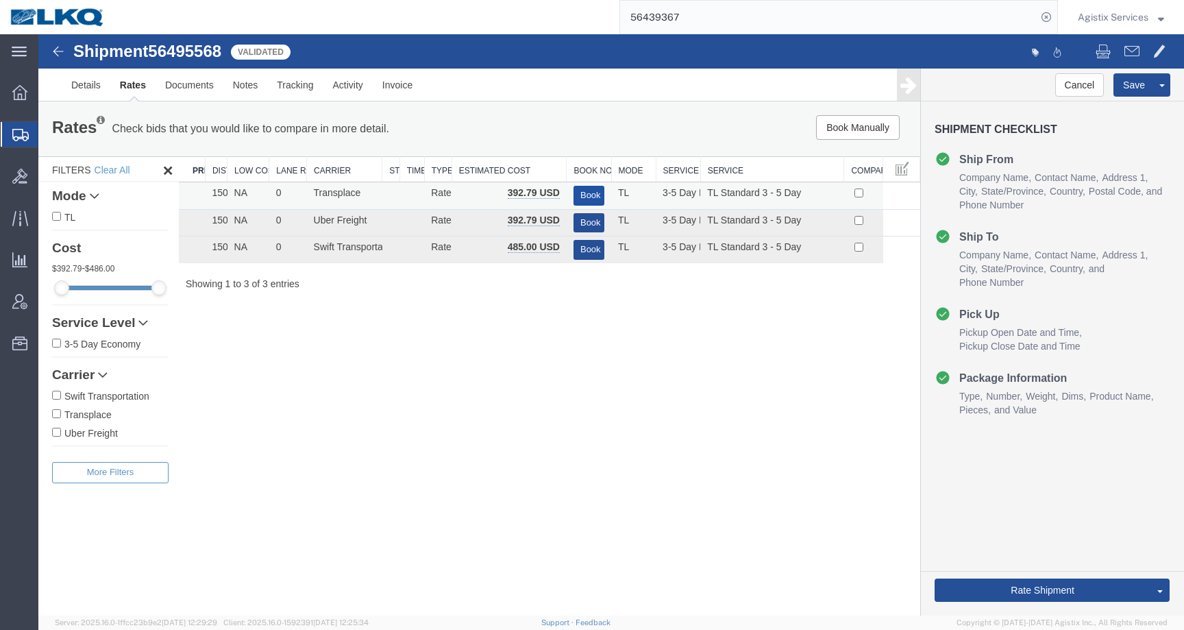
click at [589, 192] on button "Book" at bounding box center [588, 196] width 31 height 20
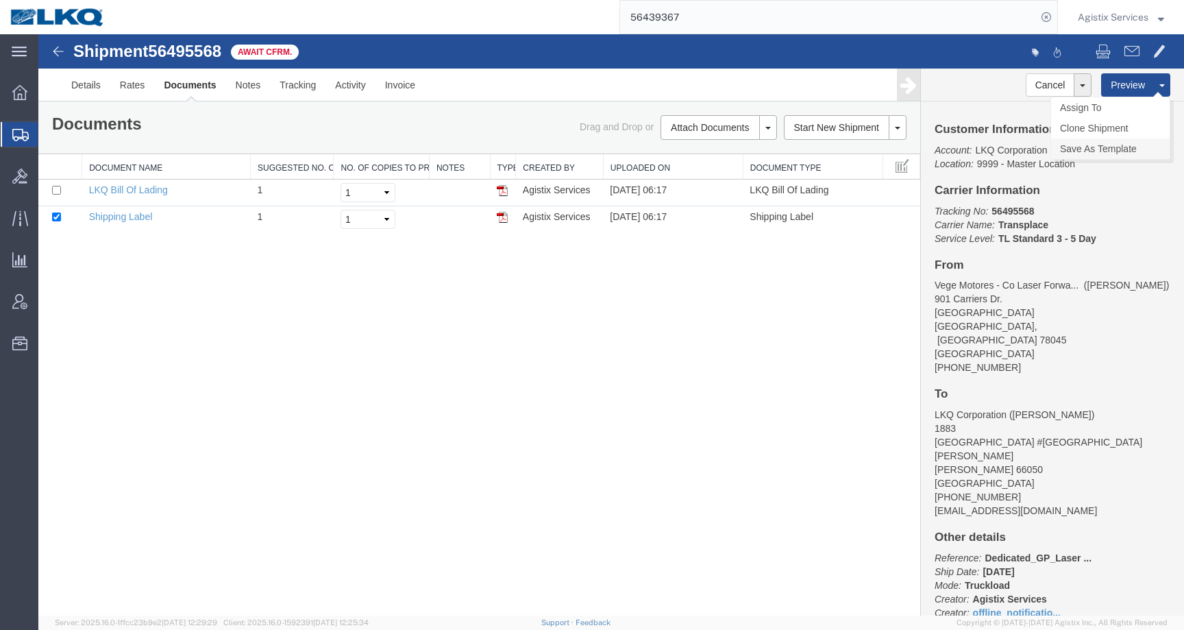
click at [1103, 149] on link "Save As Template" at bounding box center [1110, 148] width 119 height 21
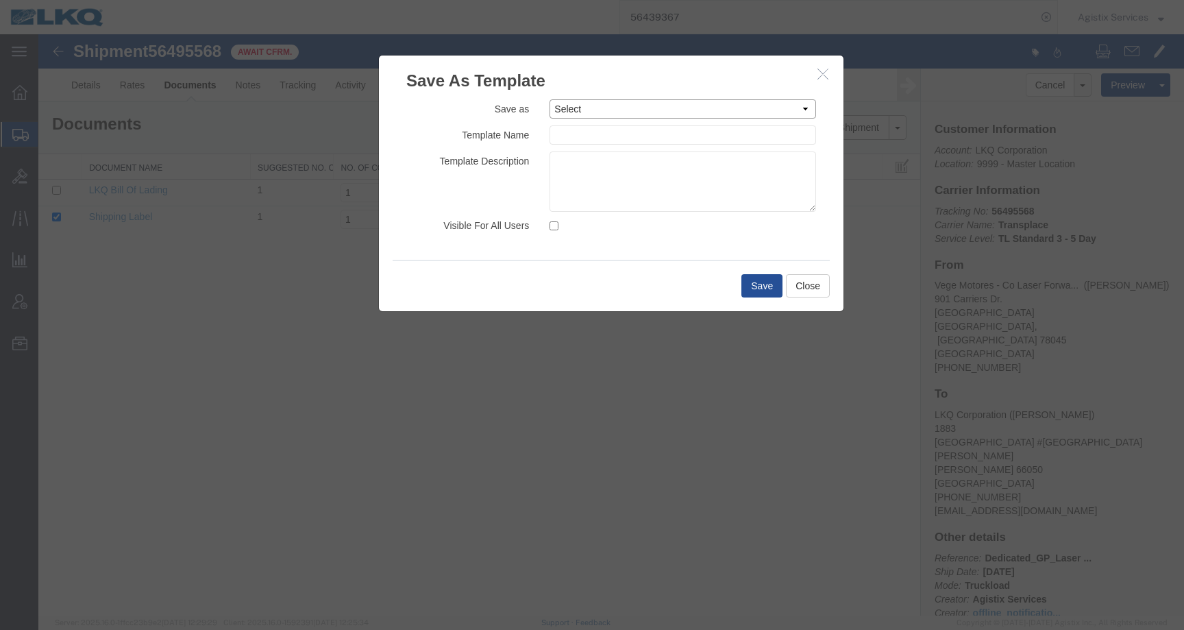
click at [584, 111] on select "Select 1.Rates Test 1100_Crystal River_1634_Atlanta 1100_Crystal River_3383_Ced…" at bounding box center [682, 108] width 266 height 19
click at [661, 111] on select "Select 1.Rates Test 1100_Crystal River_1634_Atlanta 1100_Crystal River_3383_Ced…" at bounding box center [682, 108] width 266 height 19
select select "5661"
type input "Dedicated_GP_Laser Forwarding_1883_Eng Trans"
click at [550, 228] on input "Visible For All Users" at bounding box center [553, 225] width 9 height 9
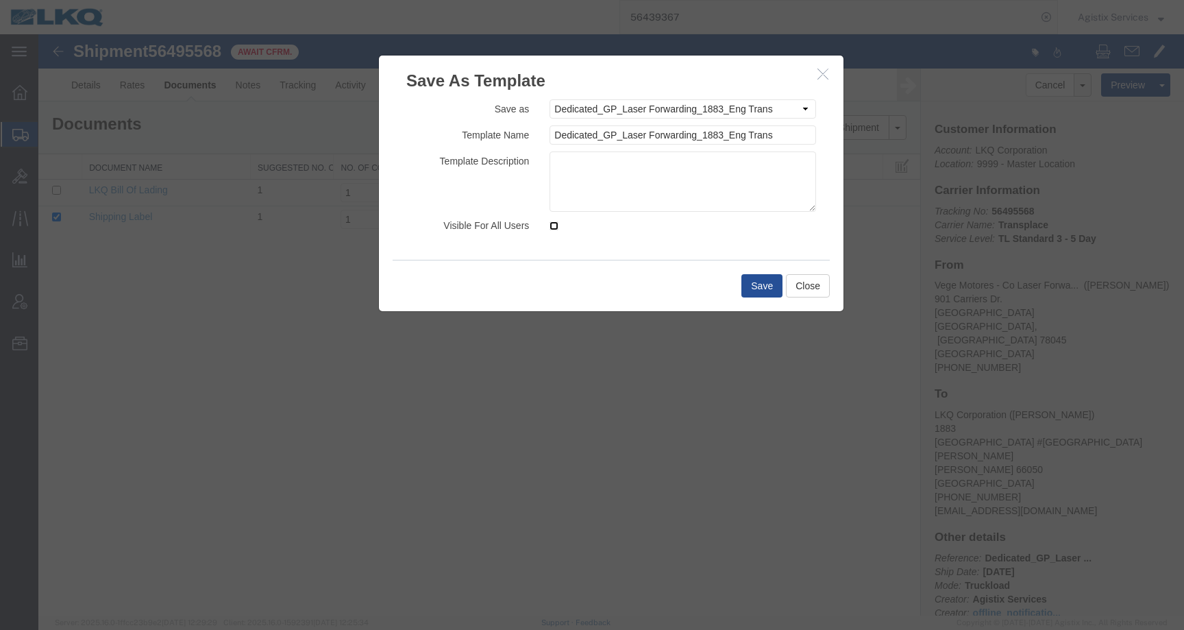
checkbox input "true"
click at [751, 286] on button "Save" at bounding box center [761, 285] width 41 height 23
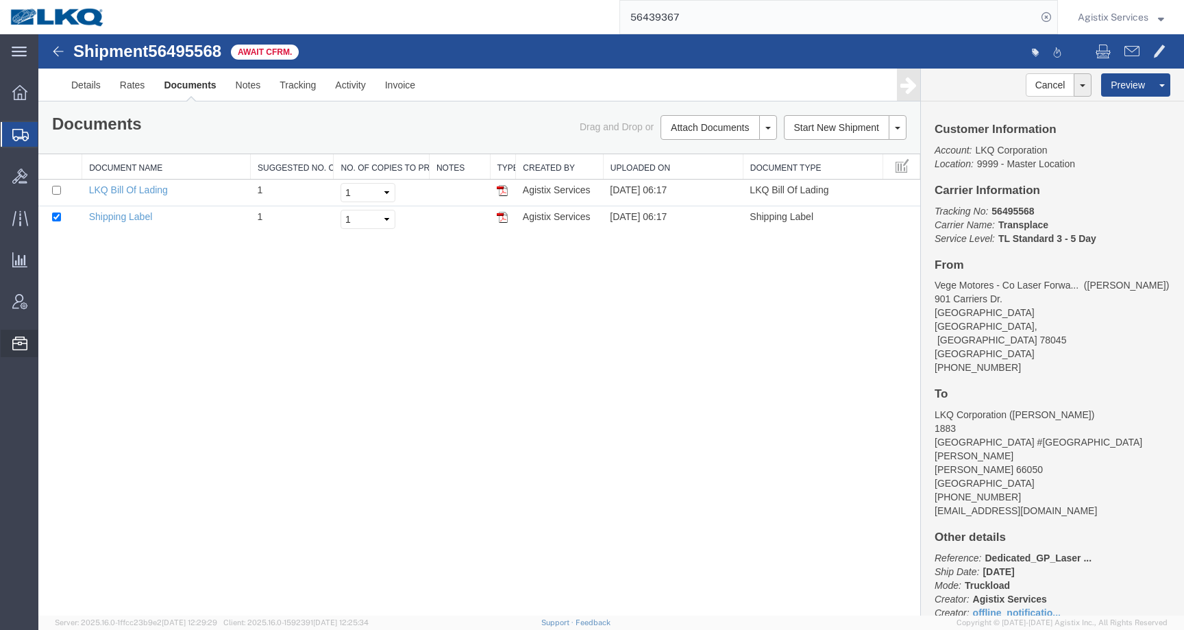
click at [0, 0] on span "Templates" at bounding box center [0, 0] width 0 height 0
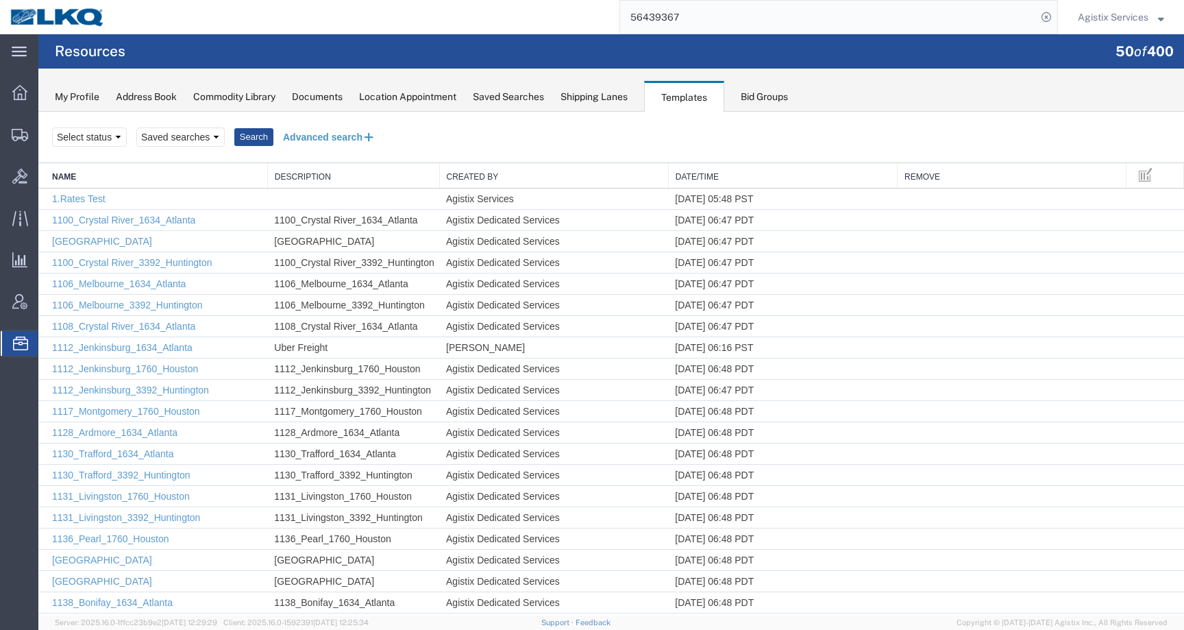
click at [327, 135] on button "Advanced search" at bounding box center [329, 136] width 112 height 23
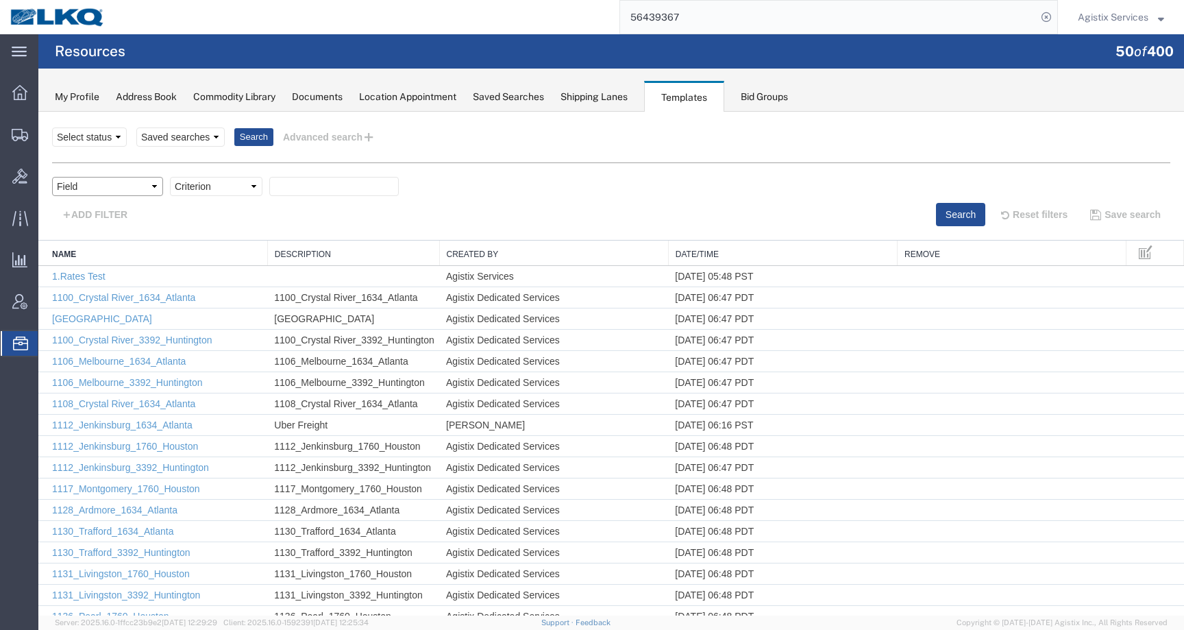
click at [117, 184] on select "Field Create Date Created by Description From Alias From City From Company From…" at bounding box center [107, 186] width 111 height 19
select select "name"
click at [219, 192] on select "Criterion contains does not contain is is blank is not blank starts with" at bounding box center [216, 186] width 92 height 19
select select "contains"
click at [323, 166] on div "Field Criterion Select one or more Field Create Date Created by Description Fro…" at bounding box center [611, 194] width 1118 height 64
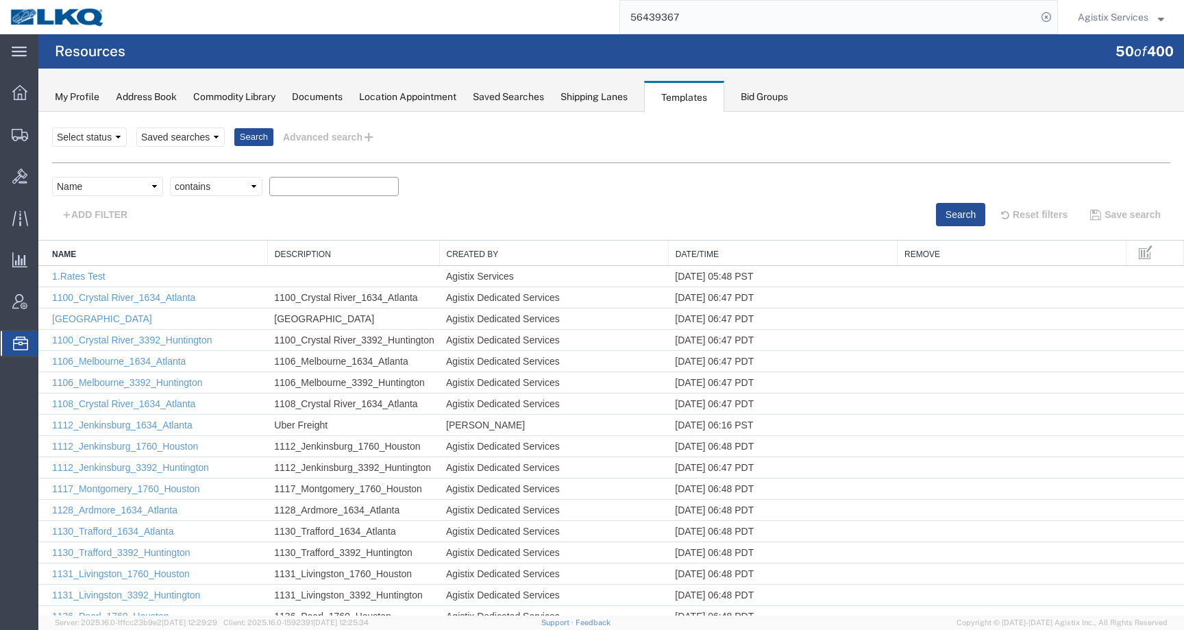
click at [323, 192] on input "text" at bounding box center [333, 186] width 129 height 19
paste input "Dedicated_GP_Laser Forwarding_1883_Eng Trans"
type input "Dedicated_GP_Laser Forwarding_1883_Eng Trans"
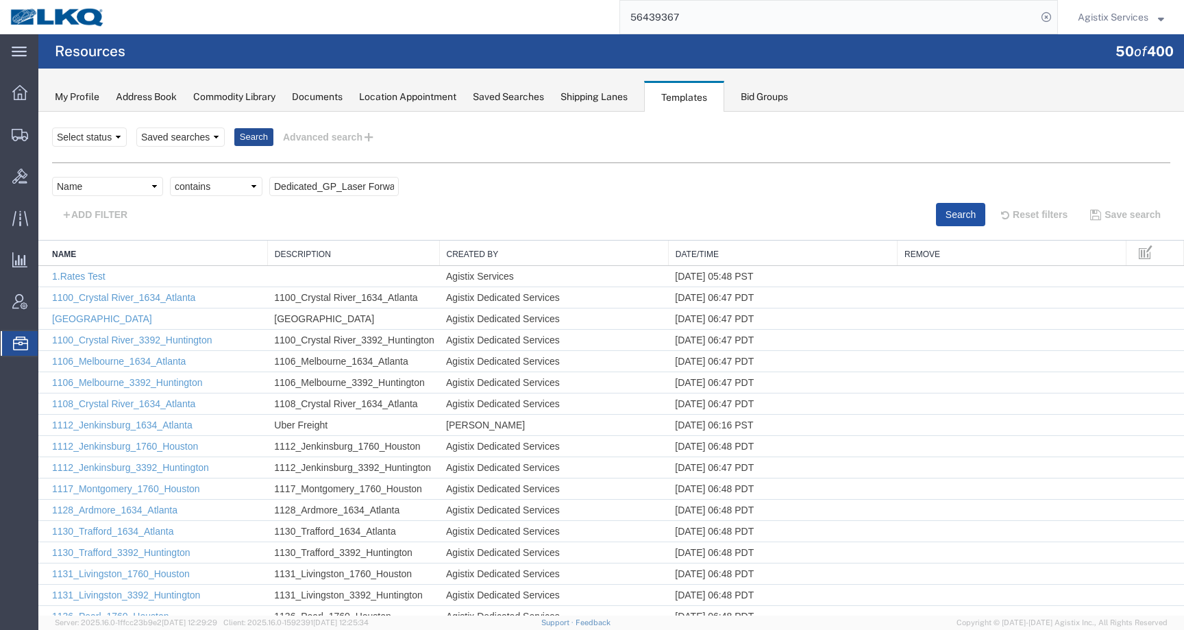
click at [936, 203] on button "Search" at bounding box center [960, 214] width 49 height 23
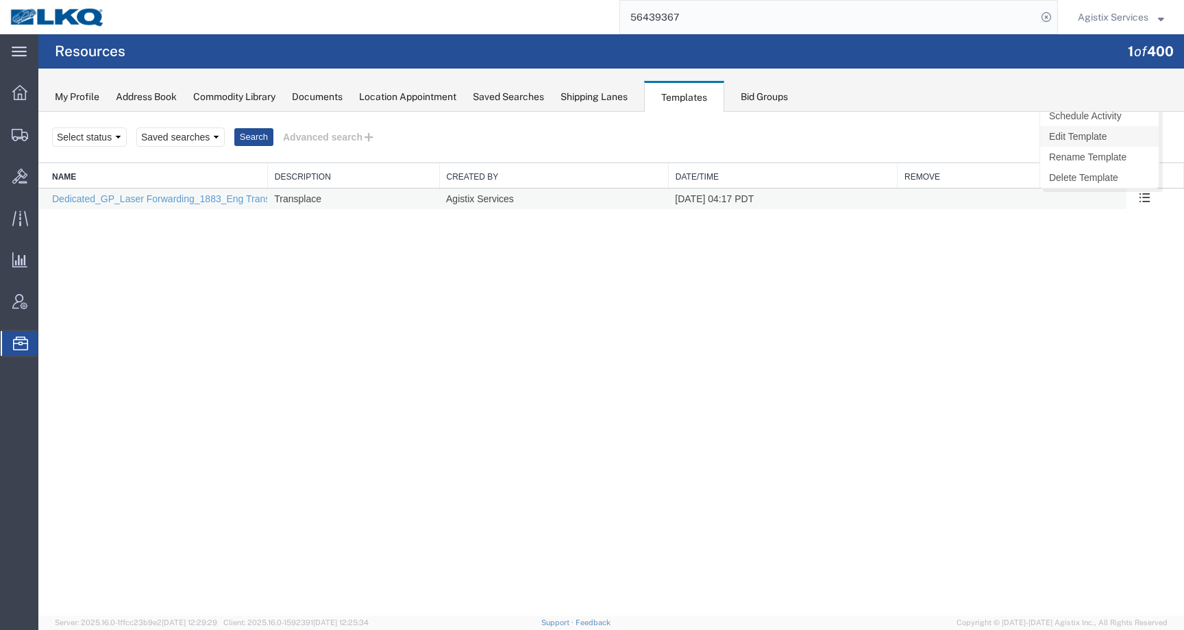
click at [1096, 139] on link "Edit Template" at bounding box center [1099, 136] width 119 height 21
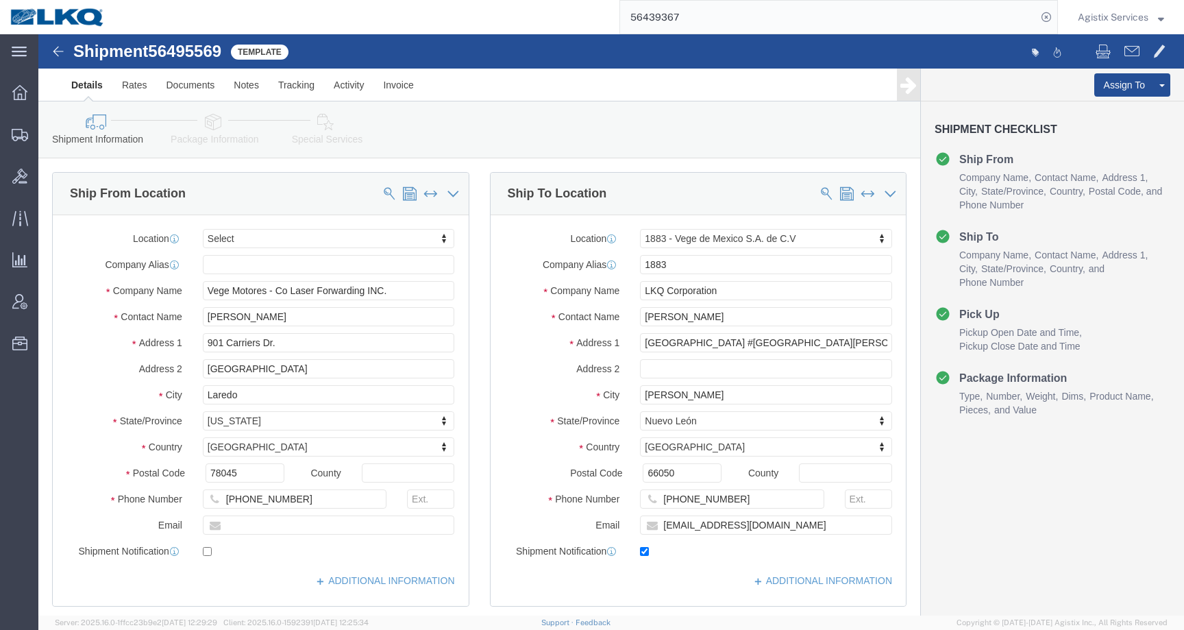
select select
select select "27710"
click at [0, 0] on span "Templates" at bounding box center [0, 0] width 0 height 0
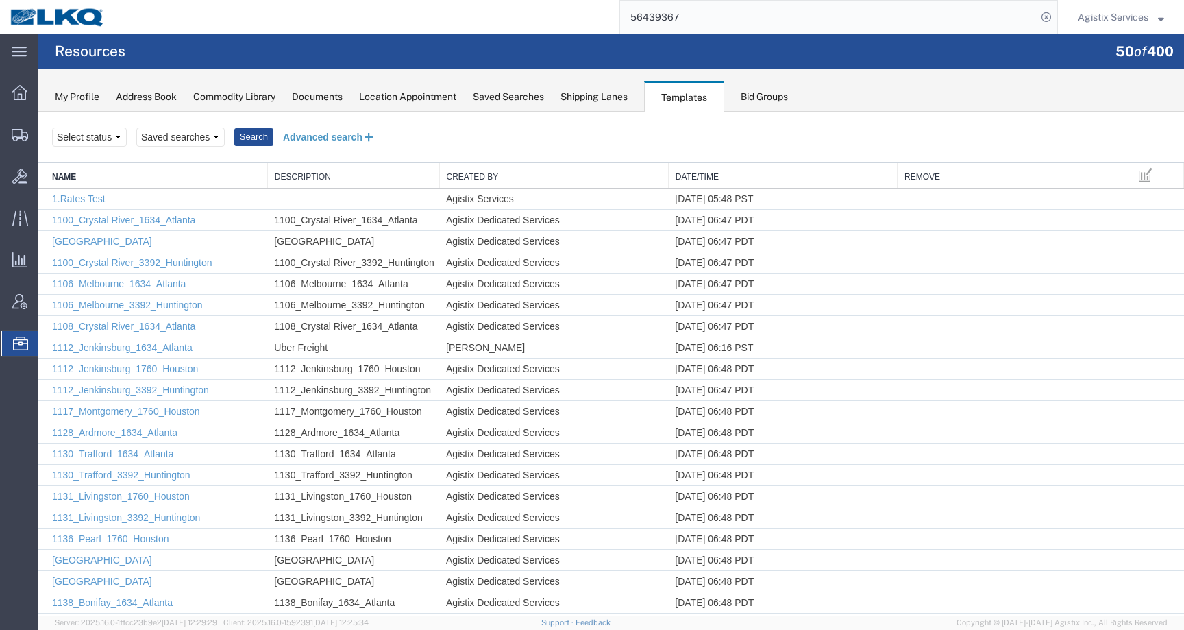
click at [303, 140] on button "Advanced search" at bounding box center [329, 136] width 112 height 23
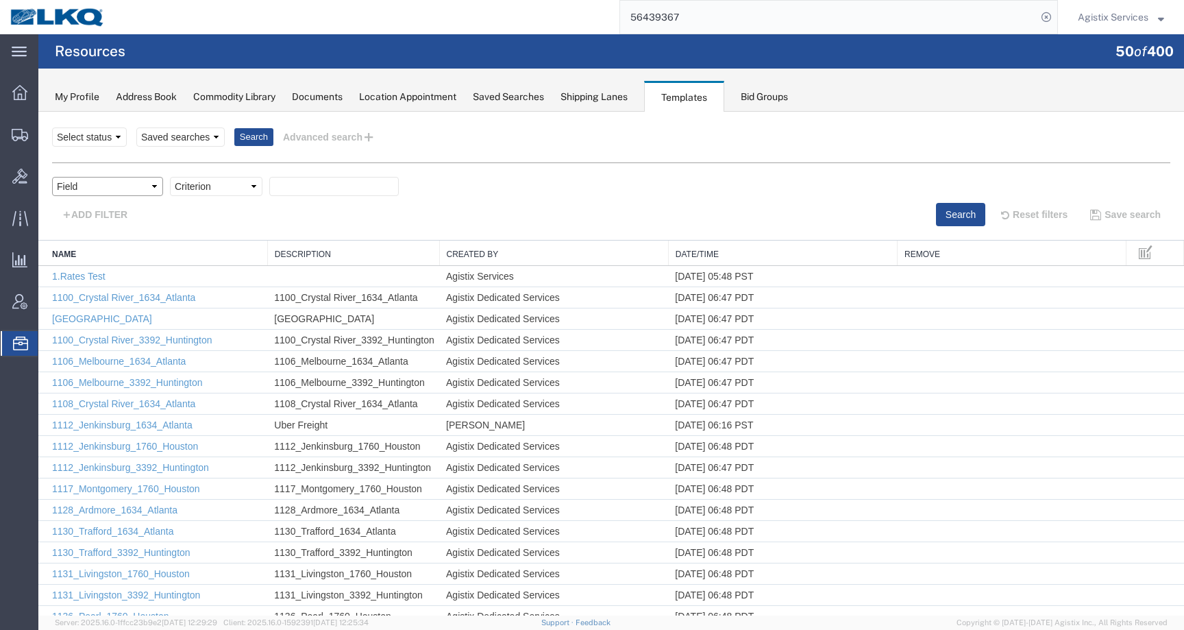
click at [110, 186] on select "Field Create Date Created by Description From Alias From City From Company From…" at bounding box center [107, 186] width 111 height 19
select select "name"
click at [224, 186] on div at bounding box center [610, 364] width 1145 height 504
click at [222, 186] on div at bounding box center [610, 364] width 1145 height 504
click at [221, 195] on select "Criterion contains does not contain is is blank is not blank starts with" at bounding box center [216, 186] width 92 height 19
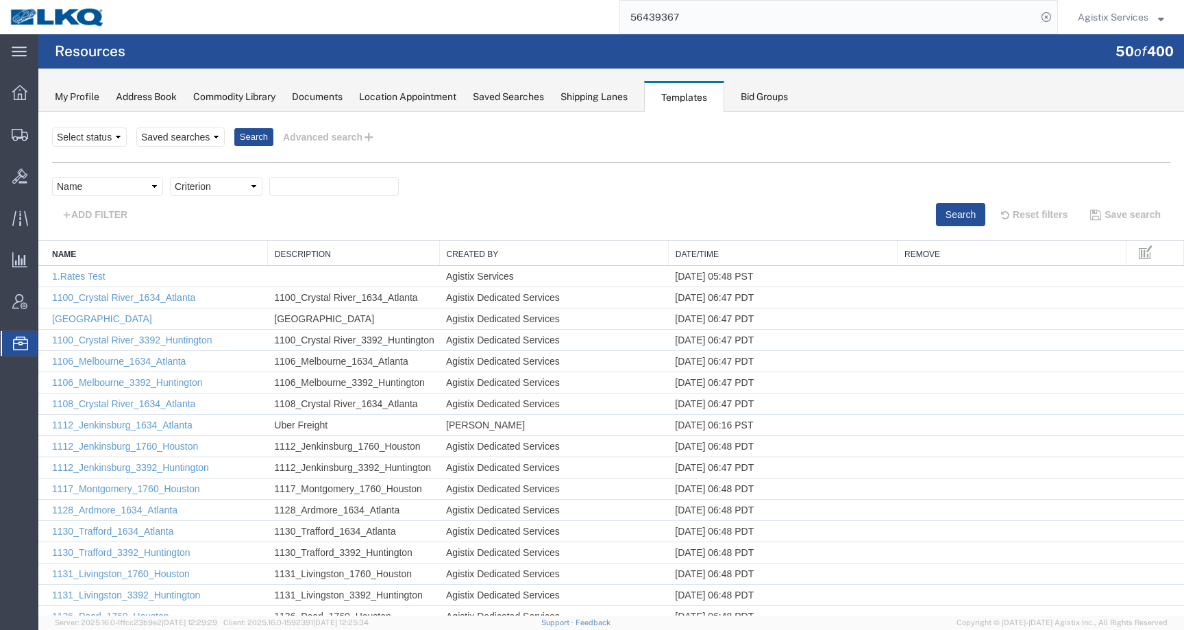
select select "contains"
paste input "Dedicated_1760_Laser Forwarding_End Trans5"
type input "Dedicated_1760_Laser Forwarding_End Trans5"
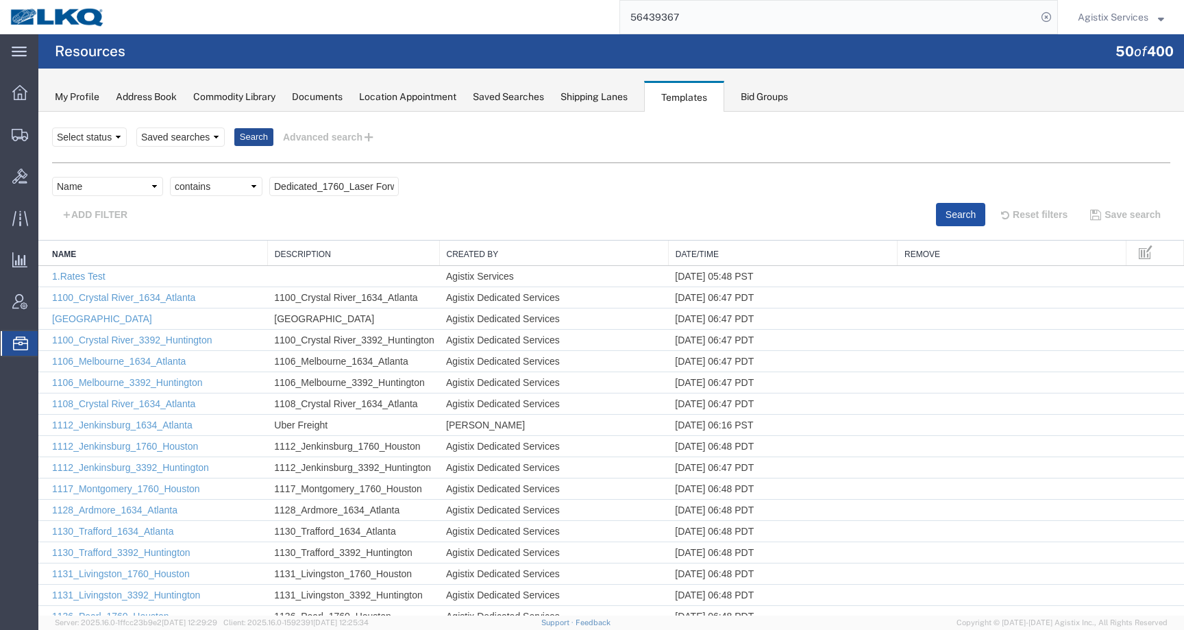
click at [936, 213] on button "Search" at bounding box center [960, 214] width 49 height 23
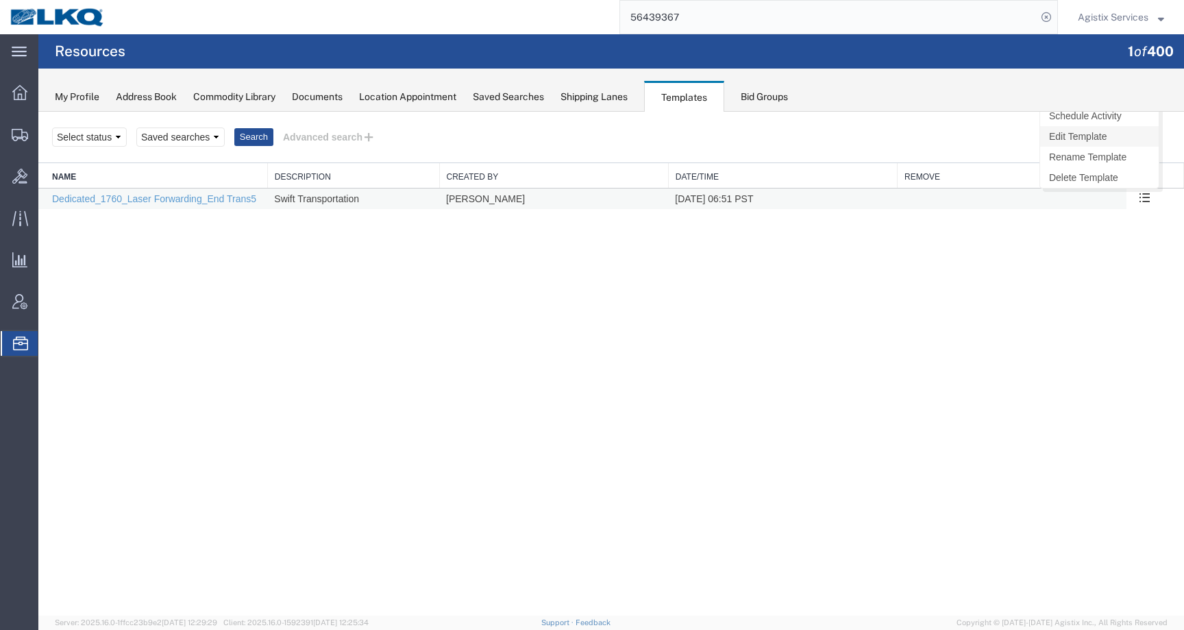
click at [1109, 140] on link "Edit Template" at bounding box center [1099, 136] width 119 height 21
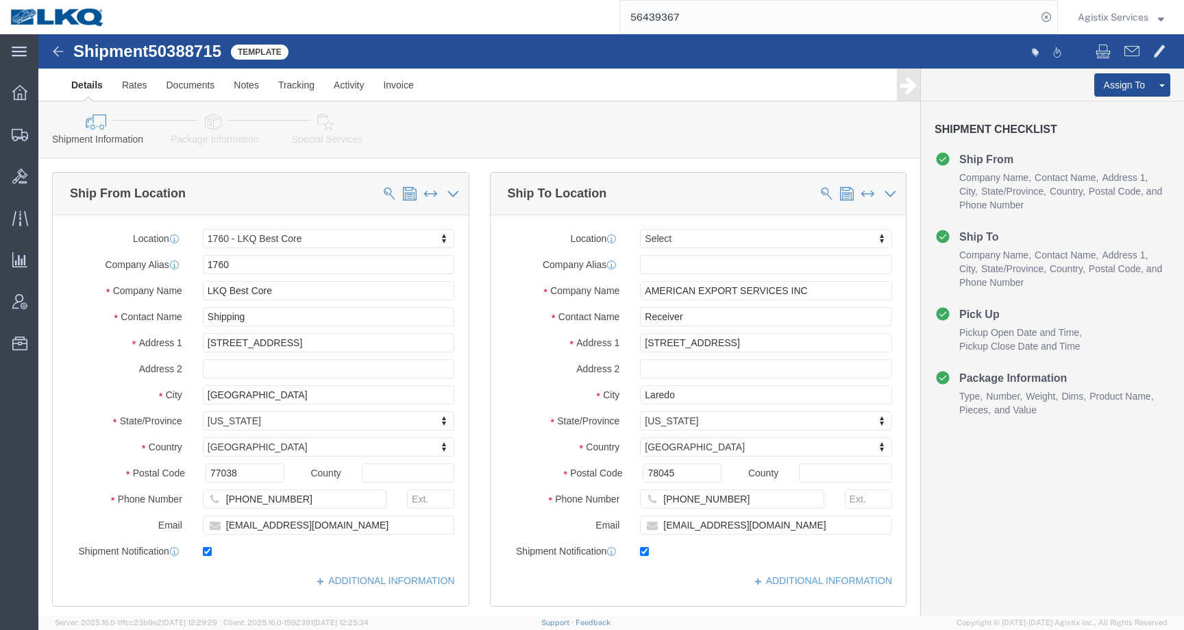
select select "27634"
select select
click input "checkbox"
checkbox input "false"
drag, startPoint x: 754, startPoint y: 491, endPoint x: 542, endPoint y: 491, distance: 211.7
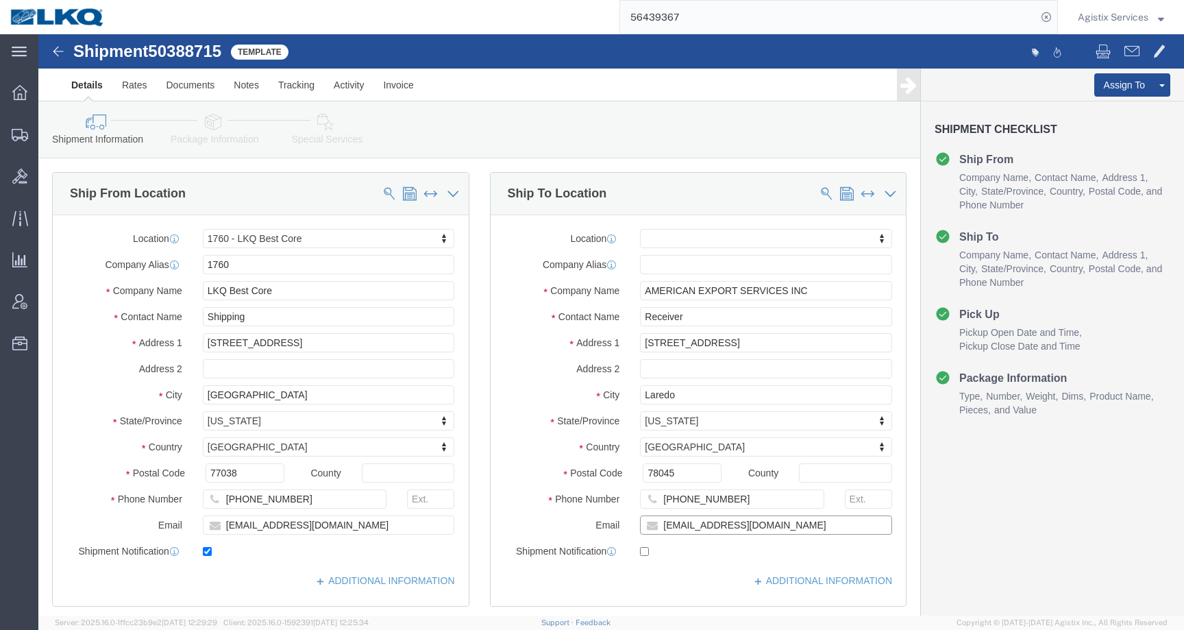
click div "Email mgutierrez@laser.com.mx"
click link "Save As Template"
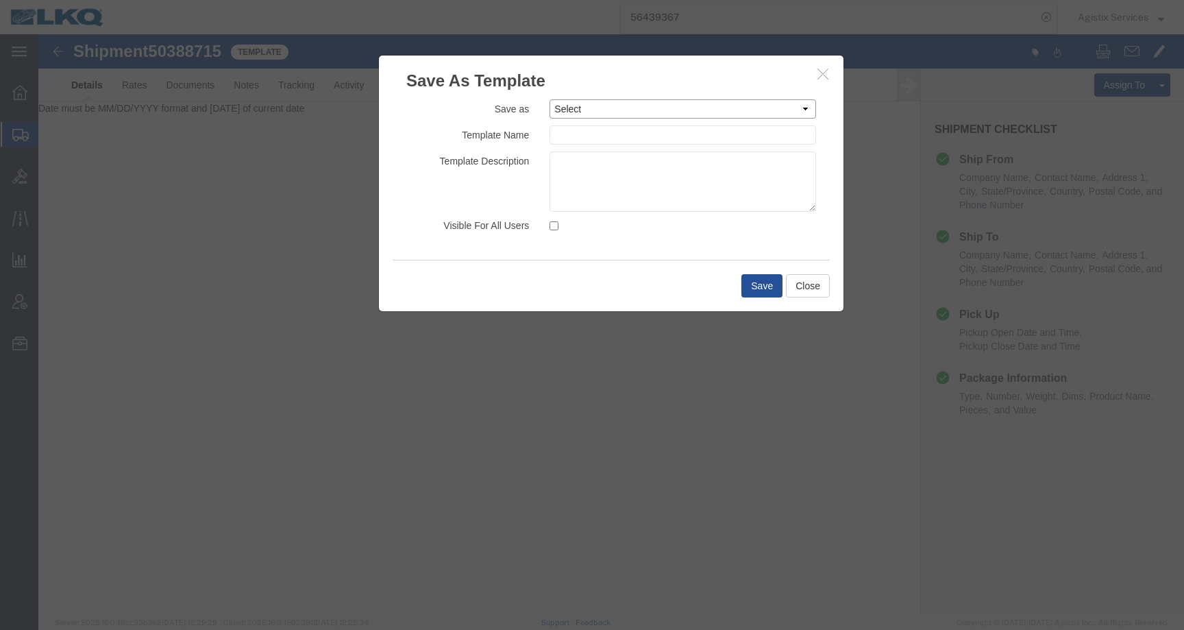
click at [612, 112] on select "Select 1.Rates Test 1100_Crystal River_1634_Atlanta 1100_Crystal River_3383_Ced…" at bounding box center [682, 108] width 266 height 19
click at [634, 112] on select "Select 1.Rates Test 1100_Crystal River_1634_Atlanta 1100_Crystal River_3383_Ced…" at bounding box center [682, 108] width 266 height 19
click at [645, 106] on select "Select 1.Rates Test 1100_Crystal River_1634_Atlanta 1100_Crystal River_3383_Ced…" at bounding box center [682, 108] width 266 height 19
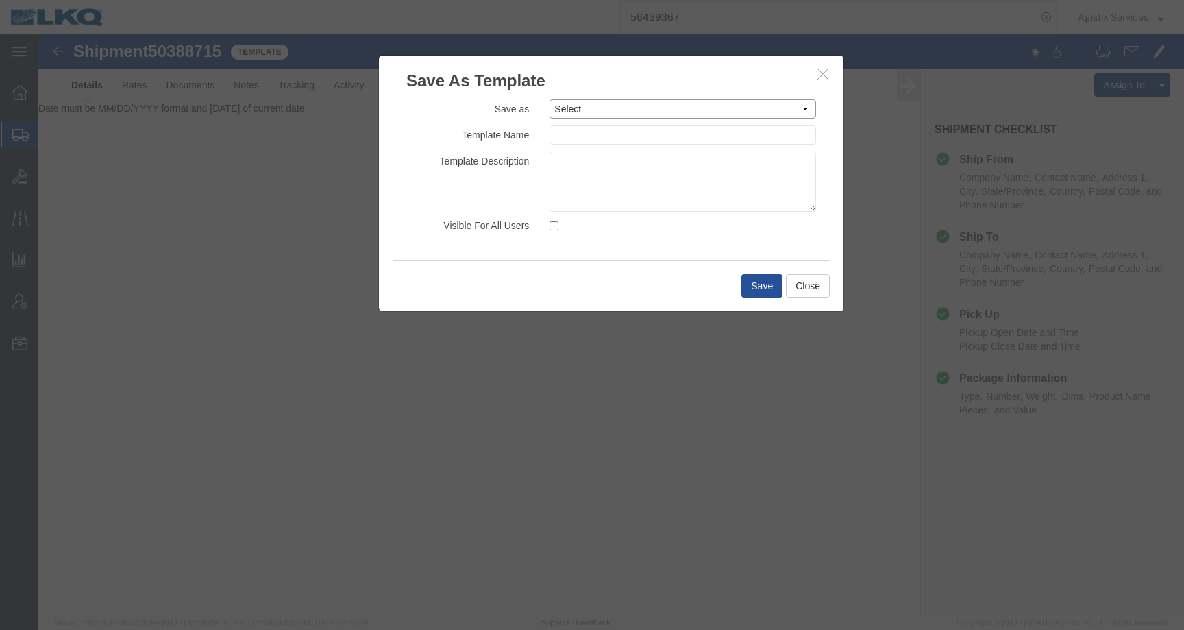
click at [649, 107] on select "Select 1.Rates Test 1100_Crystal River_1634_Atlanta 1100_Crystal River_3383_Ced…" at bounding box center [682, 108] width 266 height 19
click at [648, 106] on select "Select 1.Rates Test 1100_Crystal River_1634_Atlanta 1100_Crystal River_3383_Ced…" at bounding box center [682, 108] width 266 height 19
select select "34887"
type input "Dedicated_1760_Laser Forwarding_End Trans5"
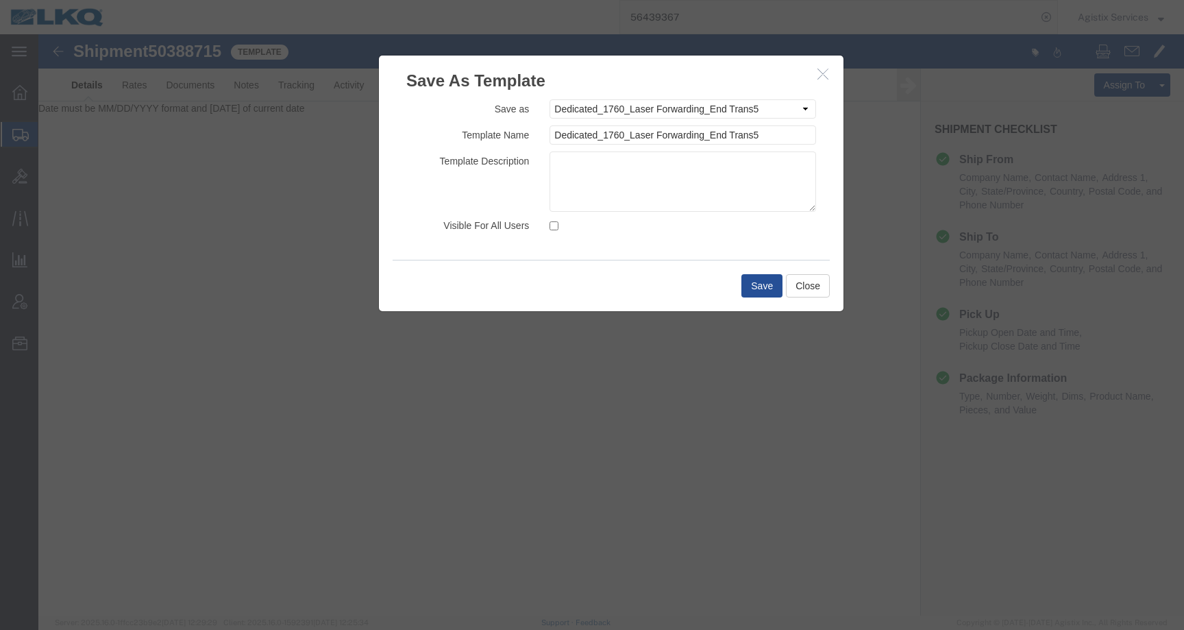
click at [560, 223] on div at bounding box center [682, 226] width 287 height 15
click at [556, 225] on input "Visible For All Users" at bounding box center [553, 225] width 9 height 9
checkbox input "true"
click at [762, 286] on button "Save" at bounding box center [761, 285] width 41 height 23
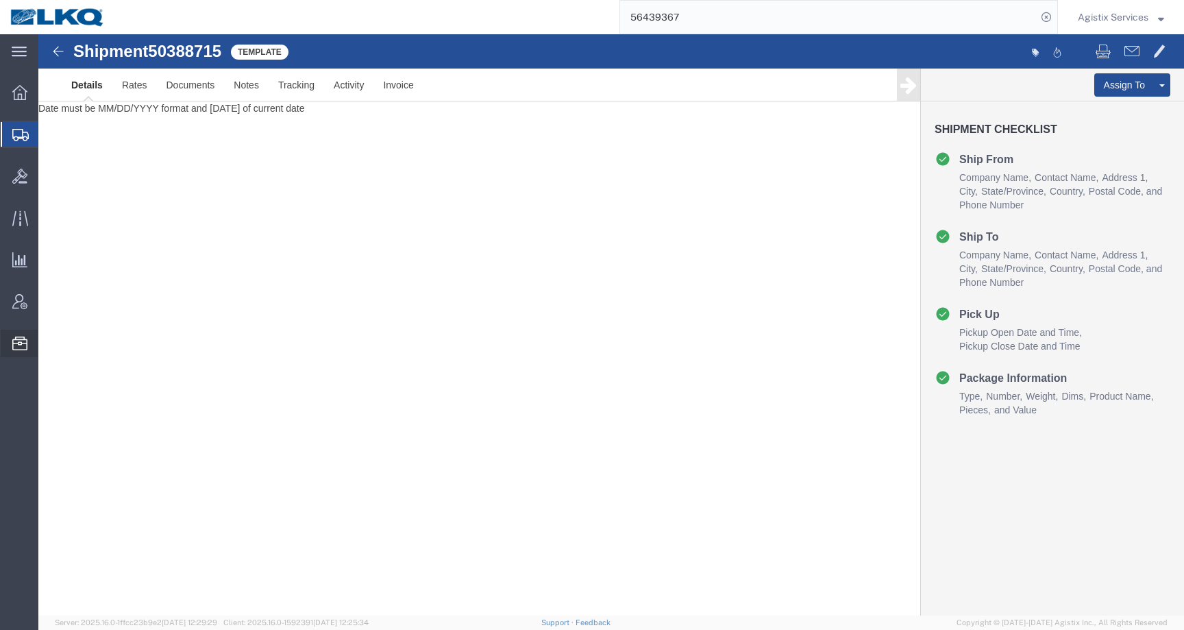
click at [0, 0] on span "Templates" at bounding box center [0, 0] width 0 height 0
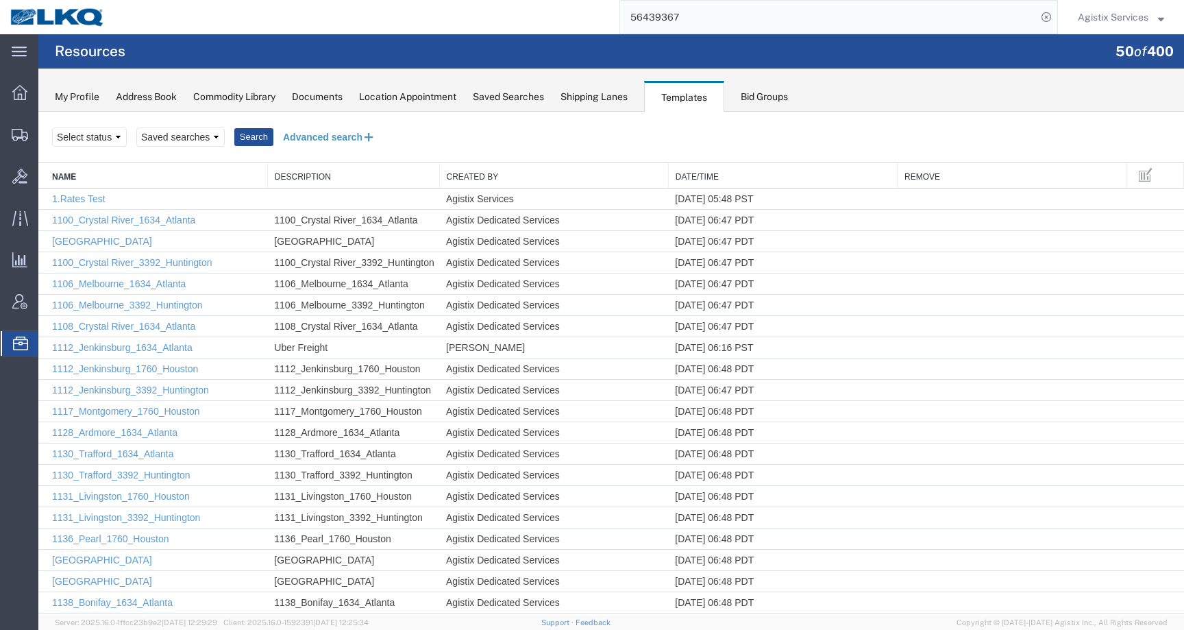
click at [296, 133] on button "Advanced search" at bounding box center [329, 136] width 112 height 23
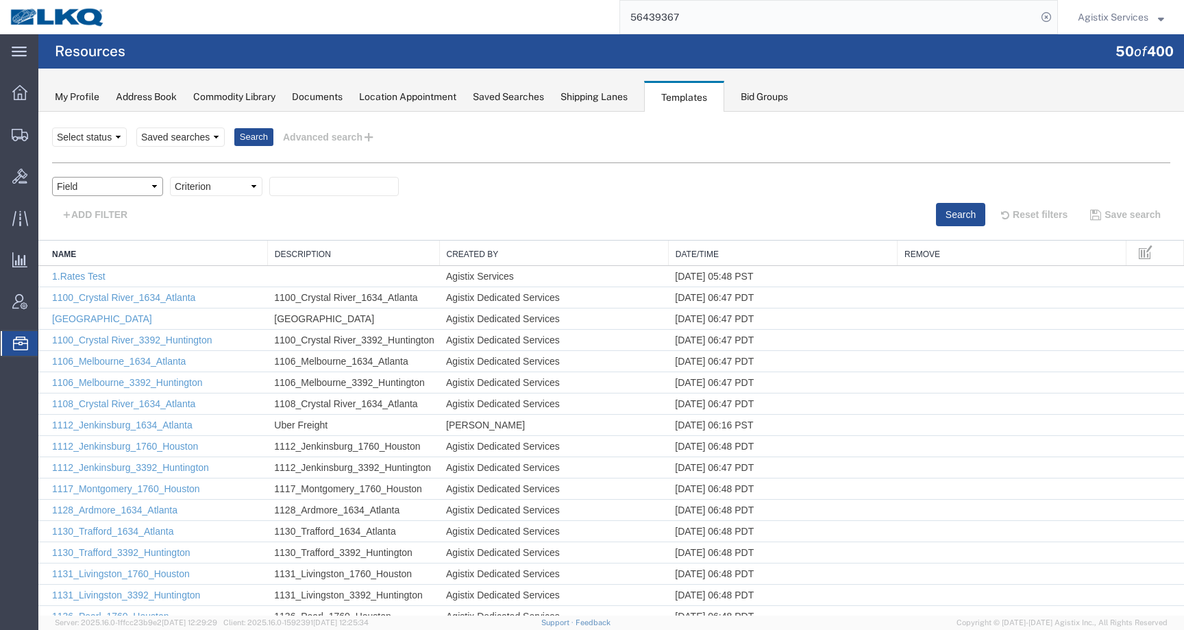
click at [112, 193] on select "Field Create Date Created by Description From Alias From City From Company From…" at bounding box center [107, 186] width 111 height 19
select select "name"
click at [233, 186] on div at bounding box center [610, 364] width 1145 height 504
click at [223, 188] on select "Criterion contains does not contain is is blank is not blank starts with" at bounding box center [216, 186] width 92 height 19
select select "contains"
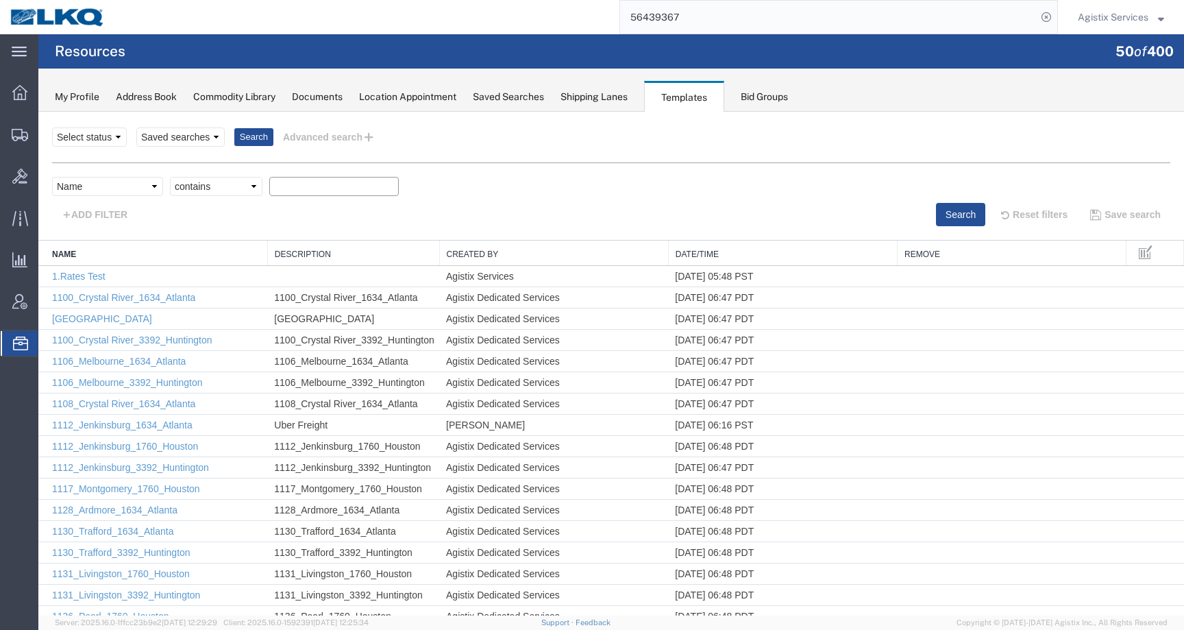
click at [298, 179] on input "text" at bounding box center [333, 186] width 129 height 19
paste input "Dedicated_1883_Laser Forwarding_Eng Trans"
click at [936, 210] on button "Search" at bounding box center [960, 214] width 49 height 23
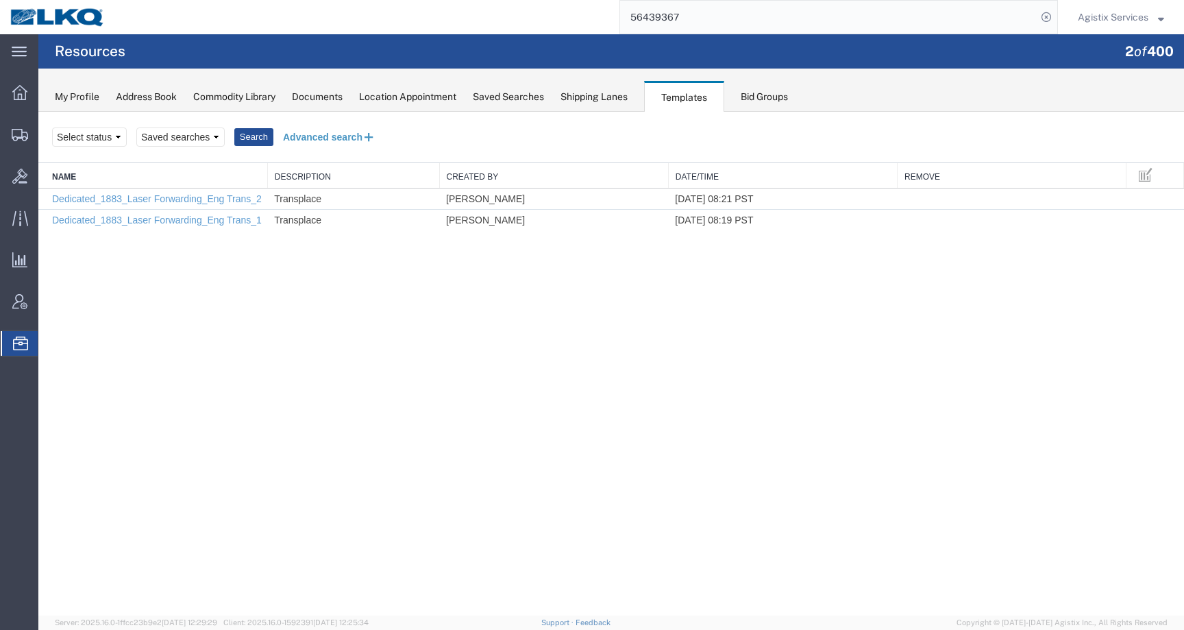
click at [310, 132] on button "Advanced search" at bounding box center [329, 136] width 112 height 23
click at [309, 133] on button "Advanced search" at bounding box center [329, 136] width 112 height 23
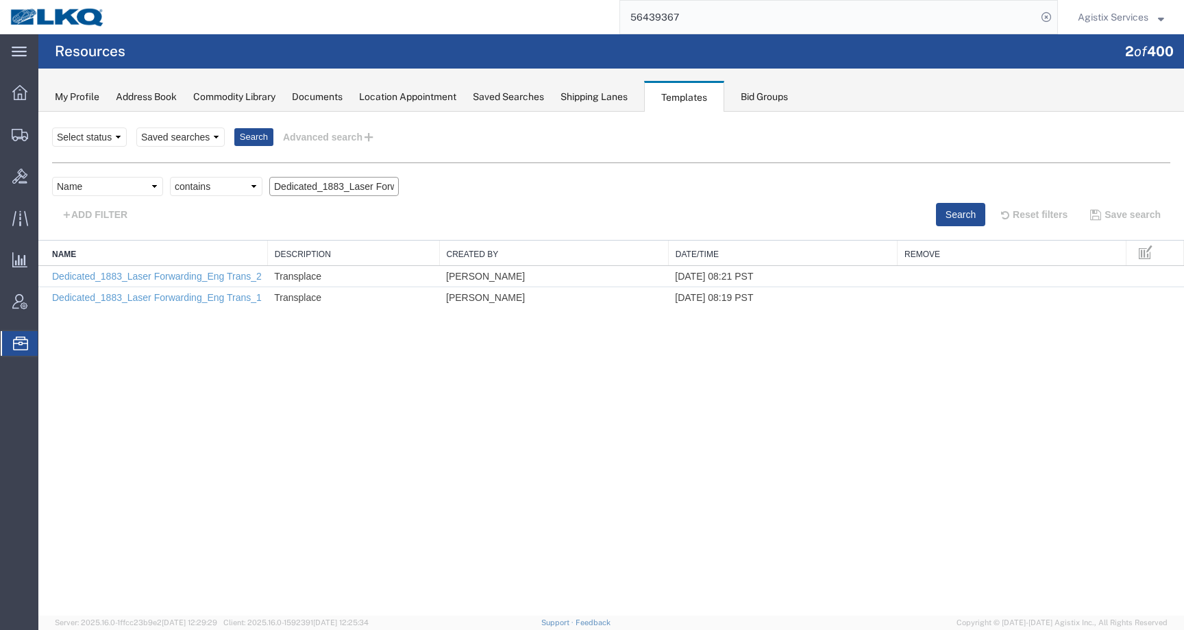
click at [351, 193] on input "Dedicated_1883_Laser Forwarding_Eng Trans" at bounding box center [333, 186] width 129 height 19
click at [352, 191] on input "Dedicated_1883_Laser Forwarding_Eng Trans" at bounding box center [333, 186] width 129 height 19
click at [434, 432] on div "Search Select status Saved searches 1760 dedicated 1760 Search Advanced search …" at bounding box center [610, 364] width 1145 height 504
click at [339, 212] on div "ADD FILTER" at bounding box center [326, 214] width 569 height 23
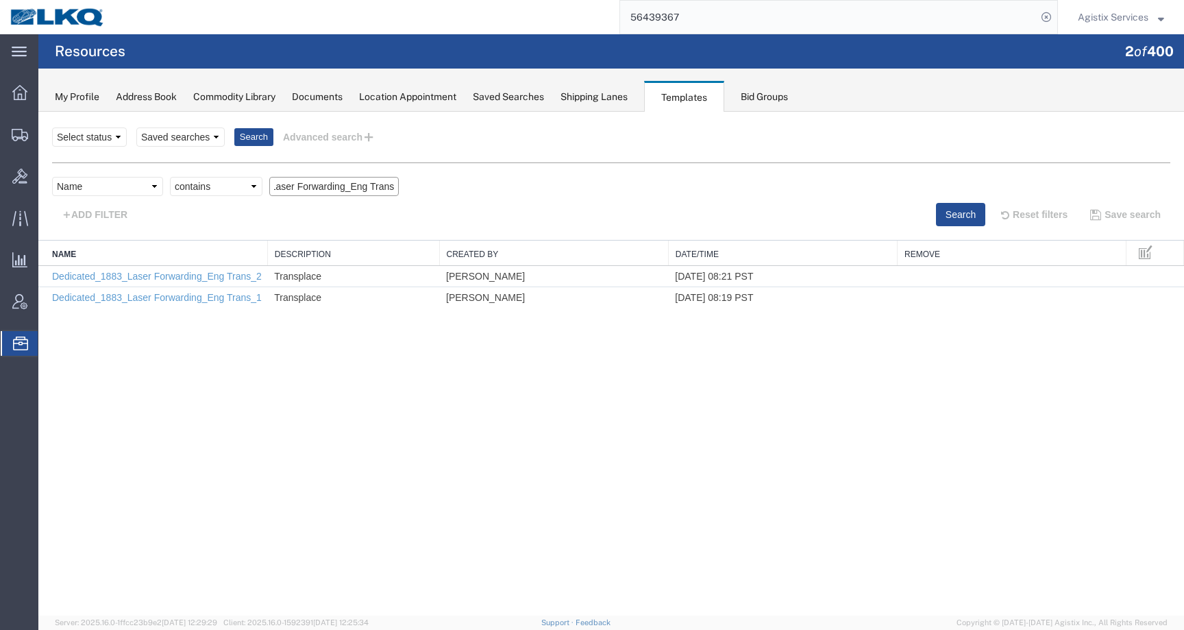
drag, startPoint x: 274, startPoint y: 187, endPoint x: 471, endPoint y: 188, distance: 197.3
click at [471, 188] on div "Field Create Date Created by Description From Alias From City From Company From…" at bounding box center [611, 190] width 1118 height 26
paste input "760"
type input "Dedicated_1760_Laser Forwarding_Eng Trans"
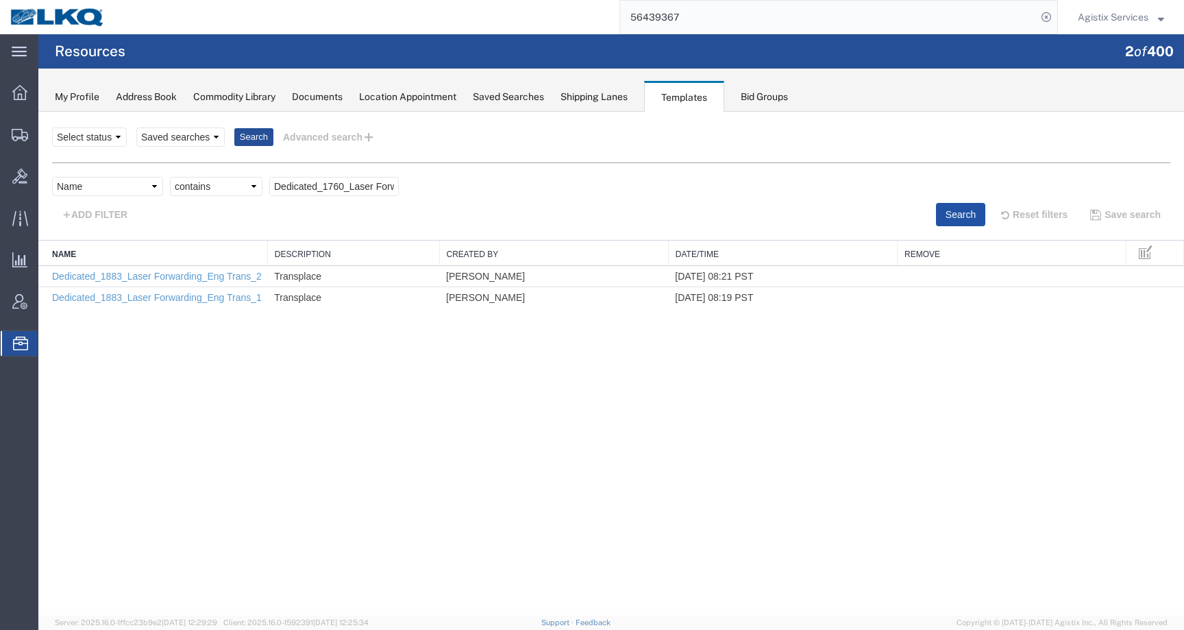
click at [966, 219] on button "Search" at bounding box center [960, 214] width 49 height 23
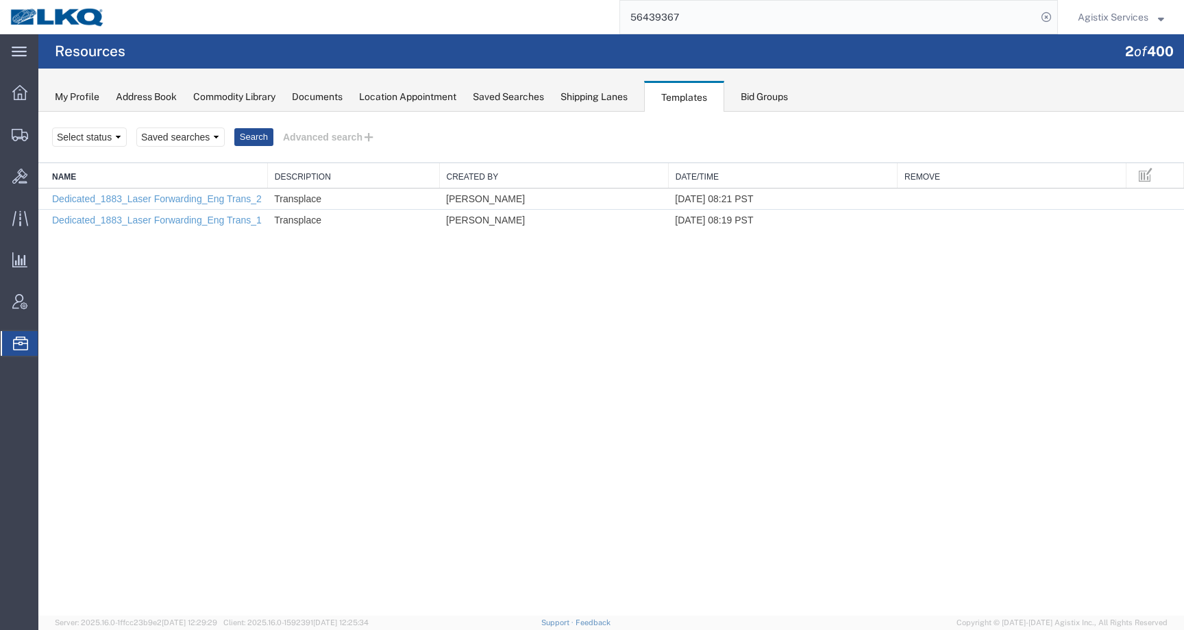
click at [321, 135] on div at bounding box center [610, 364] width 1145 height 504
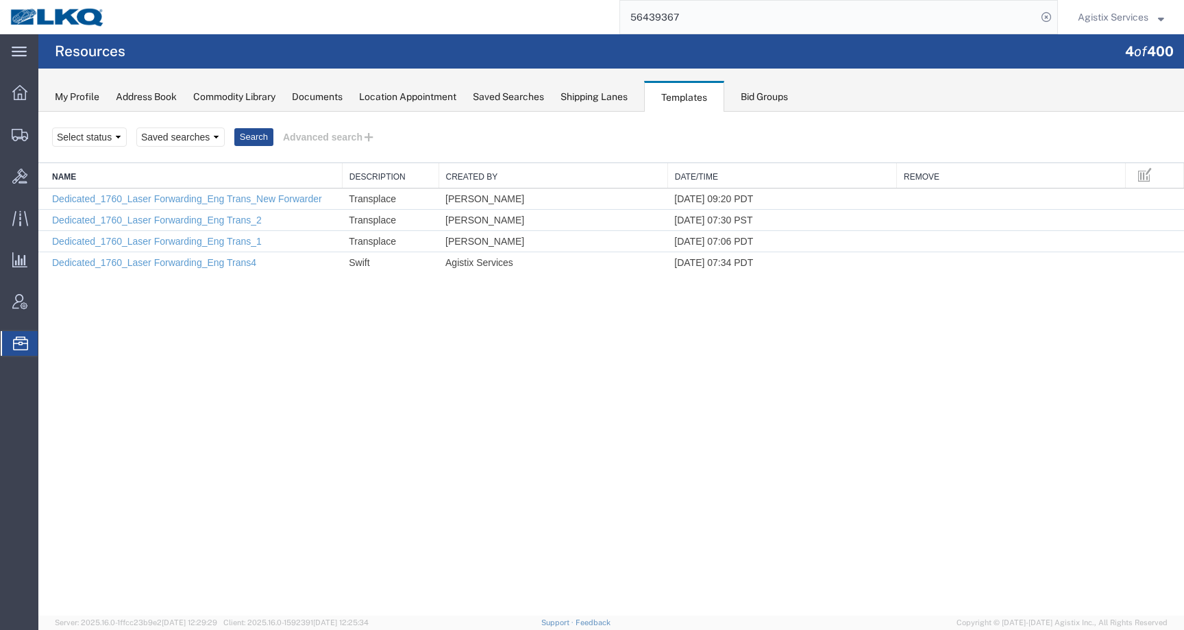
drag, startPoint x: 266, startPoint y: 171, endPoint x: 342, endPoint y: 171, distance: 75.4
click at [342, 171] on div "Name Description Created By Date/Time Remove Dedicated_1760_Laser Forwarding_En…" at bounding box center [610, 218] width 1145 height 110
drag, startPoint x: 342, startPoint y: 171, endPoint x: 354, endPoint y: 171, distance: 12.3
click at [354, 171] on div "Name Description Created By Date/Time Remove Dedicated_1760_Laser Forwarding_En…" at bounding box center [610, 218] width 1145 height 110
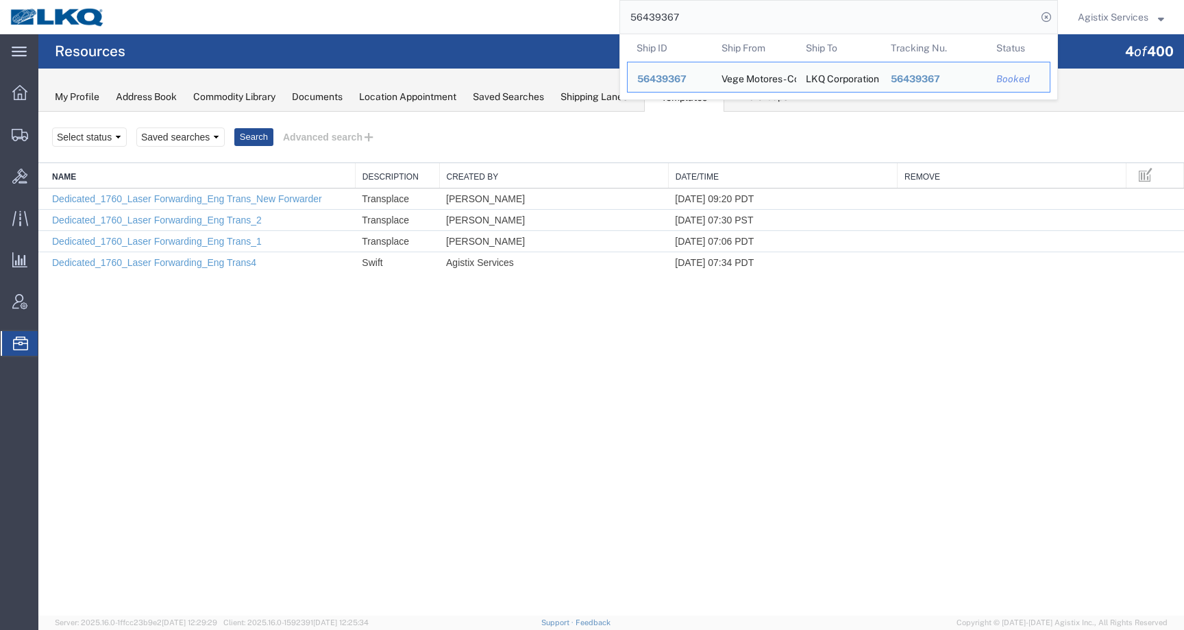
drag, startPoint x: 686, startPoint y: 12, endPoint x: 591, endPoint y: 11, distance: 94.5
click at [591, 11] on div "56439367 Ship ID Ship From Ship To Tracking Nu. Status Ship ID 56439367 Ship Fr…" at bounding box center [586, 17] width 943 height 34
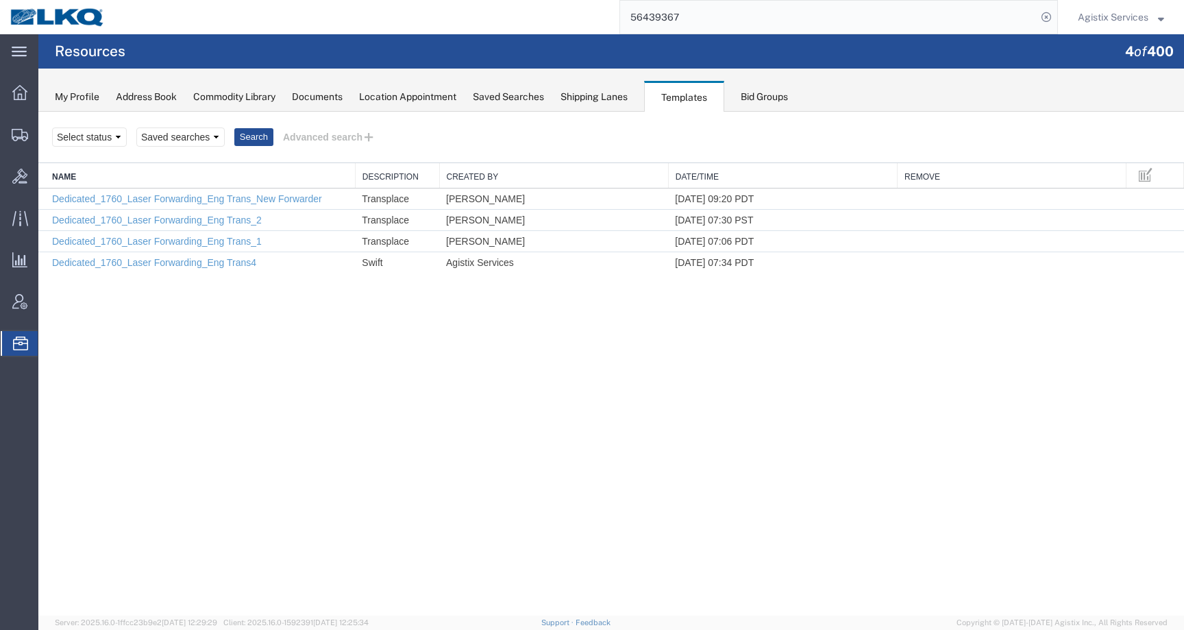
paste input "4"
type input "56439364"
click at [100, 221] on link "Dedicated_1760_Laser Forwarding_Eng Trans_2" at bounding box center [157, 219] width 210 height 11
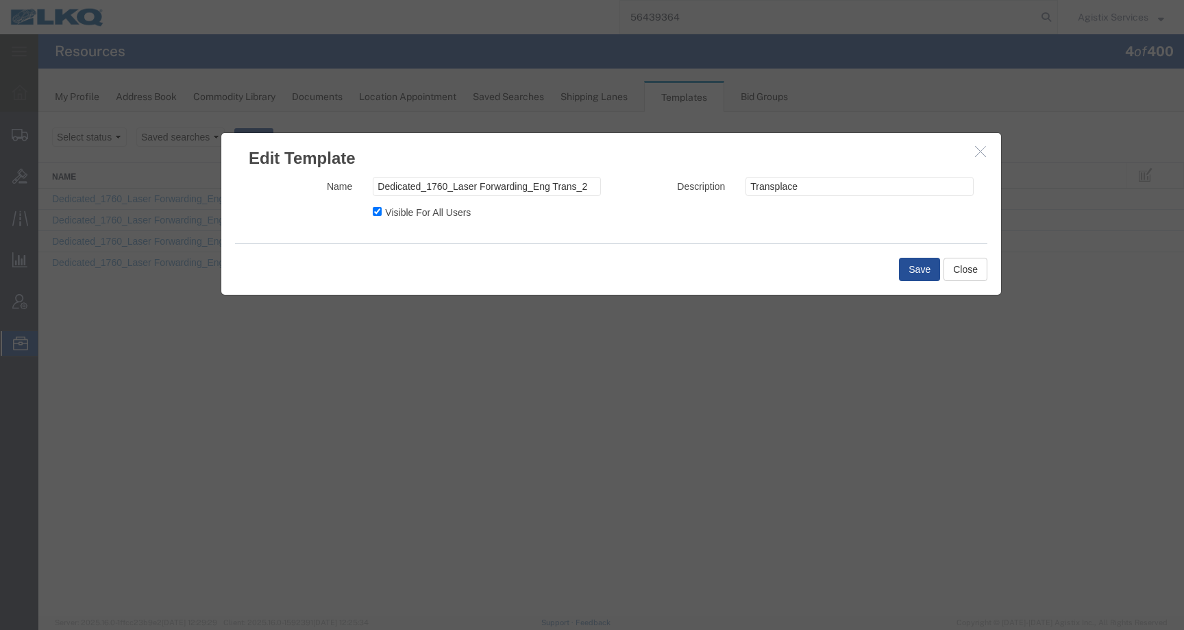
click at [980, 160] on button "button" at bounding box center [981, 151] width 17 height 17
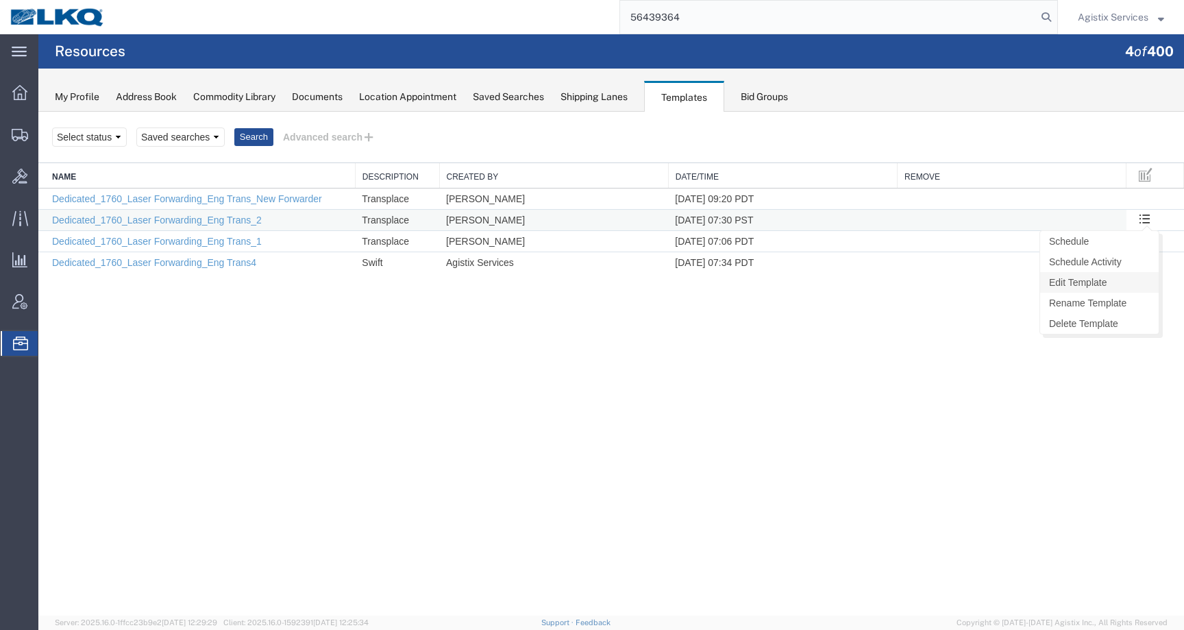
click at [1104, 282] on link "Edit Template" at bounding box center [1099, 282] width 119 height 21
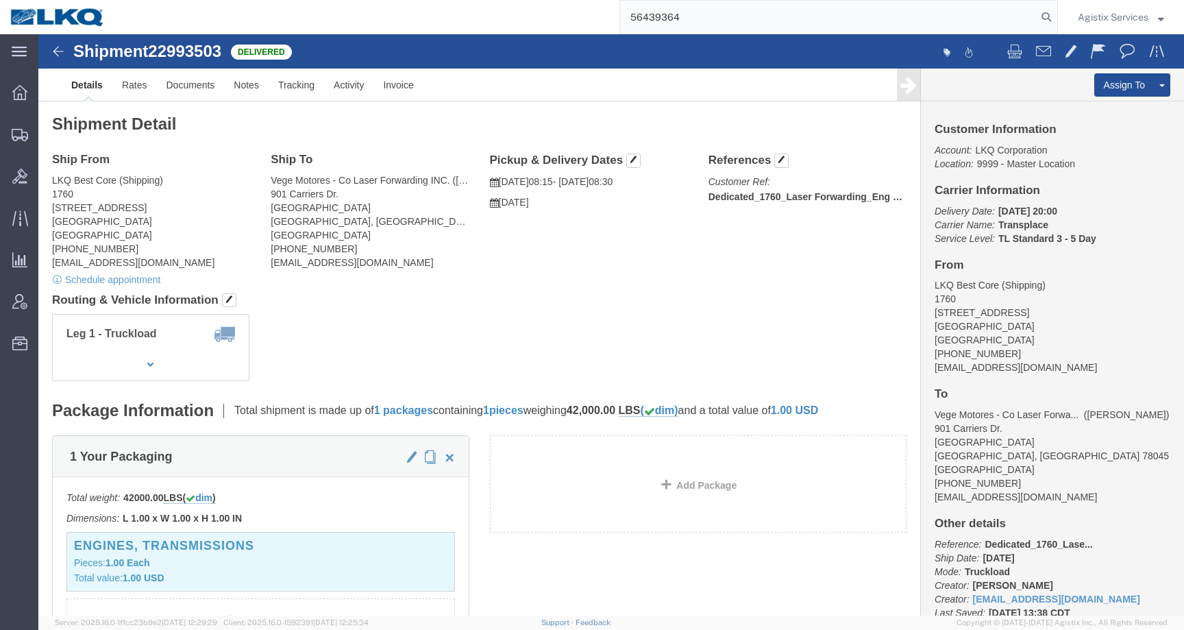
click address "Vege Motores - Co Laser Forwarding INC. (Edgar Garcia) 901 Carriers Dr. Uniroya…"
click span "button"
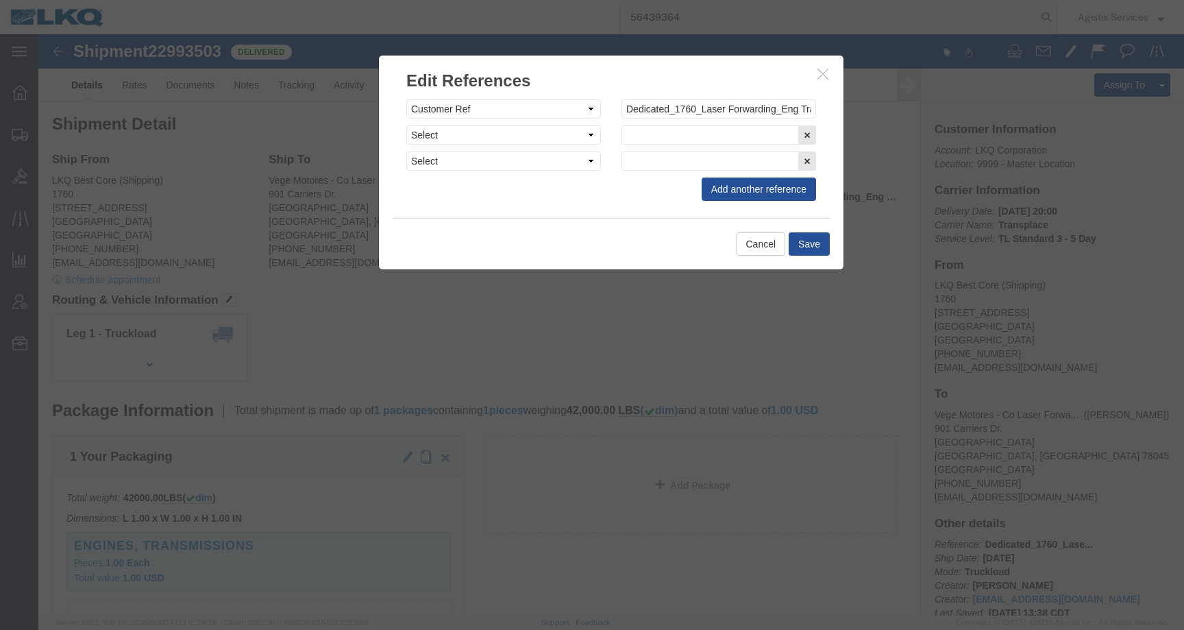
click icon "button"
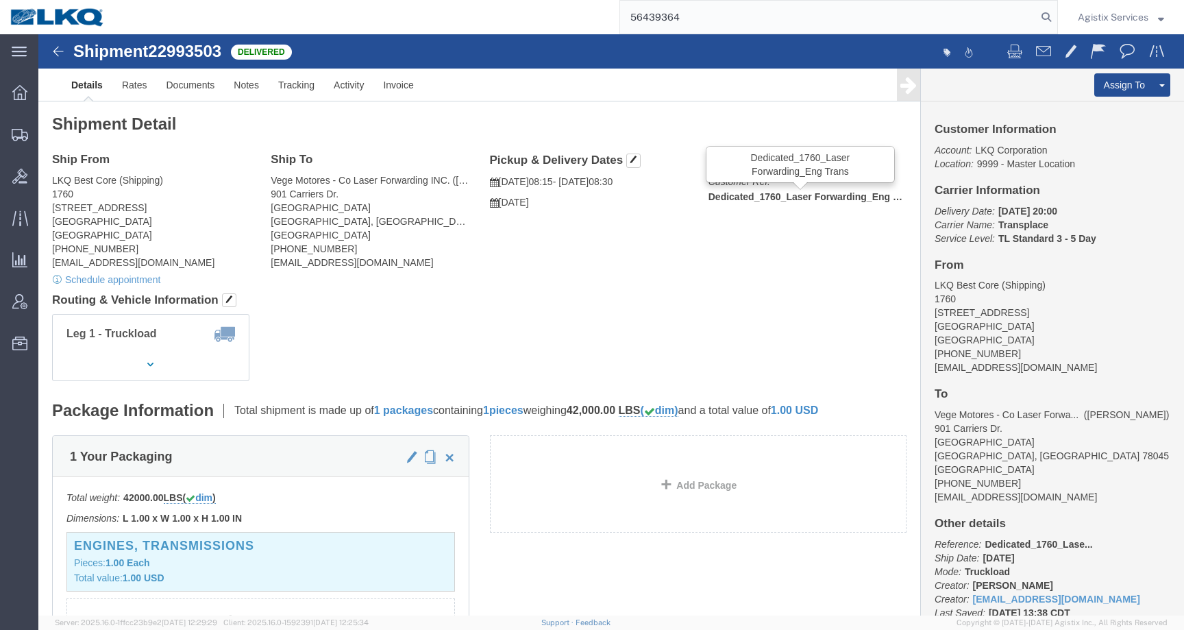
click b "Dedicated_1760_Laser Forwarding_Eng Trans"
click div "Ship From LKQ Best Core (Shipping) 1760 1710 West Mount Houston Road Houston, T…"
click link "Rates"
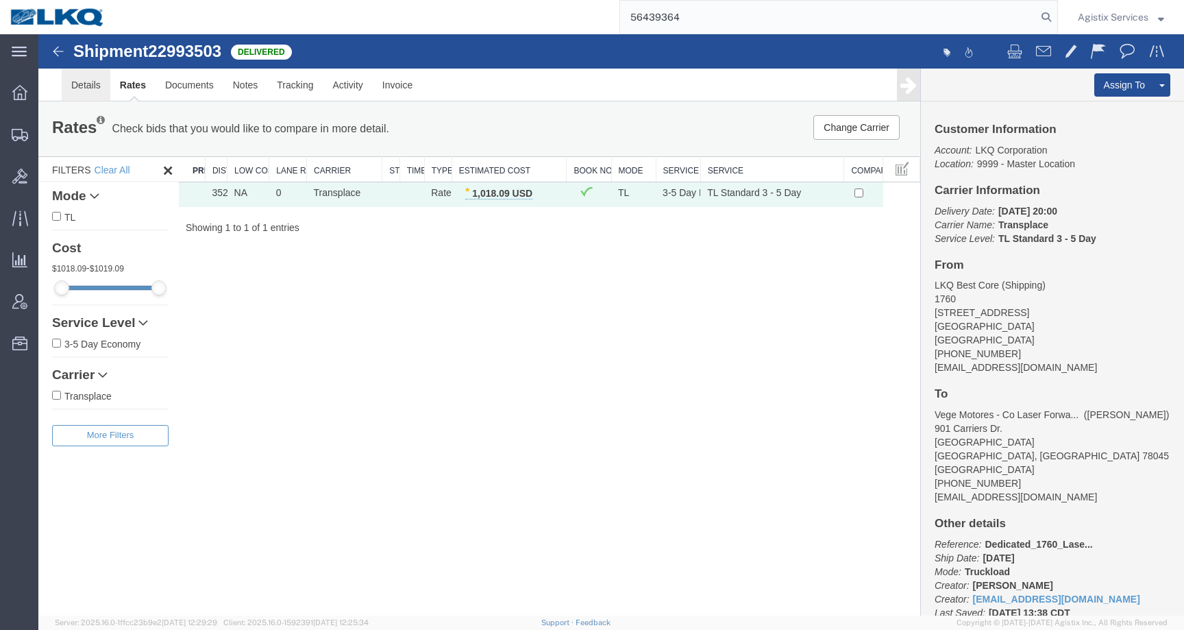
click at [91, 87] on link "Details" at bounding box center [86, 85] width 49 height 33
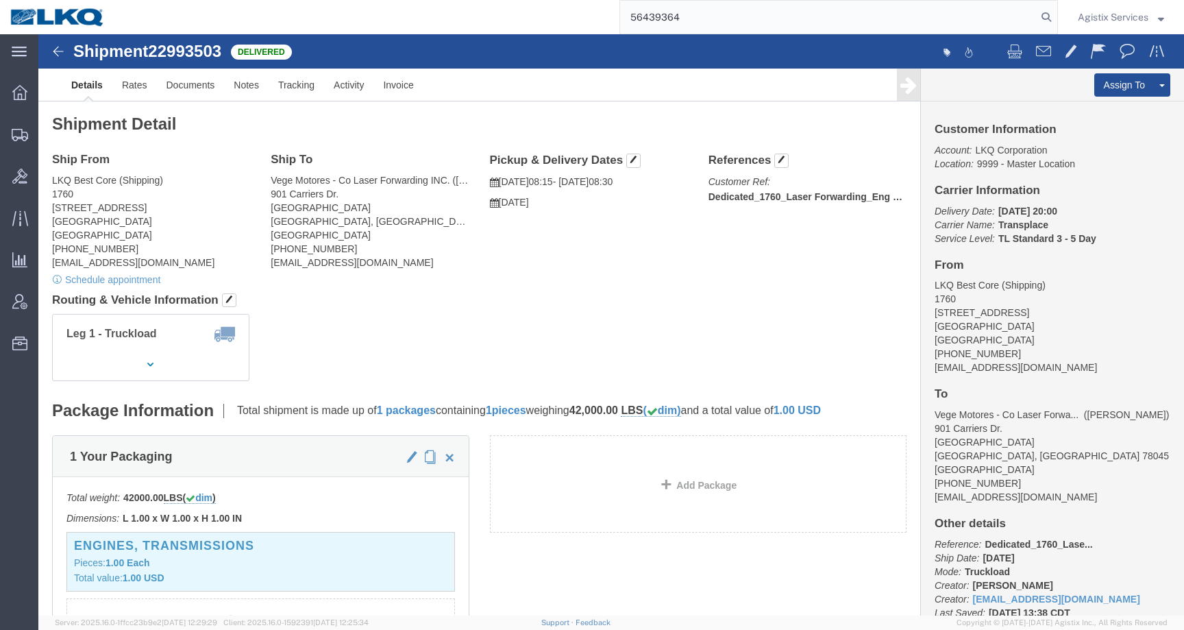
click div "Ship To Vege Motores - Co Laser Forwarding INC. (Edgar Garcia) 901 Carriers Dr.…"
click div "Shipment Detail Ship From LKQ Best Core (Shipping) 1760 1710 West Mount Houston…"
click at [0, 0] on span "Templates" at bounding box center [0, 0] width 0 height 0
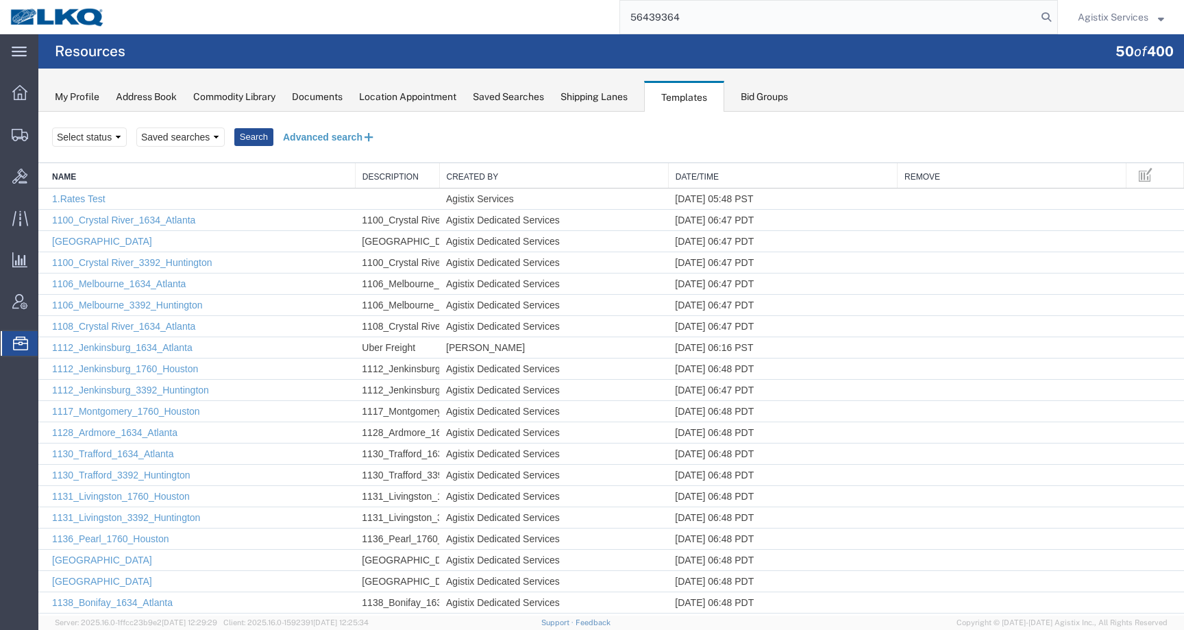
click at [321, 133] on button "Advanced search" at bounding box center [329, 136] width 112 height 23
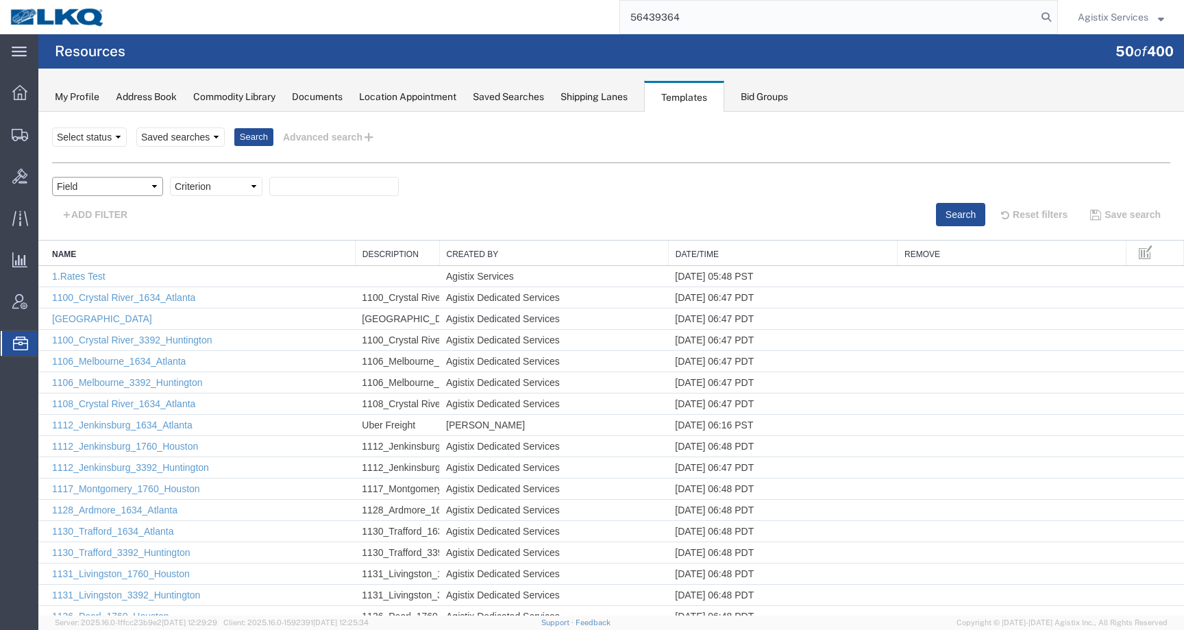
click at [138, 188] on select "Field Create Date Created by Description From Alias From City From Company From…" at bounding box center [107, 186] width 111 height 19
select select "name"
click at [230, 189] on select "Criterion contains does not contain is is blank is not blank starts with" at bounding box center [216, 186] width 92 height 19
select select "contains"
click at [343, 183] on input "text" at bounding box center [333, 186] width 129 height 19
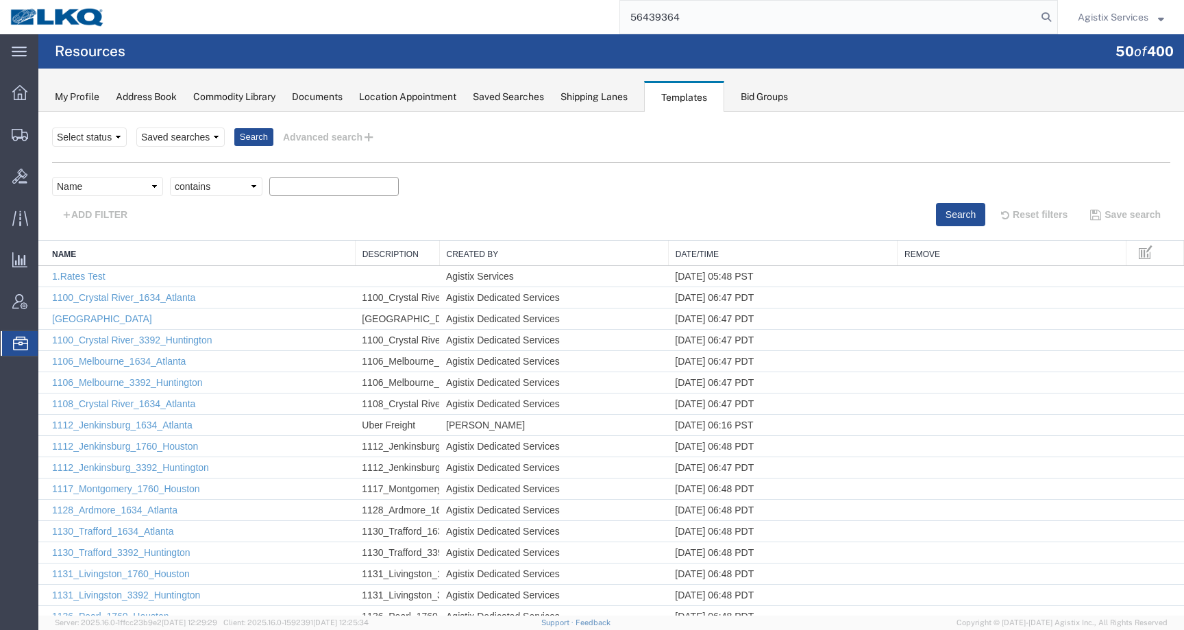
paste input "Dedicated_1882_Laser Forwarding_Eng Trans"
type input "Dedicated_1882_Laser Forwarding_Eng Trans"
click at [945, 210] on button "Search" at bounding box center [960, 214] width 49 height 23
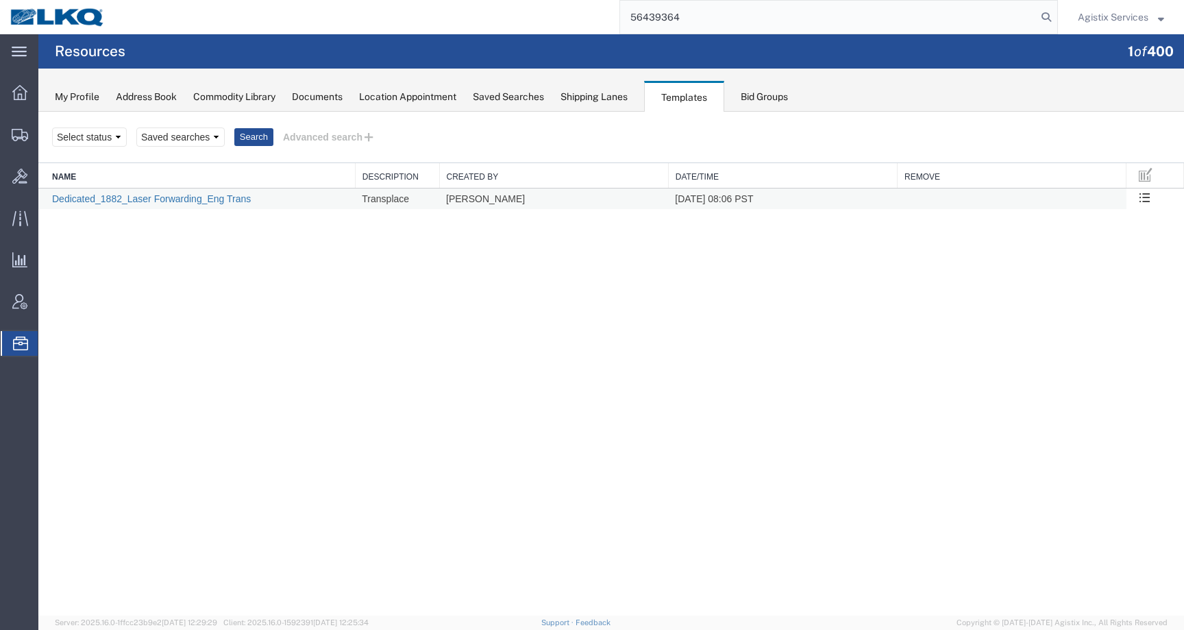
click at [234, 193] on link "Dedicated_1882_Laser Forwarding_Eng Trans" at bounding box center [151, 198] width 199 height 11
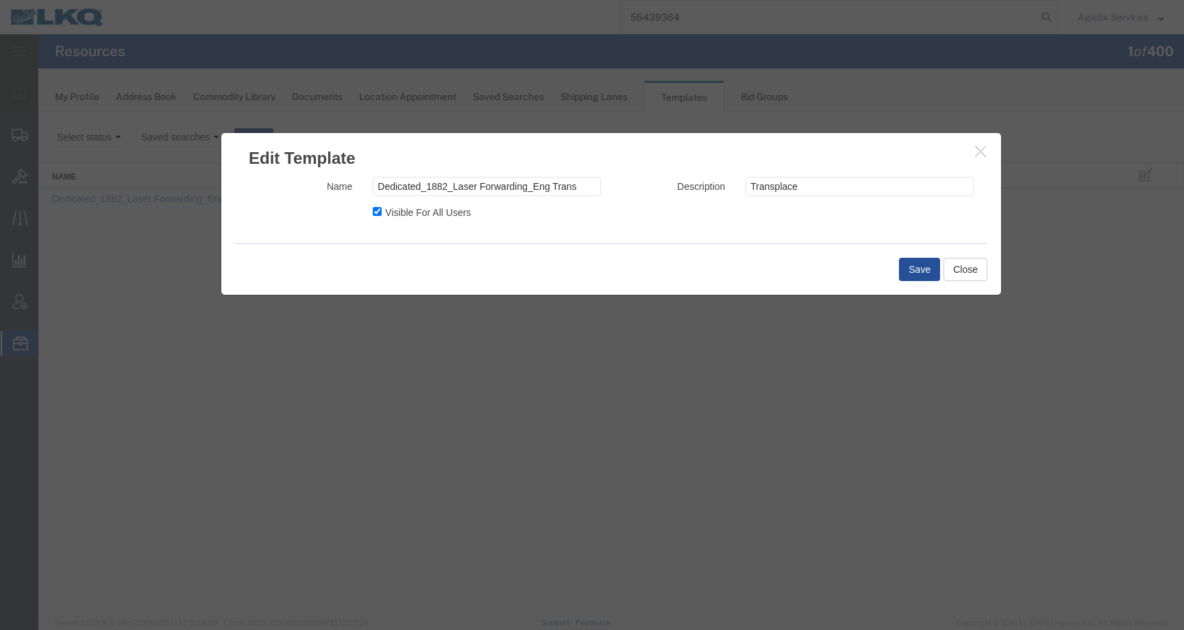
click at [979, 152] on icon "button" at bounding box center [980, 151] width 11 height 12
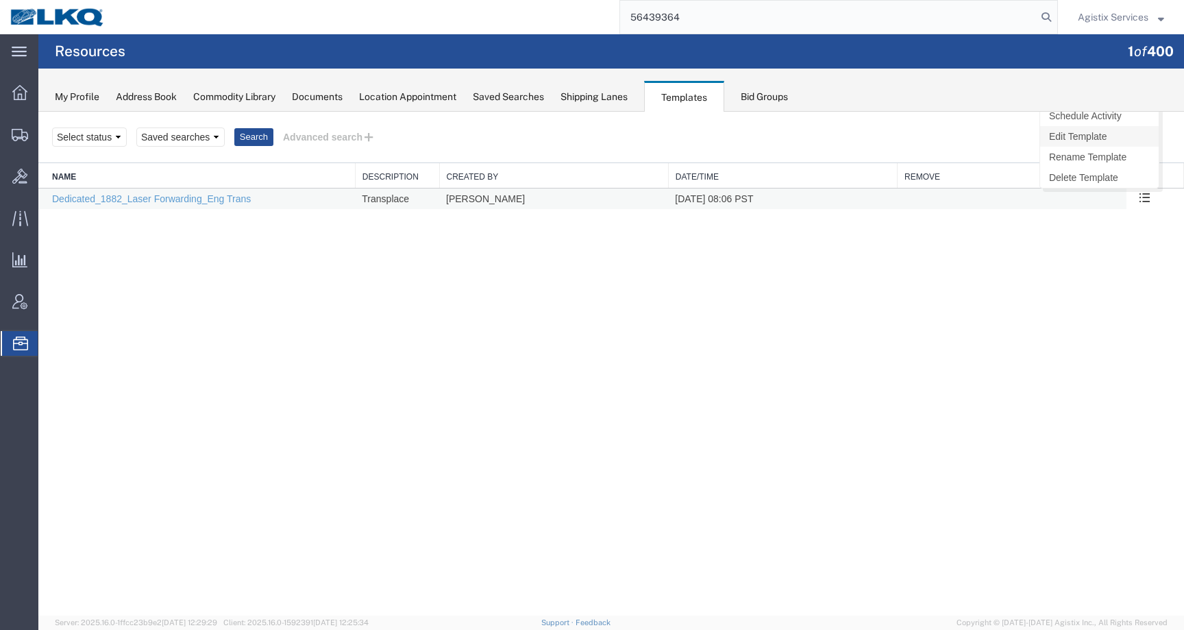
click at [1093, 142] on link "Edit Template" at bounding box center [1099, 136] width 119 height 21
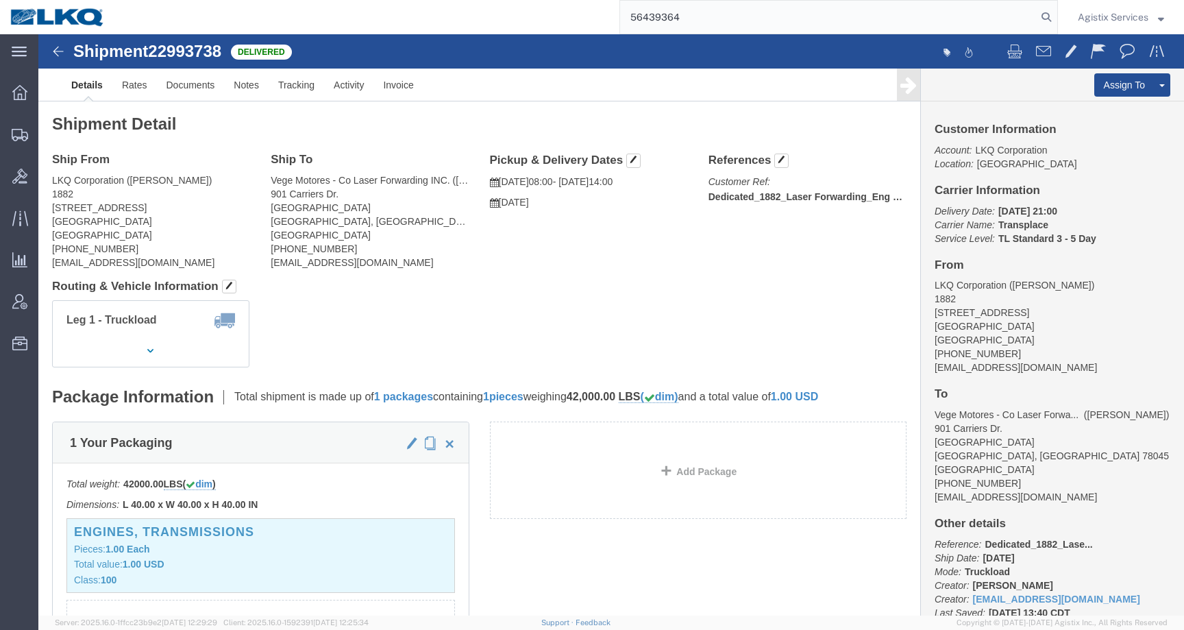
click address "Vege Motores - Co Laser Forwarding INC. (Edgar Garcia) 901 Carriers Dr. Uniroya…"
click at [0, 0] on span "Templates" at bounding box center [0, 0] width 0 height 0
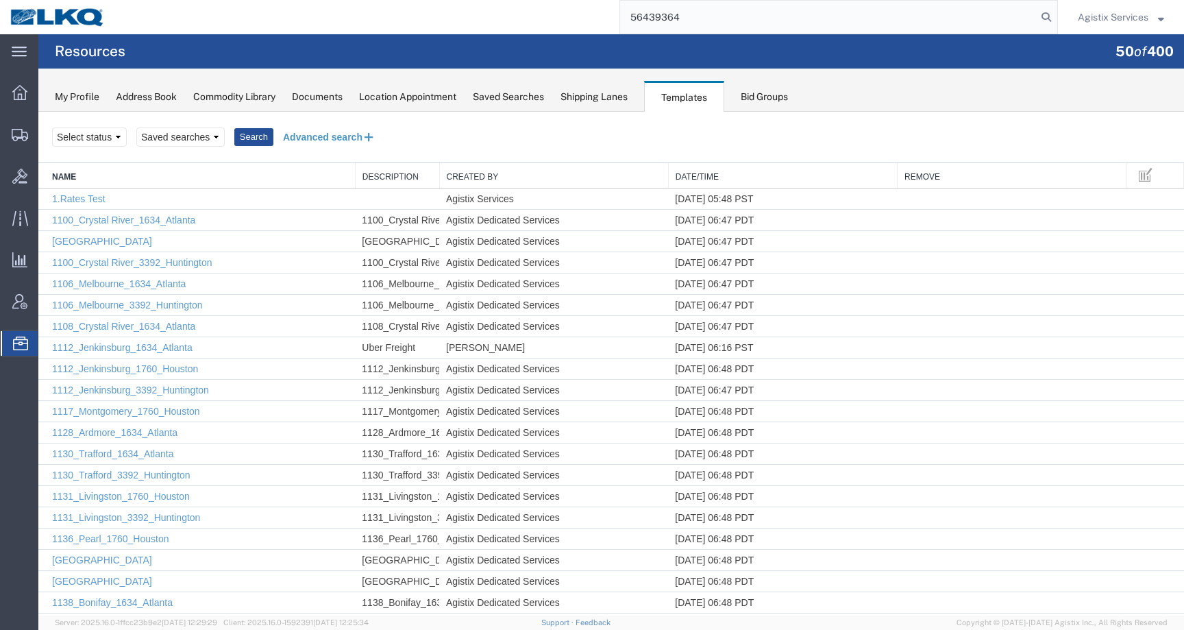
click at [310, 136] on button "Advanced search" at bounding box center [329, 136] width 112 height 23
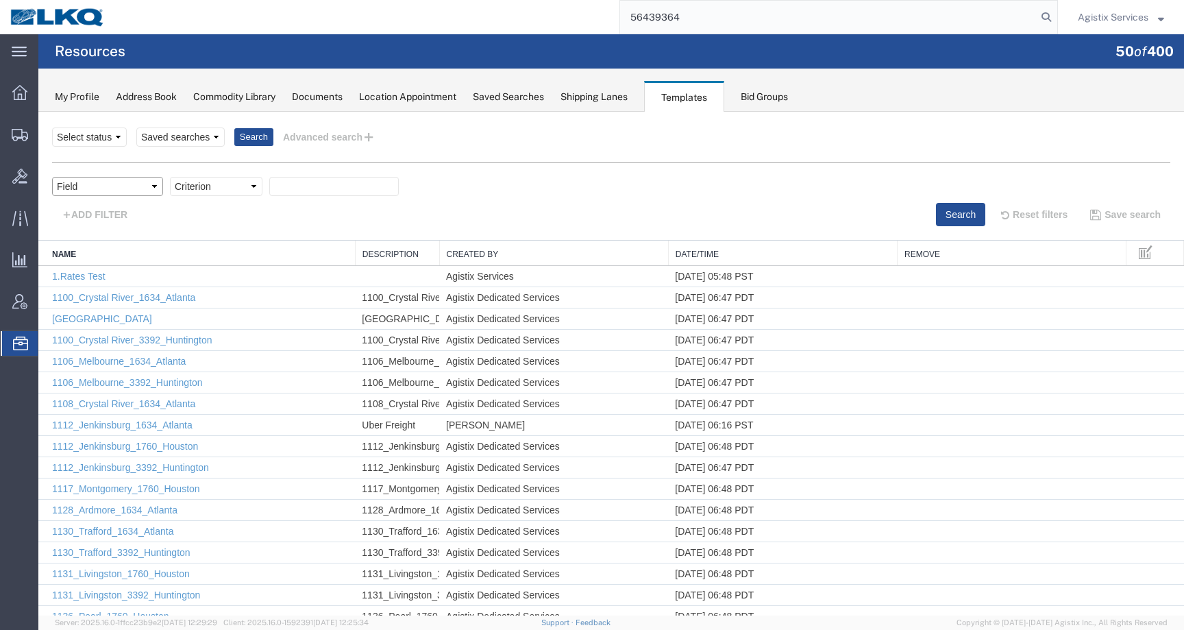
click at [83, 185] on select "Field Create Date Created by Description From Alias From City From Company From…" at bounding box center [107, 186] width 111 height 19
select select "name"
select select "contains"
click at [305, 191] on input "text" at bounding box center [333, 186] width 129 height 19
paste input "Dedicated_3018_Ref Sup Ctr_Gen Auto Parts"
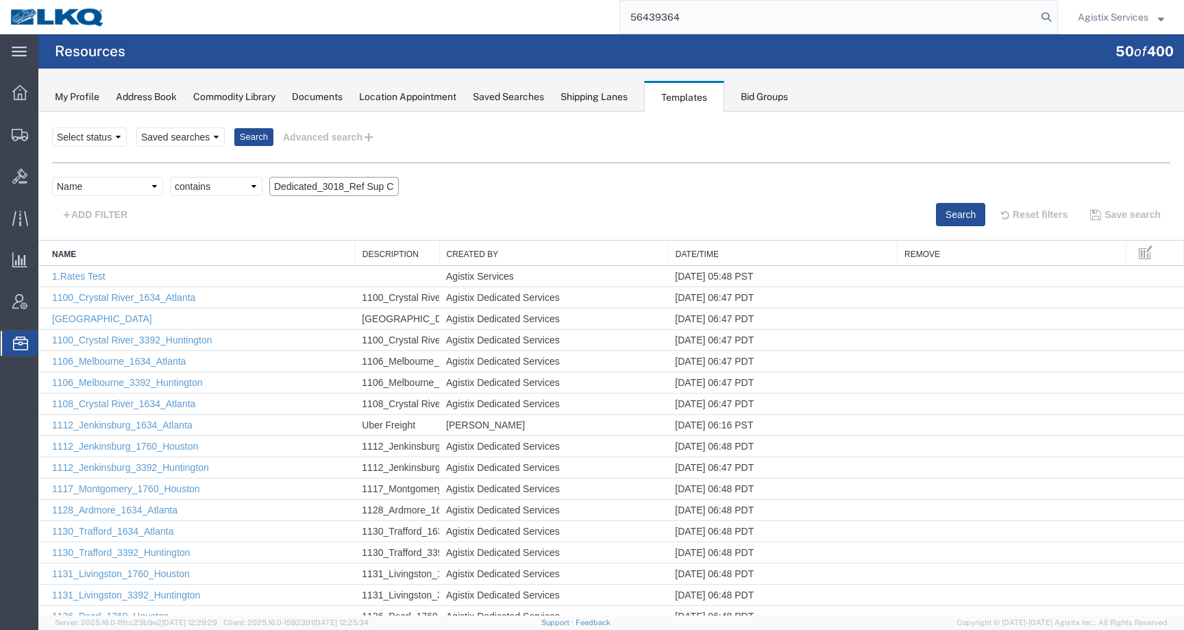
scroll to position [0, 94]
type input "Dedicated_3018_Ref Sup Ctr_Gen Auto Parts"
click at [944, 207] on button "Search" at bounding box center [960, 214] width 49 height 23
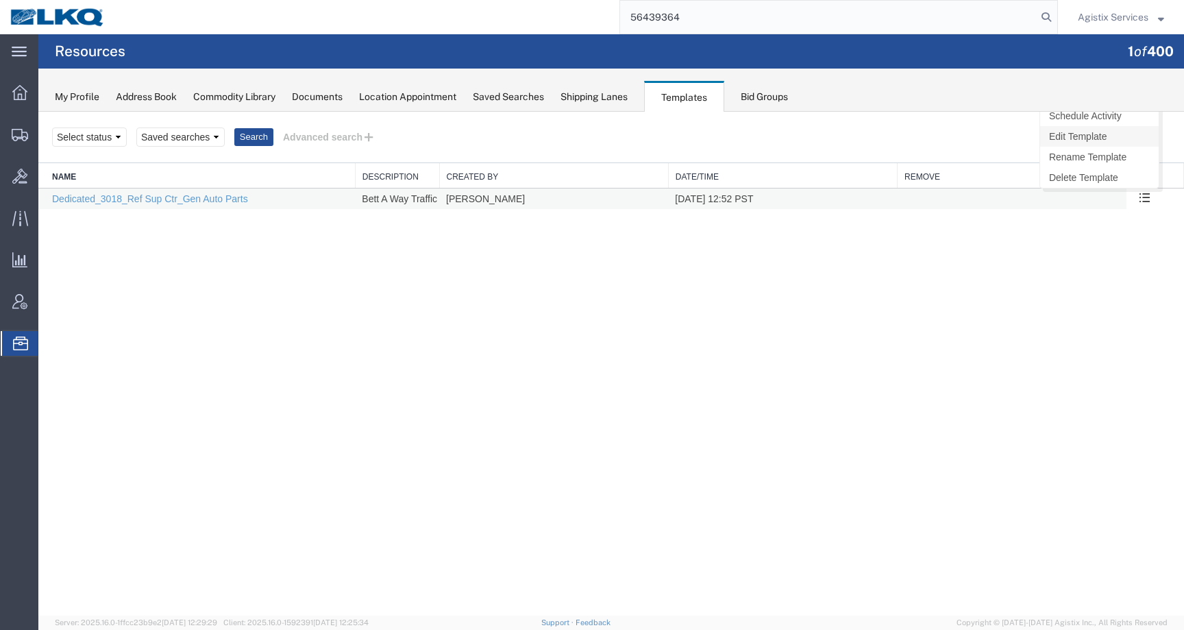
click at [1100, 141] on link "Edit Template" at bounding box center [1099, 136] width 119 height 21
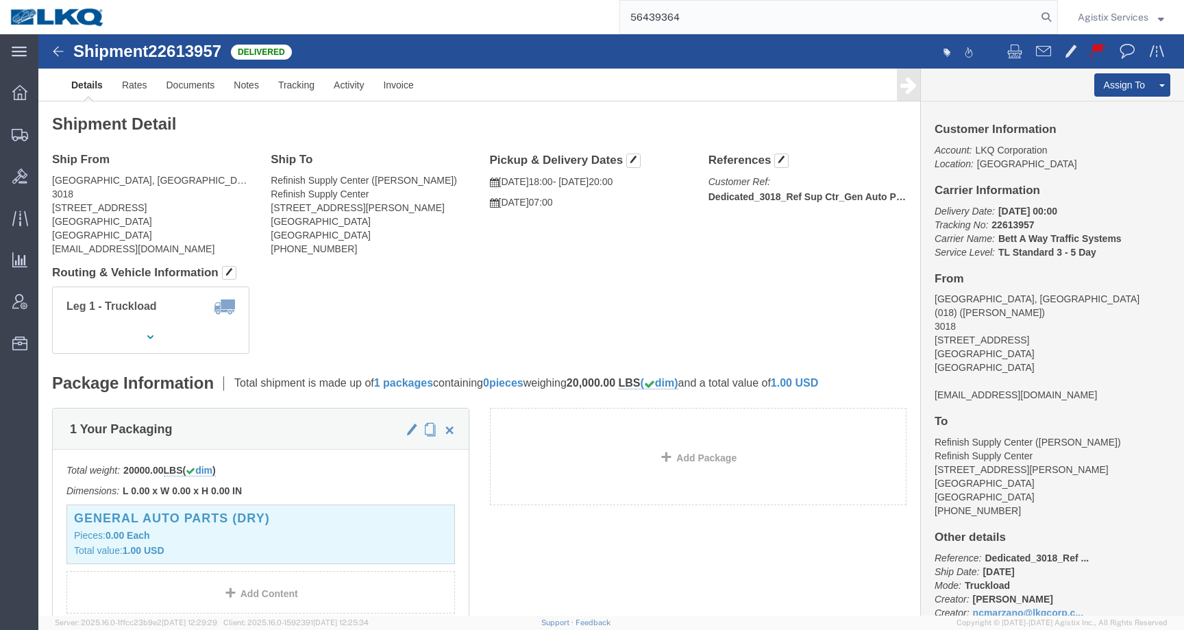
click at [1090, 10] on span "Agistix Services" at bounding box center [1113, 17] width 71 height 15
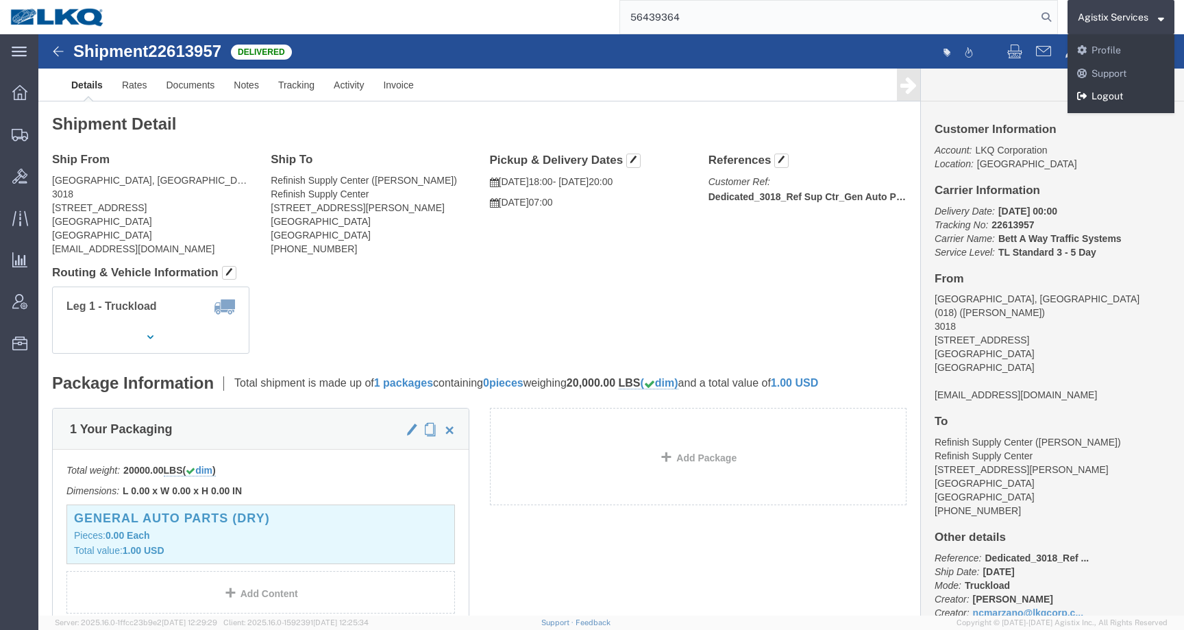
click at [1093, 86] on link "Logout" at bounding box center [1120, 96] width 107 height 23
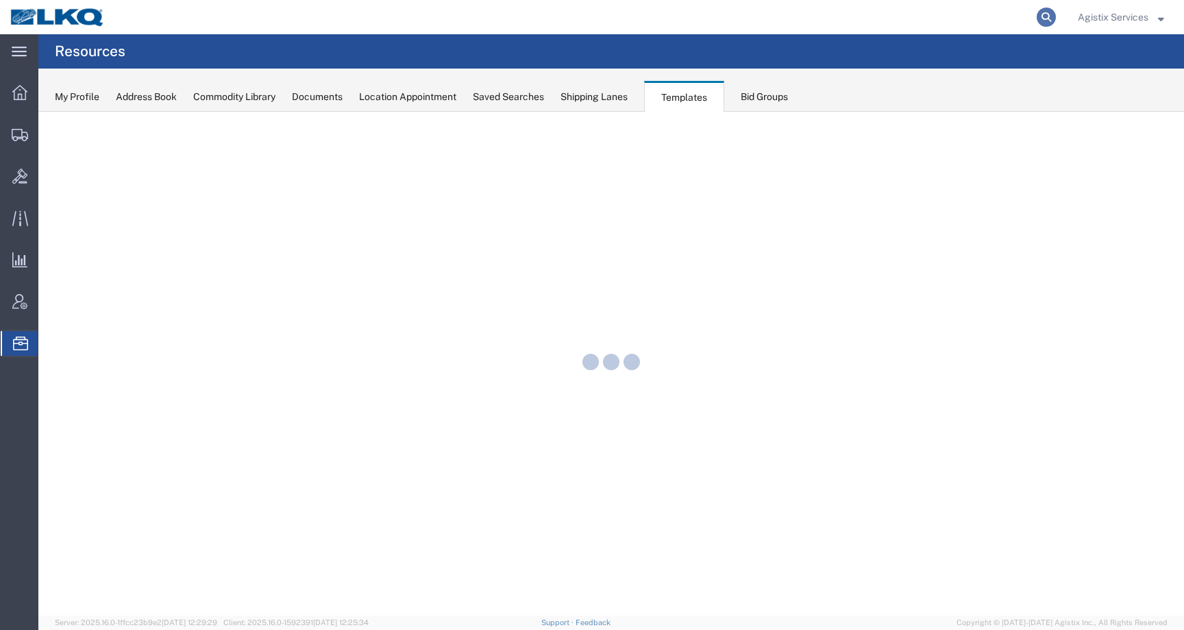
click at [1052, 16] on icon at bounding box center [1045, 17] width 19 height 19
click at [991, 16] on input "search" at bounding box center [828, 17] width 417 height 33
paste input "56439363"
type input "56439363"
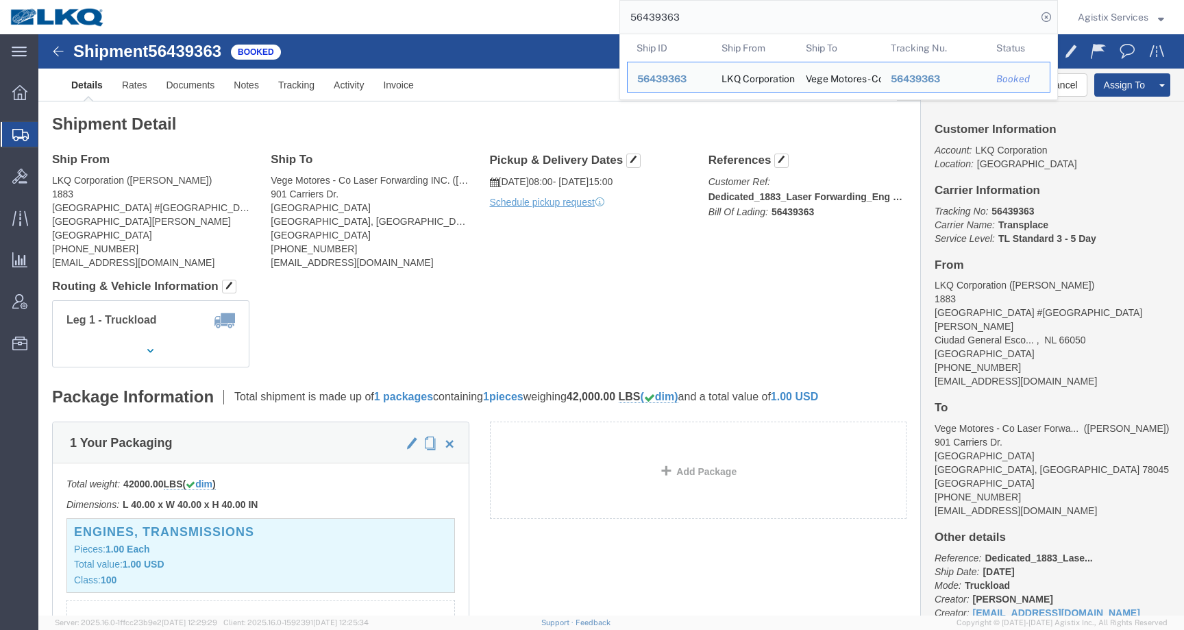
click div "Shipment Detail Ship From LKQ Corporation ([PERSON_NAME]) 1883 [STREET_ADDRESS]…"
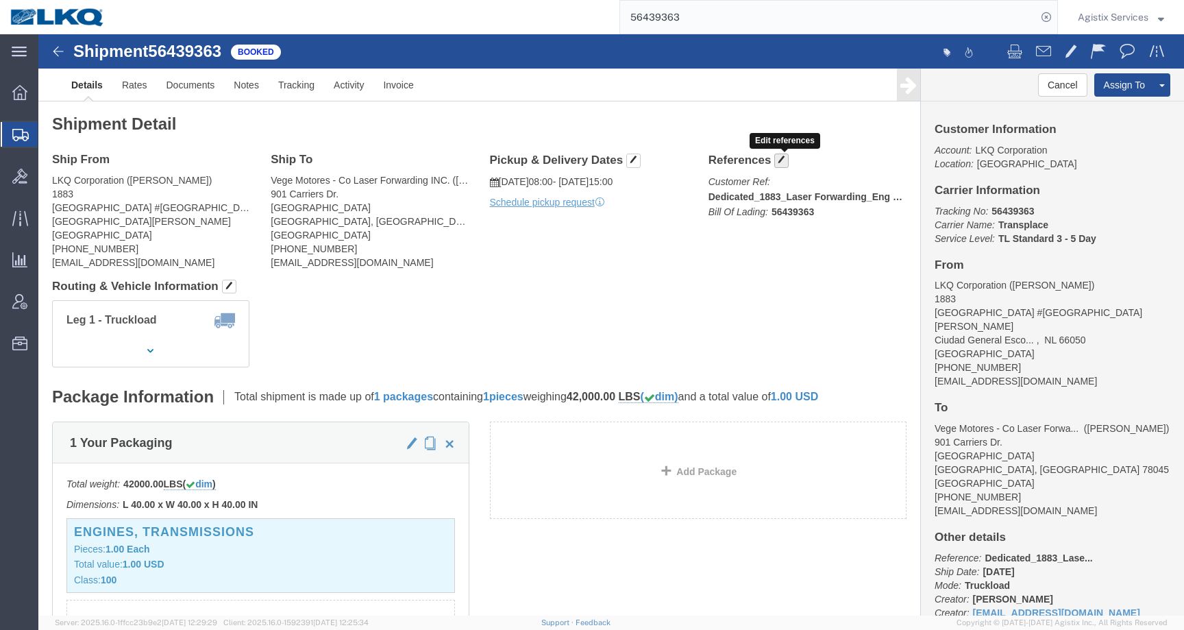
click span "button"
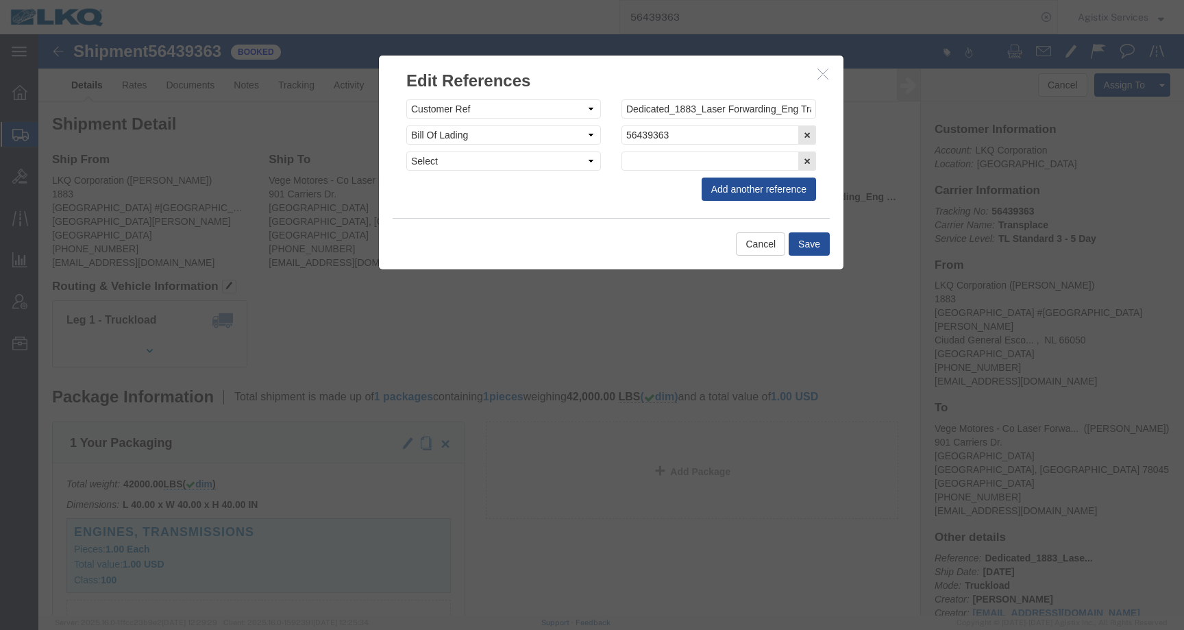
click icon "button"
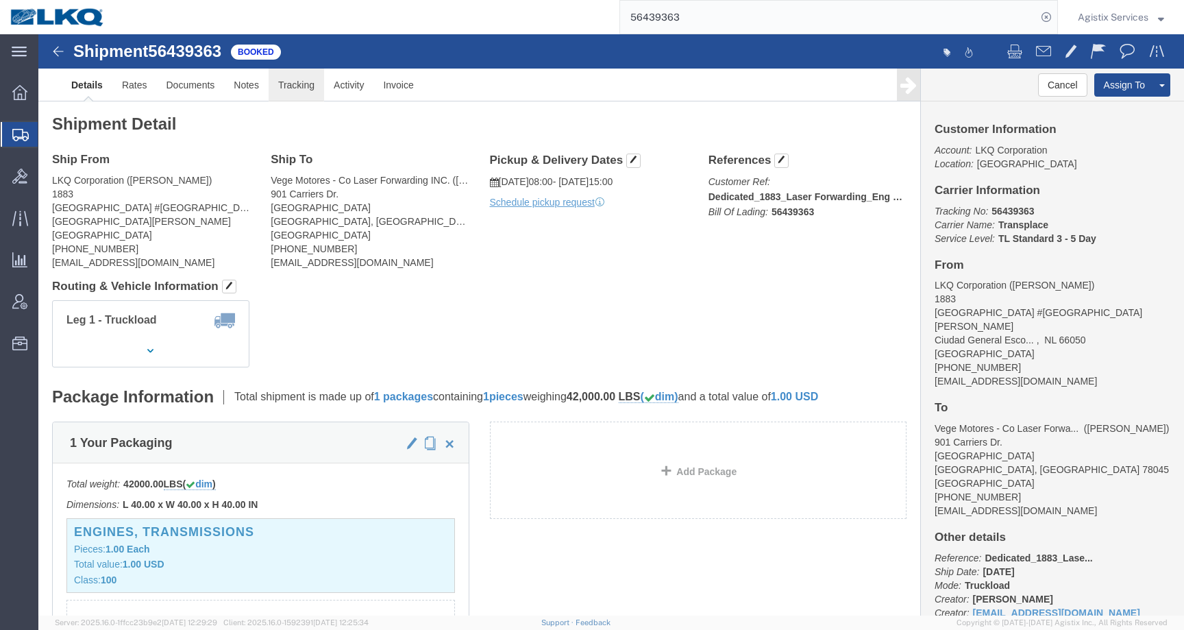
click link "Tracking"
click div
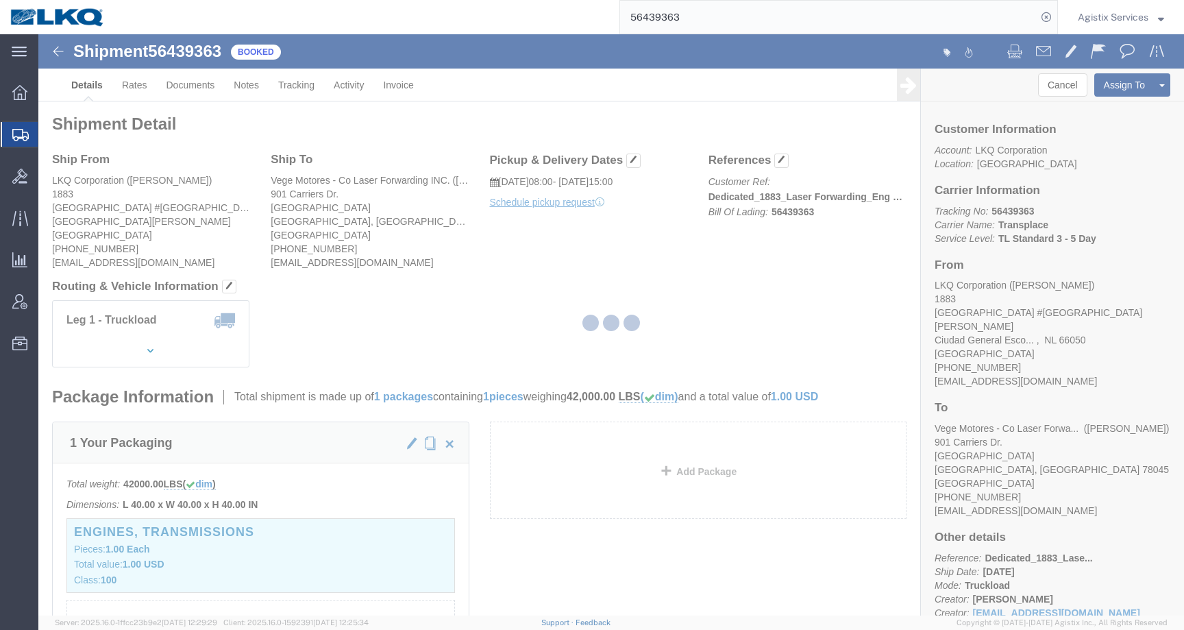
click at [356, 86] on div at bounding box center [610, 324] width 1145 height 581
click at [351, 86] on div at bounding box center [610, 324] width 1145 height 581
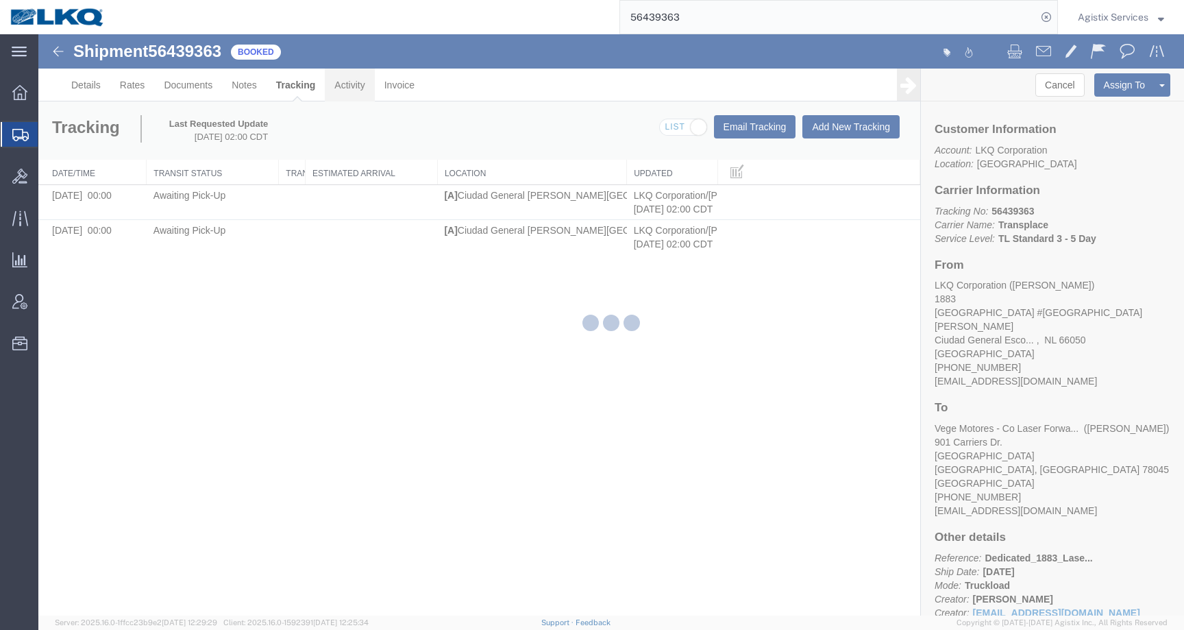
click at [351, 86] on link "Activity" at bounding box center [349, 85] width 49 height 33
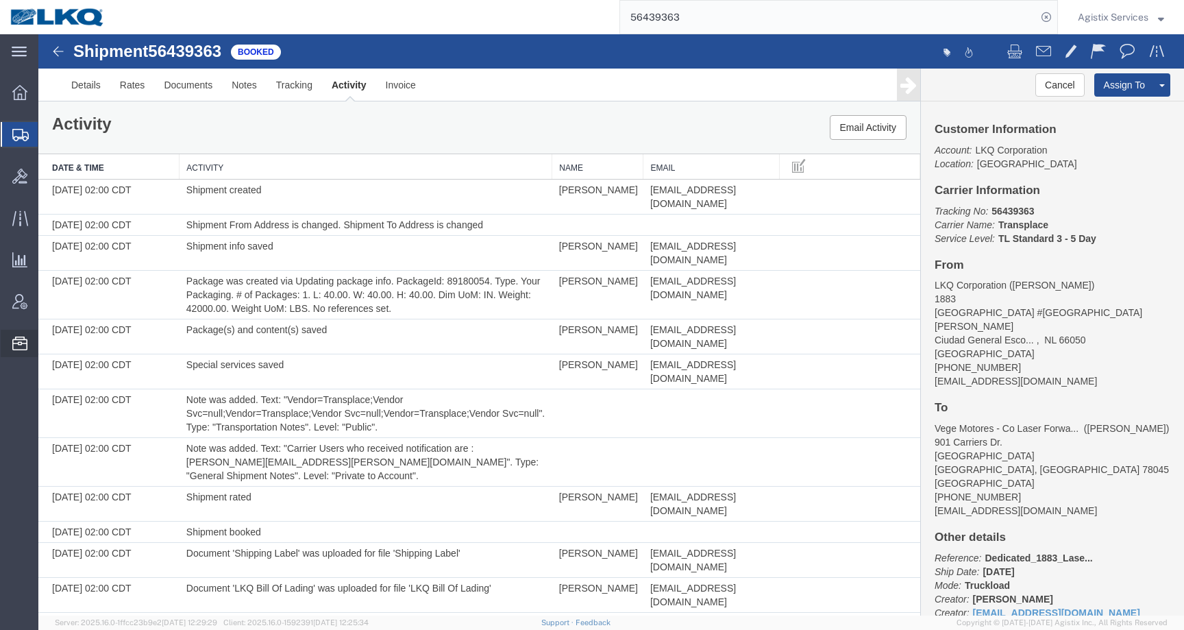
click at [0, 0] on span "Templates" at bounding box center [0, 0] width 0 height 0
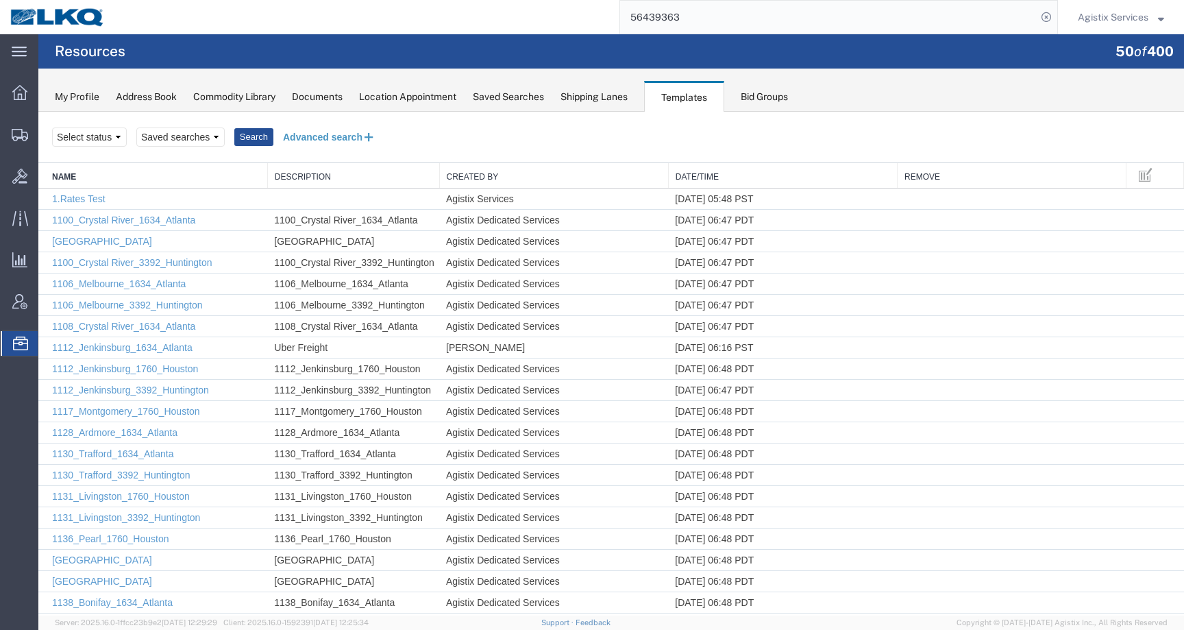
click at [326, 137] on button "Advanced search" at bounding box center [329, 136] width 112 height 23
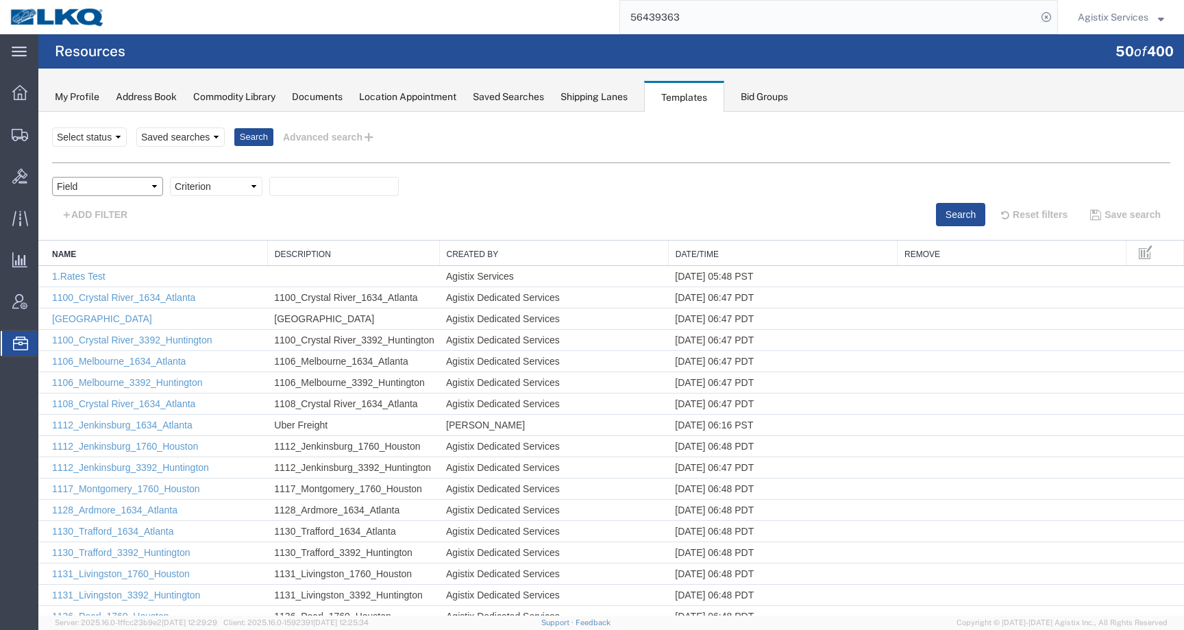
click at [121, 182] on select "Field Create Date Created by Description From Alias From City From Company From…" at bounding box center [107, 186] width 111 height 19
select select "name"
click at [219, 186] on select "Criterion contains does not contain is is blank is not blank starts with" at bounding box center [216, 186] width 92 height 19
select select "contains"
click at [325, 164] on div "Field Criterion Select one or more Field Create Date Created by Description Fro…" at bounding box center [611, 194] width 1118 height 64
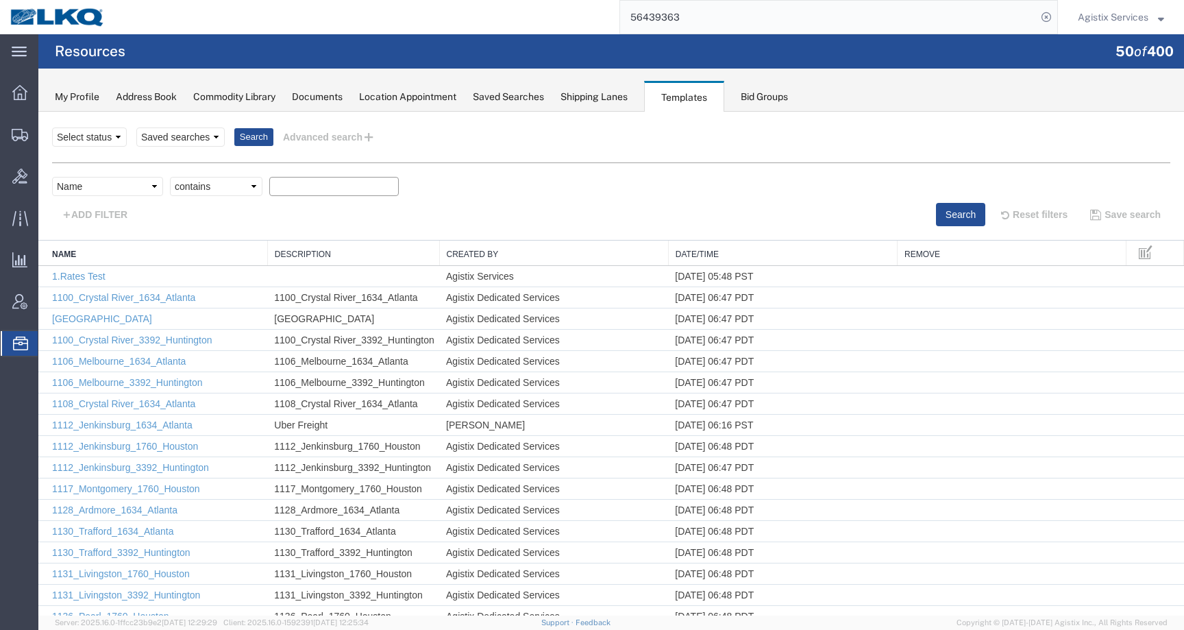
click at [325, 186] on input "text" at bounding box center [333, 186] width 129 height 19
paste input "Dedicated_1883_Laser Forwarding_Eng Trans"
type input "Dedicated_1883_Laser Forwarding_Eng Trans"
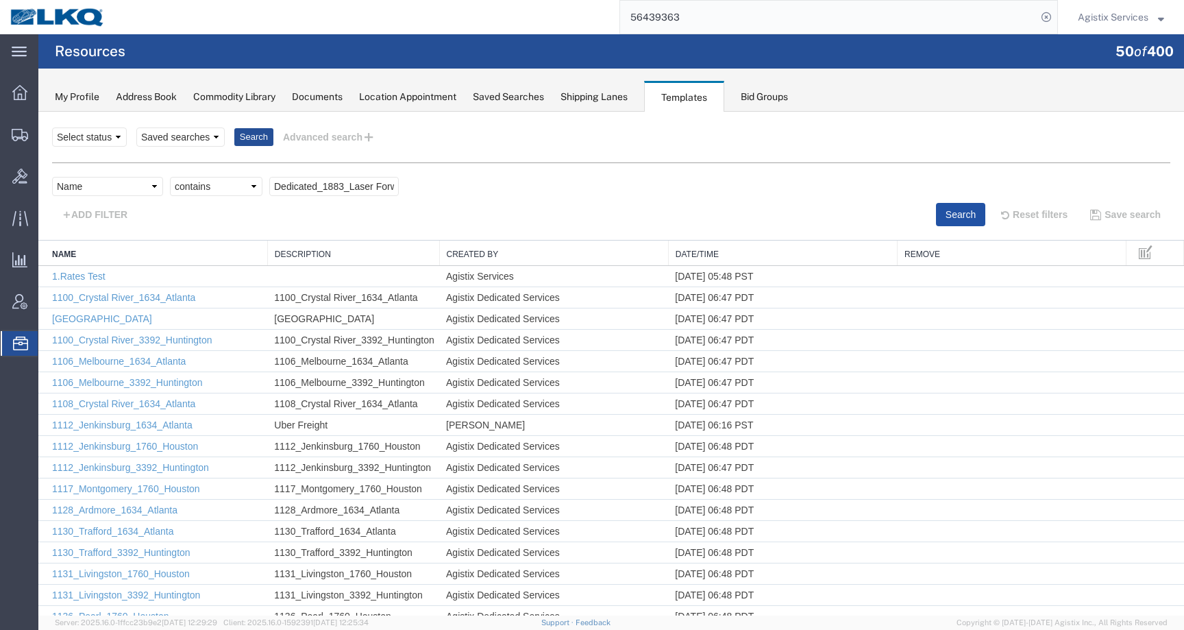
click at [936, 212] on button "Search" at bounding box center [960, 214] width 49 height 23
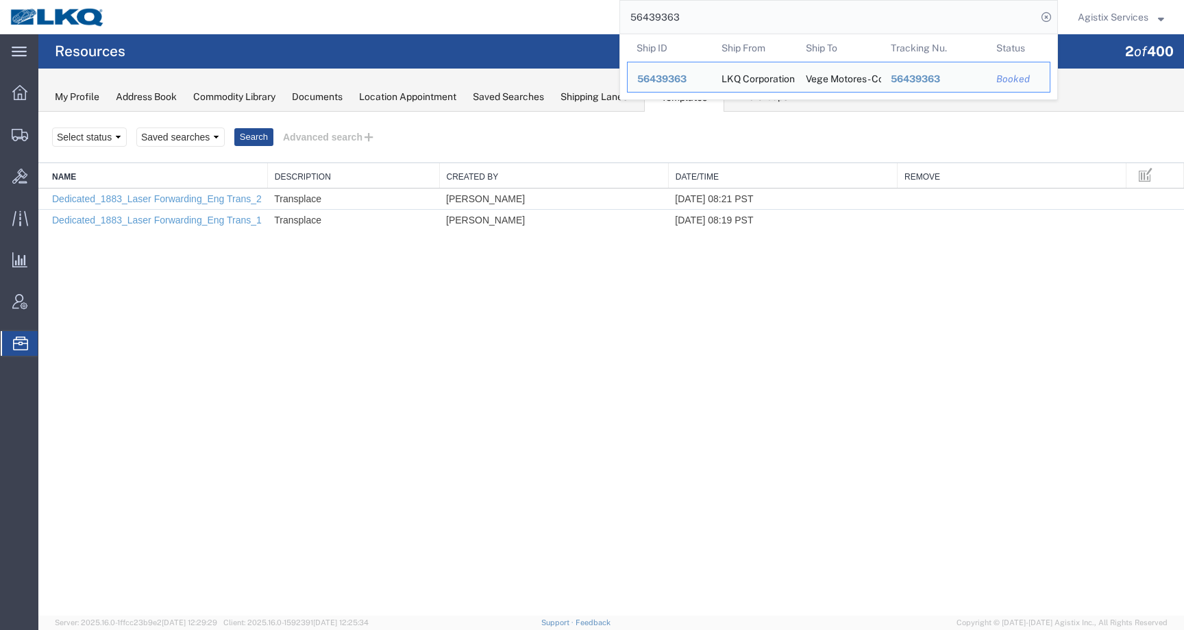
drag, startPoint x: 653, startPoint y: 13, endPoint x: 529, endPoint y: 13, distance: 124.0
click at [529, 13] on div "56439363 Ship ID Ship From Ship To Tracking Nu. Status Ship ID 56439363 Ship Fr…" at bounding box center [586, 17] width 943 height 34
paste input "4"
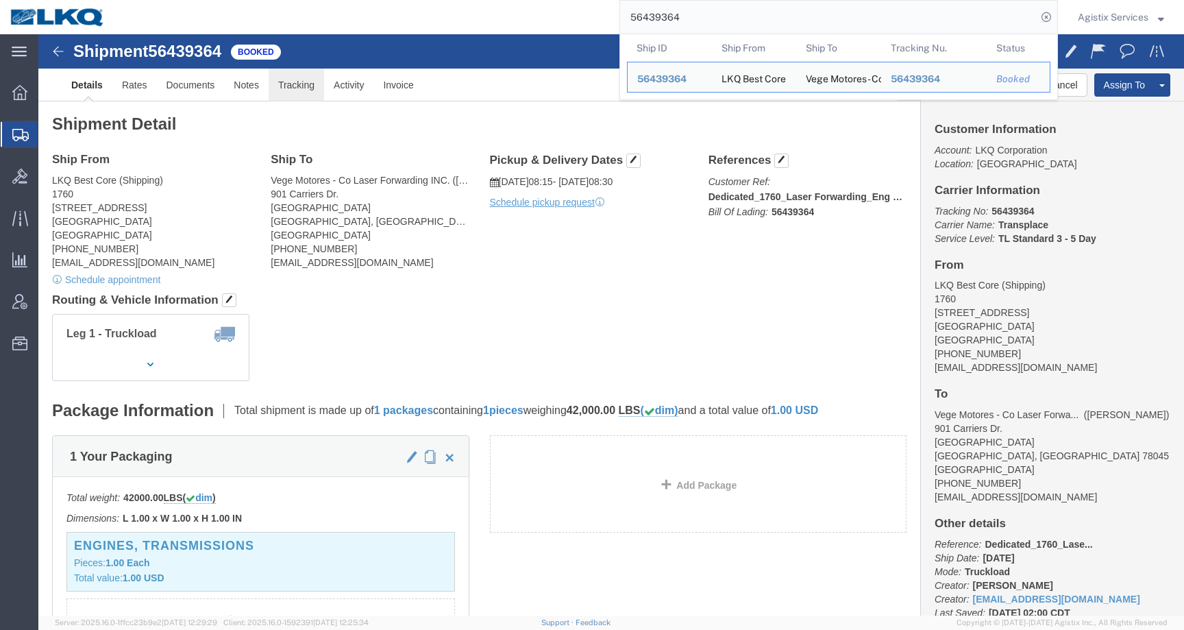
click link "Tracking"
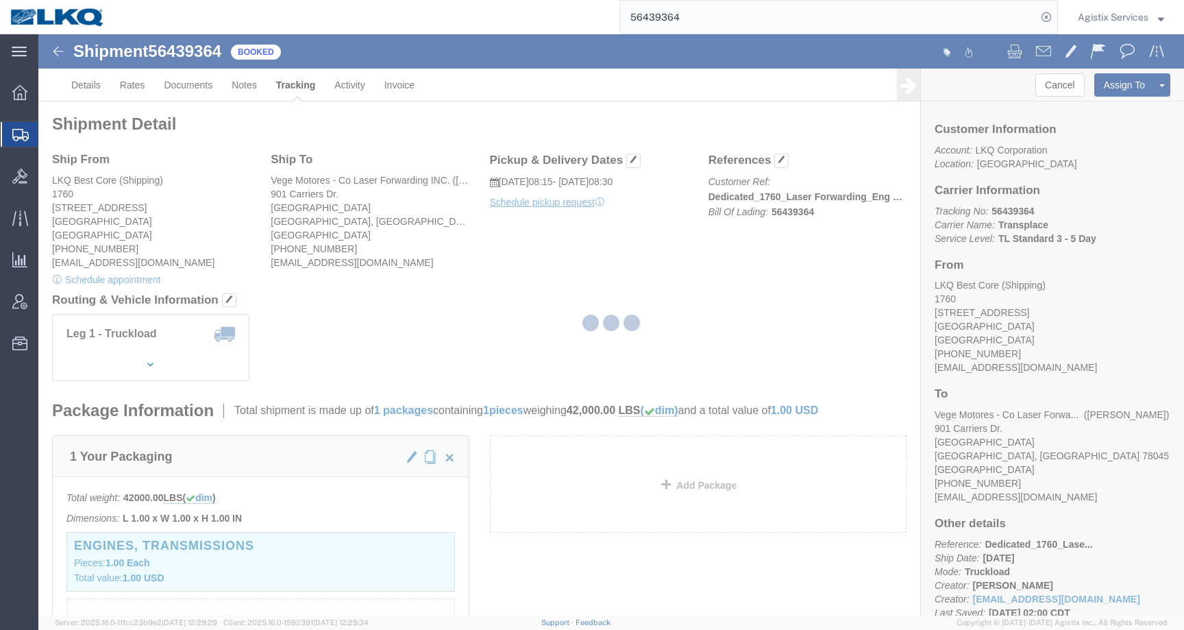
click at [343, 90] on div at bounding box center [610, 324] width 1145 height 581
click at [353, 90] on div at bounding box center [610, 324] width 1145 height 581
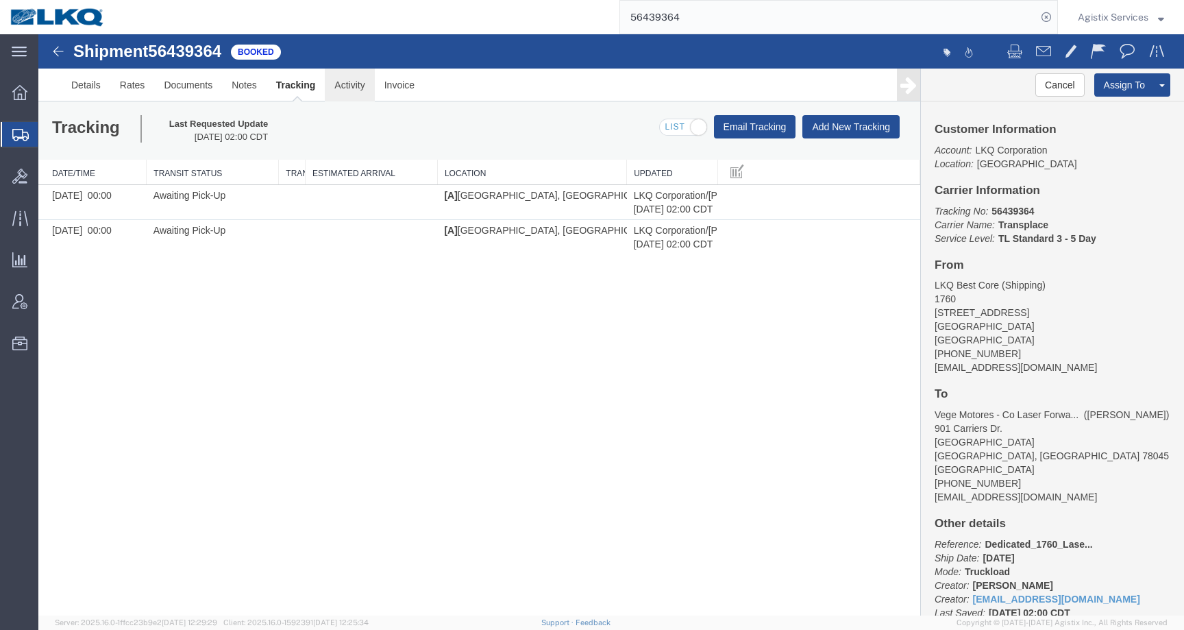
click at [353, 90] on link "Activity" at bounding box center [349, 85] width 49 height 33
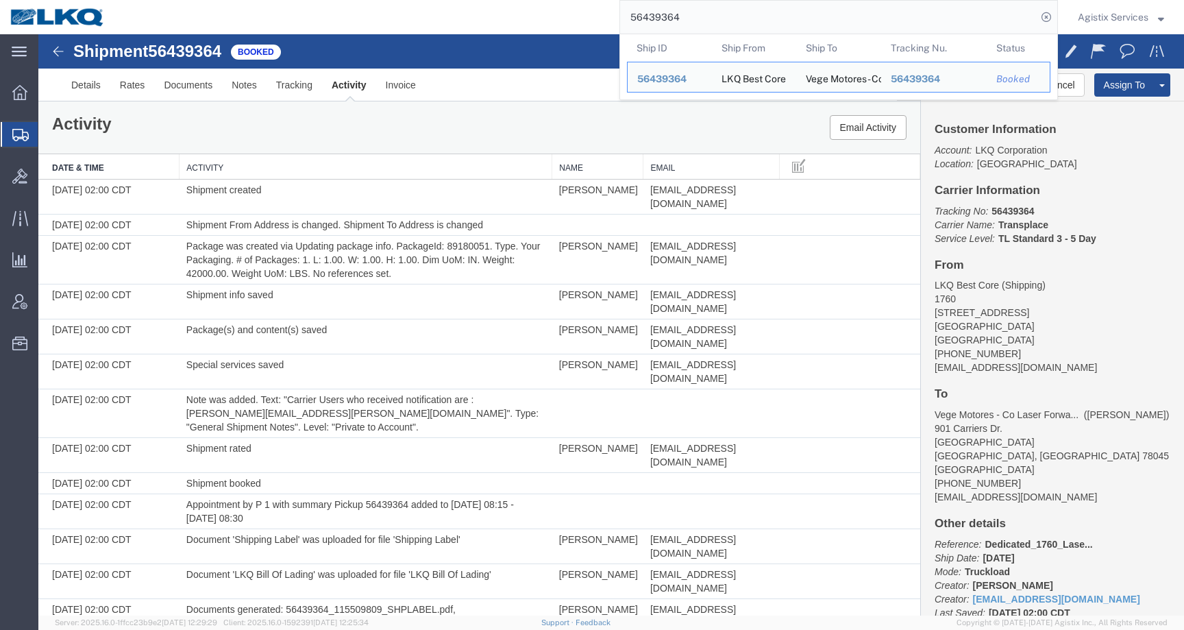
drag, startPoint x: 681, startPoint y: 15, endPoint x: 545, endPoint y: 15, distance: 136.3
click at [545, 15] on div "56439364 Ship ID Ship From Ship To Tracking Nu. Status Ship ID 56439364 Ship Fr…" at bounding box center [586, 17] width 943 height 34
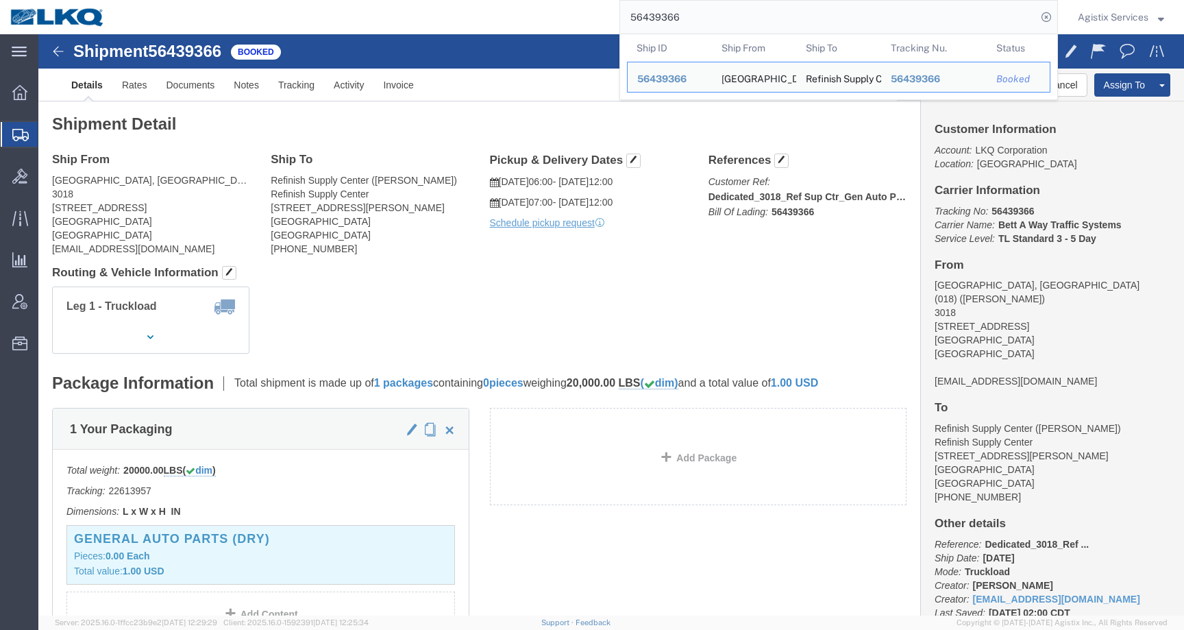
drag, startPoint x: 715, startPoint y: 17, endPoint x: 549, endPoint y: 17, distance: 165.8
click at [551, 17] on div "56439366 Ship ID Ship From Ship To Tracking Nu. Status Ship ID 56439366 Ship Fr…" at bounding box center [586, 17] width 943 height 34
paste input "5"
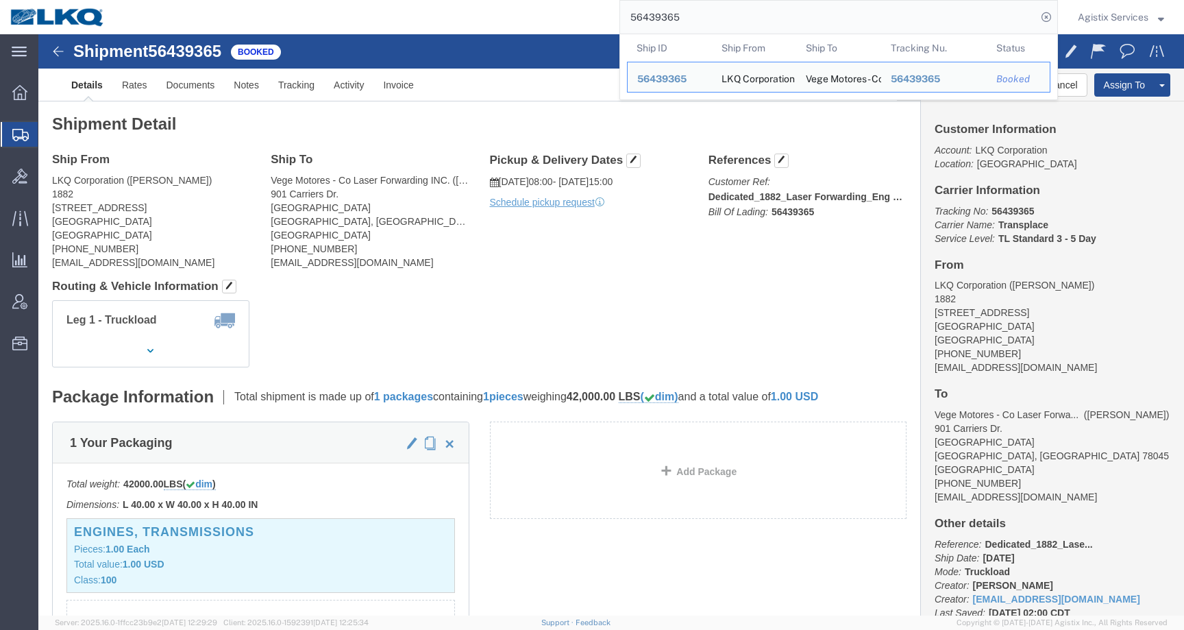
drag, startPoint x: 647, startPoint y: 14, endPoint x: 527, endPoint y: 14, distance: 119.9
click at [527, 14] on div "56439365 Ship ID Ship From Ship To Tracking Nu. Status Ship ID 56439365 Ship Fr…" at bounding box center [586, 17] width 943 height 34
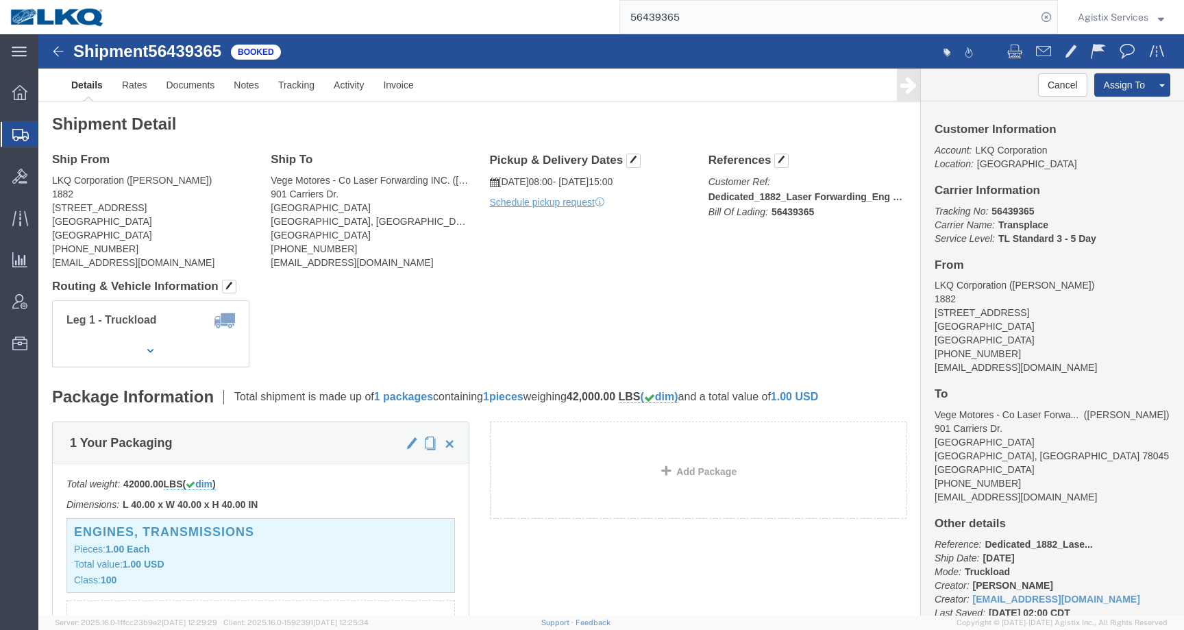
paste input "mxnavas@lkqcorp.com"
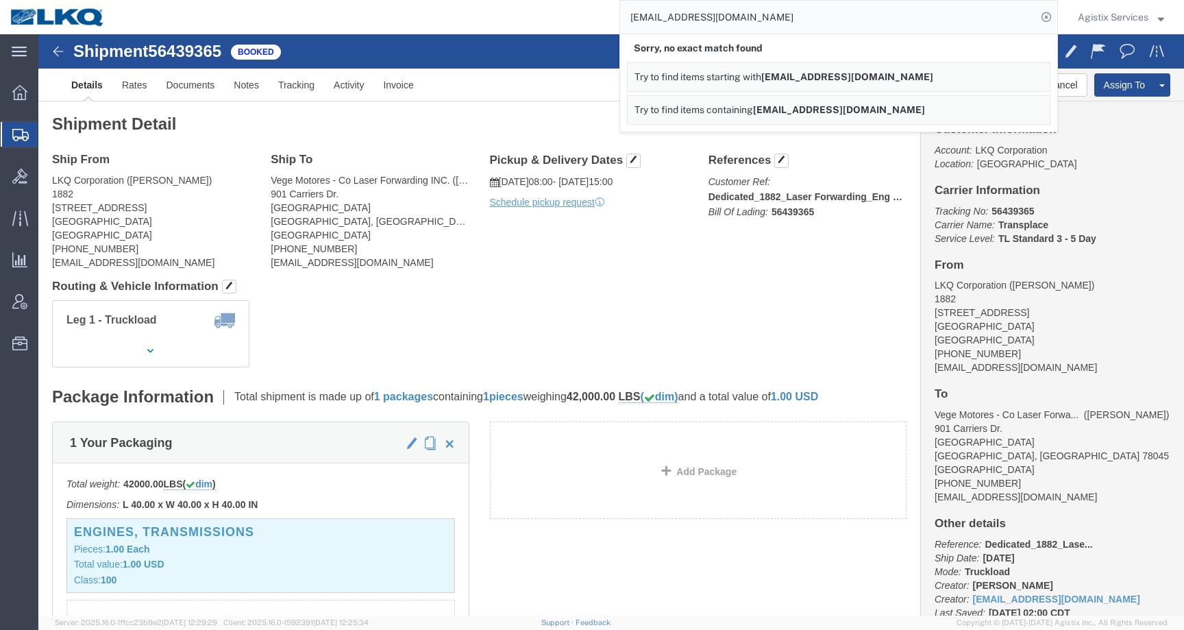
drag, startPoint x: 751, startPoint y: 14, endPoint x: 564, endPoint y: 14, distance: 186.3
click at [564, 14] on div "mxnavas@lkqcorp.com Sorry, no exact match found Try to find items starting with…" at bounding box center [586, 17] width 943 height 34
paste input "56439366"
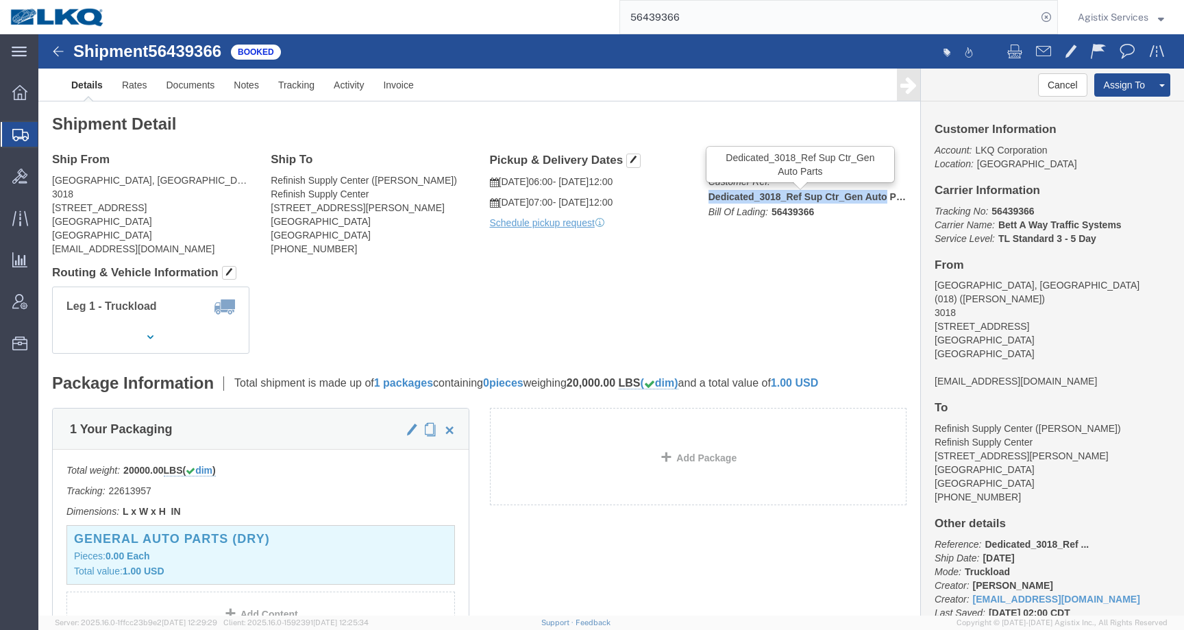
drag, startPoint x: 666, startPoint y: 164, endPoint x: 840, endPoint y: 165, distance: 174.0
click b "Dedicated_3018_Ref Sup Ctr_Gen Auto Parts"
copy b "Dedicated_3018_Ref Sup Ctr_Gen Auto"
click div "Shipment Detail Ship From Totowa, NJ (018) (Michael Navas) 3018 40 Western Rd K…"
click at [691, 16] on input "56439366" at bounding box center [828, 17] width 417 height 33
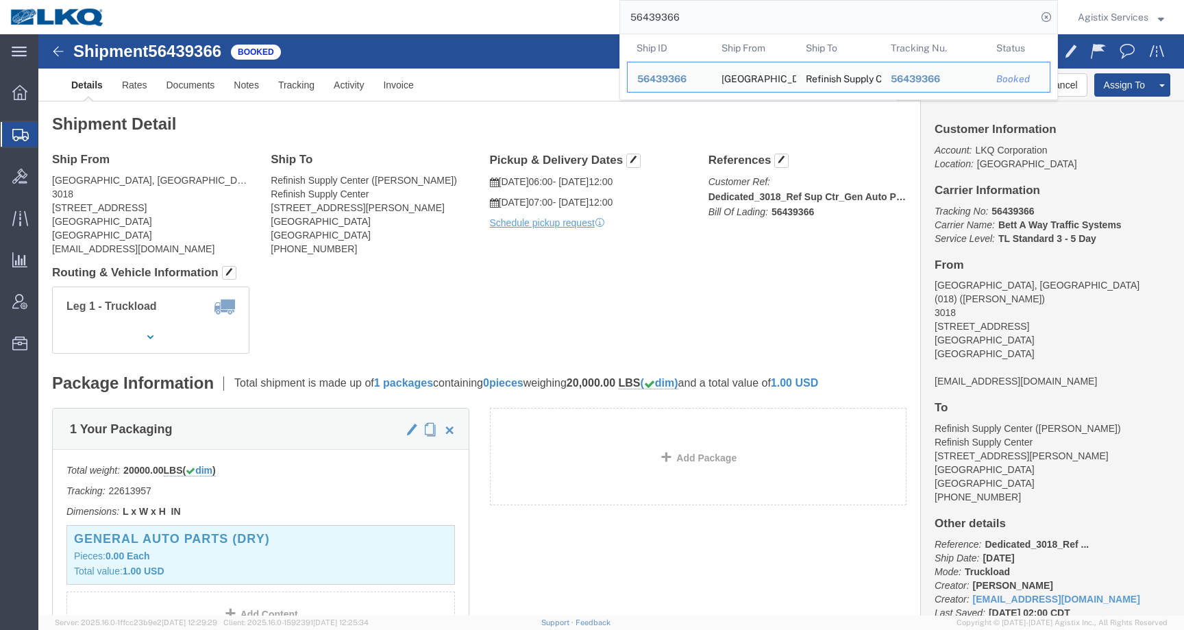
click div "Shipment Detail Ship From Totowa, NJ (018) (Michael Navas) 3018 40 Western Rd K…"
drag, startPoint x: 706, startPoint y: 15, endPoint x: 556, endPoint y: 15, distance: 150.0
click at [556, 15] on div "56439366 Ship ID Ship From Ship To Tracking Nu. Status Ship ID 56439366 Ship Fr…" at bounding box center [586, 17] width 943 height 34
paste input "Dedicated_3018_Ref Sup Ctr_Gen Auto Parts"
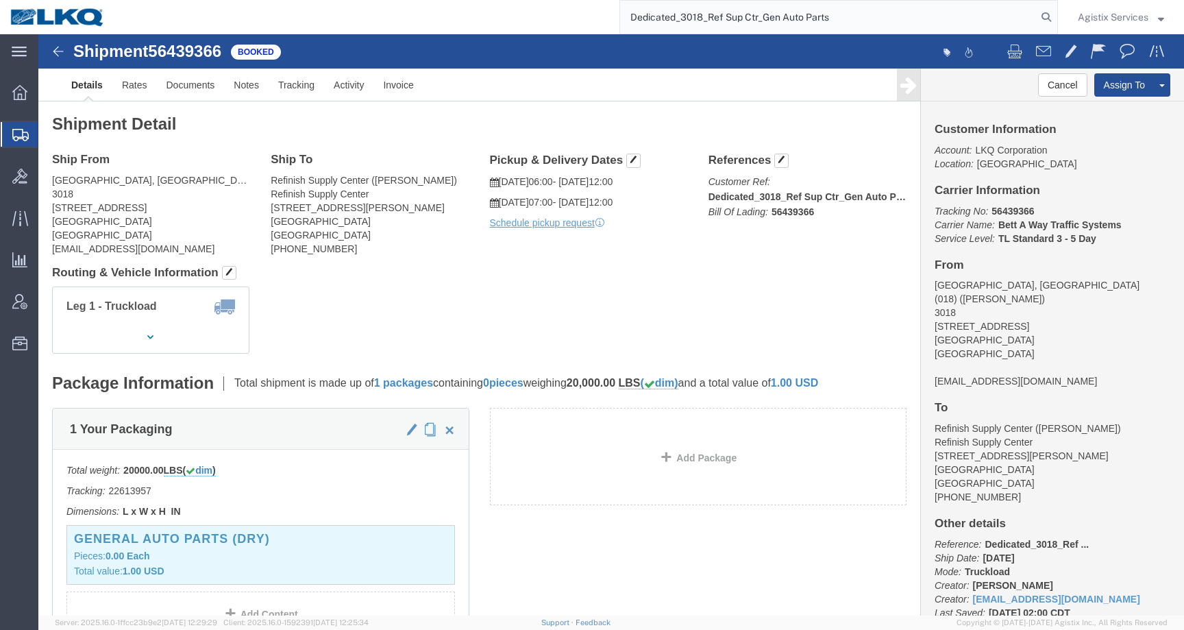
type input "Dedicated_3018_Ref Sup Ctr_Gen Auto Parts"
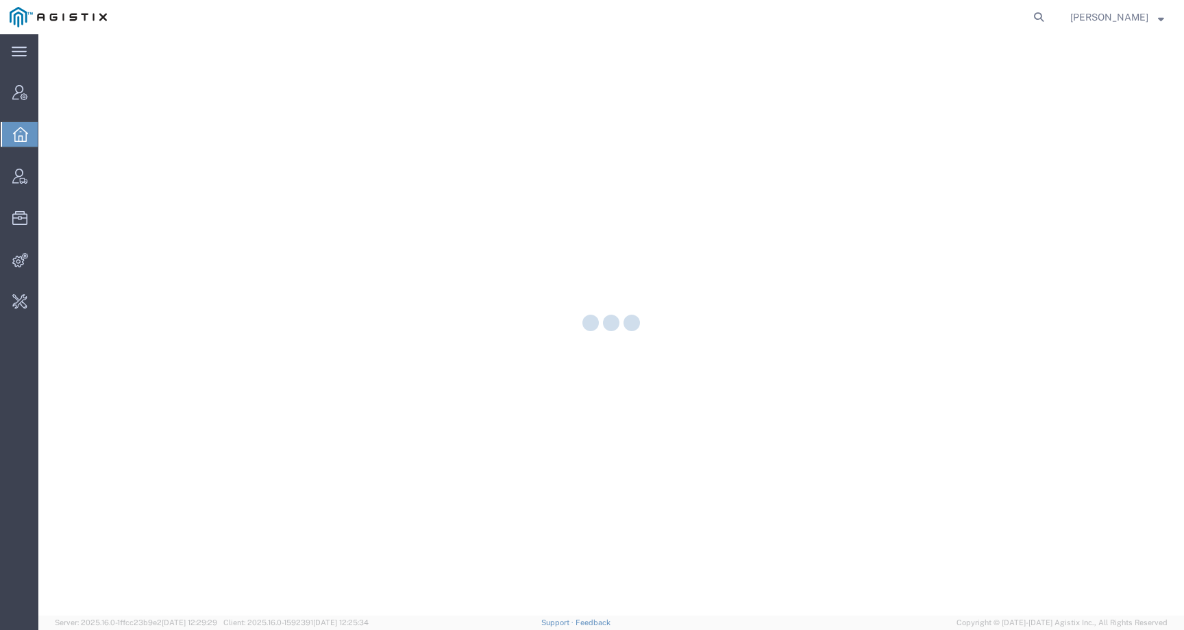
click at [1050, 8] on form at bounding box center [1039, 17] width 22 height 34
click at [1048, 14] on icon at bounding box center [1038, 17] width 19 height 19
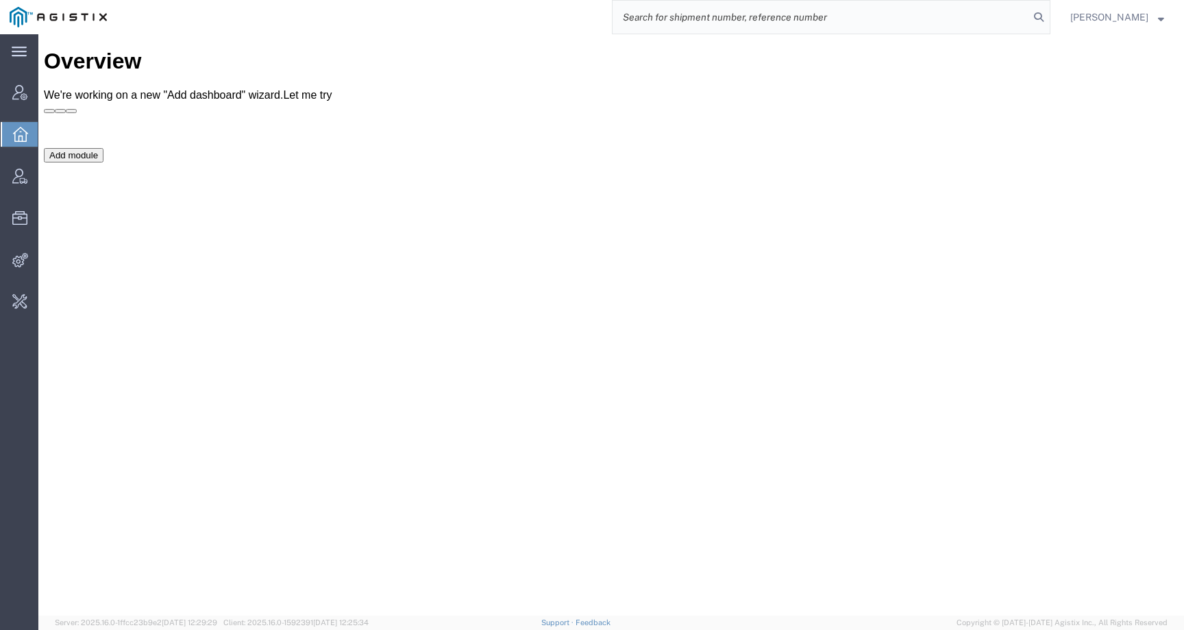
click at [995, 21] on input "search" at bounding box center [820, 17] width 417 height 33
paste input "56468173"
type input "56468173"
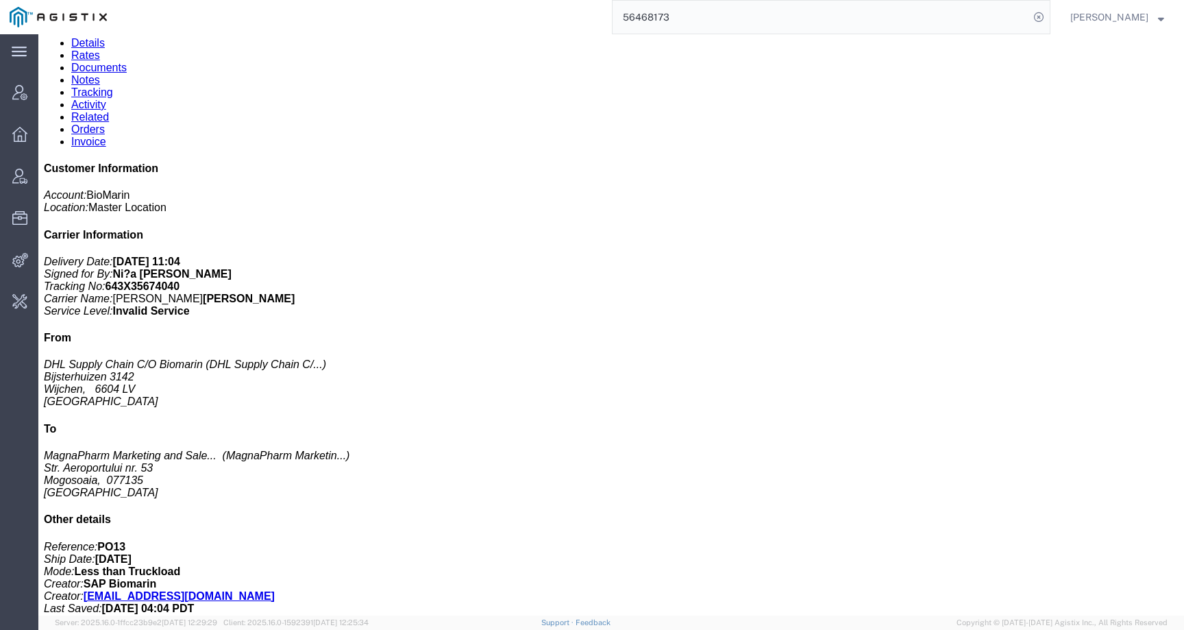
scroll to position [138, 0]
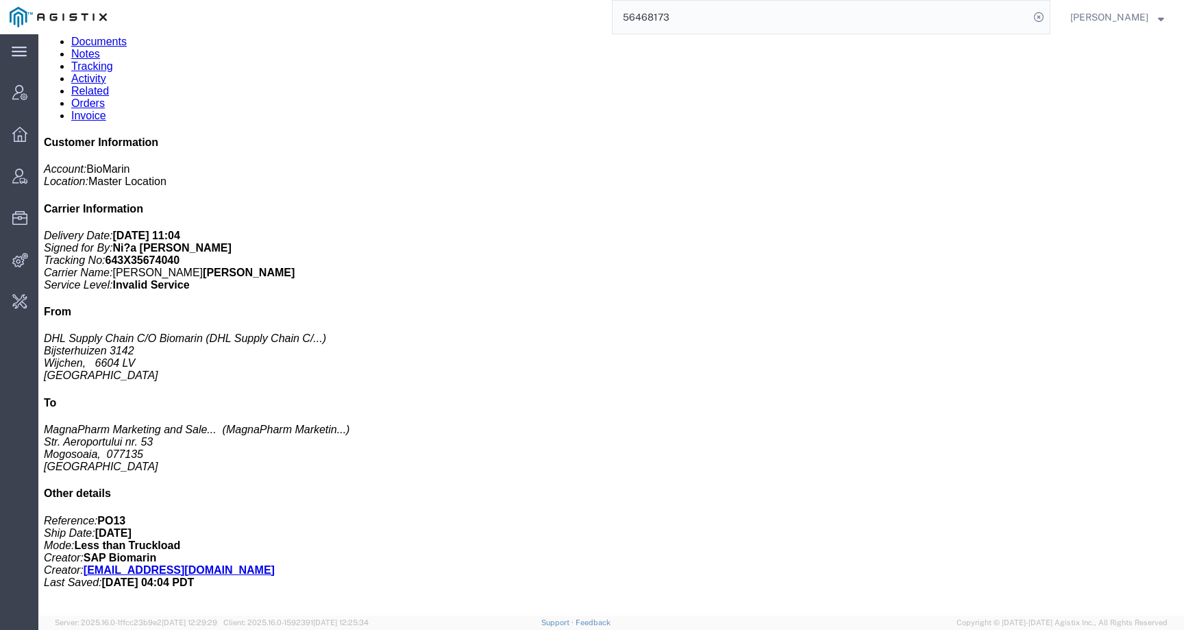
click h3 "VOX 10X0.40MG/VL 10X0.5ML/DWS BG RO HU"
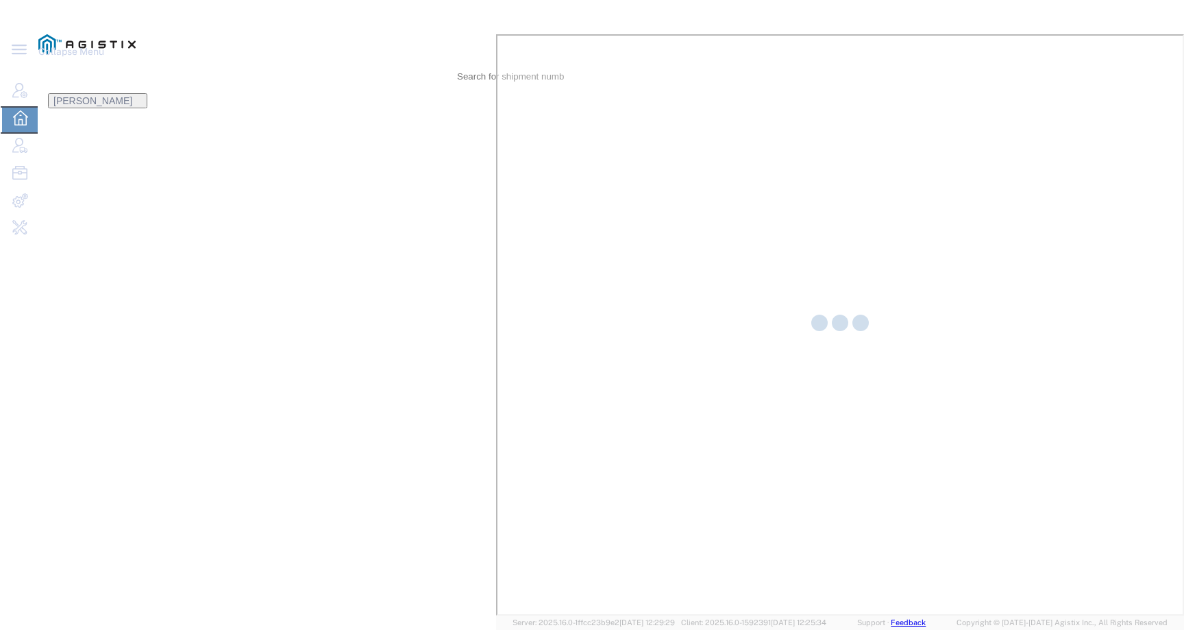
click at [475, 66] on icon at bounding box center [475, 66] width 0 height 0
click at [158, 60] on input "search" at bounding box center [98, 76] width 119 height 33
paste input "SLAX01043000"
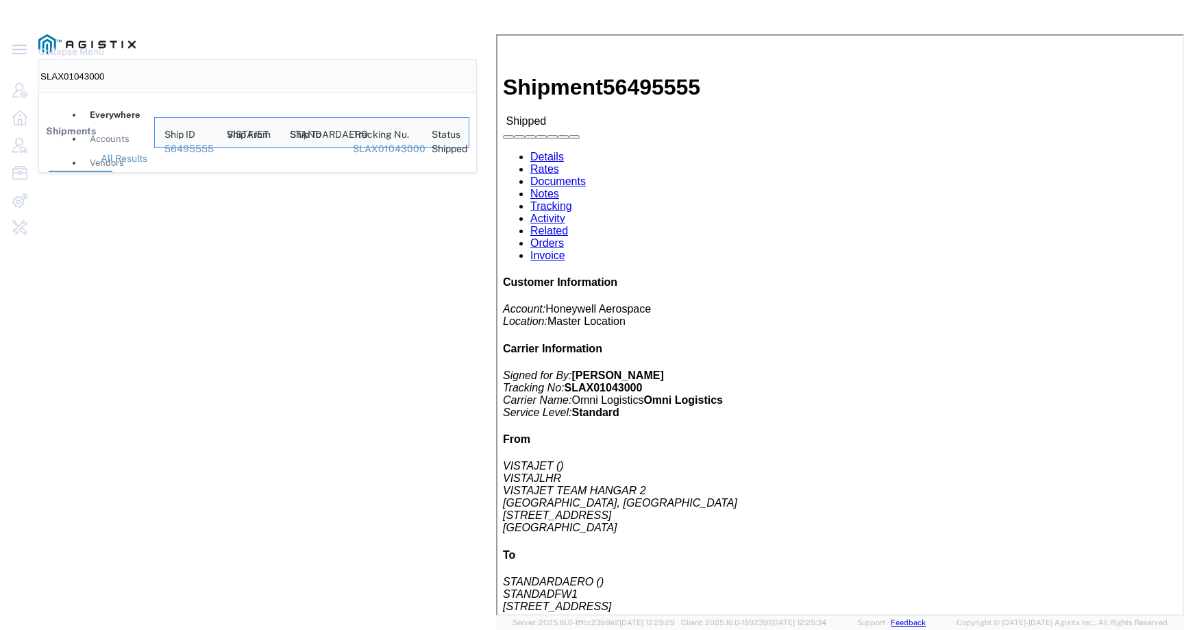
drag, startPoint x: 762, startPoint y: 21, endPoint x: 515, endPoint y: 19, distance: 246.6
click at [467, 59] on div "SLAX01043000 Everywhere Accounts Vendors Account Users Vendor Users Shipments S…" at bounding box center [252, 76] width 429 height 34
paste input "3918638915"
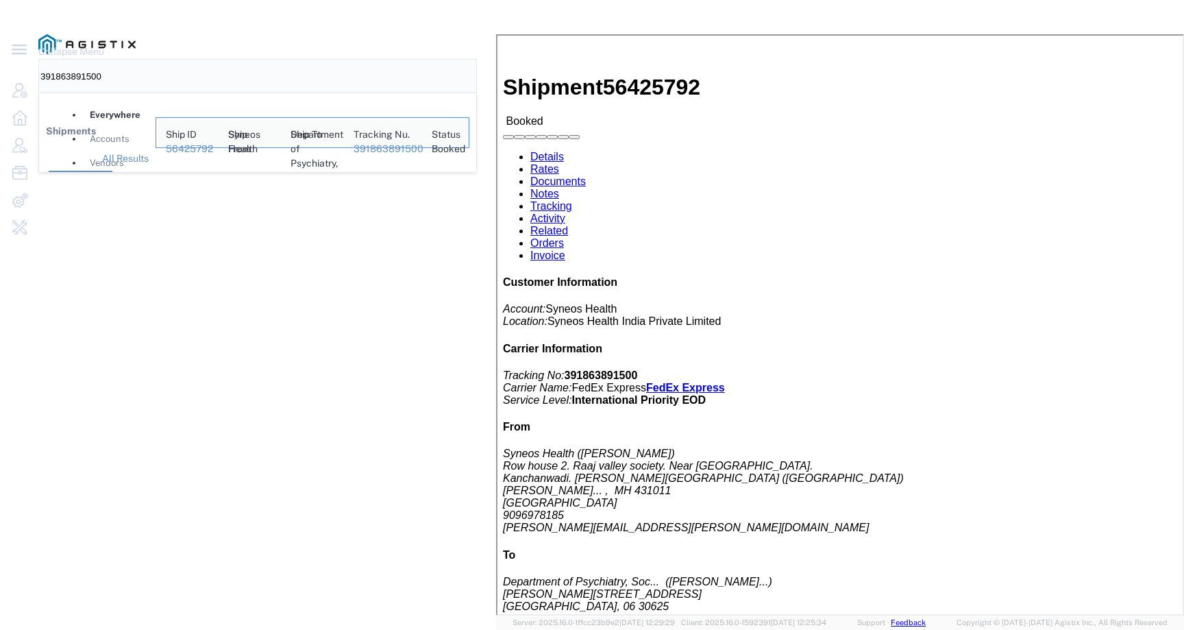
drag, startPoint x: 729, startPoint y: 16, endPoint x: 519, endPoint y: 16, distance: 209.6
click at [467, 59] on div "391863891500 Everywhere Accounts Vendors Account Users Vendor Users Shipments S…" at bounding box center [252, 76] width 429 height 34
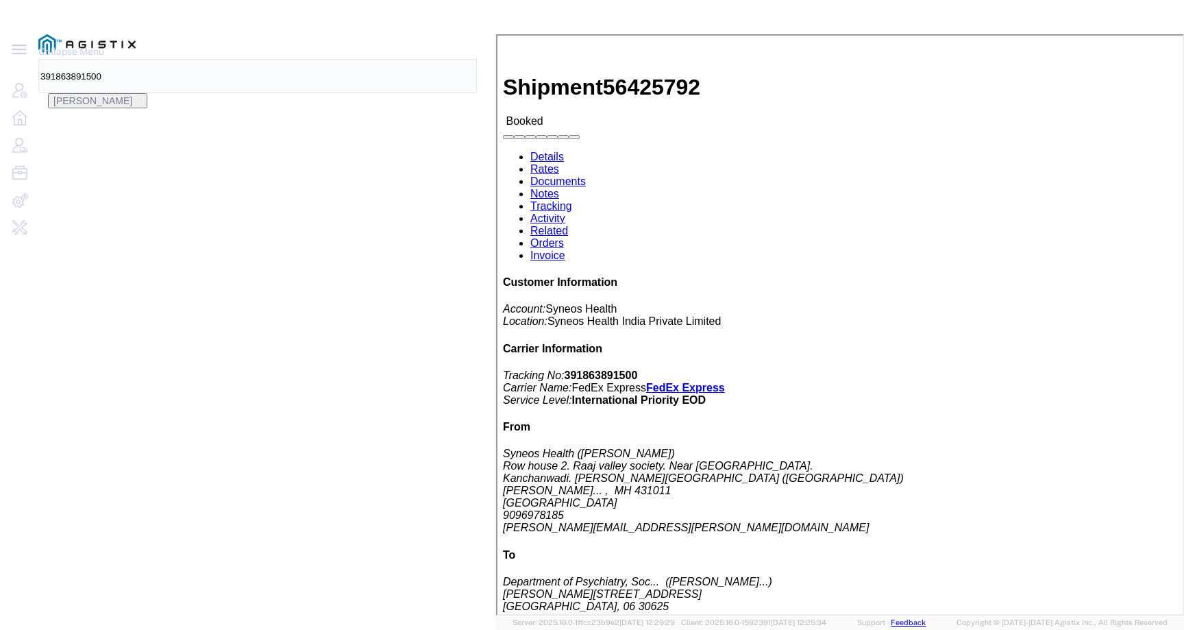
paste input "6191922"
type input "391866191922"
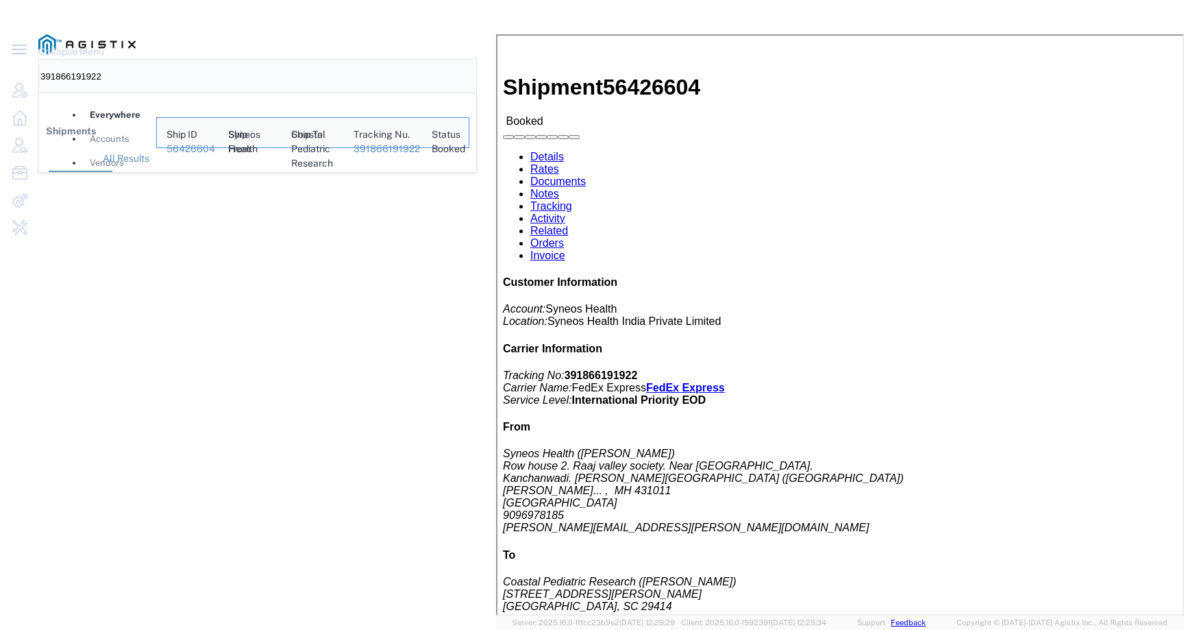
click link "Activity"
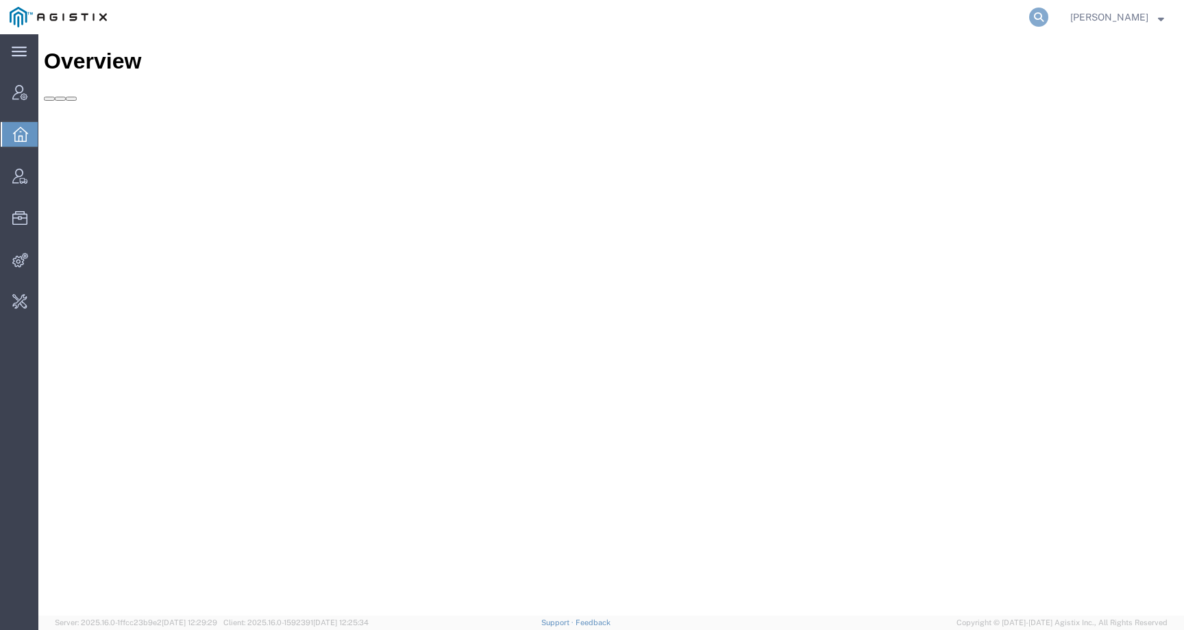
click at [1050, 11] on form at bounding box center [1039, 17] width 22 height 34
click at [1048, 13] on icon at bounding box center [1038, 17] width 19 height 19
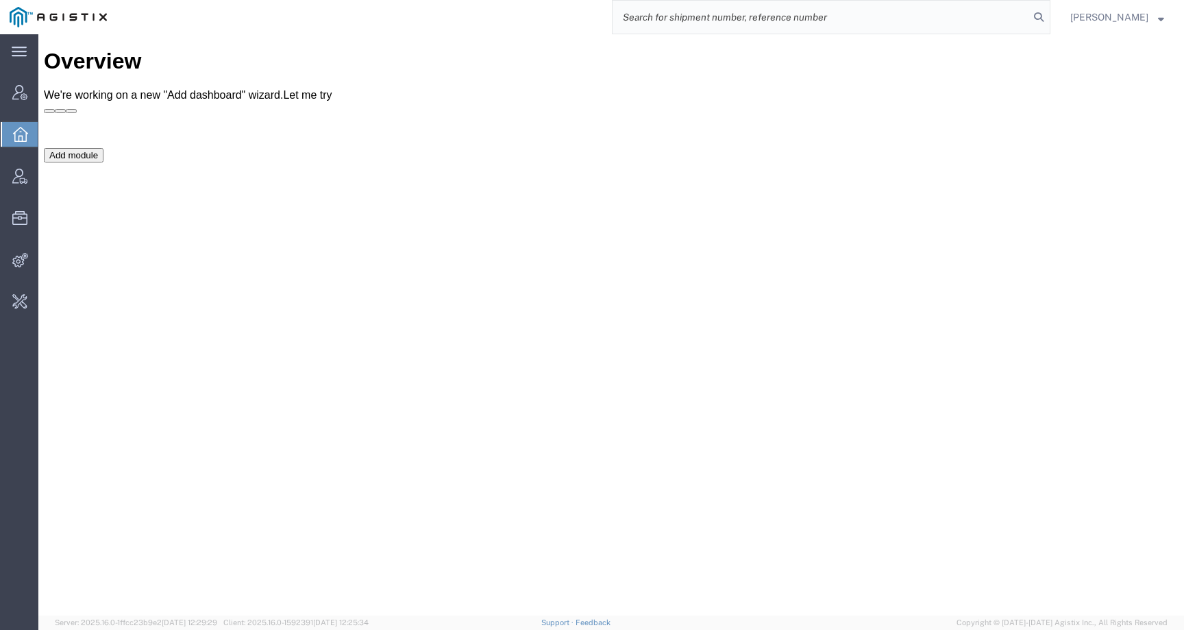
click at [1010, 14] on input "search" at bounding box center [820, 17] width 417 height 33
paste input "15234"
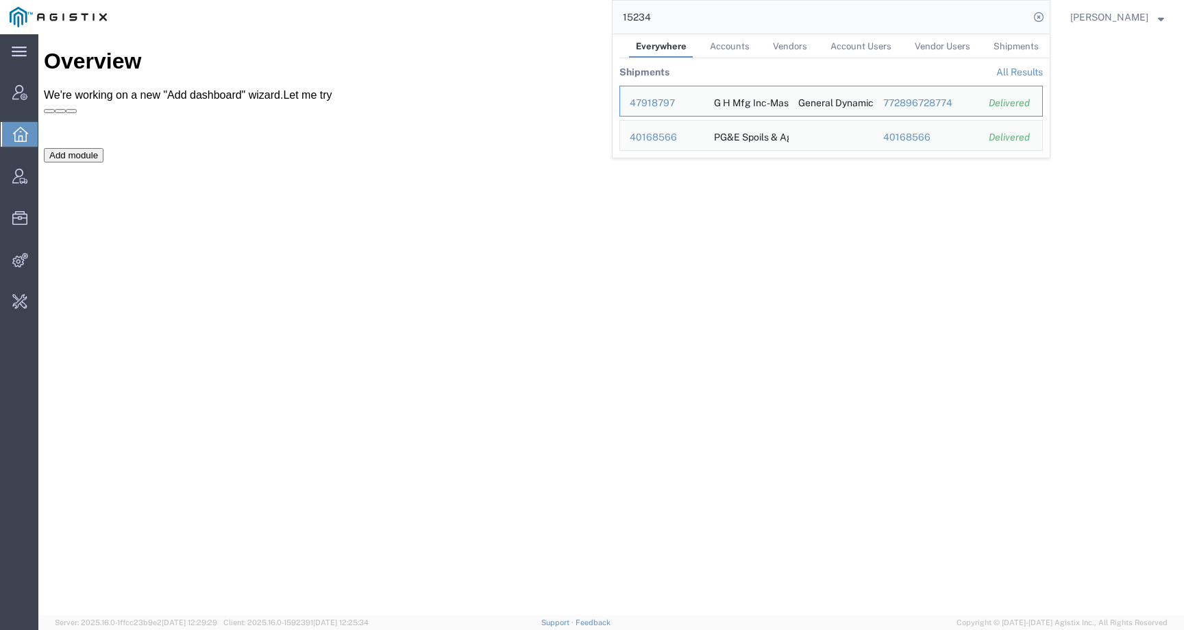
drag, startPoint x: 708, startPoint y: 20, endPoint x: 595, endPoint y: 20, distance: 113.7
click at [595, 20] on div "15234 Everywhere Accounts Vendors Account Users Vendor Users Shipments Shipment…" at bounding box center [583, 17] width 934 height 34
paste input "0000003775"
drag, startPoint x: 730, startPoint y: 18, endPoint x: 505, endPoint y: 18, distance: 225.4
click at [505, 18] on div "0000003775 Everywhere Accounts Vendors Account Users Vendor Users Shipments Shi…" at bounding box center [583, 17] width 934 height 34
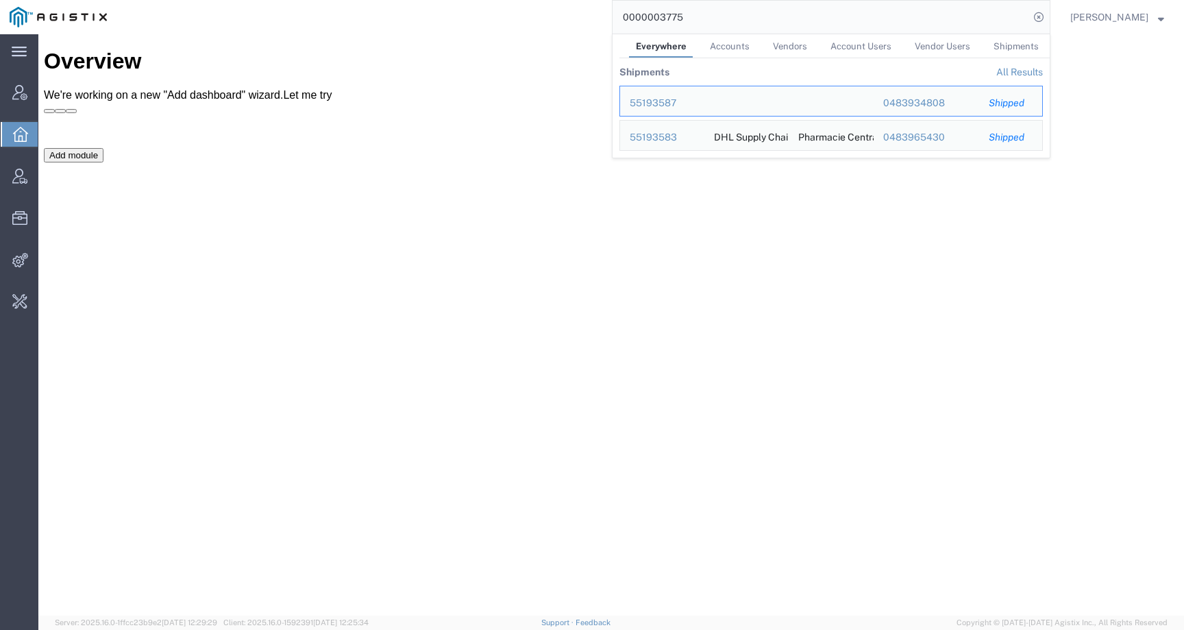
paste input "5303STK01"
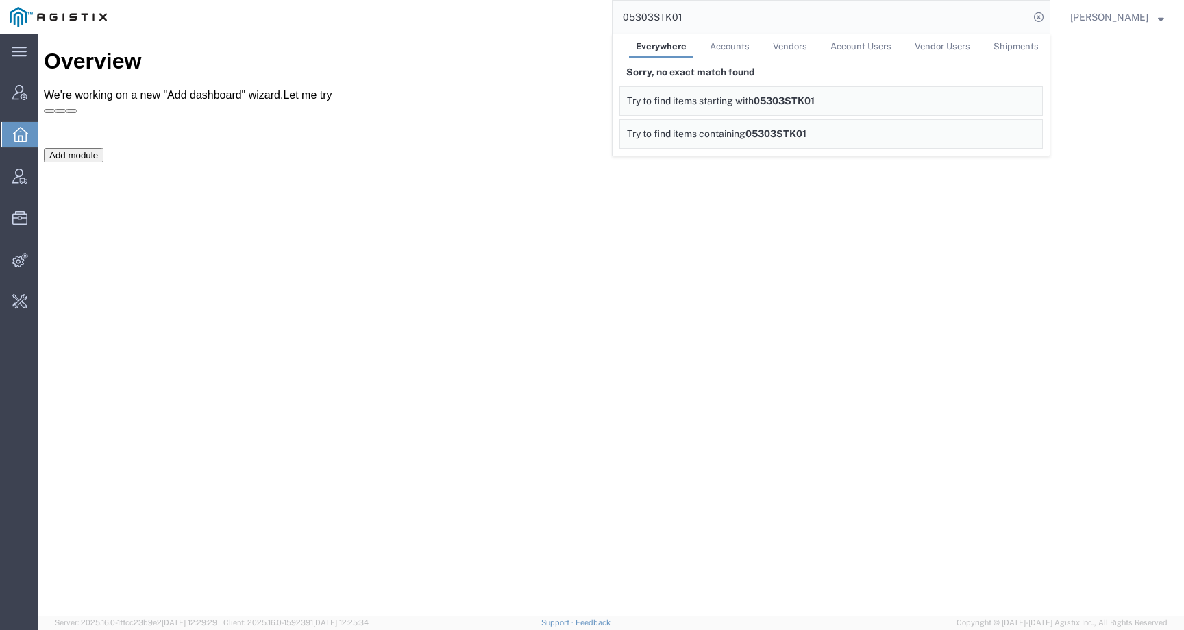
drag, startPoint x: 775, startPoint y: 53, endPoint x: 458, endPoint y: 34, distance: 317.7
drag, startPoint x: 723, startPoint y: 14, endPoint x: 548, endPoint y: 14, distance: 175.4
click at [548, 14] on div "05303STK01 Everywhere Accounts Vendors Account Users Vendor Users Shipments Sor…" at bounding box center [583, 17] width 934 height 34
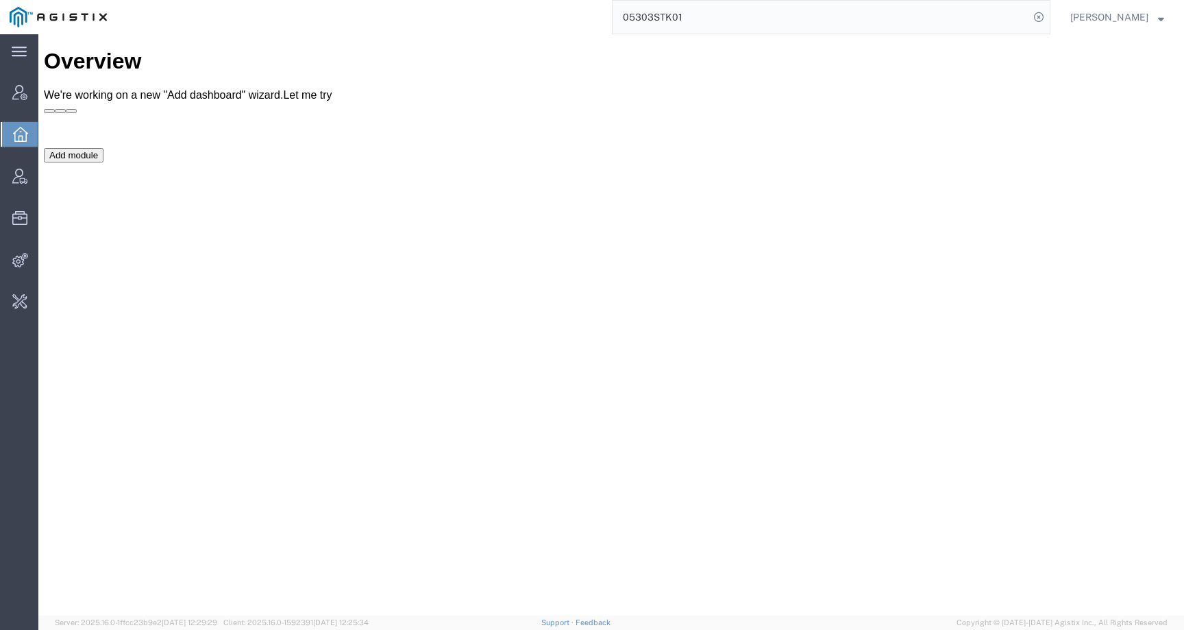
paste input "000003775"
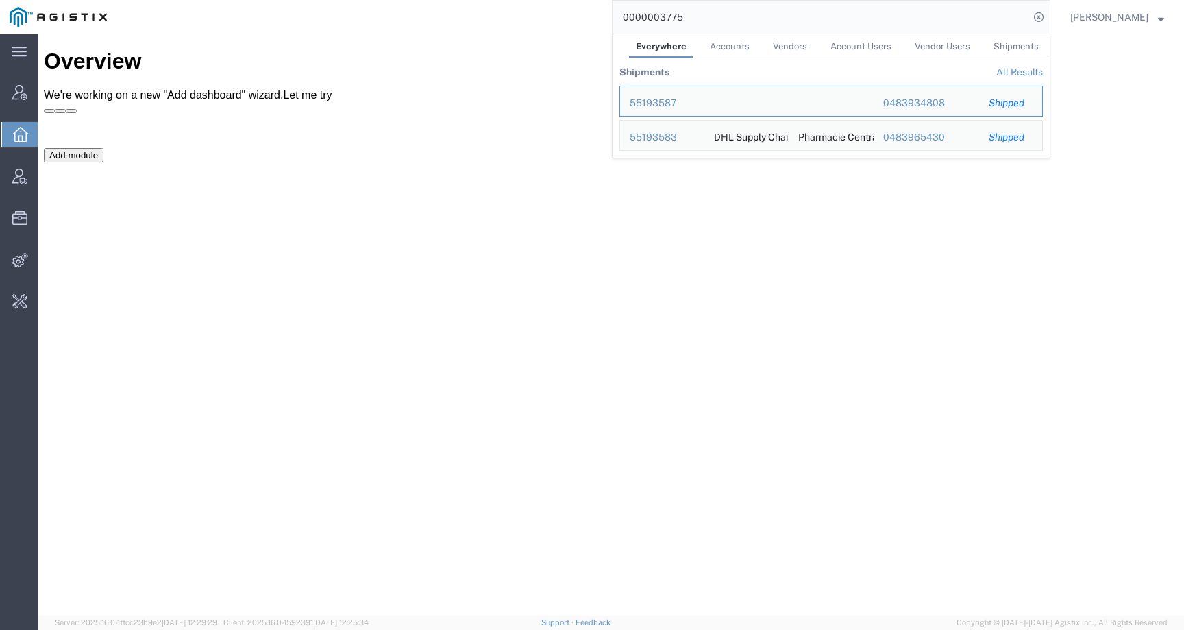
drag, startPoint x: 725, startPoint y: 16, endPoint x: 475, endPoint y: 13, distance: 250.1
click at [480, 14] on div "0000003775 Everywhere Accounts Vendors Account Users Vendor Users Shipments Shi…" at bounding box center [583, 17] width 934 height 34
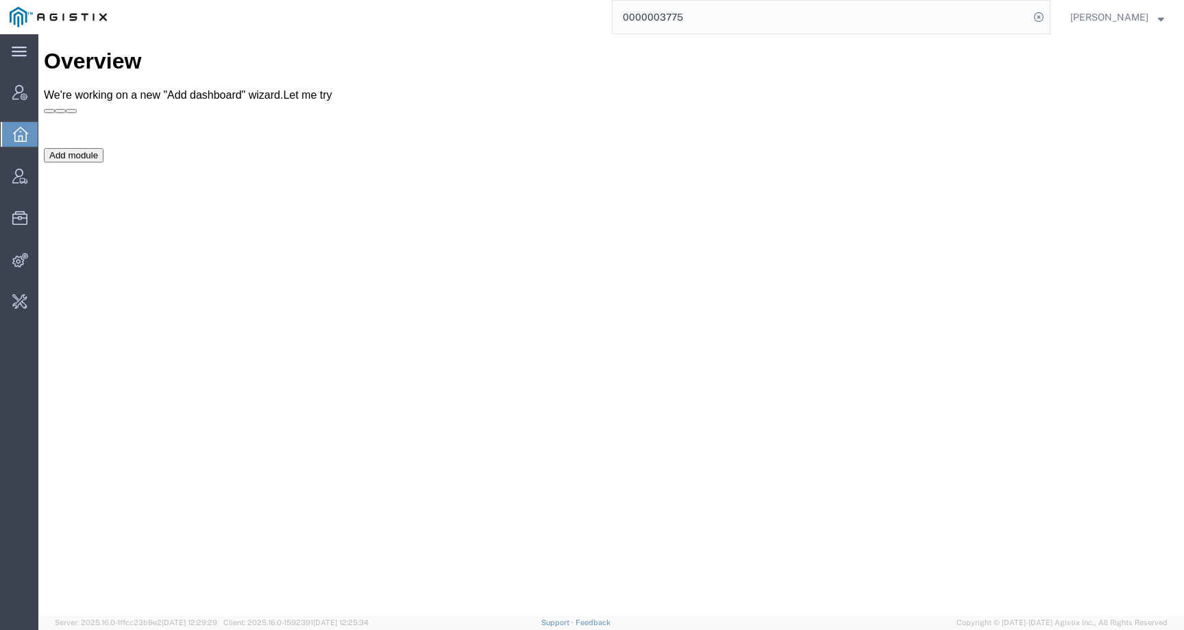
paste input "5303STK01"
type input "05303STK01"
